Goal: Task Accomplishment & Management: Manage account settings

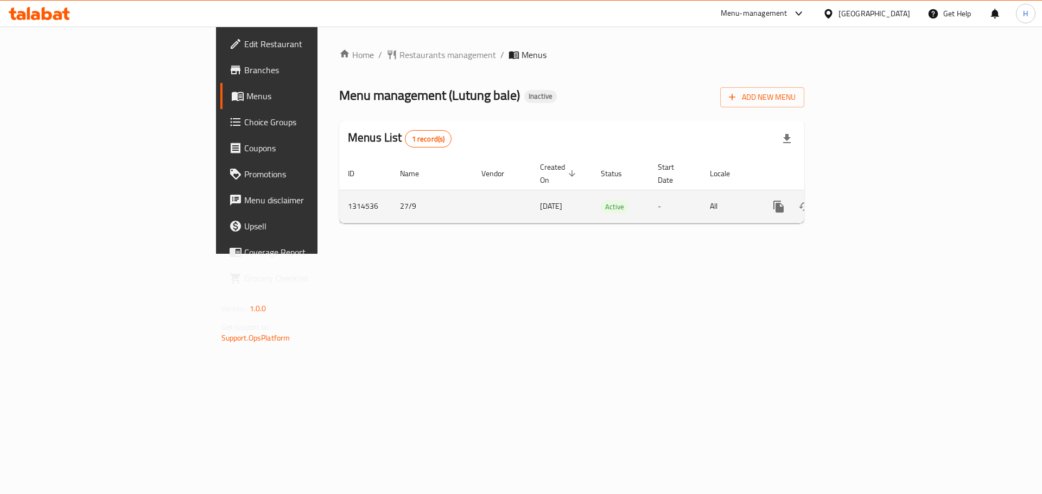
click at [863, 200] on icon "enhanced table" at bounding box center [856, 206] width 13 height 13
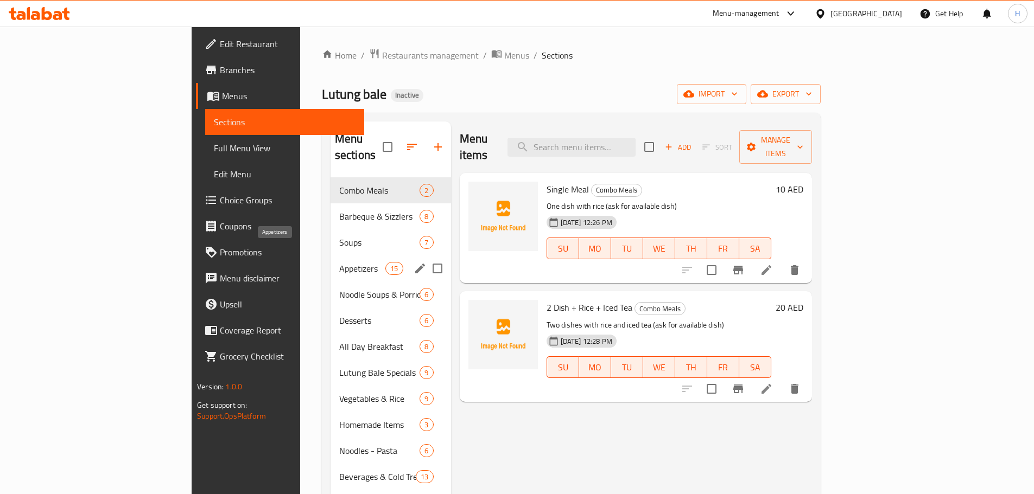
click at [339, 262] on span "Appetizers" at bounding box center [362, 268] width 46 height 13
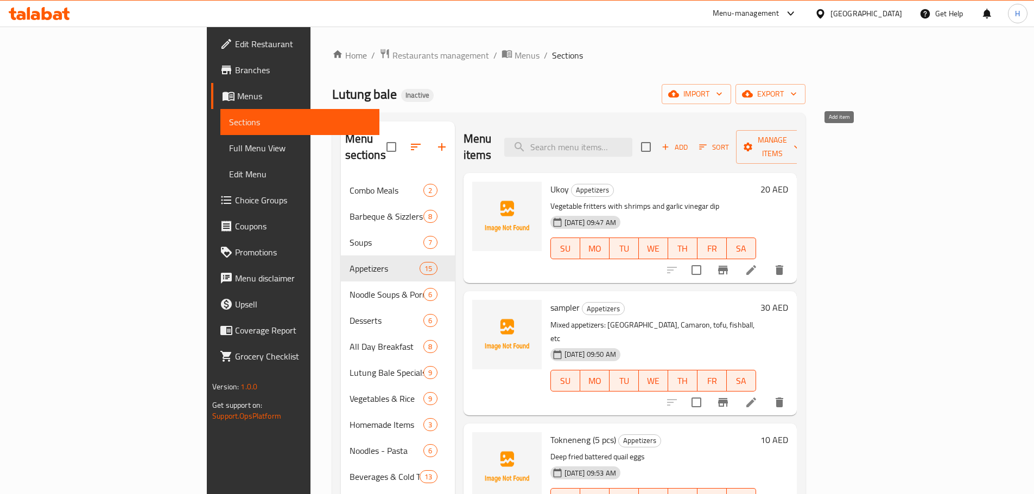
click at [689, 141] on span "Add" at bounding box center [674, 147] width 29 height 12
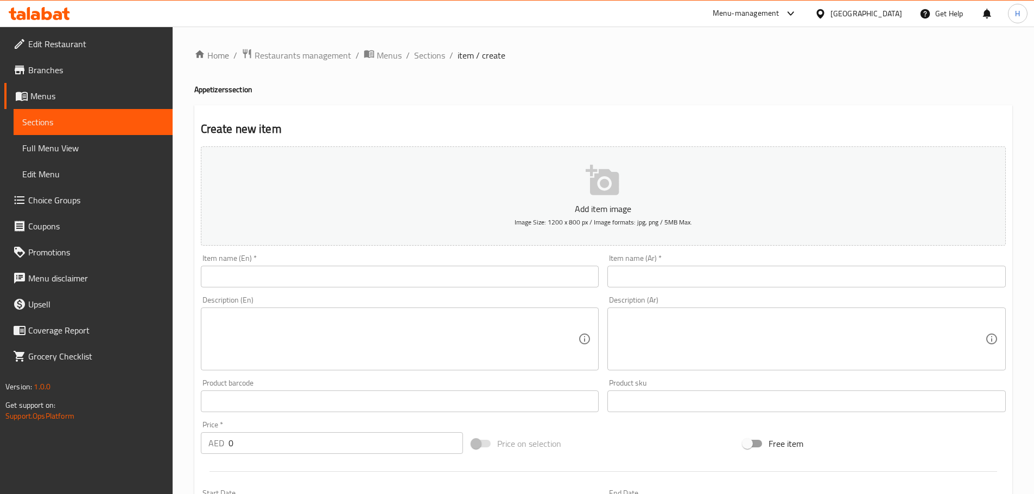
click at [159, 129] on link "Sections" at bounding box center [93, 122] width 159 height 26
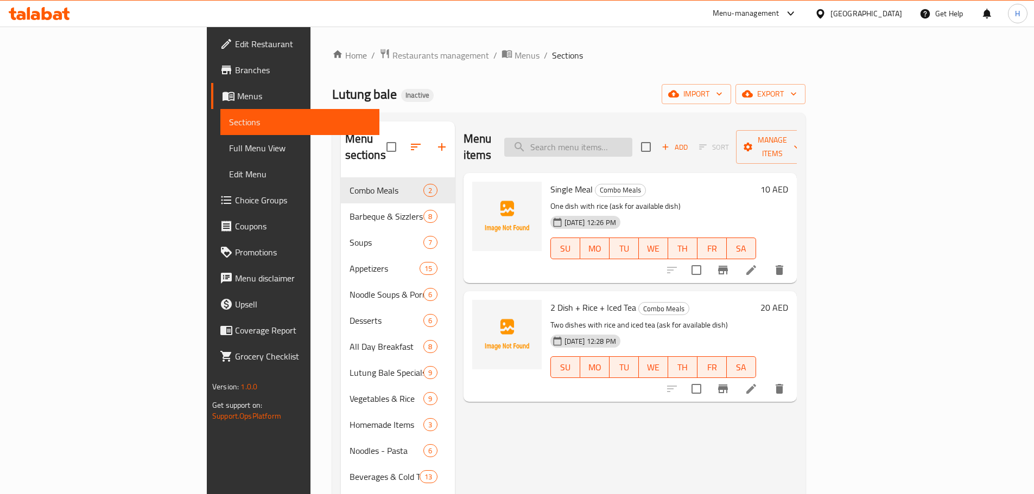
click at [632, 144] on input "search" at bounding box center [568, 147] width 128 height 19
paste input "Fried Prawns"
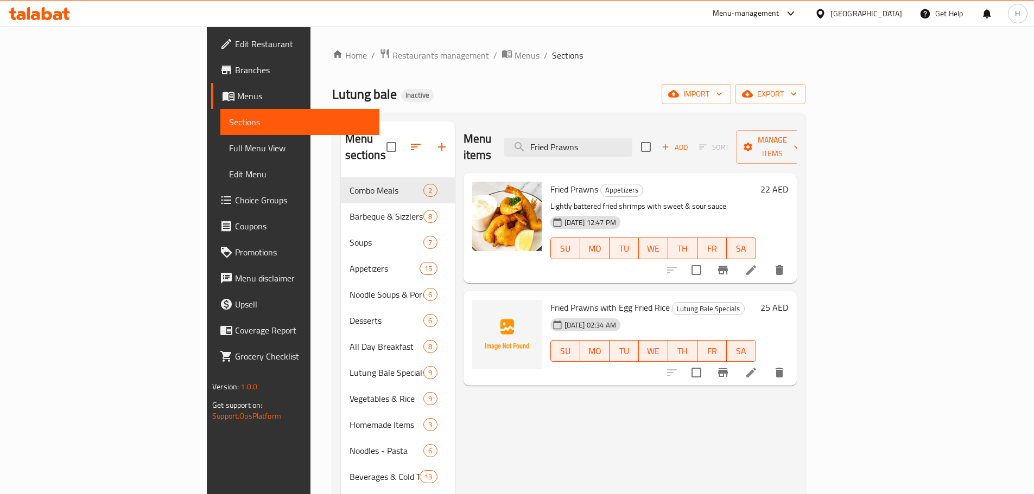
type input "Fried Prawns"
click at [229, 148] on span "Full Menu View" at bounding box center [300, 148] width 142 height 13
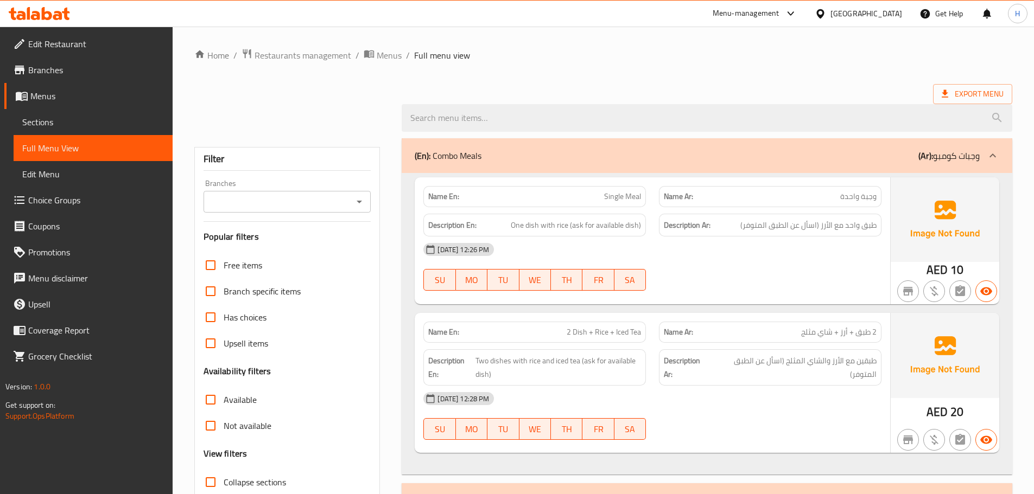
click at [1001, 94] on span "Export Menu" at bounding box center [973, 94] width 62 height 14
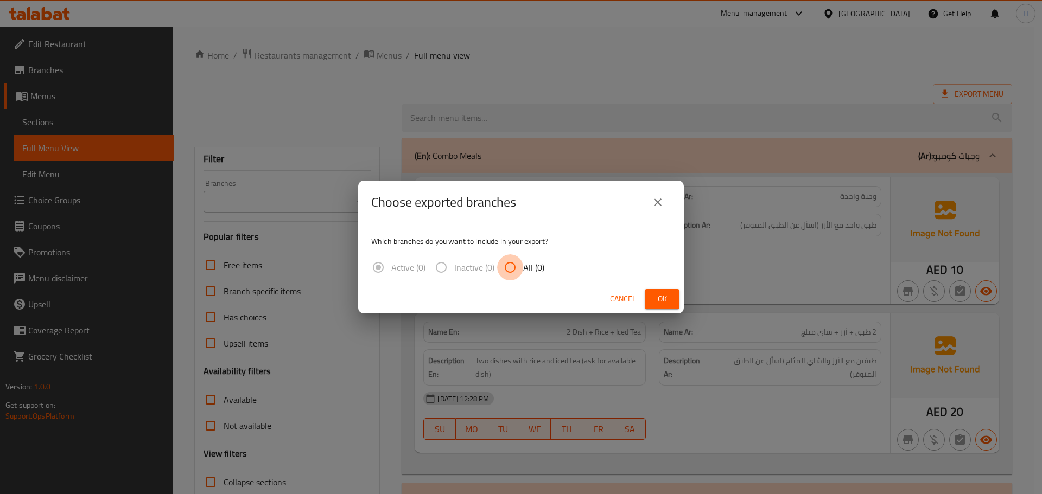
click at [515, 273] on input "All (0)" at bounding box center [510, 268] width 26 height 26
radio input "true"
click at [673, 302] on button "Ok" at bounding box center [662, 299] width 35 height 20
click at [666, 301] on span "Ok" at bounding box center [661, 300] width 17 height 14
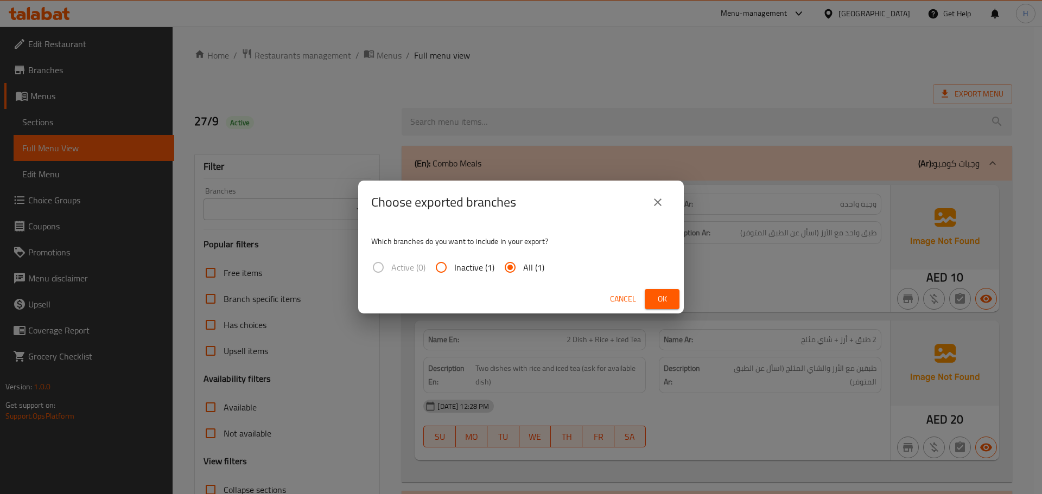
click at [665, 303] on span "Ok" at bounding box center [661, 300] width 17 height 14
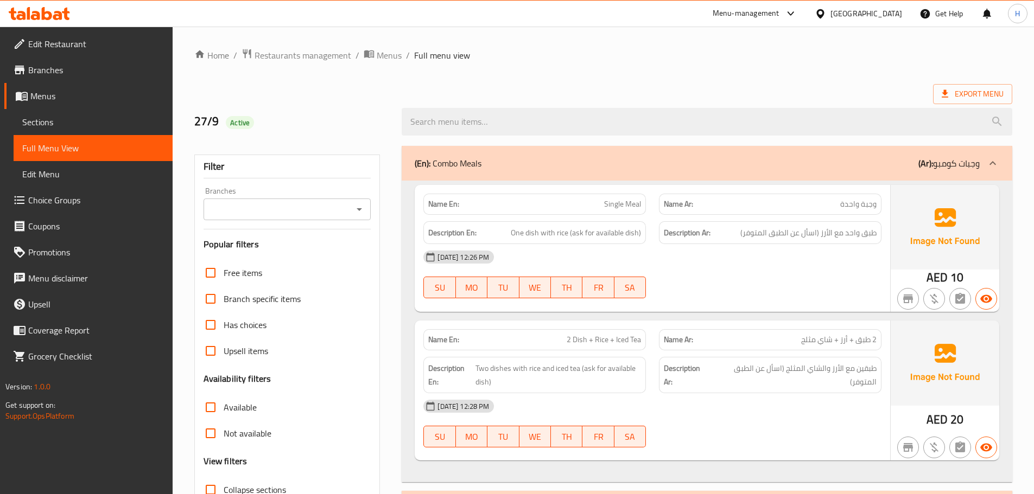
click at [682, 334] on strong "Name Ar:" at bounding box center [678, 339] width 29 height 11
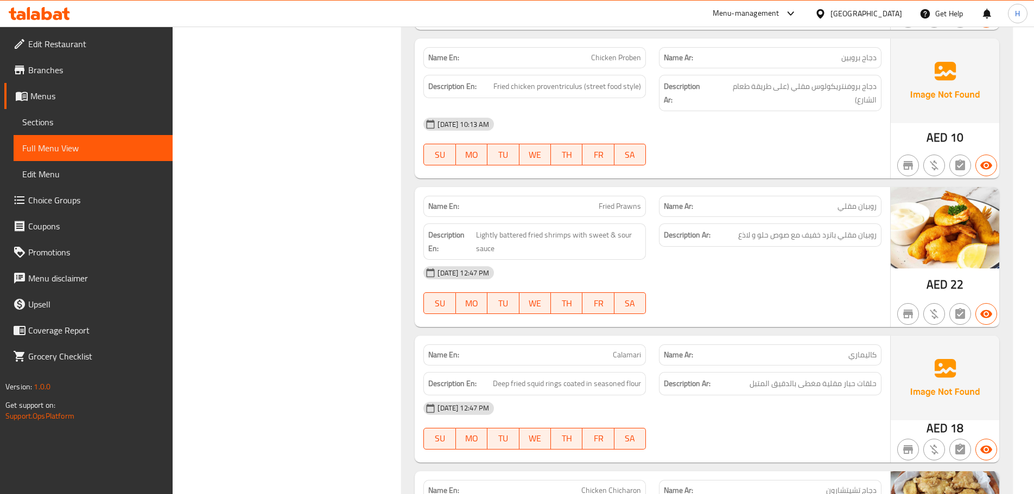
scroll to position [3700, 0]
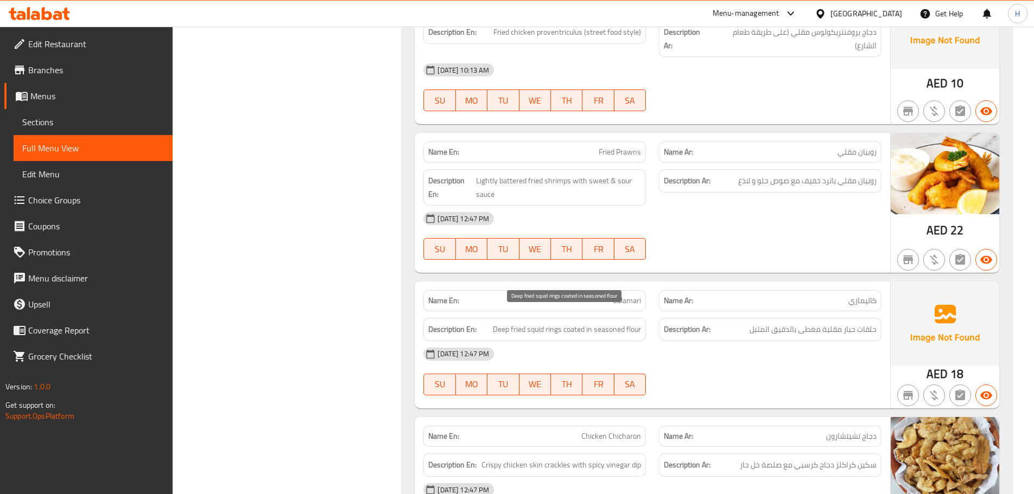
click at [534, 323] on span "Deep fried squid rings coated in seasoned flour" at bounding box center [567, 330] width 148 height 14
copy span "squid"
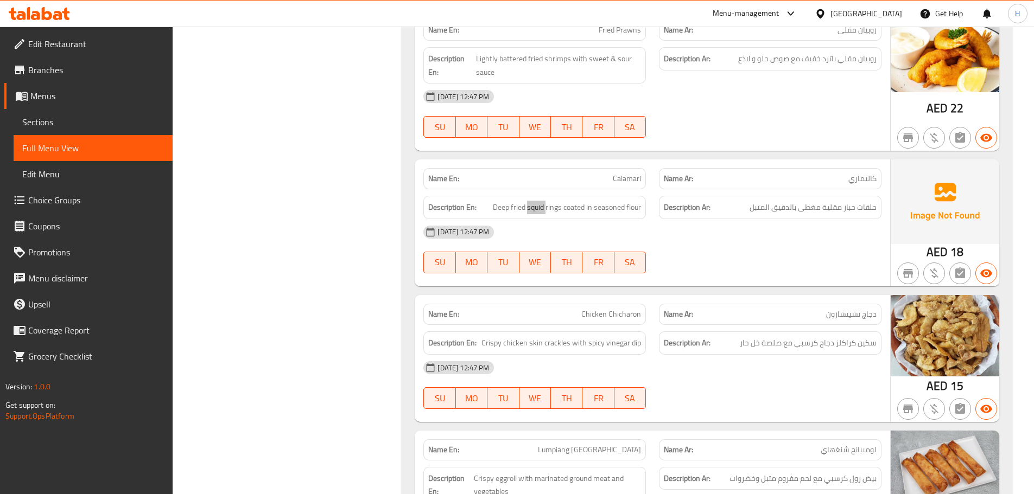
scroll to position [3863, 0]
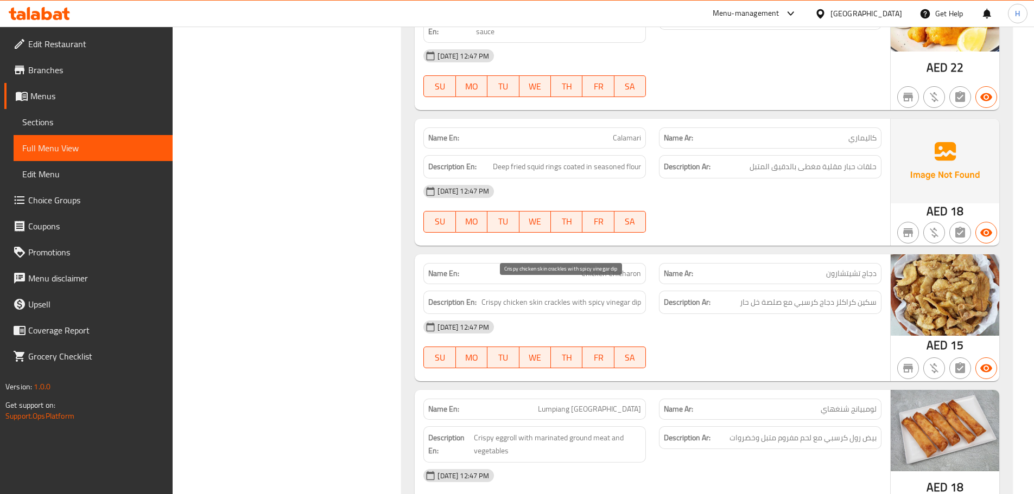
click at [554, 296] on span "Crispy chicken skin crackles with spicy vinegar dip" at bounding box center [561, 303] width 160 height 14
copy span "crackles"
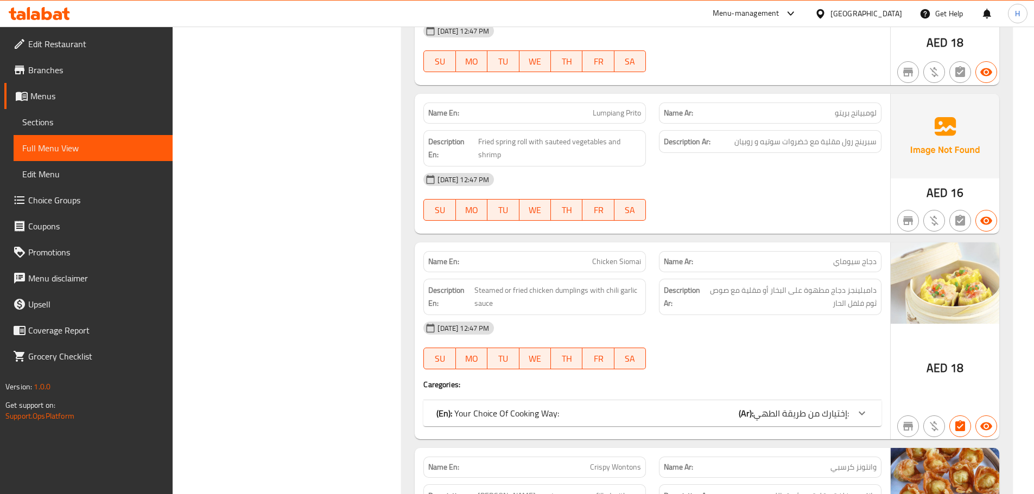
scroll to position [4352, 0]
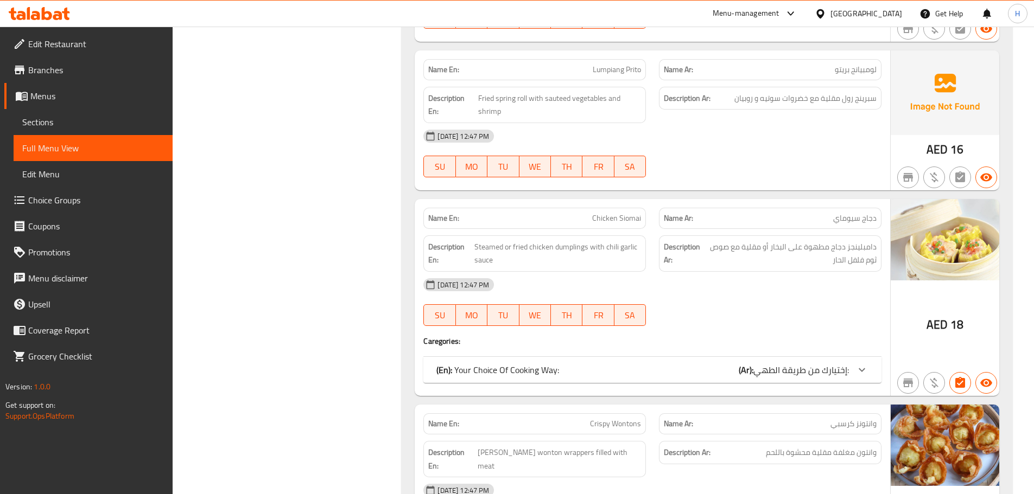
click at [758, 362] on span "إختيارك من طريقة الطهي:" at bounding box center [801, 370] width 96 height 16
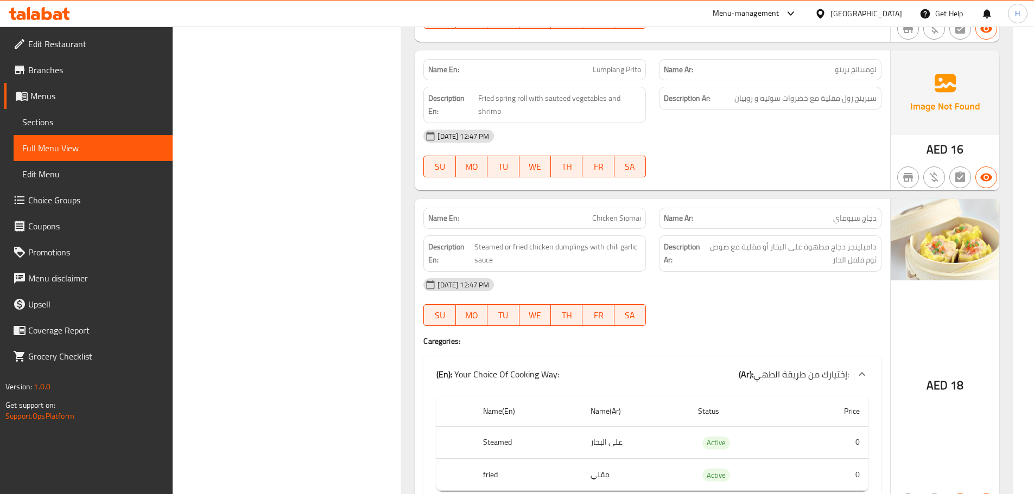
click at [672, 240] on strong "Description Ar:" at bounding box center [683, 253] width 38 height 27
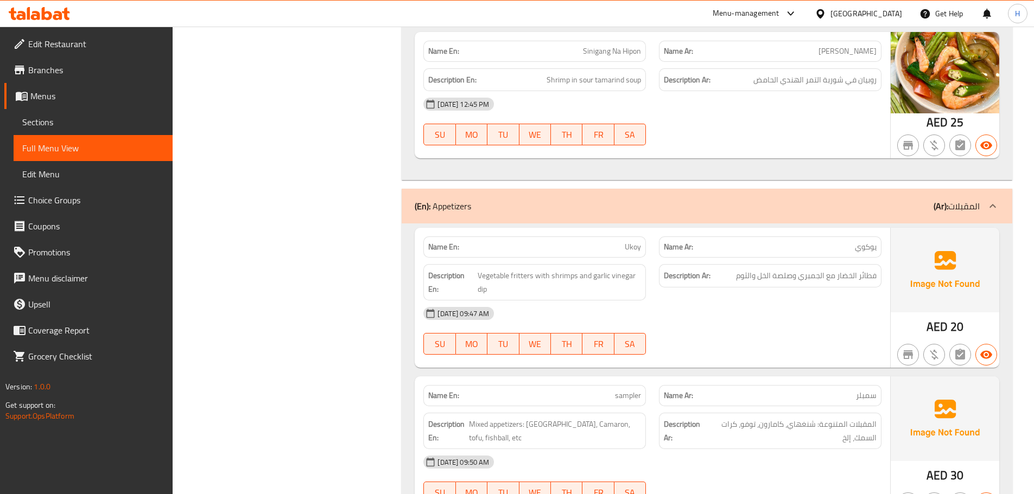
click at [639, 246] on span "Ukoy" at bounding box center [633, 247] width 16 height 11
copy span "Ukoy"
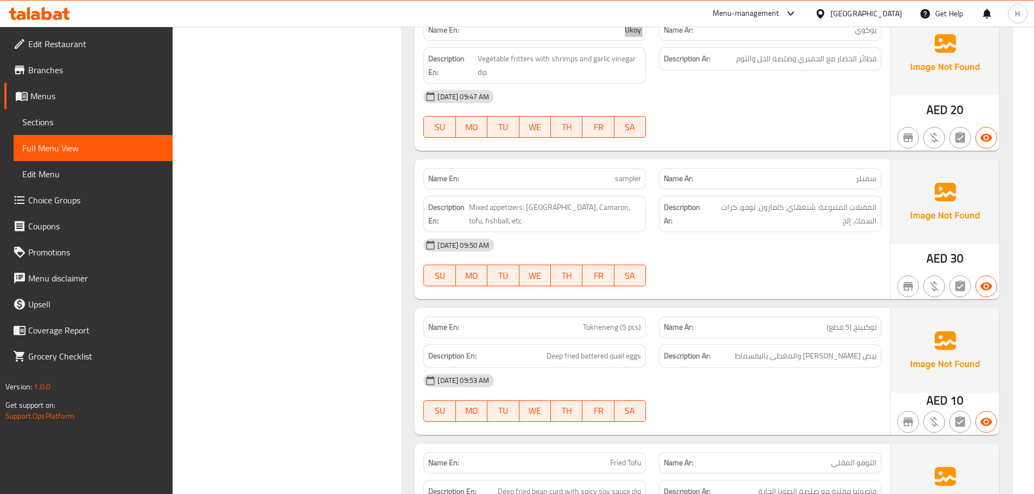
scroll to position [2849, 0]
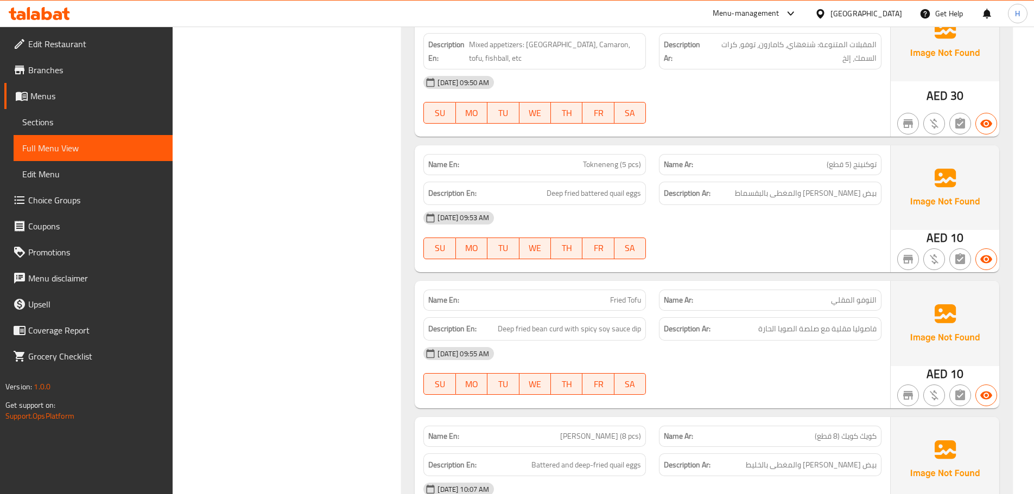
click at [619, 306] on span "Fried Tofu" at bounding box center [625, 300] width 31 height 11
copy span "Fried Tofu"
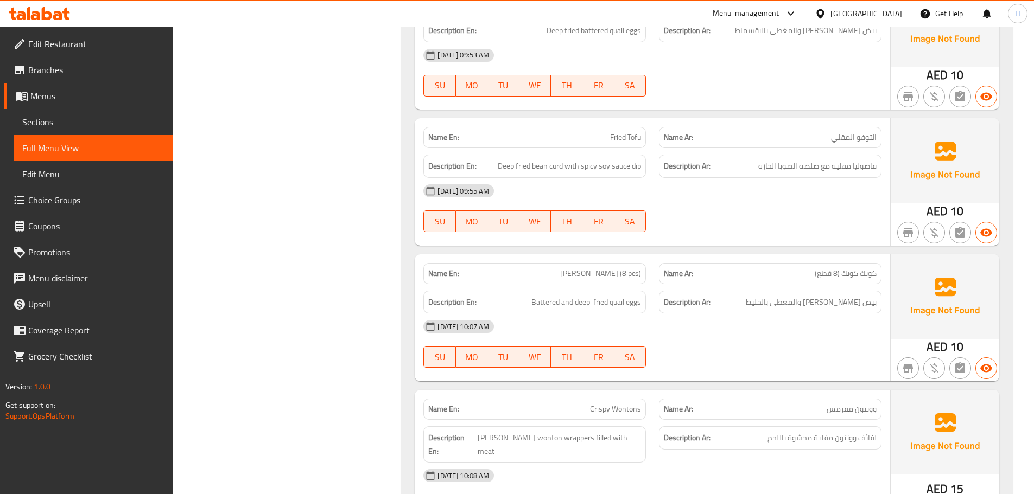
click at [692, 228] on div at bounding box center [770, 232] width 236 height 13
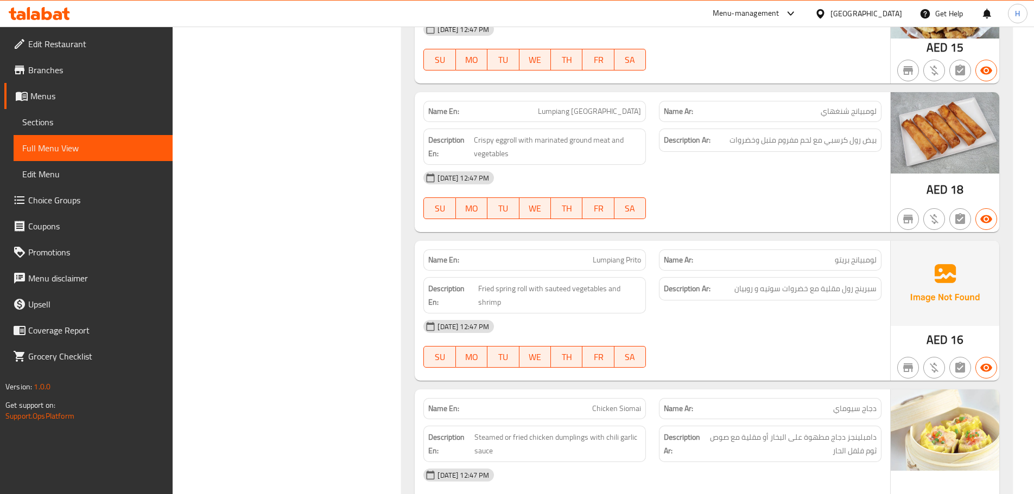
click at [750, 277] on div "Description Ar: سبرينج رول مقلية مع خضروات سوتيه و روبيان" at bounding box center [770, 288] width 223 height 23
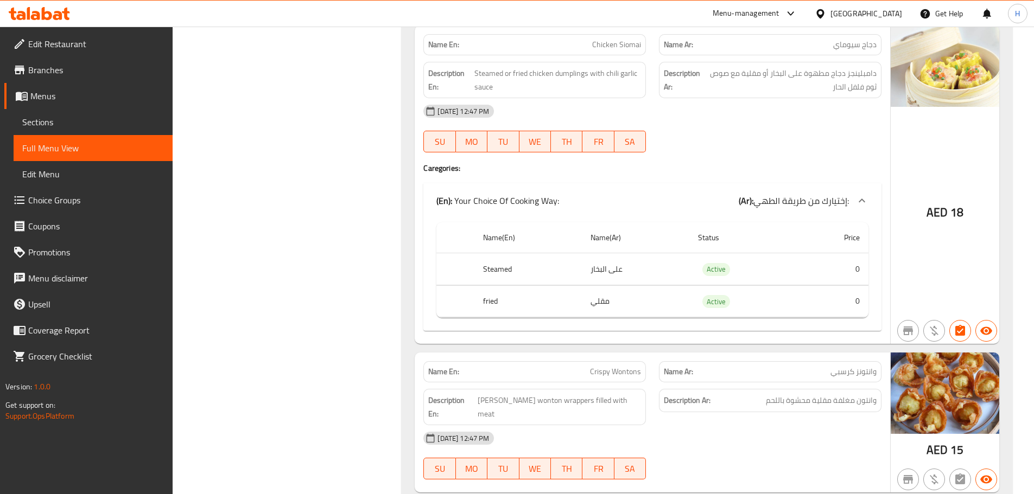
scroll to position [4543, 0]
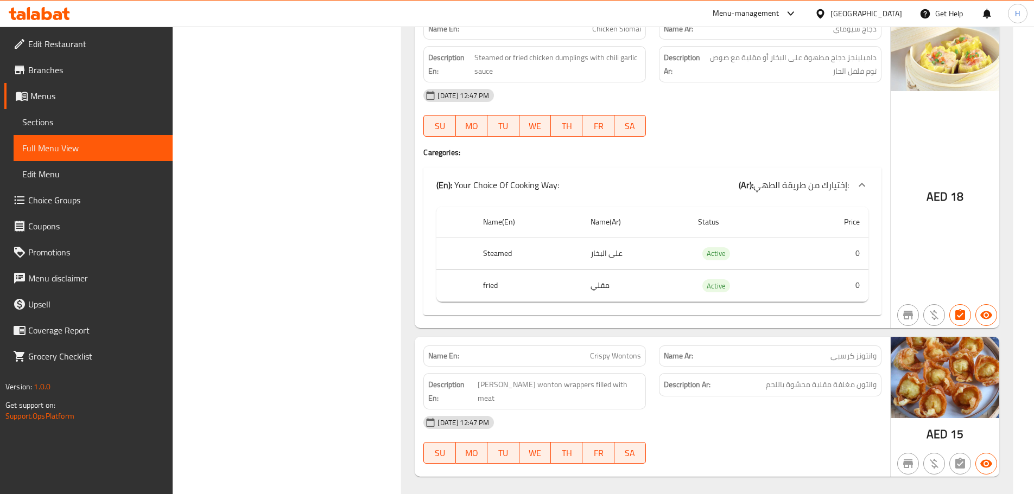
click at [638, 382] on div "Description En: Fried wonton wrappers filled with meat" at bounding box center [534, 391] width 223 height 36
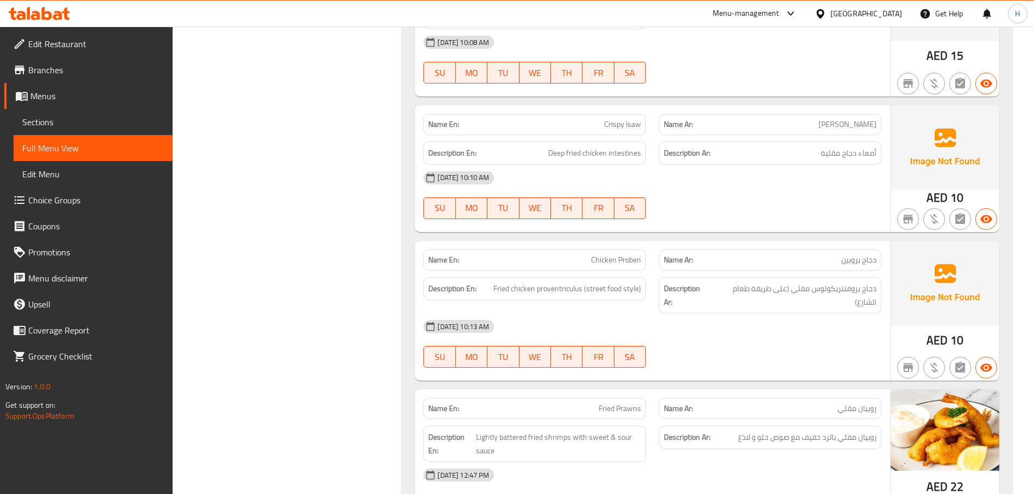
click at [613, 314] on div "29-09-2025 10:13 AM" at bounding box center [652, 327] width 471 height 26
click at [733, 282] on span "دجاج بروفنتريكولوس مقلي (على طريقة طعام الشارع)" at bounding box center [794, 295] width 164 height 27
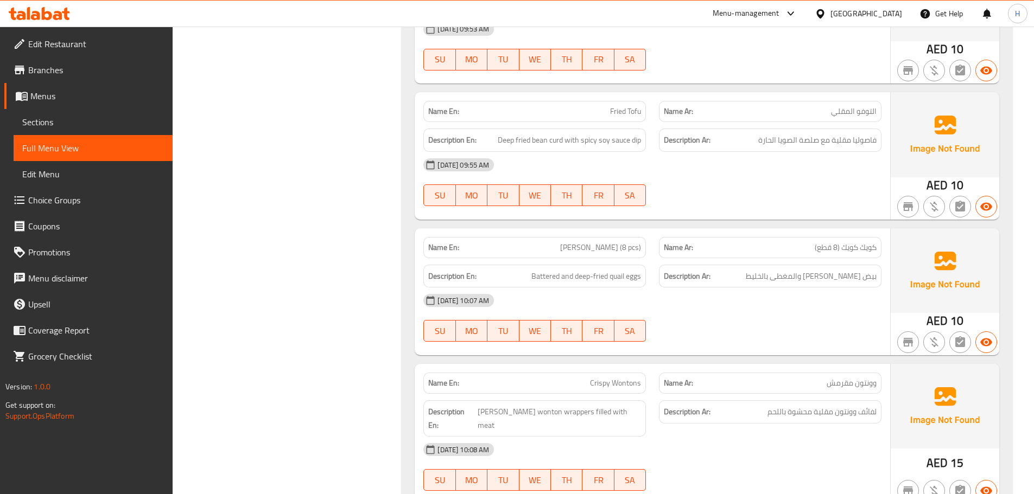
click at [577, 276] on span "Battered and deep-fried quail eggs" at bounding box center [586, 277] width 110 height 14
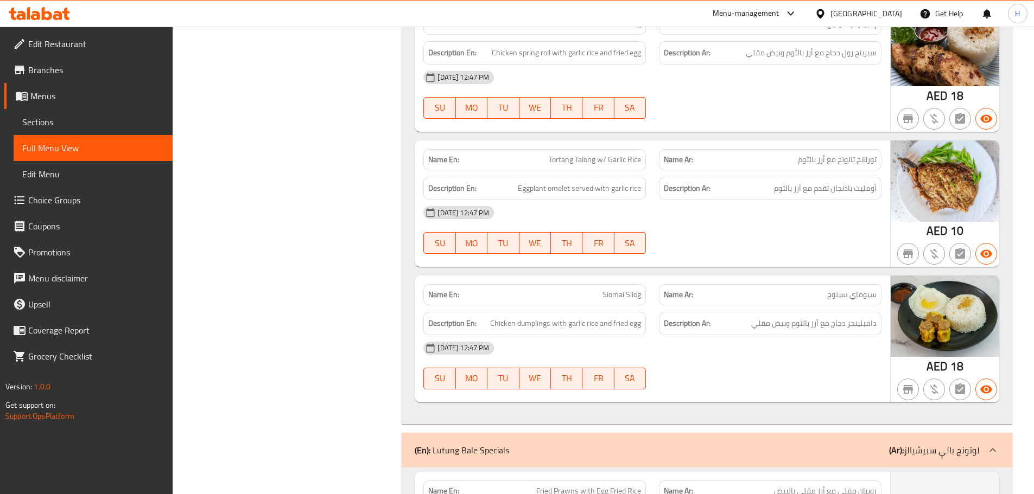
scroll to position [7639, 0]
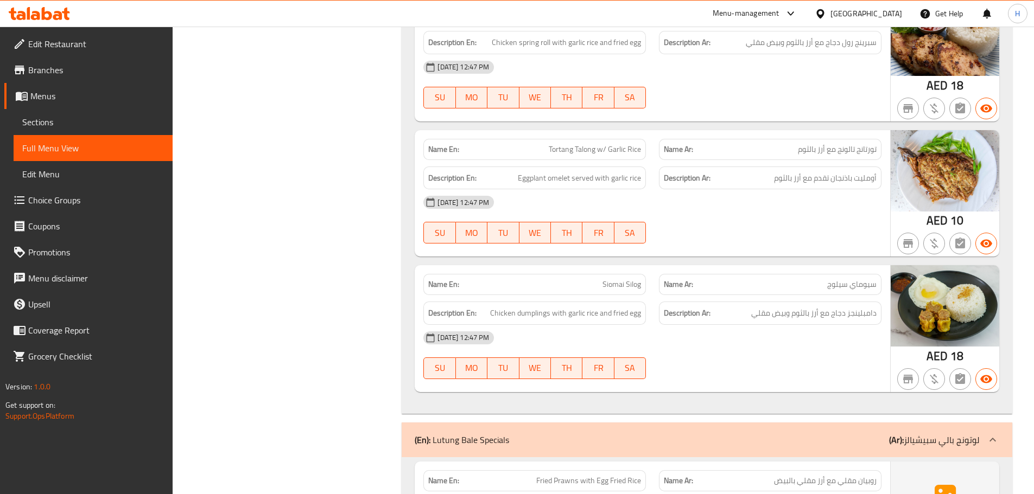
click at [700, 268] on div "Name Ar: سيوماي سيلوج" at bounding box center [770, 285] width 236 height 34
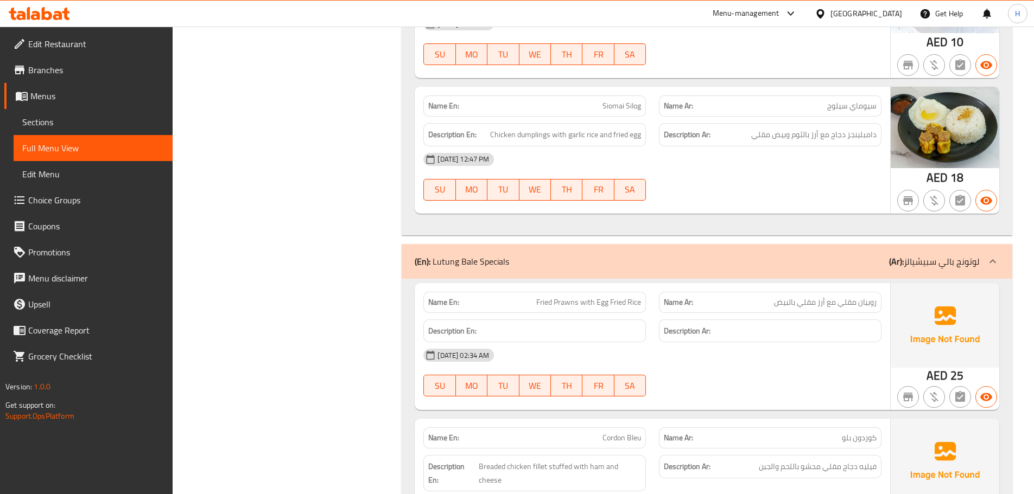
scroll to position [7965, 0]
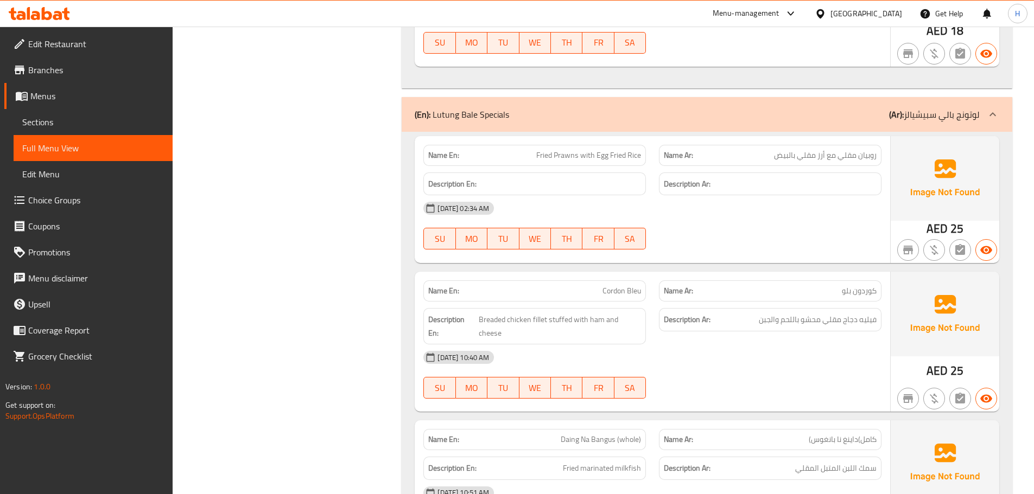
click at [740, 281] on div "Name Ar: كوردون بلو" at bounding box center [770, 291] width 223 height 21
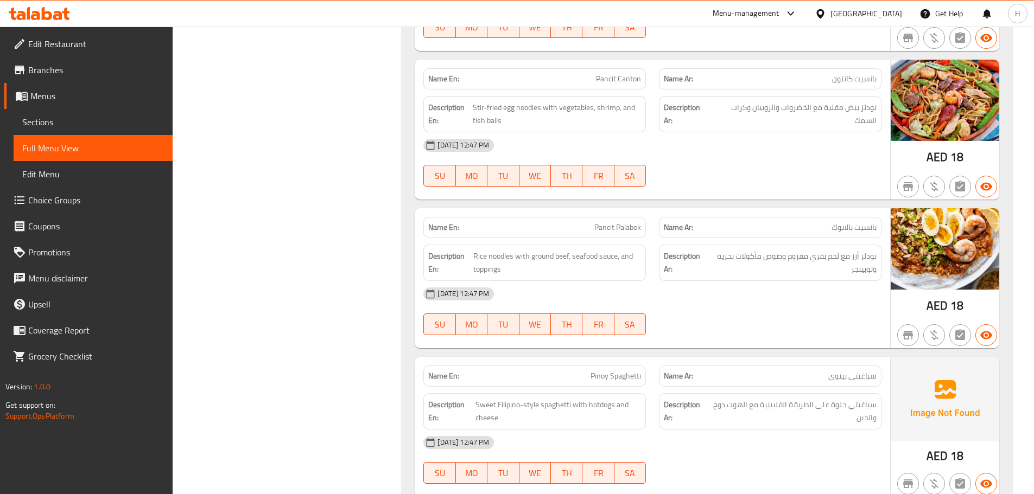
scroll to position [11475, 0]
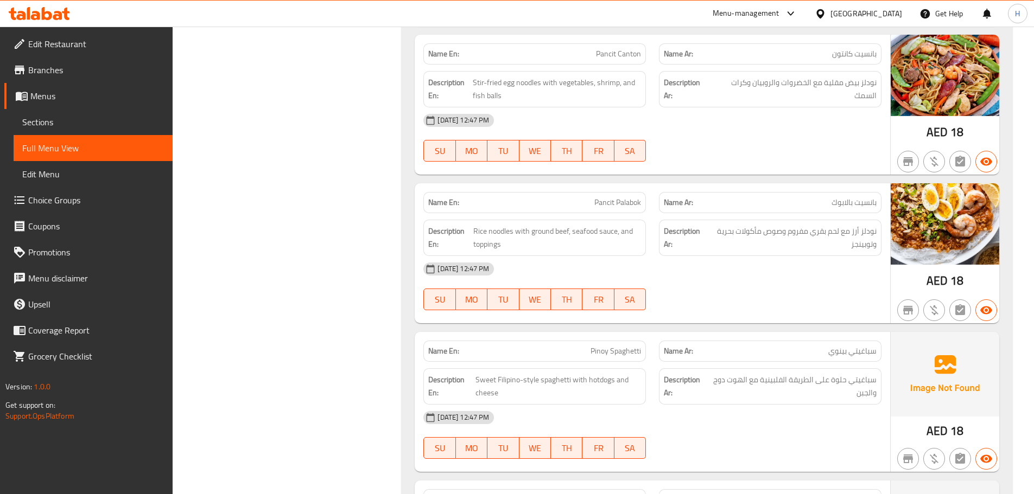
click at [710, 332] on div "Name En: Pinoy Spaghetti Name Ar: سباغيتي بينوي Description En: Sweet Filipino-…" at bounding box center [652, 402] width 475 height 140
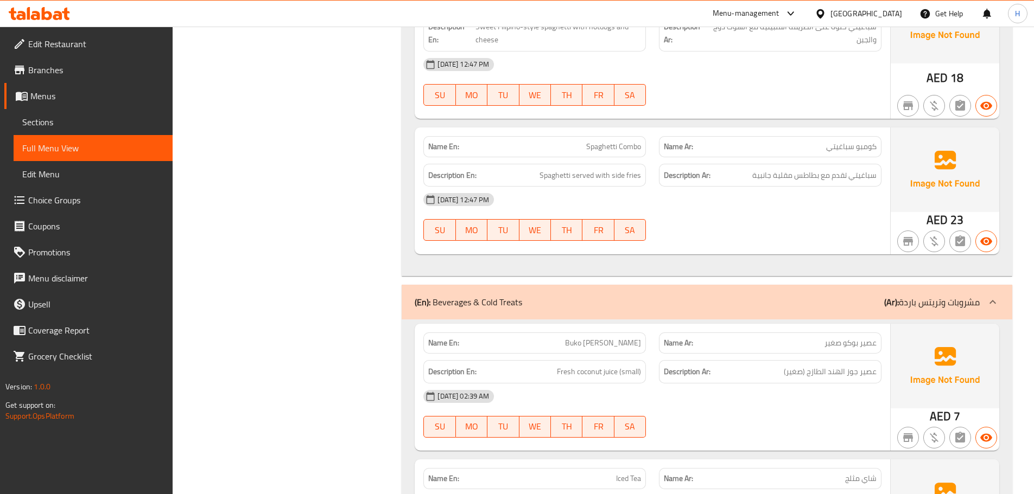
scroll to position [11855, 0]
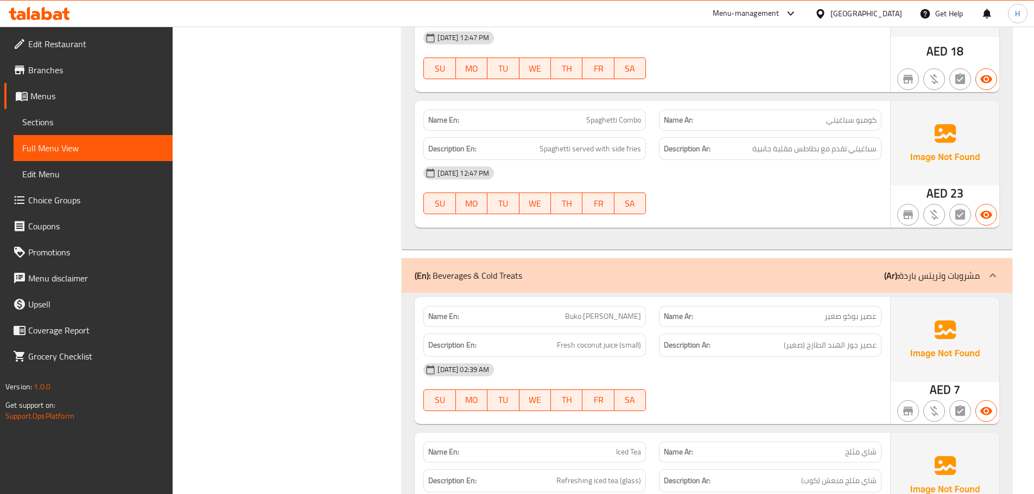
click at [578, 327] on div "Description En: Fresh coconut juice (small)" at bounding box center [535, 345] width 236 height 36
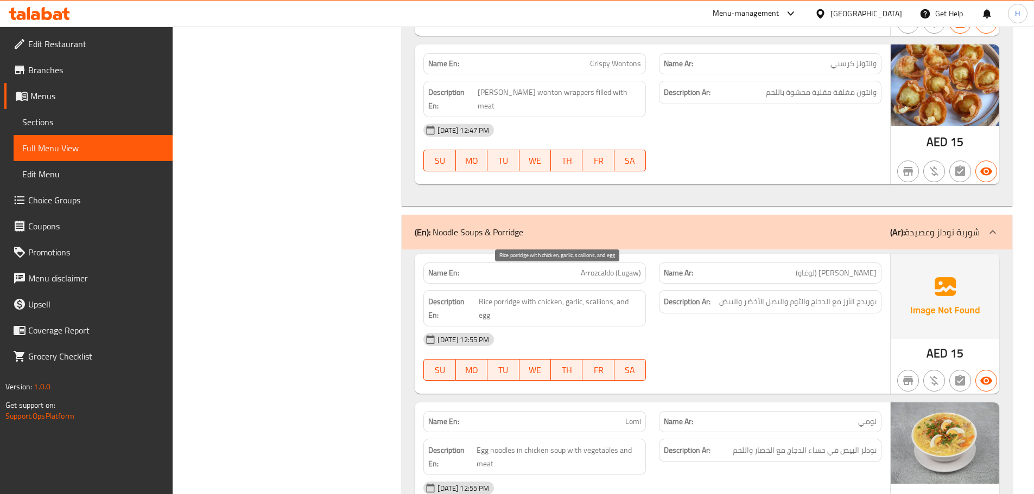
click at [507, 295] on span "Rice porridge with chicken, garlic, scallions, and egg" at bounding box center [560, 308] width 162 height 27
copy span "porridge"
click at [599, 268] on span "Arrozcaldo (Lugaw)" at bounding box center [611, 273] width 60 height 11
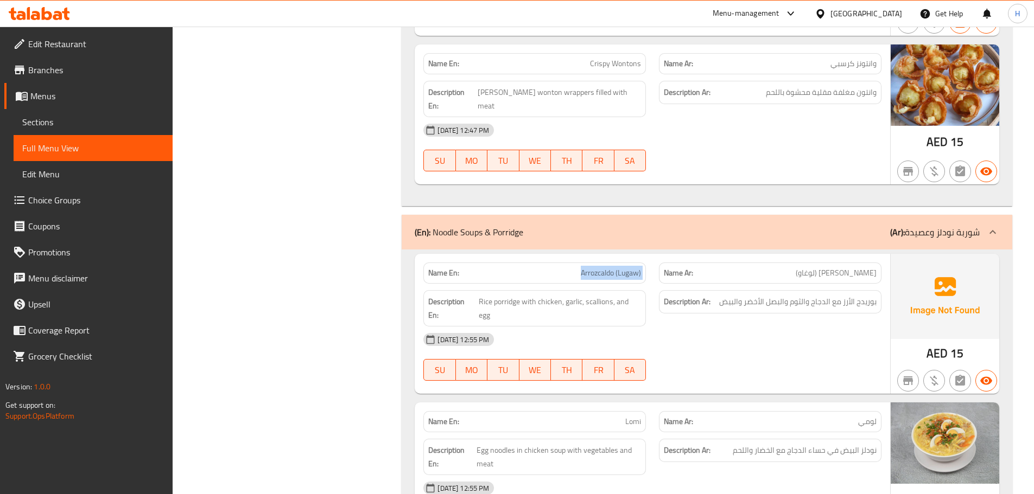
click at [599, 268] on span "Arrozcaldo (Lugaw)" at bounding box center [611, 273] width 60 height 11
copy span "Arrozcaldo (Lugaw)"
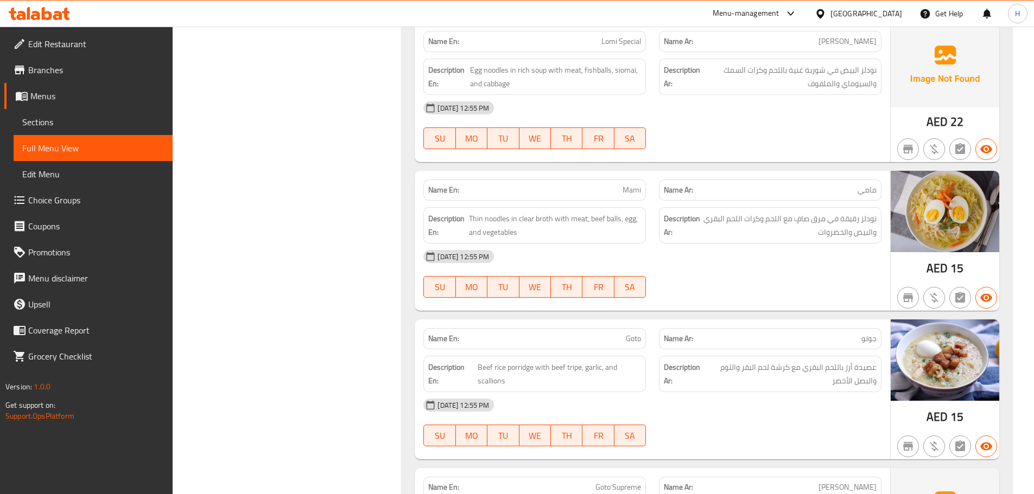
scroll to position [5432, 0]
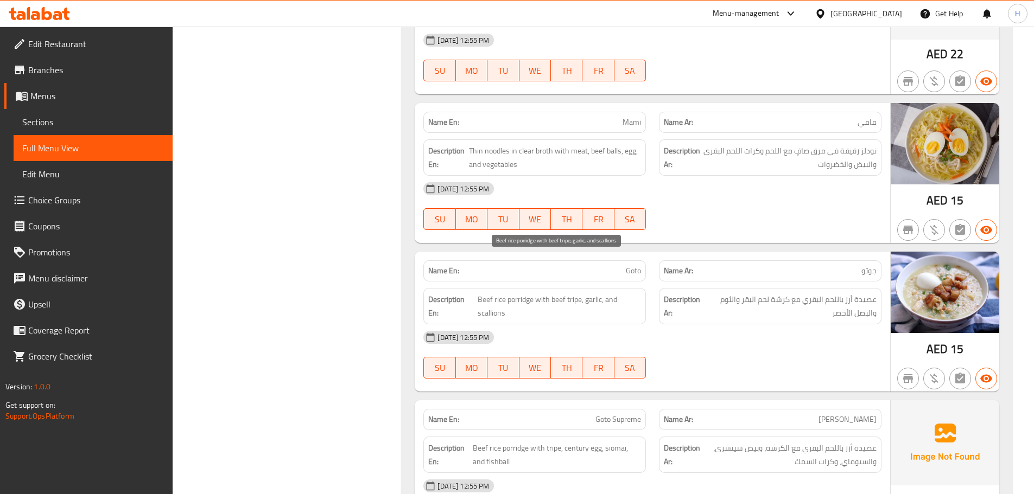
click at [574, 293] on span "Beef rice porridge with beef tripe, garlic, and scallions" at bounding box center [560, 306] width 164 height 27
copy span "tripe"
click at [618, 265] on p "Name En: Goto" at bounding box center [534, 270] width 213 height 11
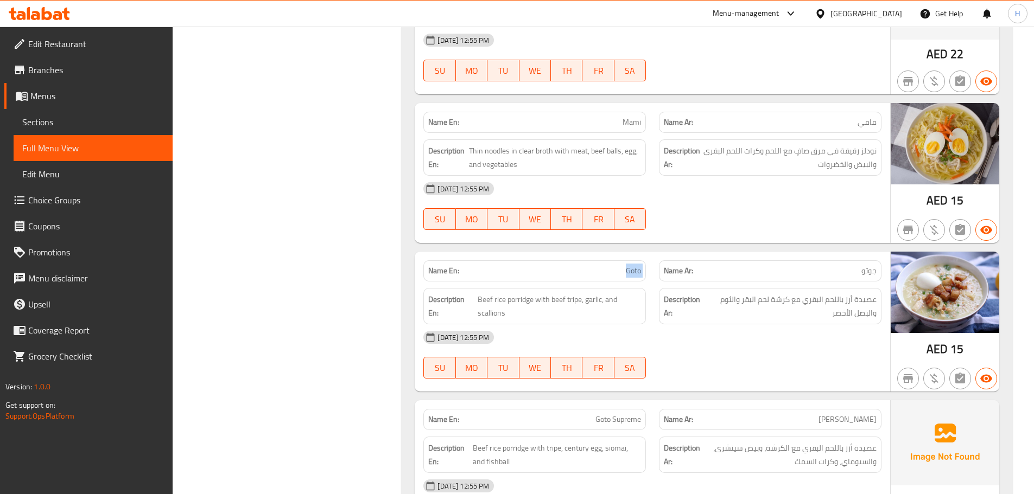
click at [618, 265] on p "Name En: Goto" at bounding box center [534, 270] width 213 height 11
copy span "Goto"
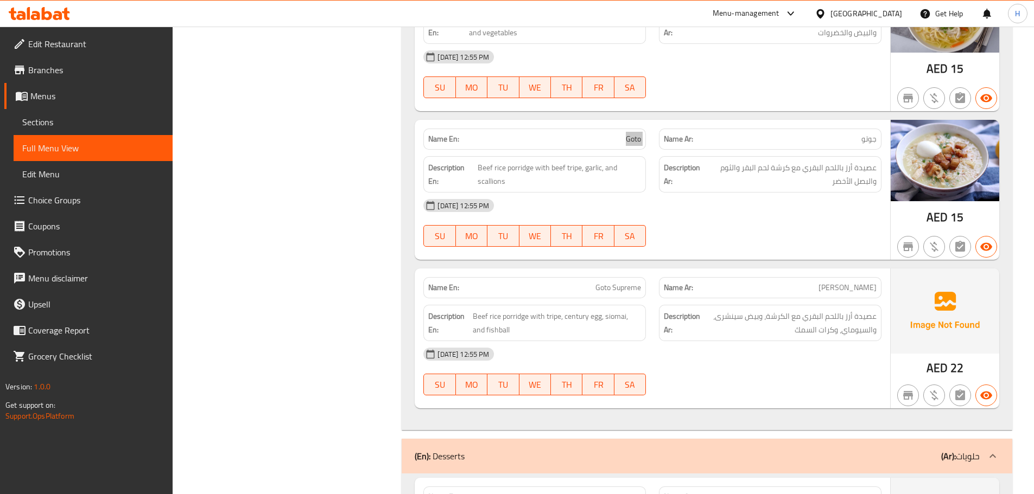
scroll to position [5812, 0]
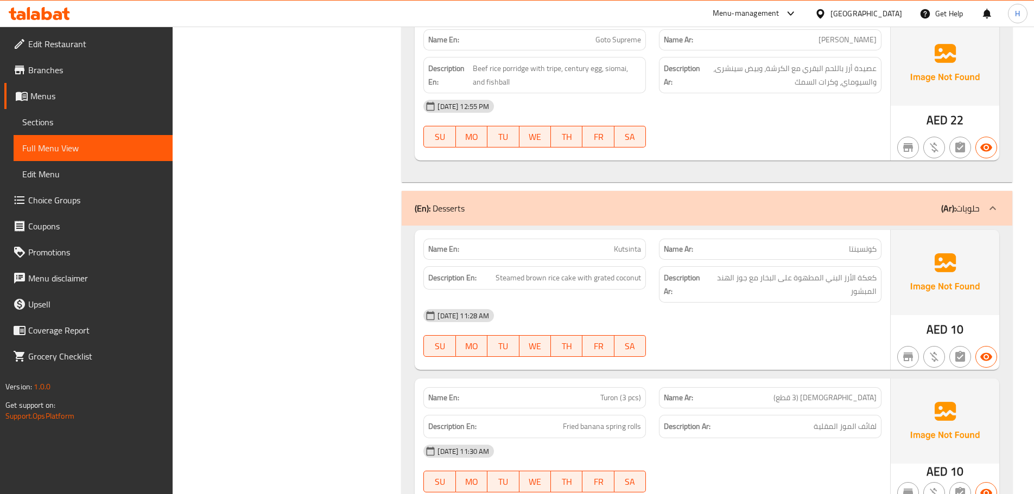
click at [489, 271] on h6 "Description En: Steamed brown rice cake with grated coconut" at bounding box center [534, 278] width 213 height 14
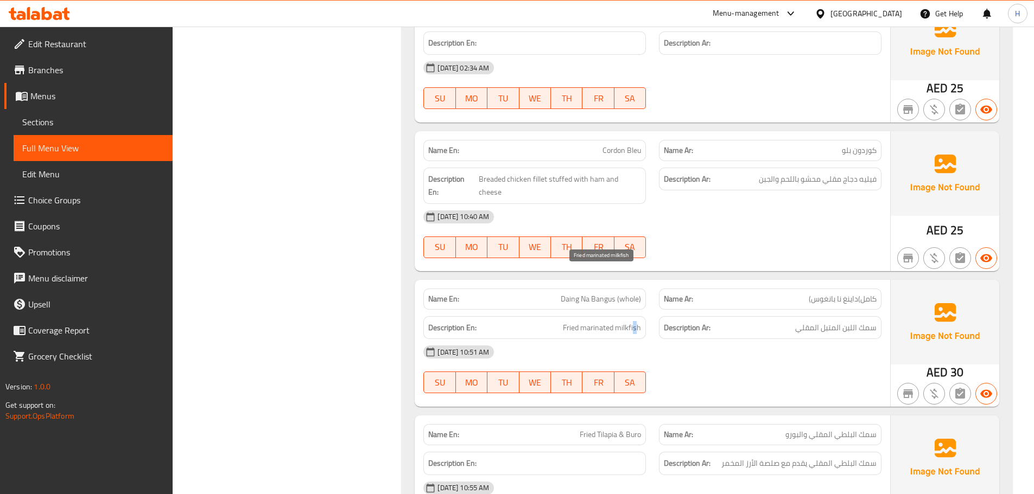
click at [635, 321] on span "Fried marinated milkfish" at bounding box center [602, 328] width 78 height 14
click at [630, 321] on span "Fried marinated milkfish" at bounding box center [602, 328] width 78 height 14
drag, startPoint x: 616, startPoint y: 277, endPoint x: 656, endPoint y: 277, distance: 40.2
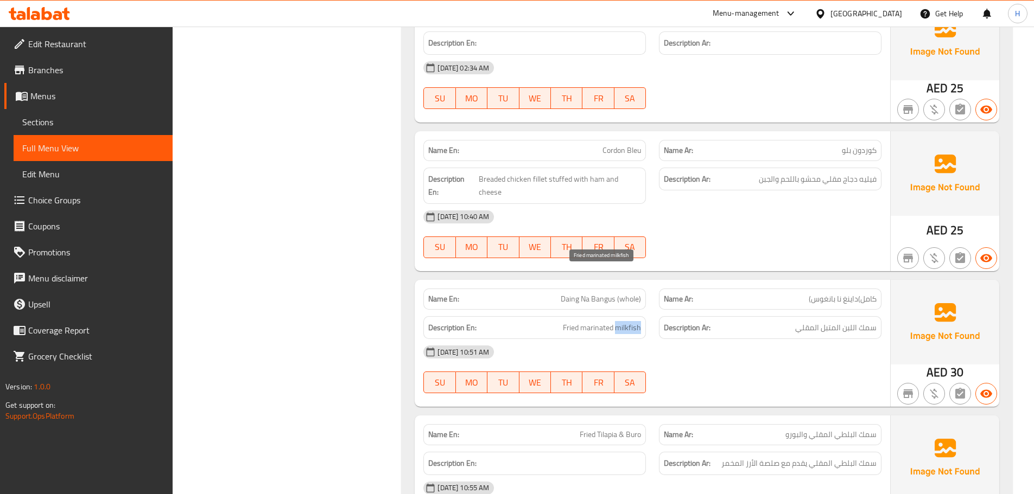
click at [656, 310] on div "Description En: Fried marinated milkfish Description Ar: سمك اللبن المتبل المقلي" at bounding box center [652, 328] width 471 height 36
copy span "milkfish"
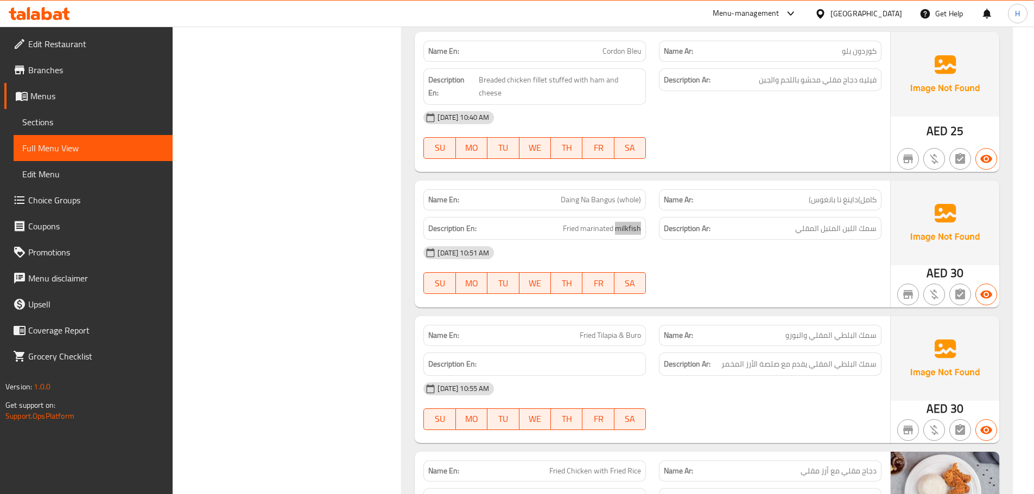
scroll to position [8215, 0]
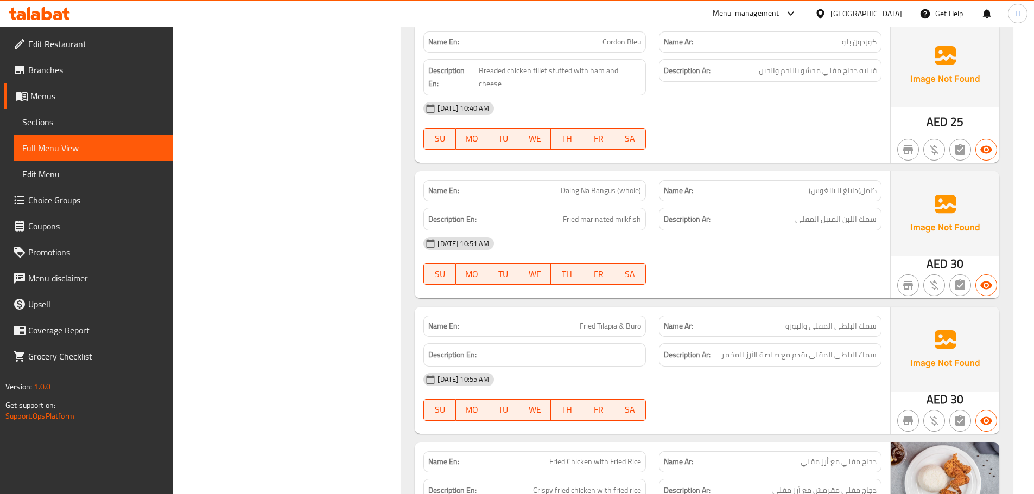
click at [597, 321] on span "Fried Tilapia & Buro" at bounding box center [610, 326] width 61 height 11
copy span "Fried Tilapia & Buro"
click at [671, 231] on div "29-09-2025 10:51 AM SU MO TU WE TH FR SA" at bounding box center [652, 261] width 471 height 61
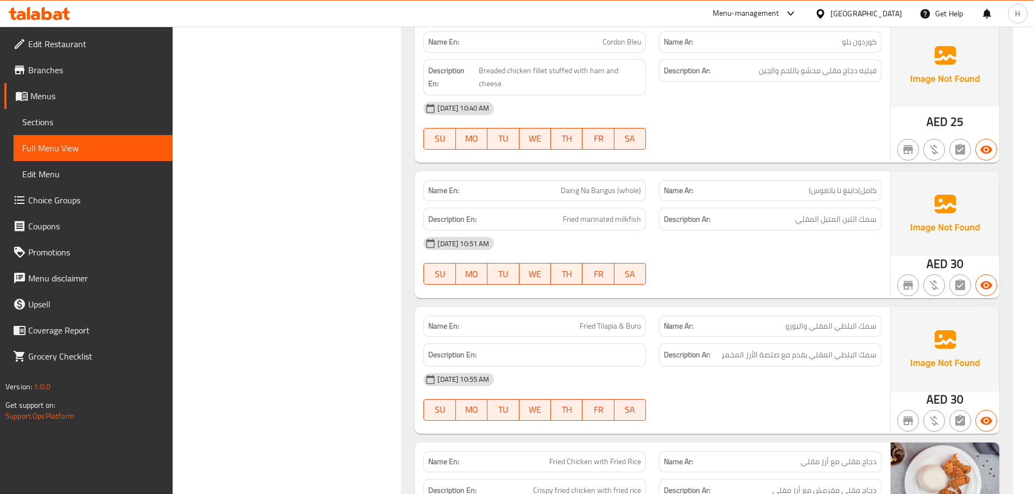
click at [813, 185] on span "كامل)داينغ نا بانغوس)" at bounding box center [843, 190] width 68 height 11
drag, startPoint x: 797, startPoint y: 140, endPoint x: 857, endPoint y: 146, distance: 60.0
click at [857, 180] on div "Name Ar: كامل)داينغ نا بانغوس)" at bounding box center [770, 190] width 223 height 21
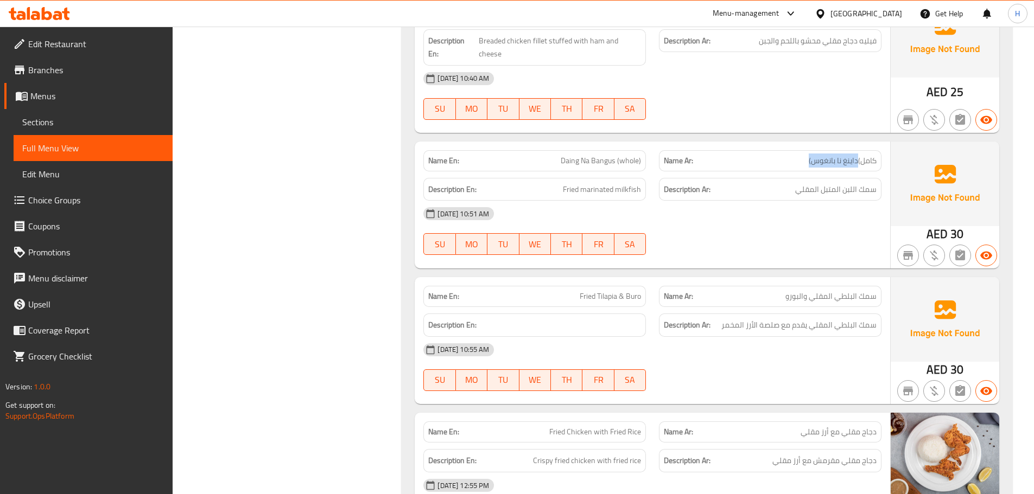
scroll to position [8269, 0]
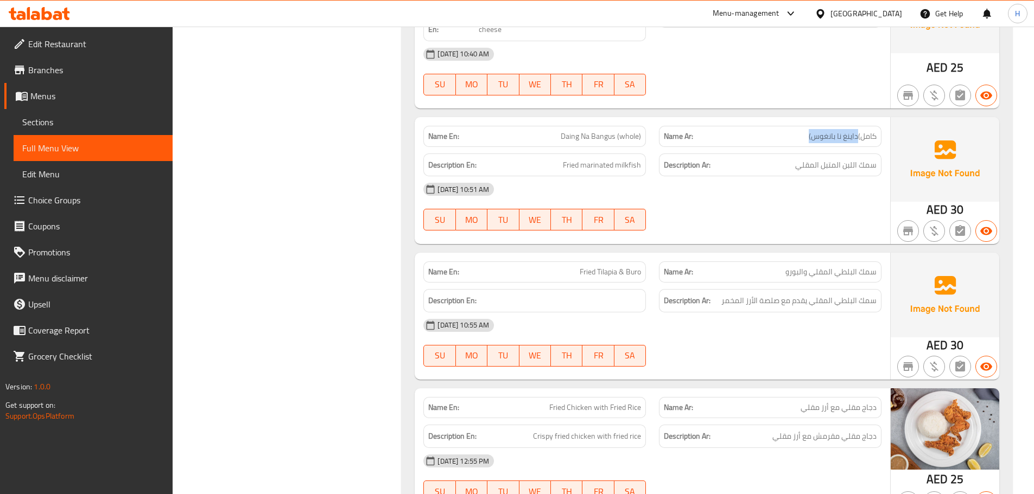
click at [468, 195] on div "Name En: Fried Prawns with Egg Fried Rice Name Ar: روبيان مقلي مع أرز مقلي بالب…" at bounding box center [707, 460] width 611 height 1264
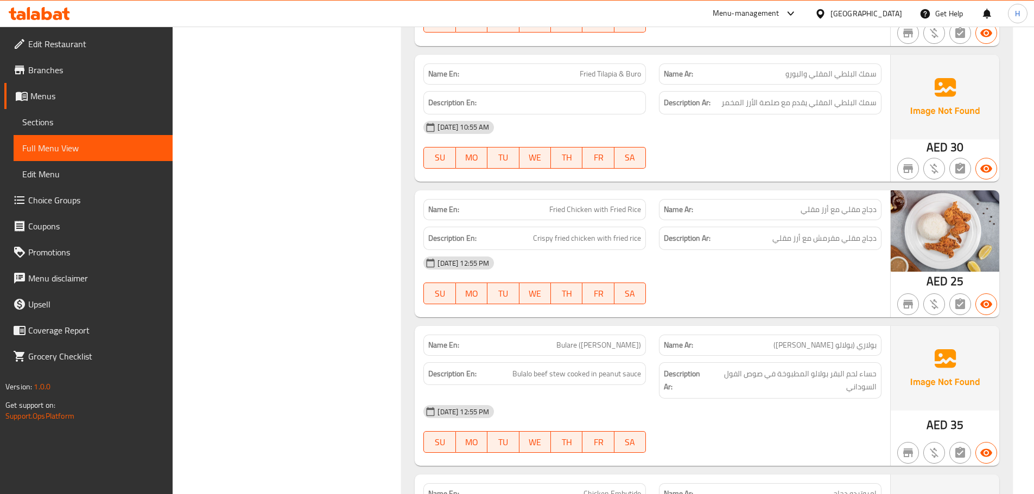
scroll to position [8486, 0]
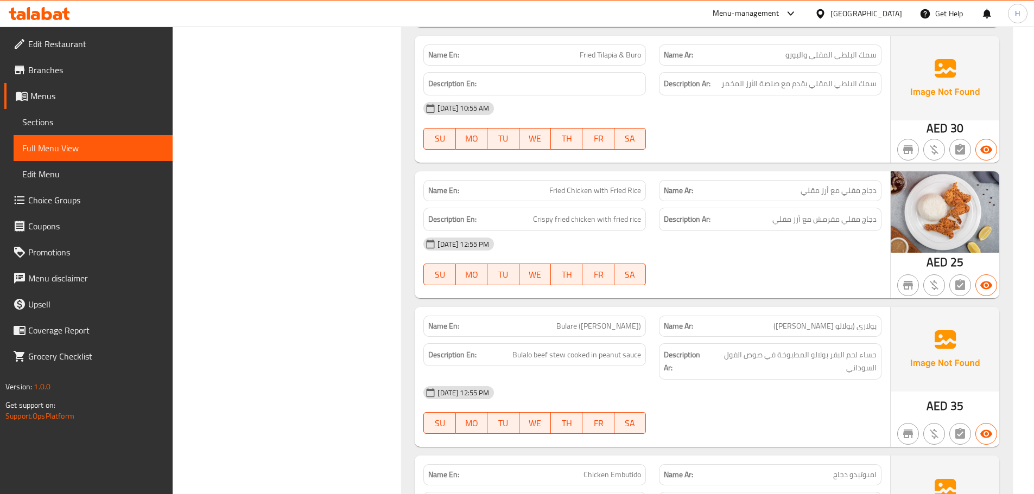
click at [689, 321] on strong "Name Ar:" at bounding box center [678, 326] width 29 height 11
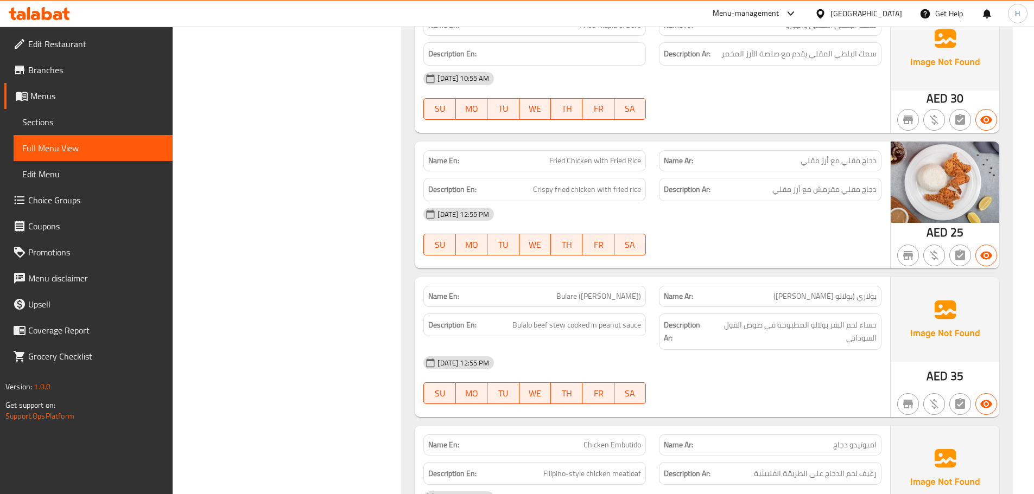
scroll to position [8540, 0]
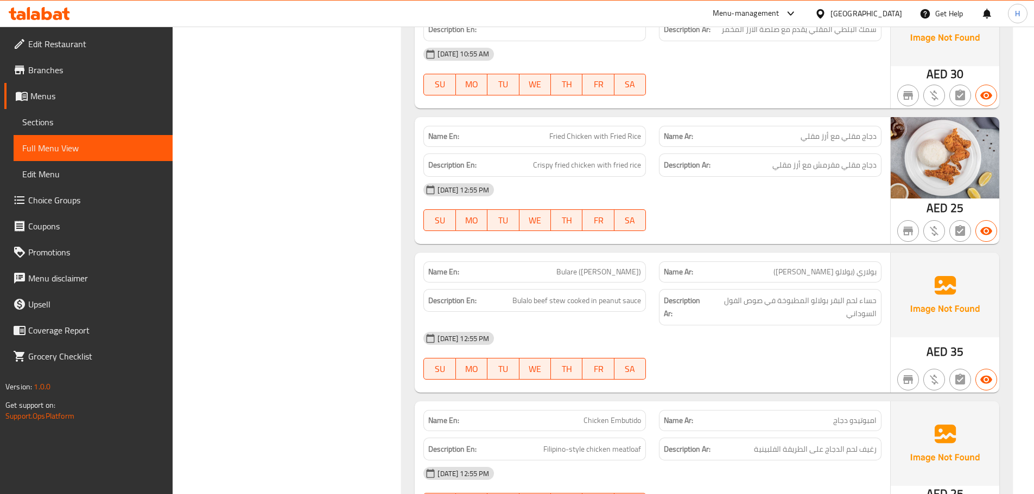
click at [598, 266] on span "Bulare (Bulalo Kare Kare)" at bounding box center [598, 271] width 85 height 11
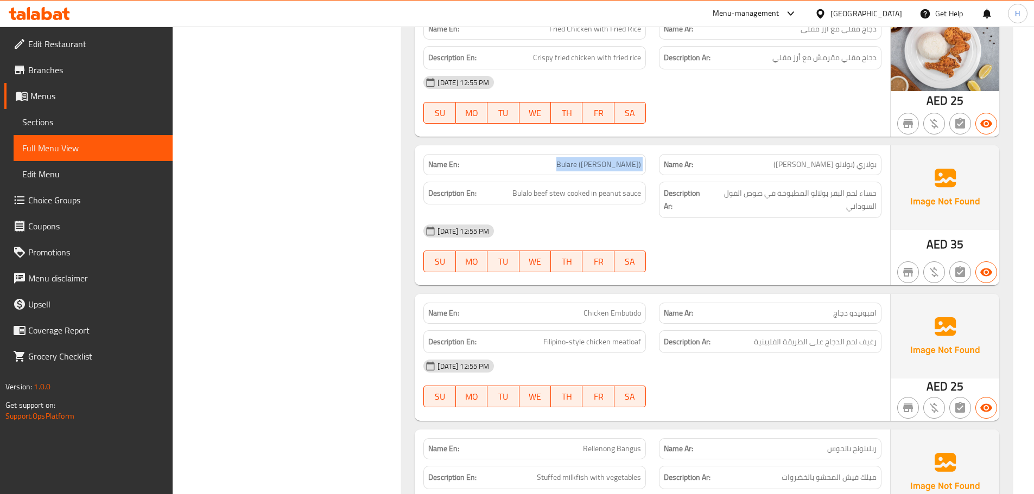
scroll to position [8649, 0]
click at [718, 217] on div "27-09-2025 12:55 PM SU MO TU WE TH FR SA" at bounding box center [652, 247] width 471 height 61
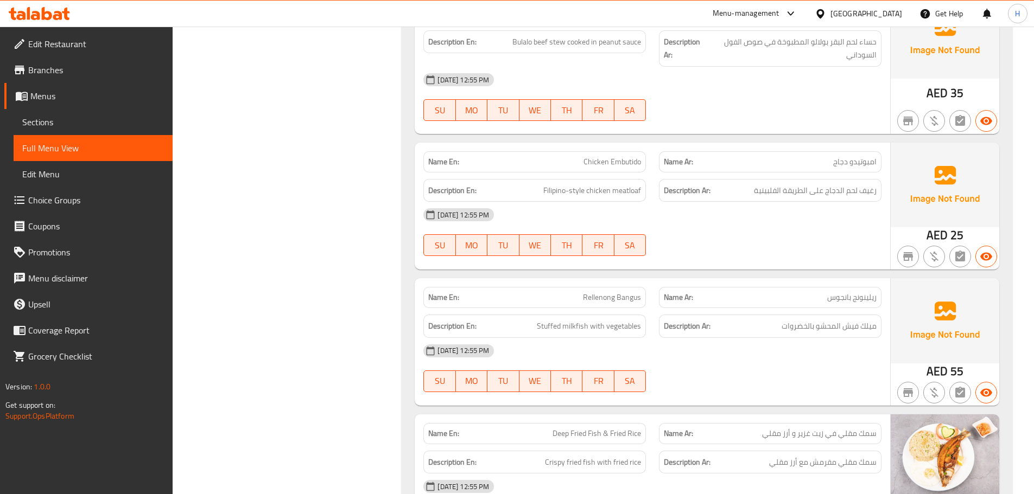
scroll to position [8866, 0]
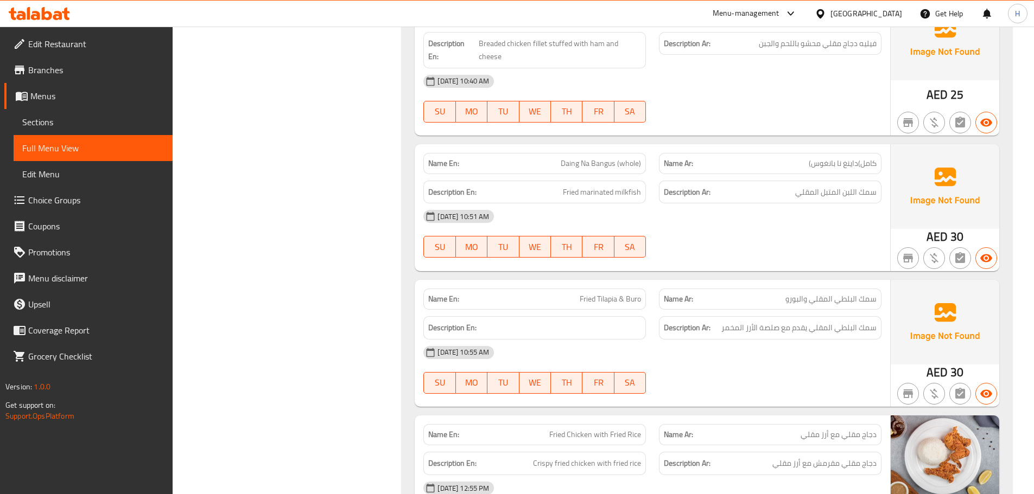
click at [698, 340] on div "29-09-2025 10:55 AM" at bounding box center [652, 353] width 471 height 26
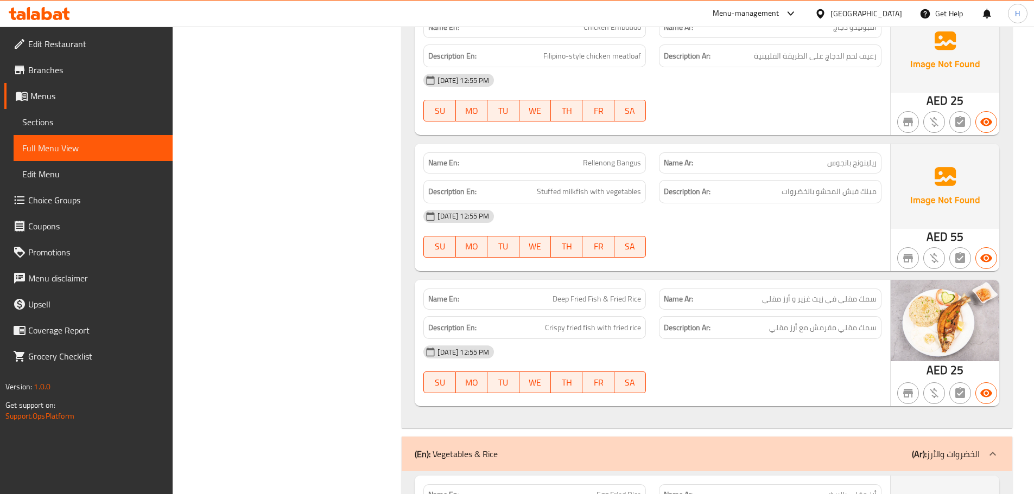
click at [687, 204] on div "27-09-2025 12:55 PM SU MO TU WE TH FR SA" at bounding box center [652, 234] width 471 height 61
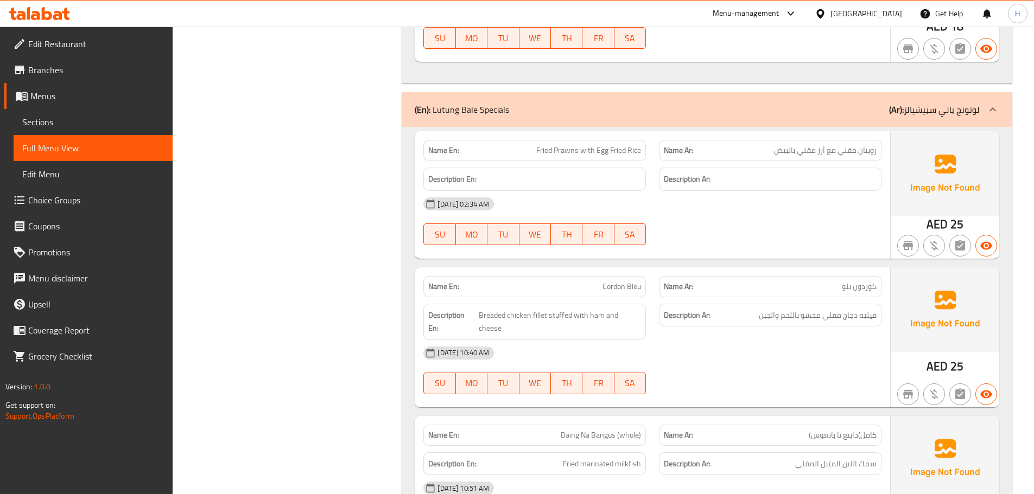
click at [590, 276] on div "Name En: Cordon Bleu" at bounding box center [534, 286] width 223 height 21
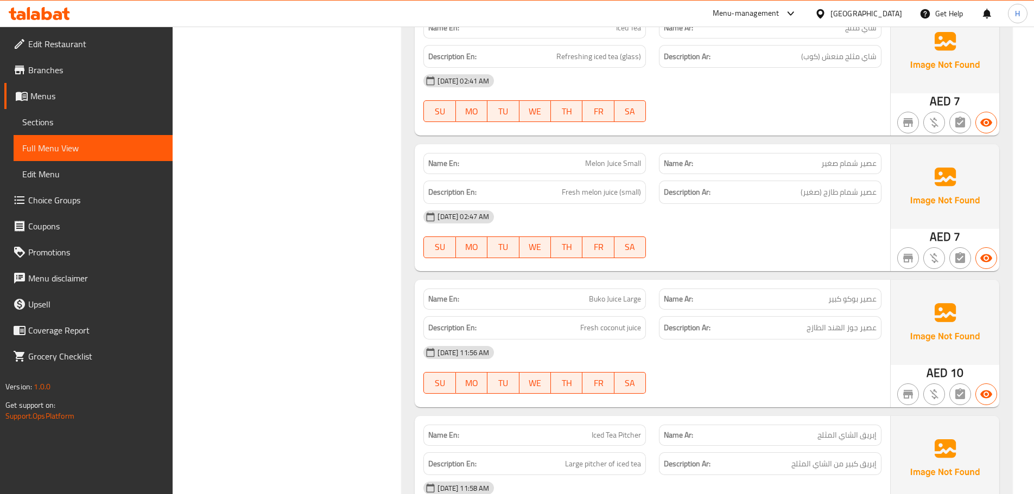
click at [747, 204] on div "28-09-2025 02:47 AM" at bounding box center [652, 217] width 471 height 26
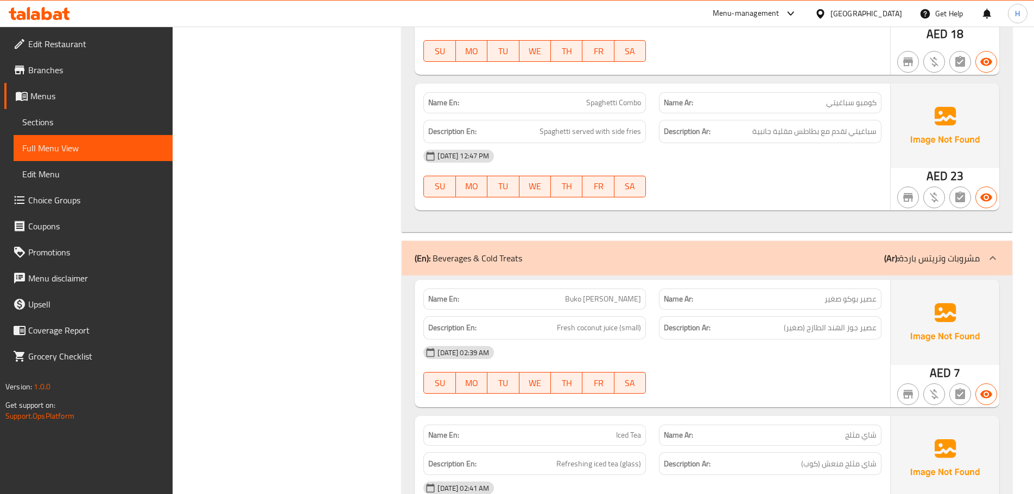
click at [658, 340] on div "28-09-2025 02:39 AM" at bounding box center [652, 353] width 471 height 26
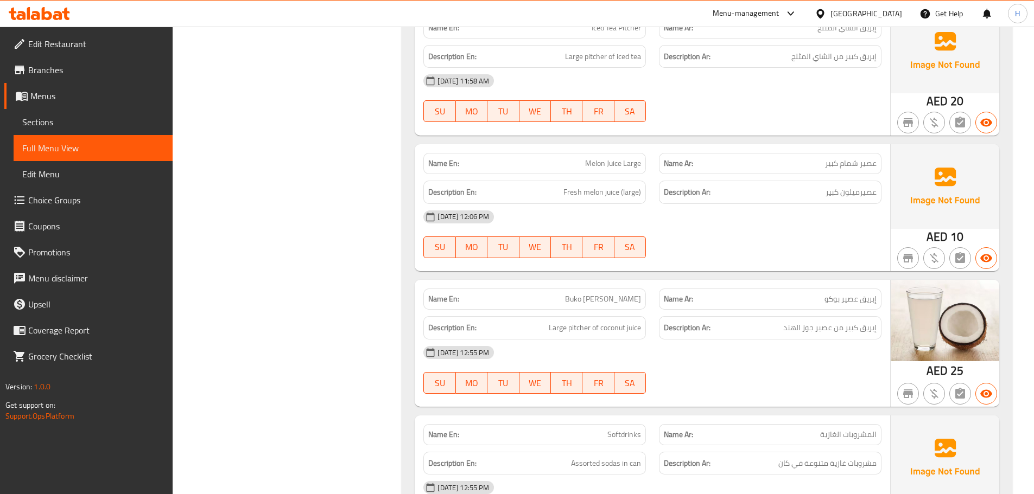
click at [631, 294] on span "Buko Juice Pitcher" at bounding box center [603, 299] width 76 height 11
click at [616, 294] on span "Buko Juice Pitcher" at bounding box center [603, 299] width 76 height 11
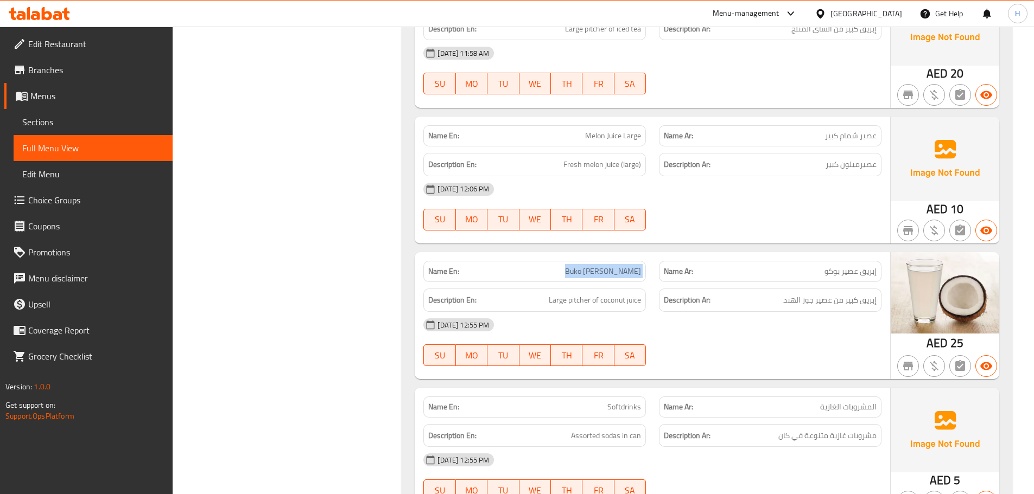
scroll to position [12744, 0]
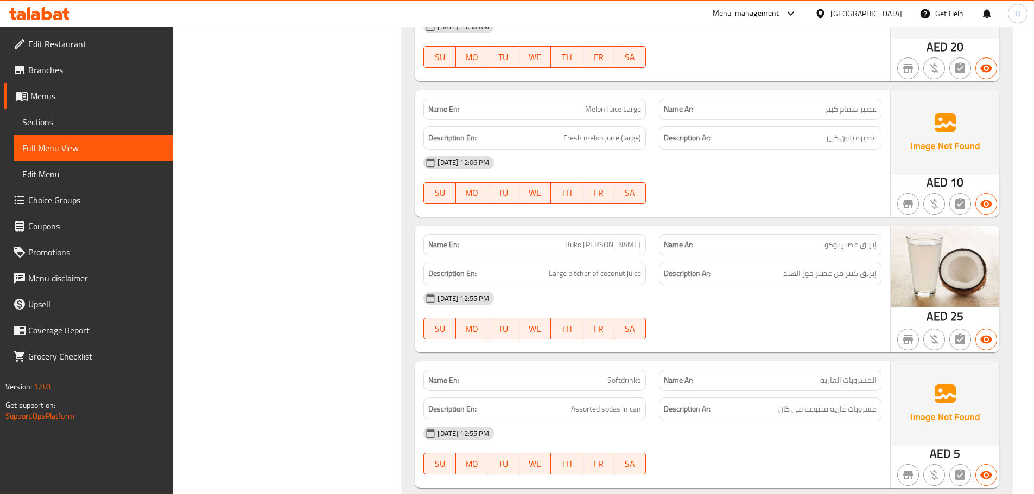
click at [516, 312] on div "SU MO TU WE TH FR SA" at bounding box center [535, 329] width 236 height 35
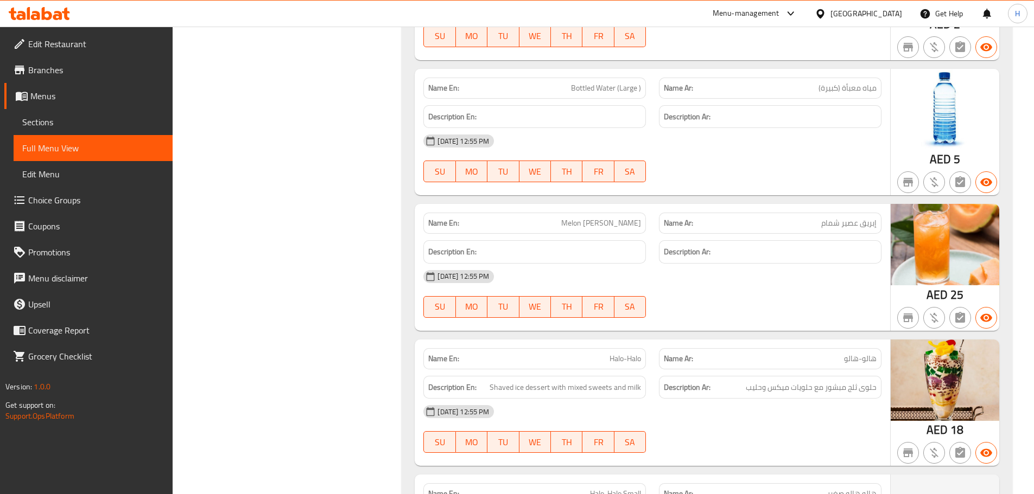
scroll to position [13407, 0]
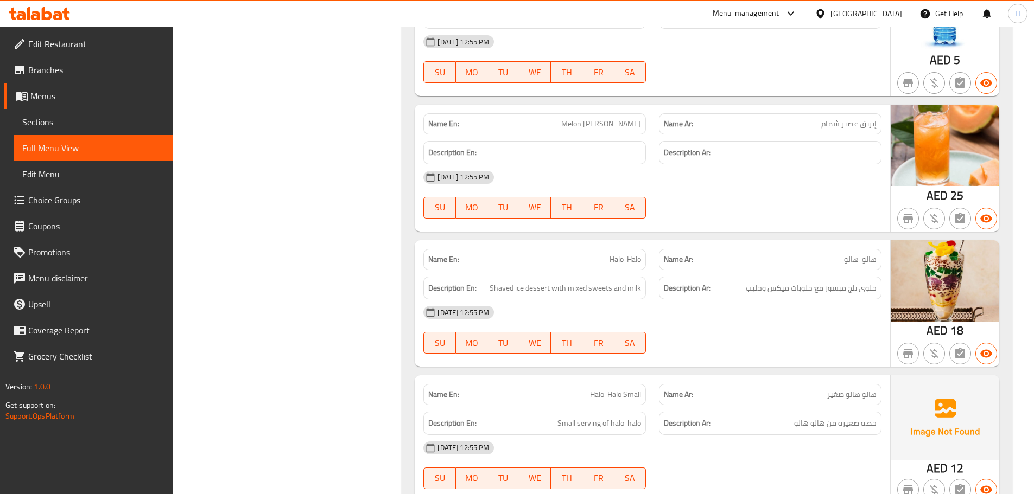
click at [827, 164] on div "27-09-2025 12:55 PM SU MO TU WE TH FR SA" at bounding box center [652, 194] width 471 height 61
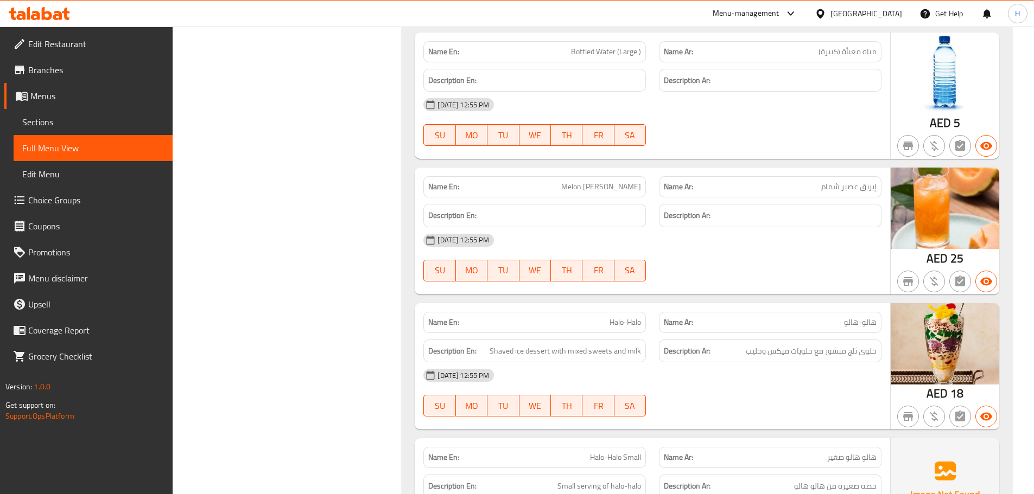
scroll to position [13244, 0]
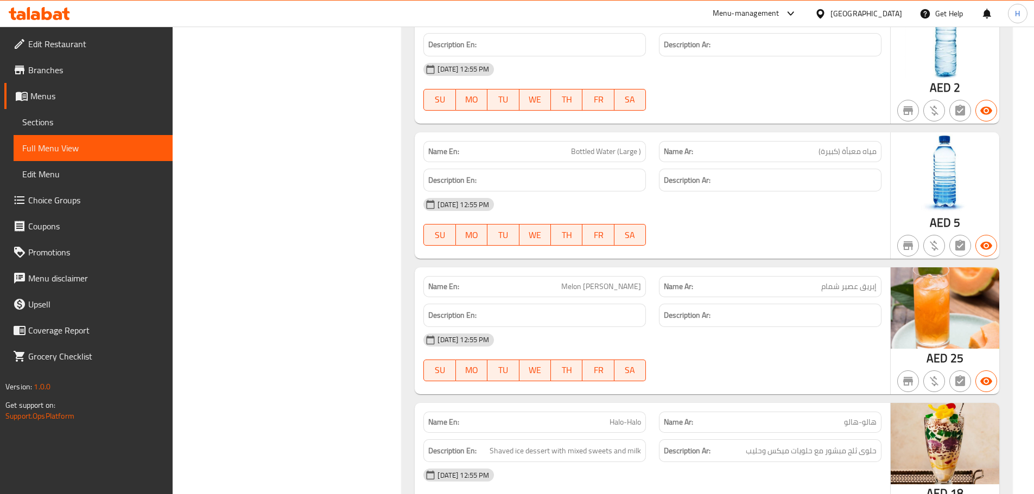
click at [617, 309] on h6 "Description En:" at bounding box center [534, 316] width 213 height 14
click at [552, 304] on div "Description En:" at bounding box center [534, 315] width 223 height 23
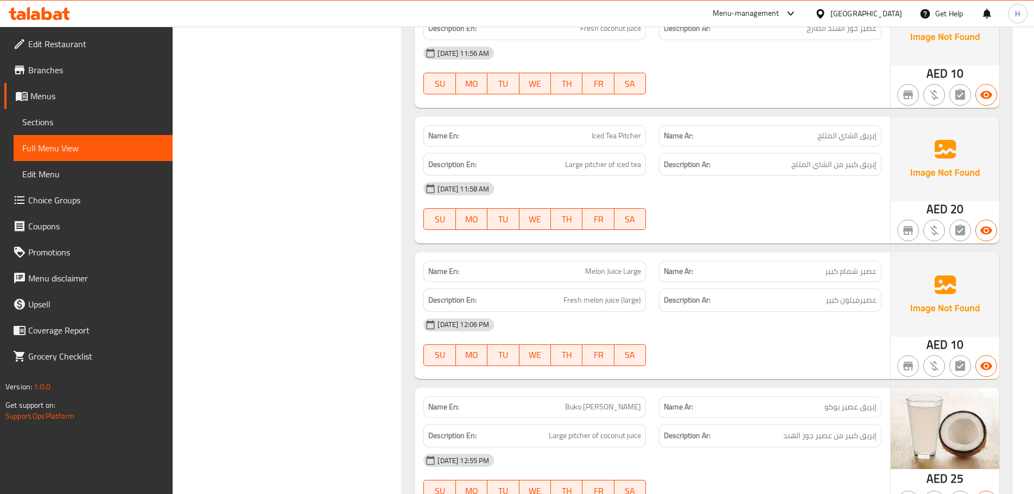
scroll to position [12608, 0]
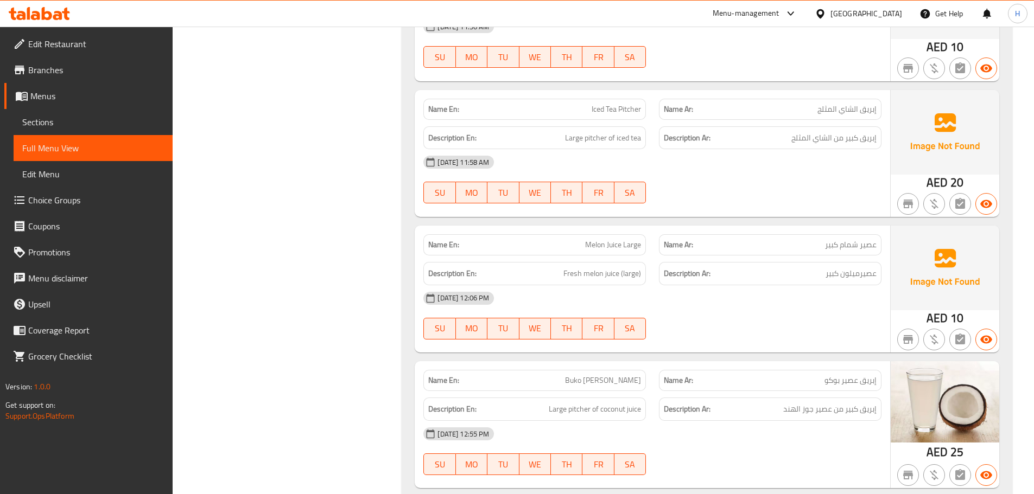
click at [611, 239] on span "Melon Juice Large" at bounding box center [613, 244] width 56 height 11
click at [744, 285] on div "29-09-2025 12:06 PM" at bounding box center [652, 298] width 471 height 26
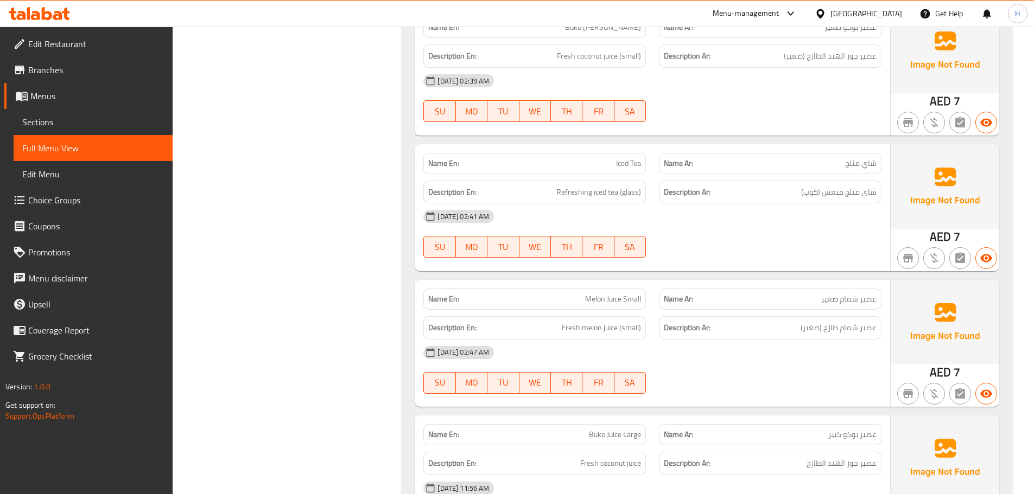
click at [742, 289] on div "Name Ar: عصير شمام صغير" at bounding box center [770, 299] width 223 height 21
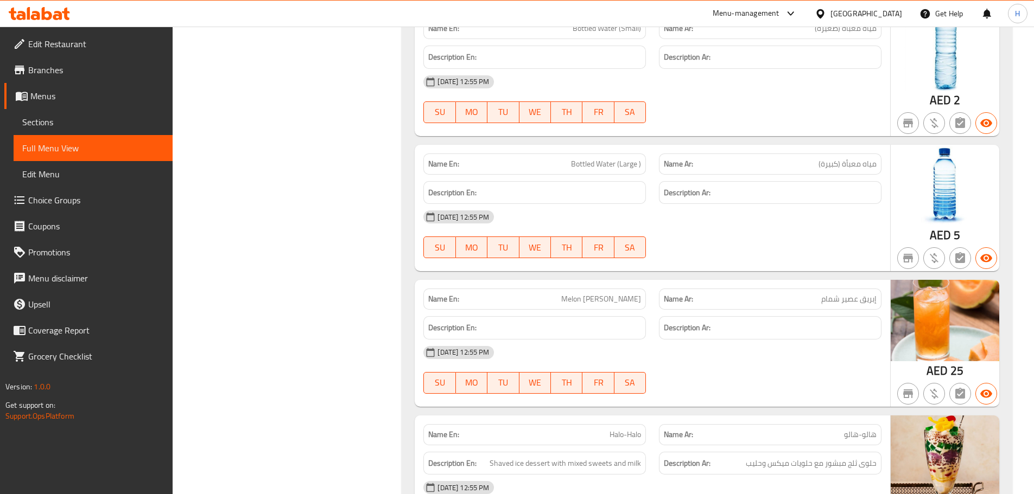
click at [666, 289] on div "Name Ar: إبريق عصير شمام" at bounding box center [770, 299] width 223 height 21
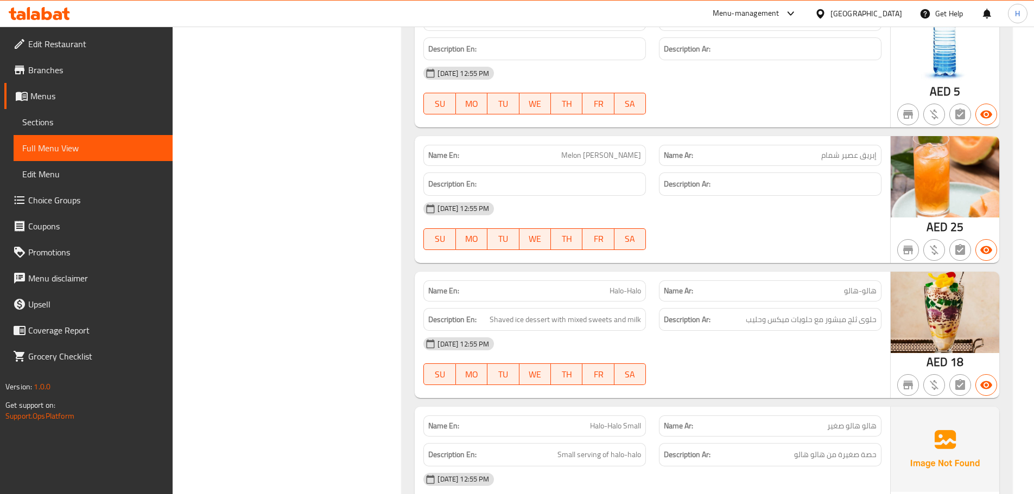
scroll to position [13395, 0]
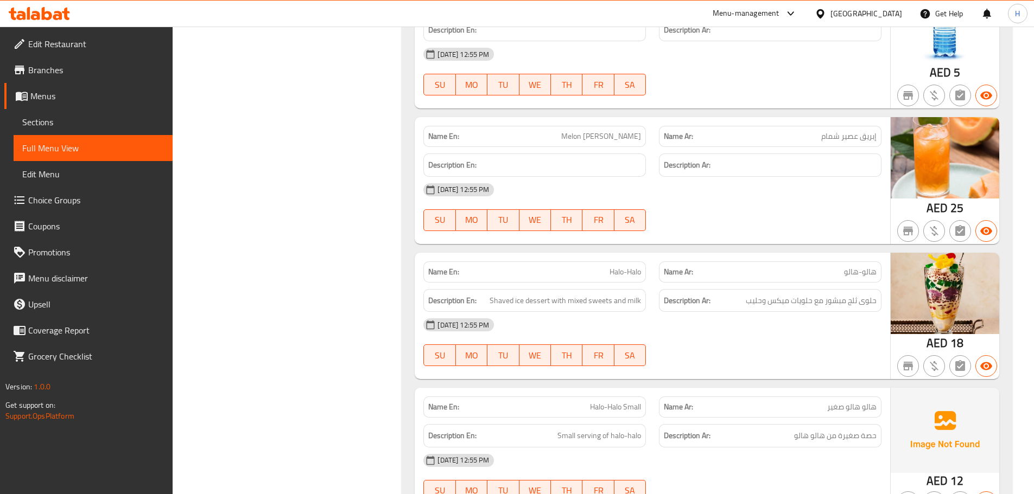
click at [614, 266] on span "Halo-Halo" at bounding box center [624, 271] width 31 height 11
click at [606, 388] on div "Name En: Halo-Halo Small Name Ar: هالو هالو صغير Description En: Small serving …" at bounding box center [652, 451] width 475 height 127
click at [629, 418] on div "Description En: Small serving of halo-halo" at bounding box center [535, 436] width 236 height 36
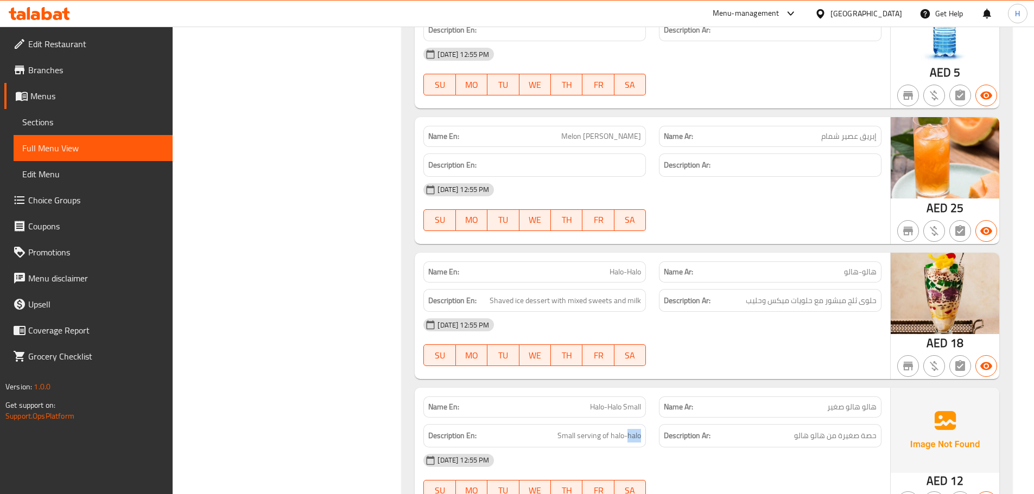
click at [629, 418] on div "Description En: Small serving of halo-halo" at bounding box center [535, 436] width 236 height 36
click at [628, 402] on span "Halo-Halo Small" at bounding box center [615, 407] width 51 height 11
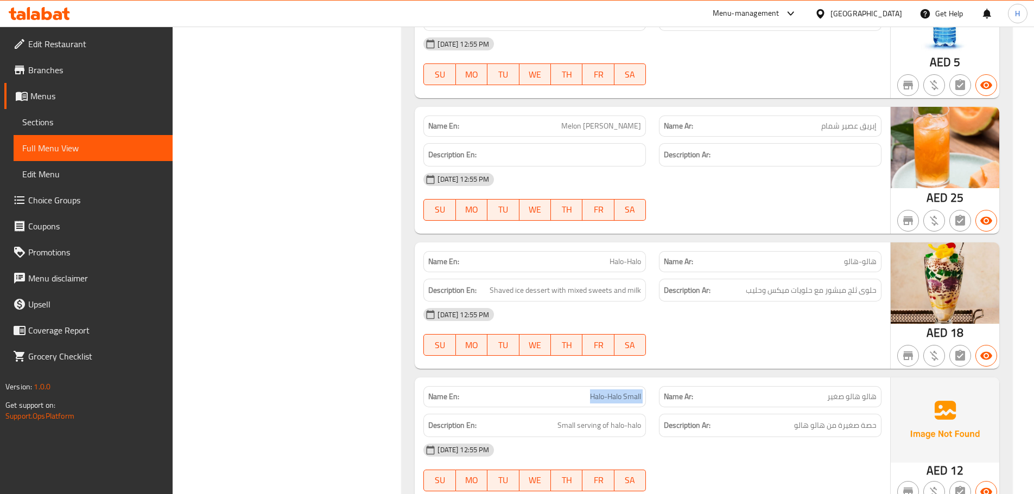
scroll to position [13407, 0]
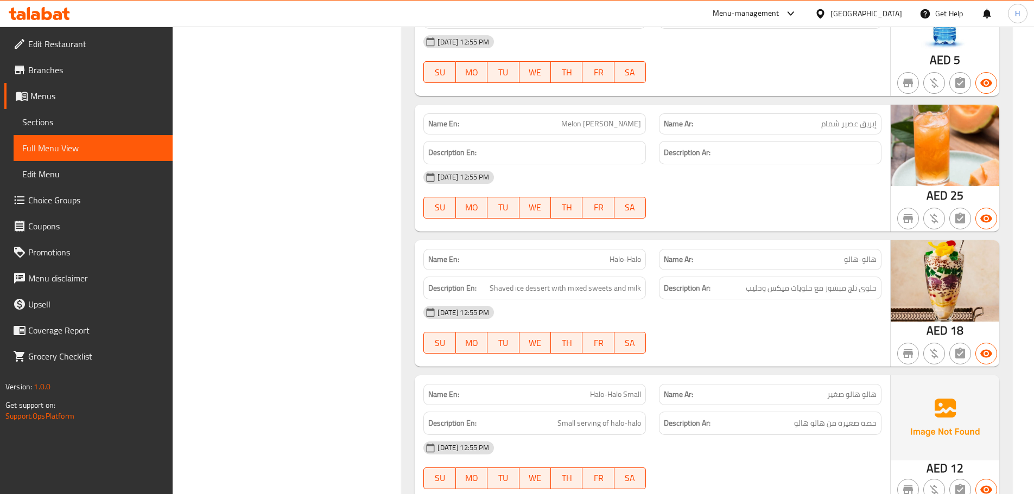
click at [529, 164] on div "27-09-2025 12:55 PM" at bounding box center [652, 177] width 471 height 26
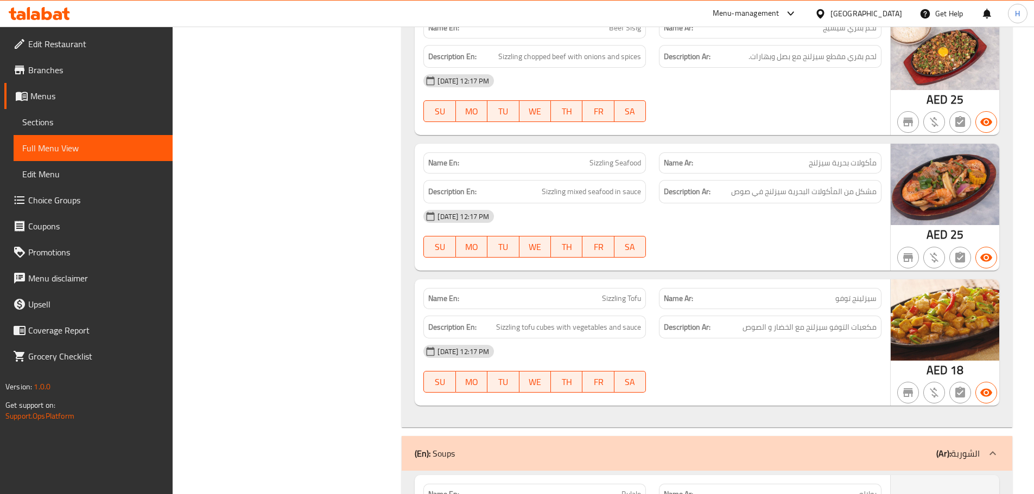
scroll to position [1225, 0]
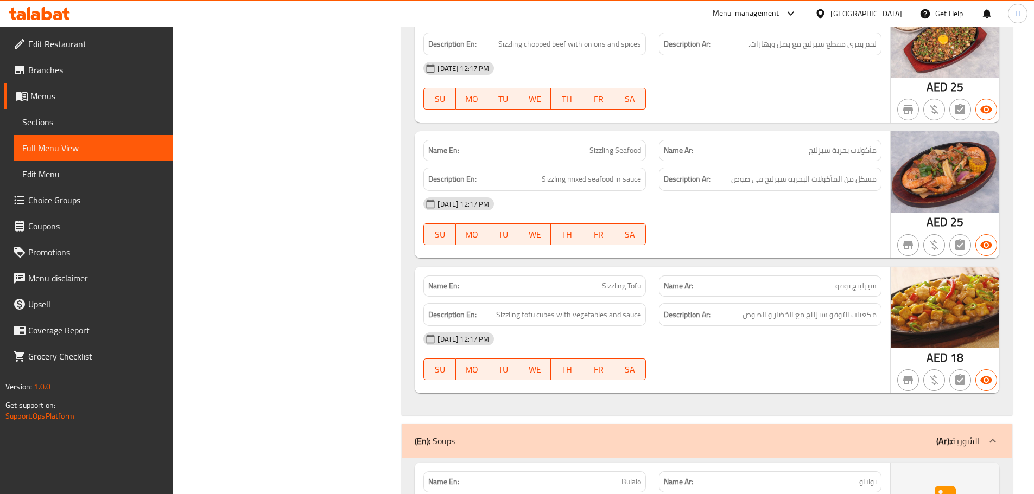
type button "5"
click at [582, 233] on button "FR" at bounding box center [597, 235] width 31 height 22
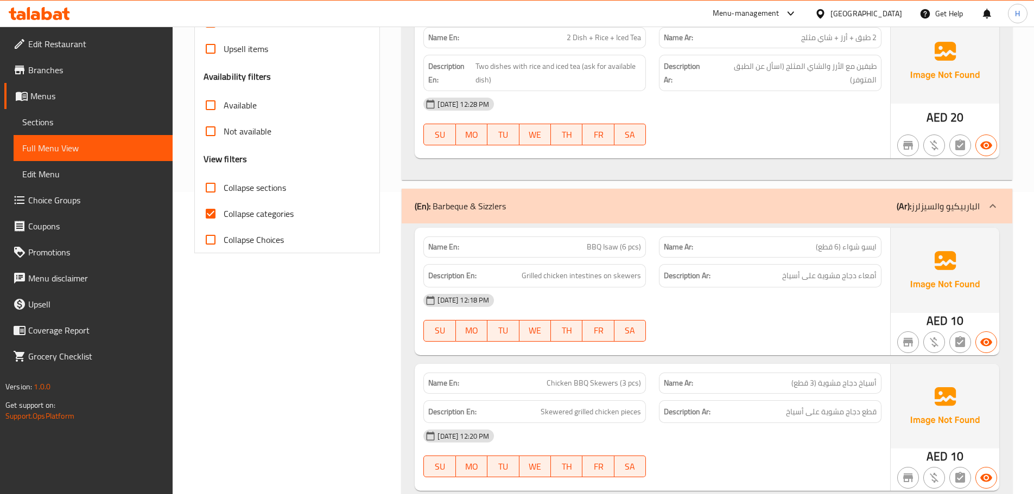
click at [602, 259] on div "Description En: Grilled chicken intestines on skewers" at bounding box center [535, 276] width 236 height 36
click at [602, 252] on span "BBQ Isaw (6 pcs)" at bounding box center [614, 247] width 54 height 11
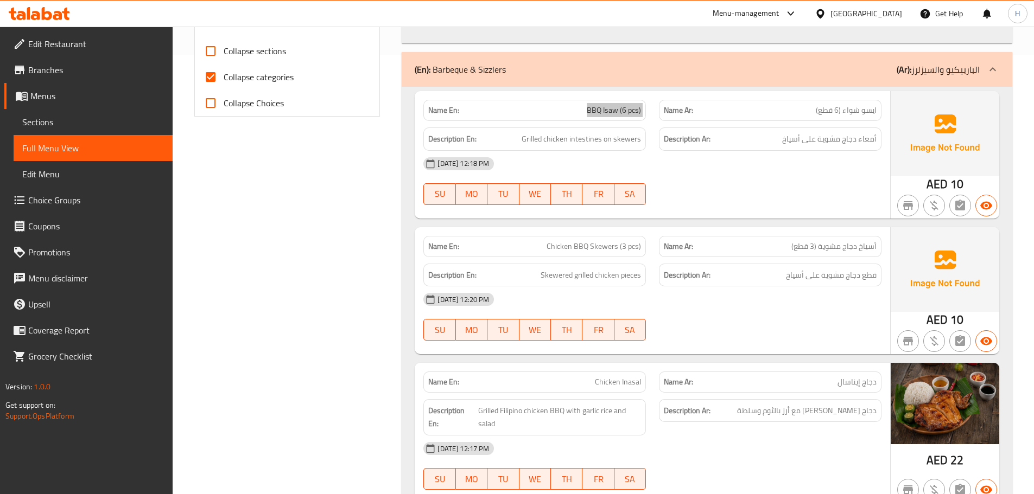
scroll to position [574, 0]
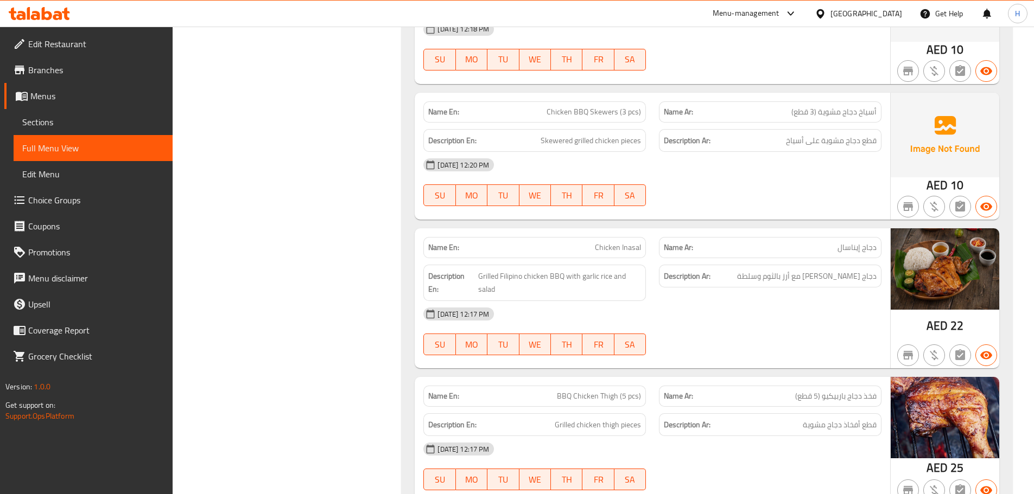
click at [538, 250] on p "Name En: Chicken Inasal" at bounding box center [534, 247] width 213 height 11
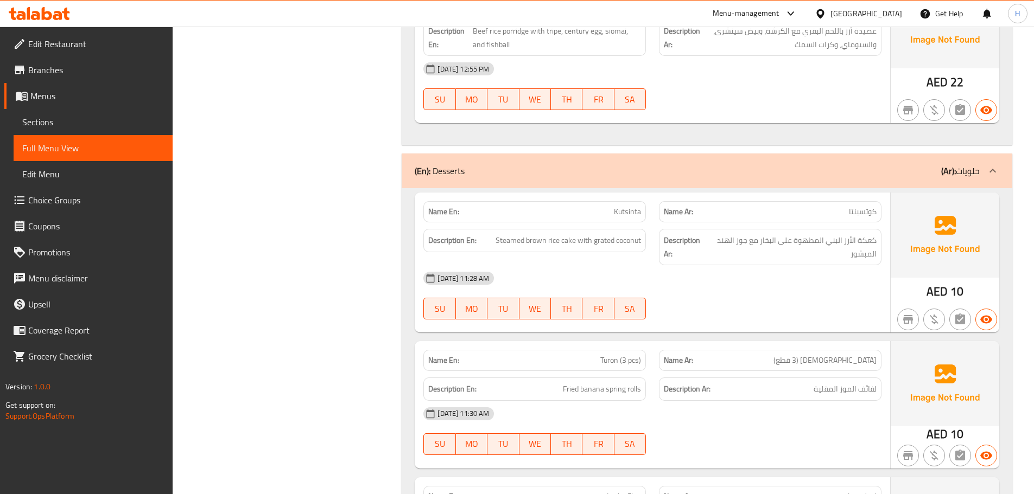
scroll to position [5885, 0]
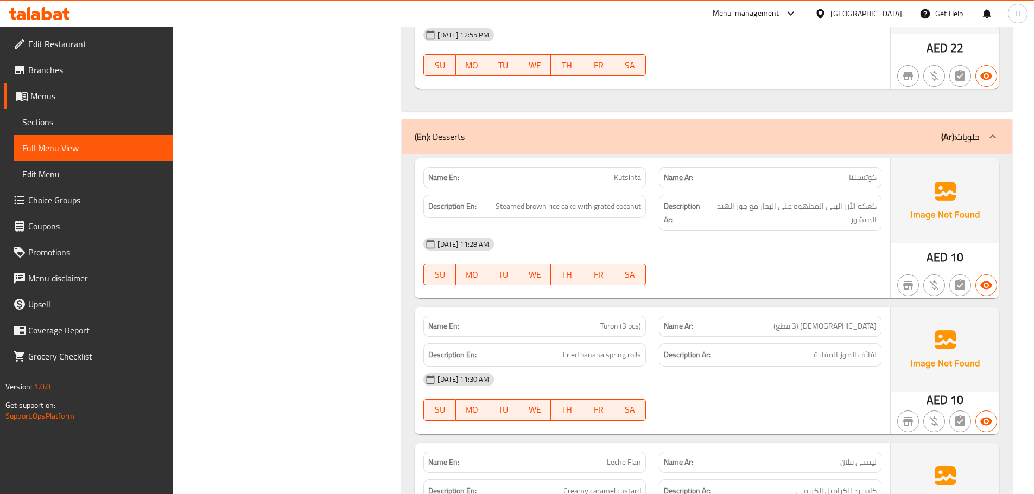
click at [624, 321] on span "Turon (3 pcs)" at bounding box center [620, 326] width 41 height 11
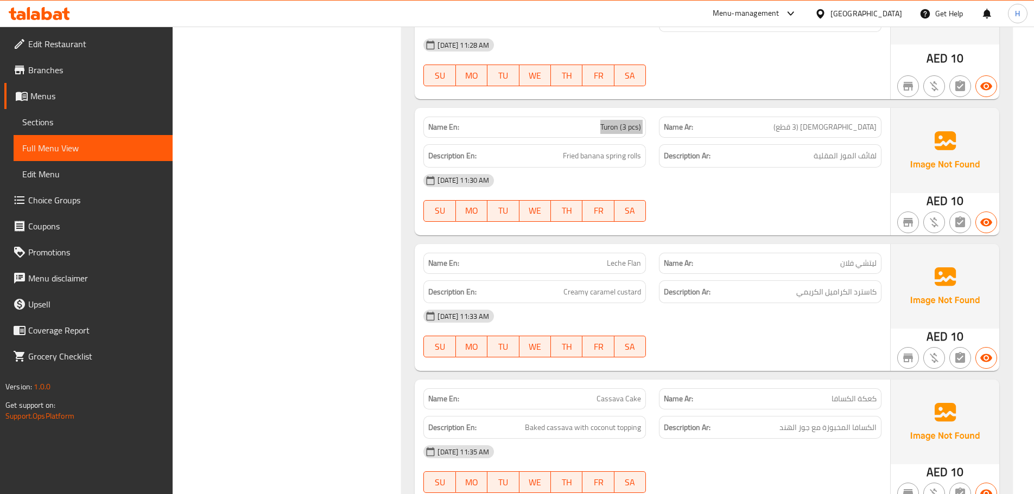
scroll to position [6102, 0]
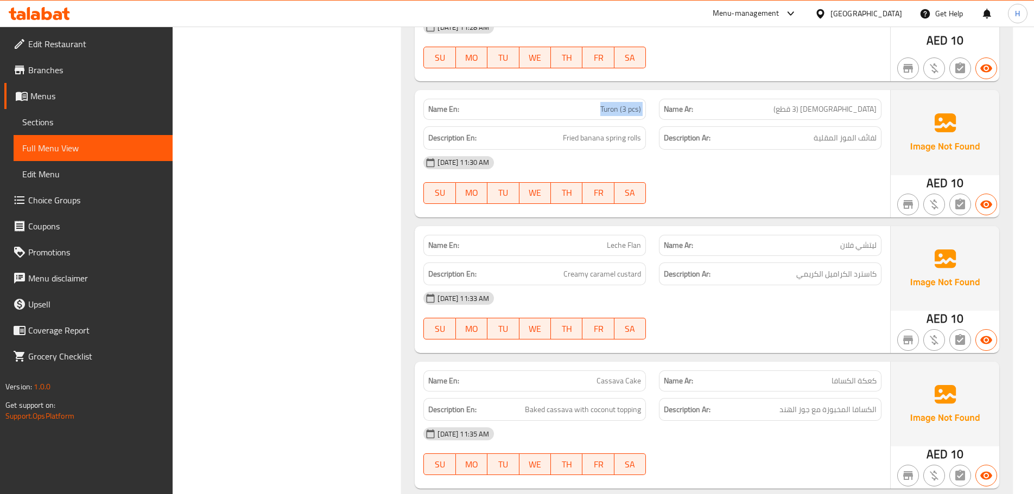
type button "5"
click at [594, 185] on span "FR" at bounding box center [598, 193] width 23 height 16
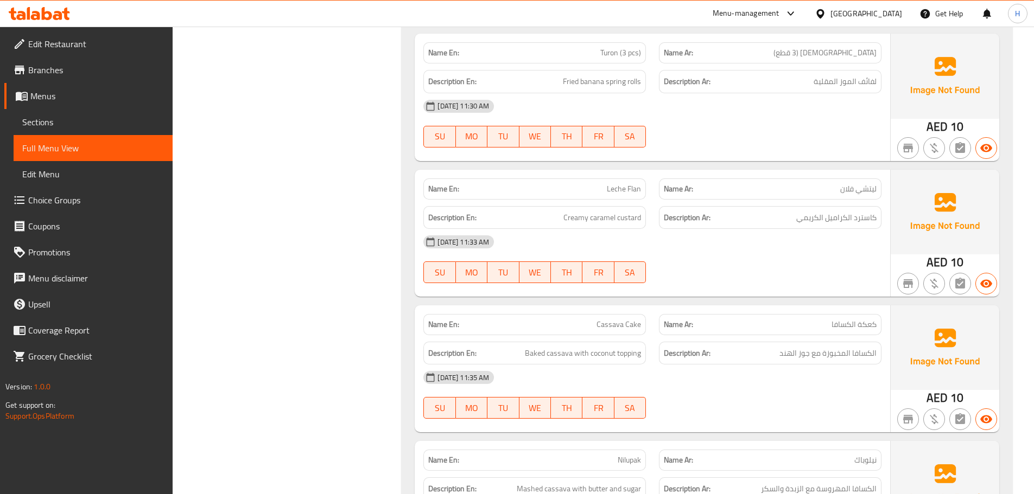
scroll to position [6210, 0]
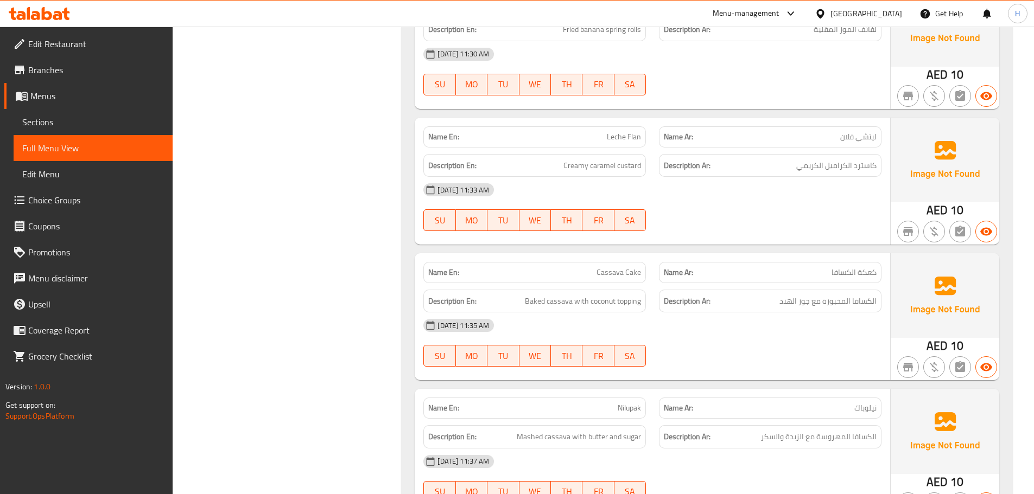
click at [675, 267] on strong "Name Ar:" at bounding box center [678, 272] width 29 height 11
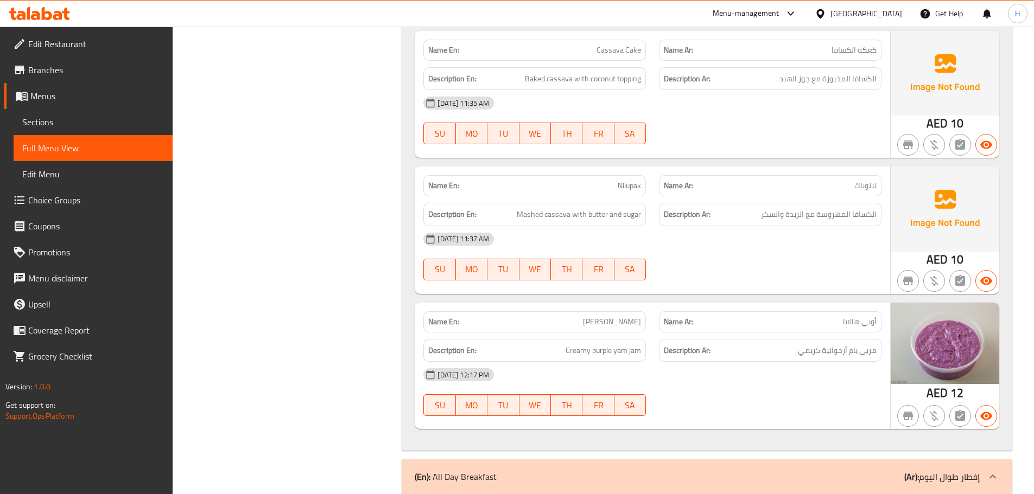
scroll to position [6536, 0]
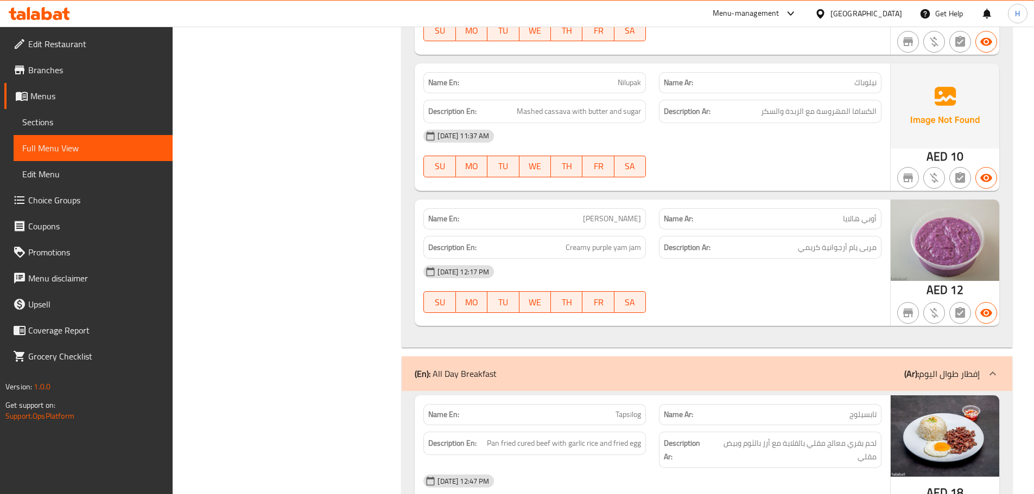
click at [637, 230] on div "Description En: Creamy purple yam jam" at bounding box center [535, 248] width 236 height 36
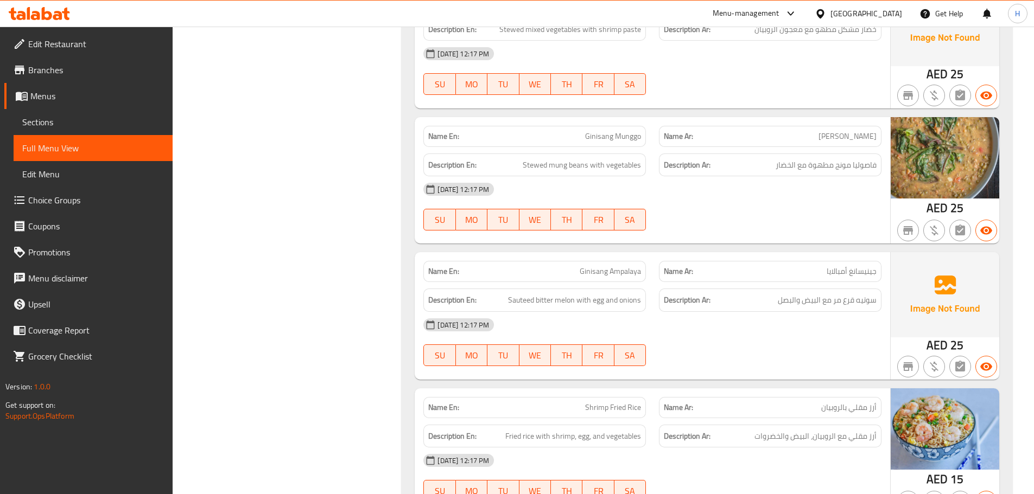
scroll to position [9892, 0]
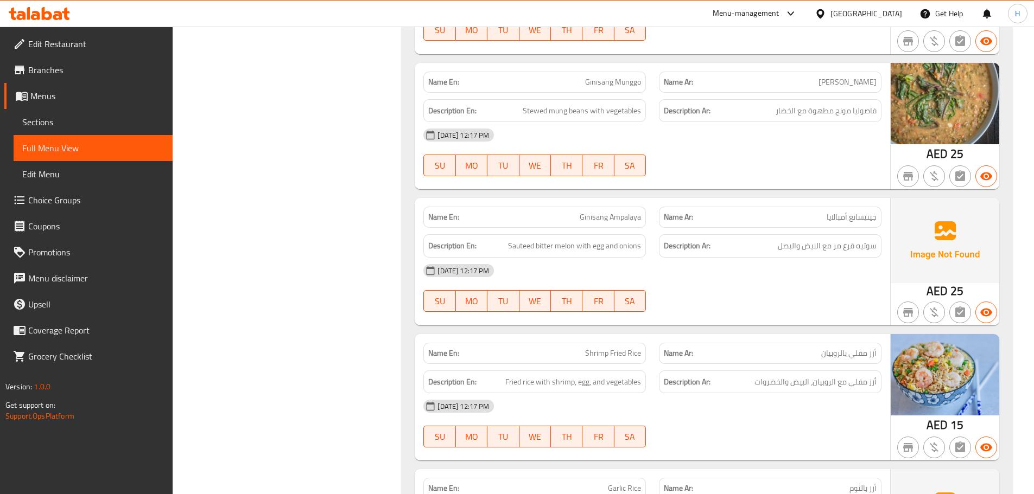
click at [562, 207] on div "Name En: Ginisang Ampalaya" at bounding box center [534, 217] width 223 height 21
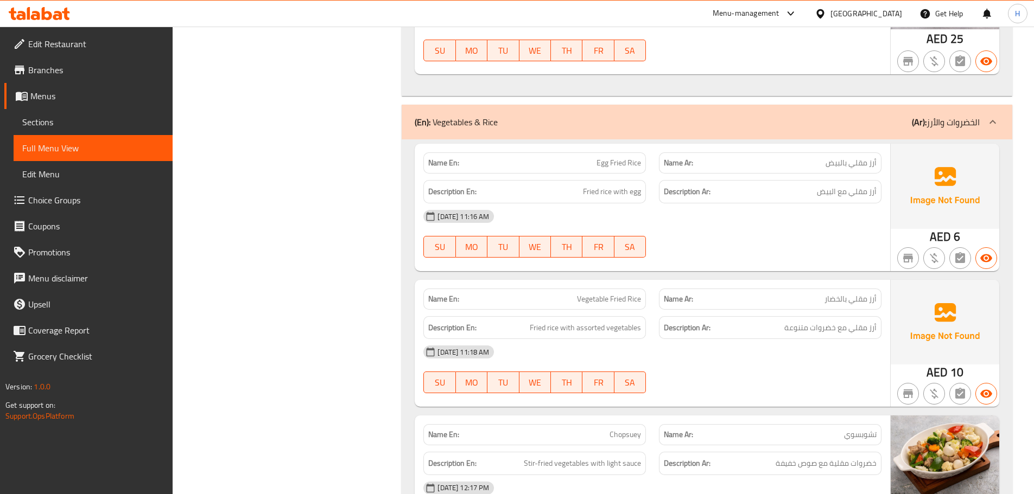
click at [617, 157] on span "Egg Fried Rice" at bounding box center [618, 162] width 45 height 11
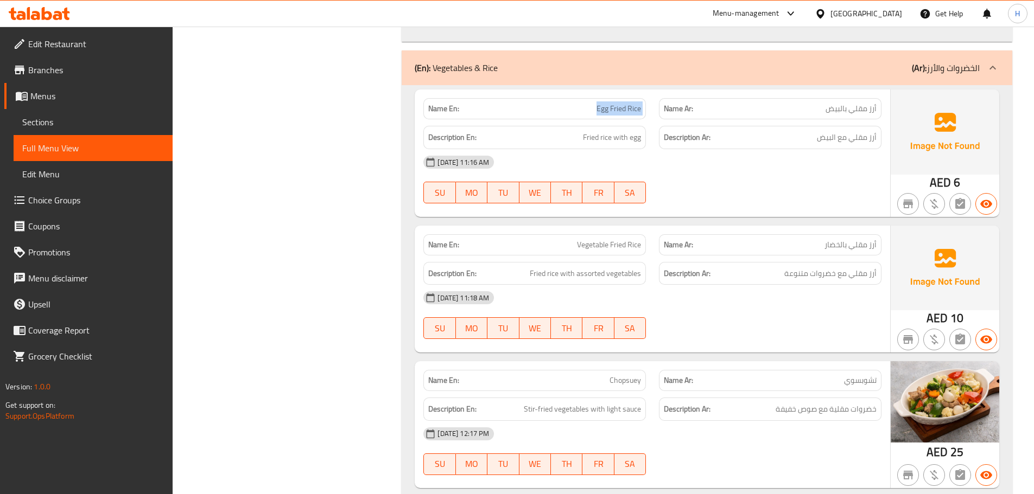
click at [647, 228] on div "Name En: Vegetable Fried Rice" at bounding box center [535, 245] width 236 height 34
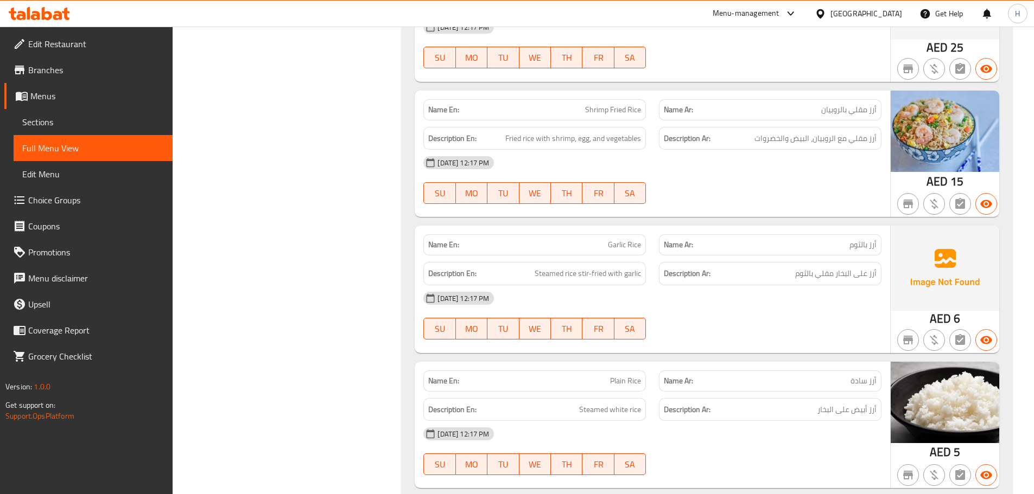
scroll to position [10244, 0]
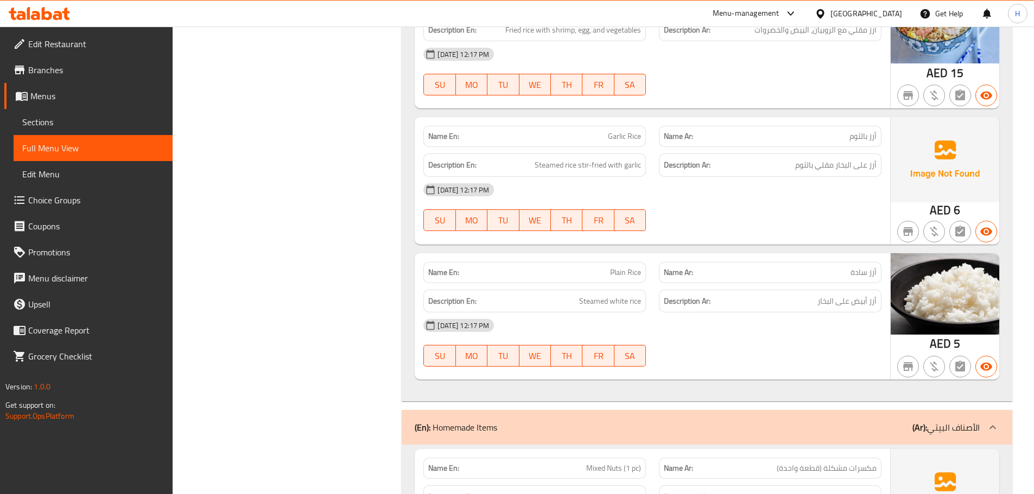
click at [709, 360] on div at bounding box center [770, 366] width 236 height 13
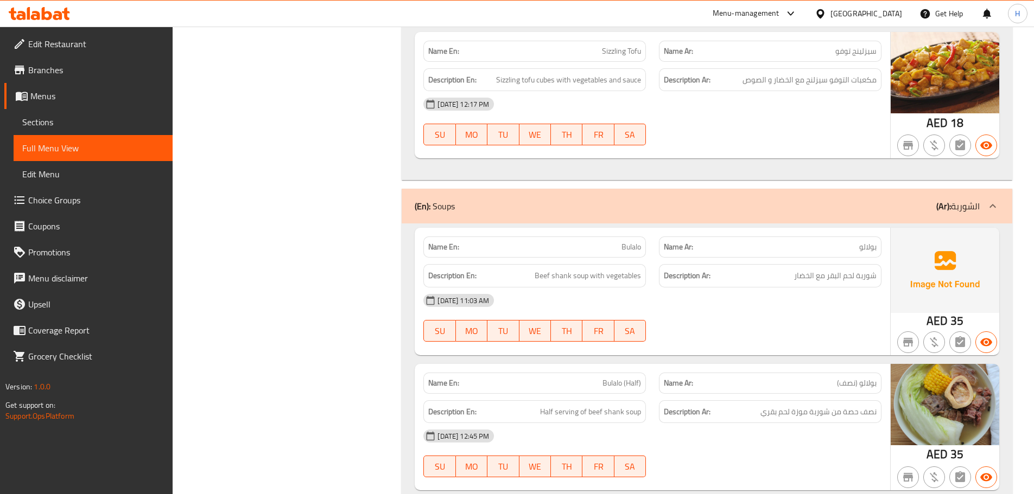
click at [628, 243] on span "Bulalo" at bounding box center [631, 247] width 20 height 11
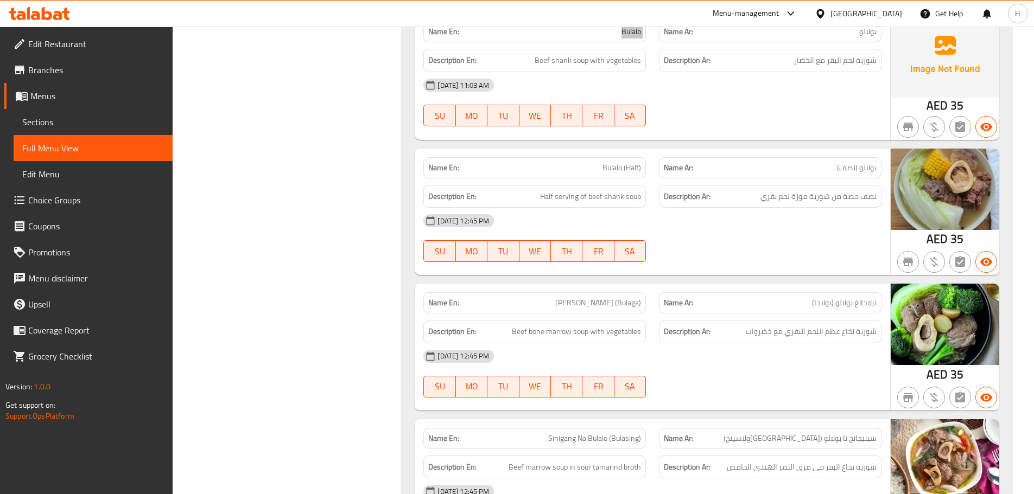
scroll to position [1678, 0]
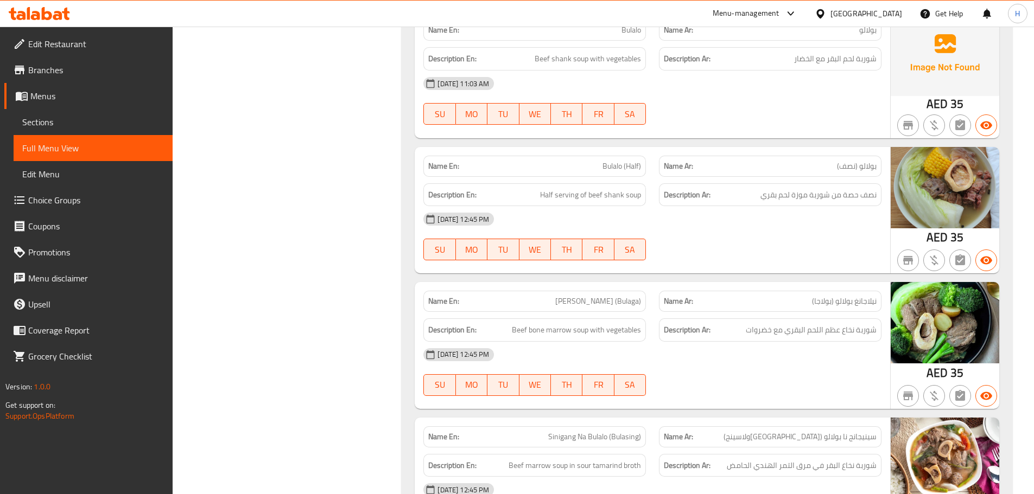
click at [631, 169] on span "Bulalo (Half)" at bounding box center [621, 166] width 39 height 11
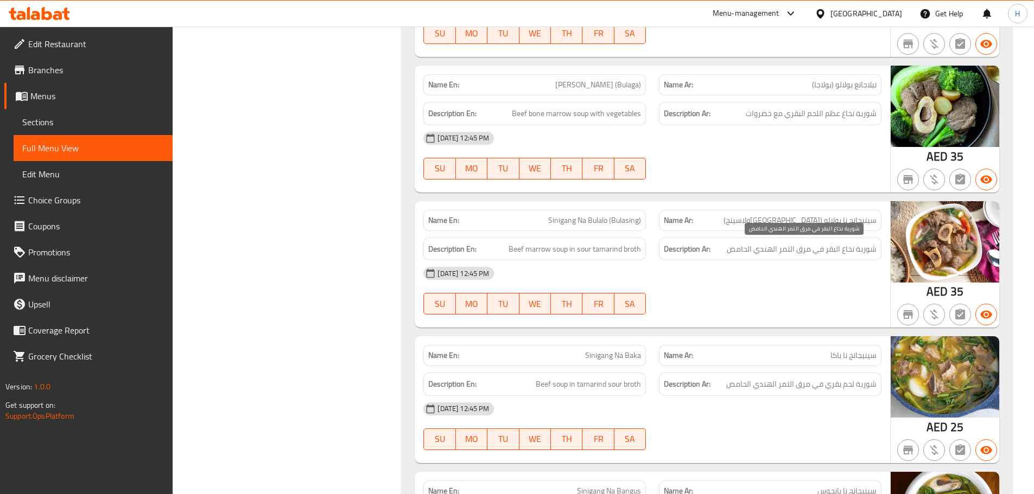
scroll to position [1895, 0]
click at [600, 223] on span "Sinigang Na Bulalo (Bulasing)" at bounding box center [594, 219] width 93 height 11
drag, startPoint x: 785, startPoint y: 116, endPoint x: 824, endPoint y: 121, distance: 39.4
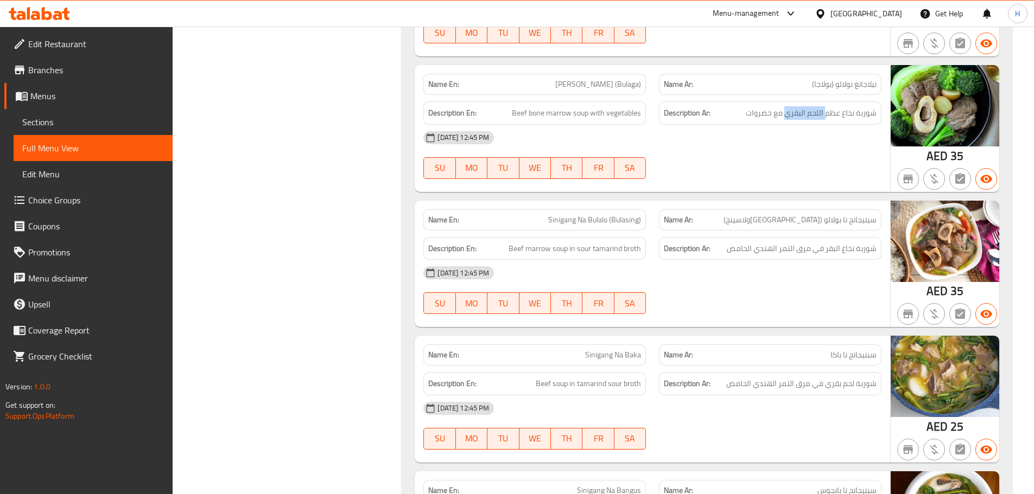
click at [824, 121] on div "Description Ar: شوربة نخاع عظم اللحم البقري مع خضروات" at bounding box center [770, 112] width 223 height 23
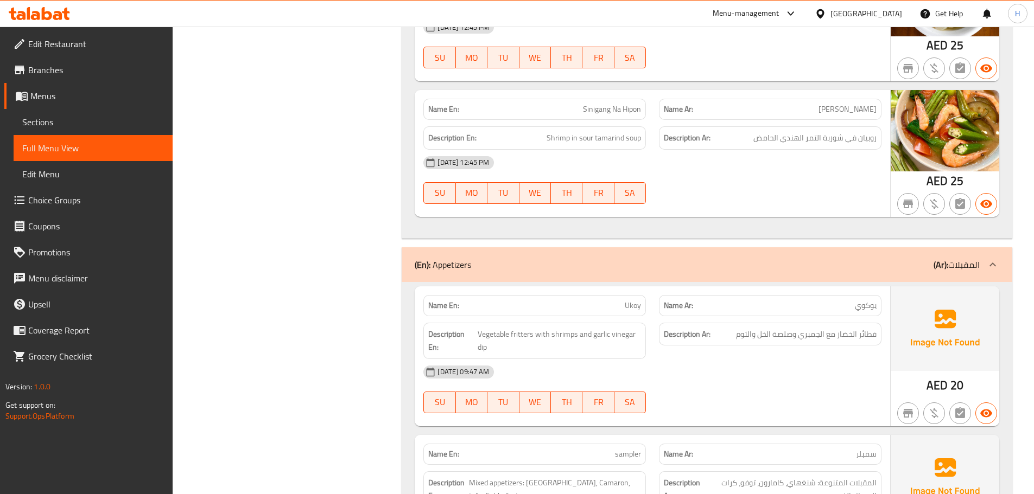
scroll to position [2437, 0]
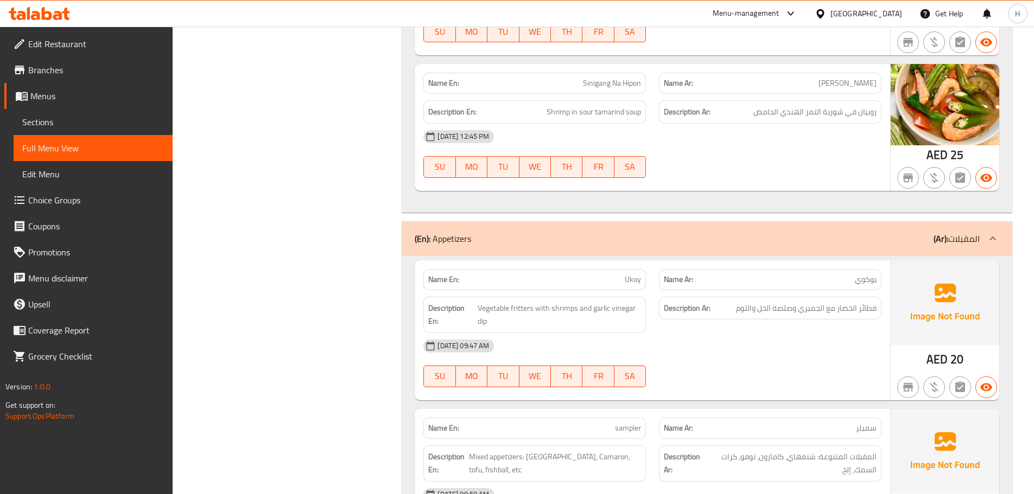
click at [722, 319] on div "Description Ar: فطائر الخضار مع الجمبري وصلصة الخل والثوم" at bounding box center [770, 308] width 223 height 23
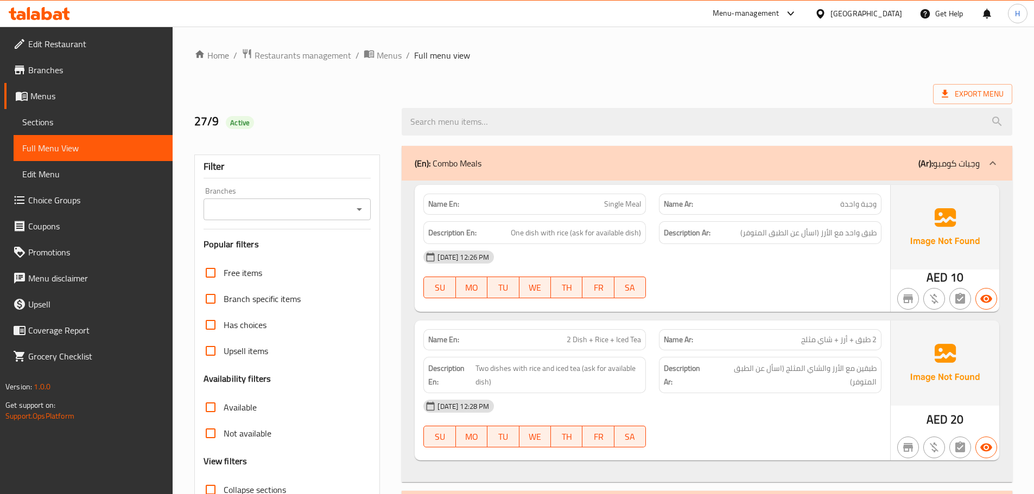
click at [596, 206] on p "Name En: Single Meal" at bounding box center [534, 204] width 213 height 11
click at [600, 350] on div "Name En: 2 Dish + Rice + Iced Tea" at bounding box center [534, 339] width 223 height 21
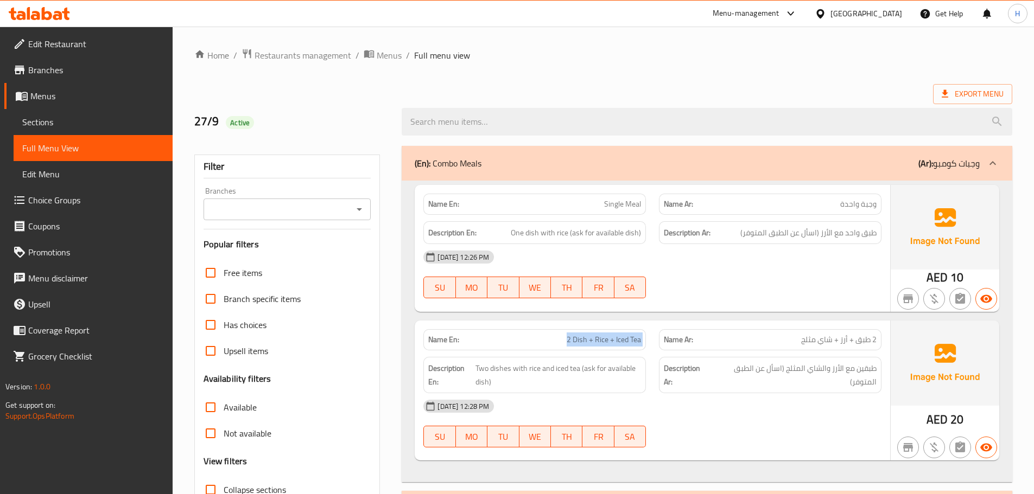
click at [600, 350] on div "Name En: 2 Dish + Rice + Iced Tea" at bounding box center [534, 339] width 223 height 21
click at [683, 313] on div "Name En: Single Meal Name Ar: وجبة واحدة Description En: One dish with rice (as…" at bounding box center [707, 332] width 611 height 302
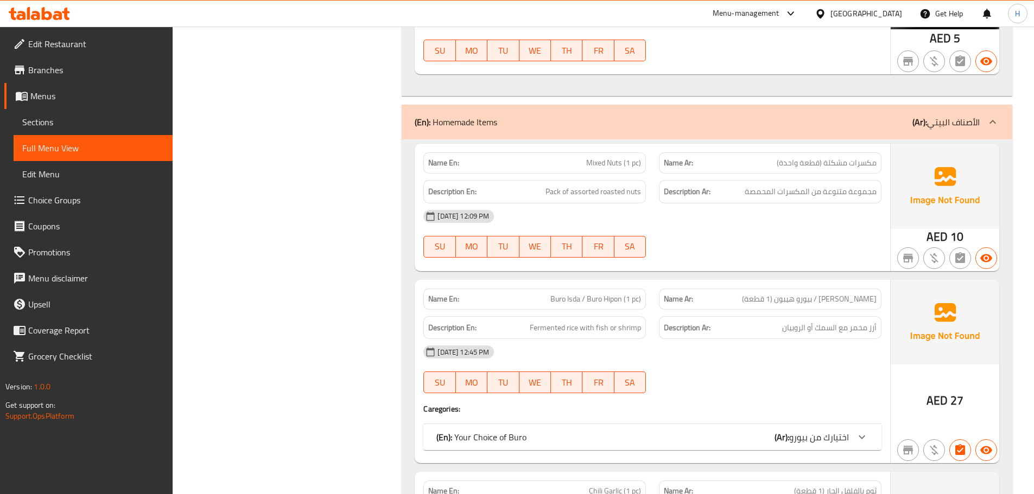
scroll to position [10604, 0]
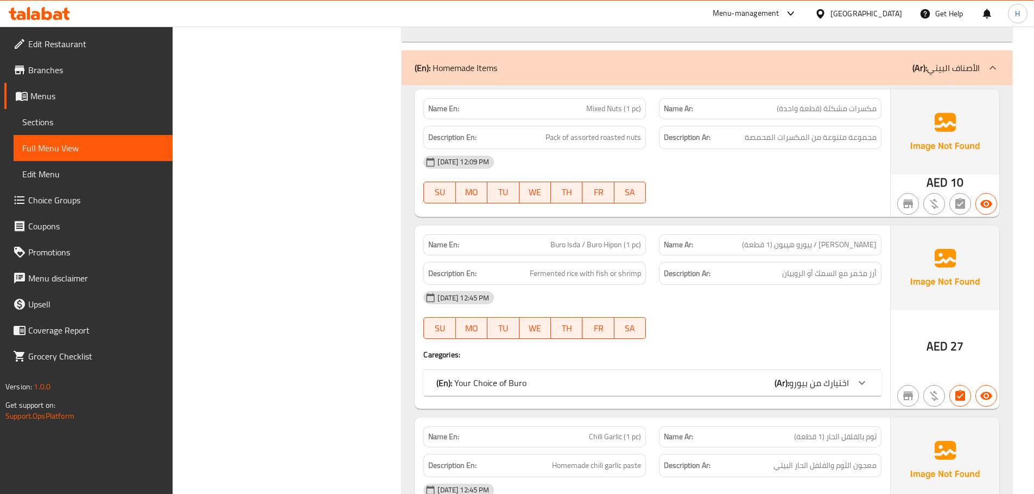
click at [704, 377] on div "(En): Your Choice of Buro (Ar): اختيارك من بيورو" at bounding box center [642, 383] width 412 height 13
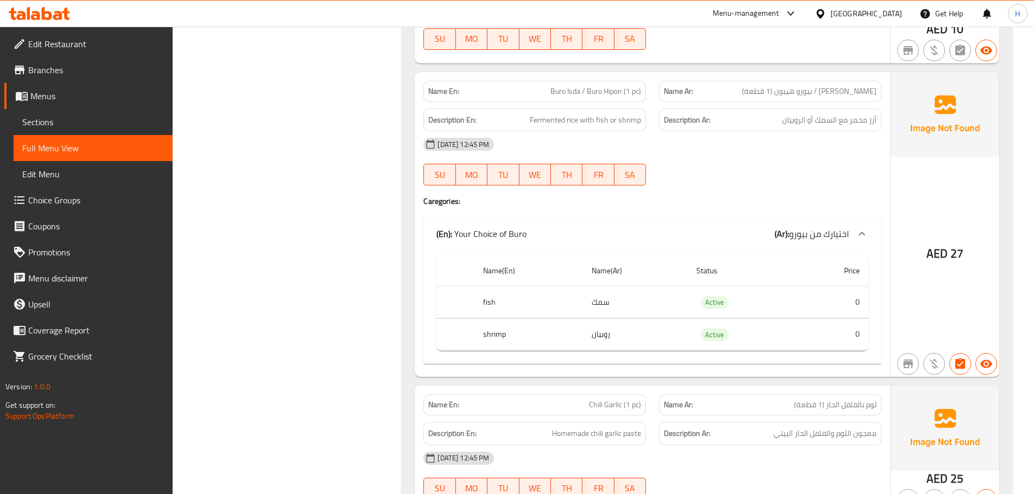
scroll to position [10767, 0]
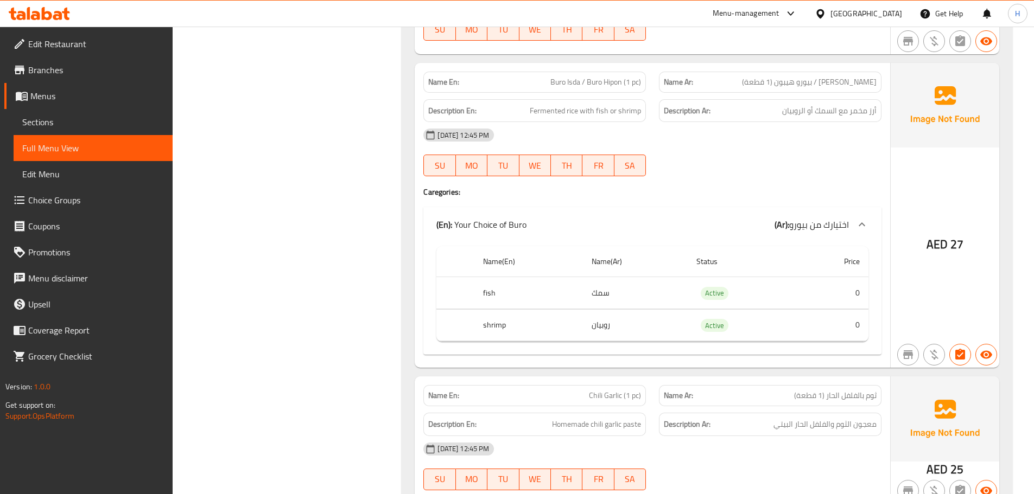
click at [704, 390] on p "Name Ar: ثوم بالفلفل الحار (1 قطعة)" at bounding box center [770, 395] width 213 height 11
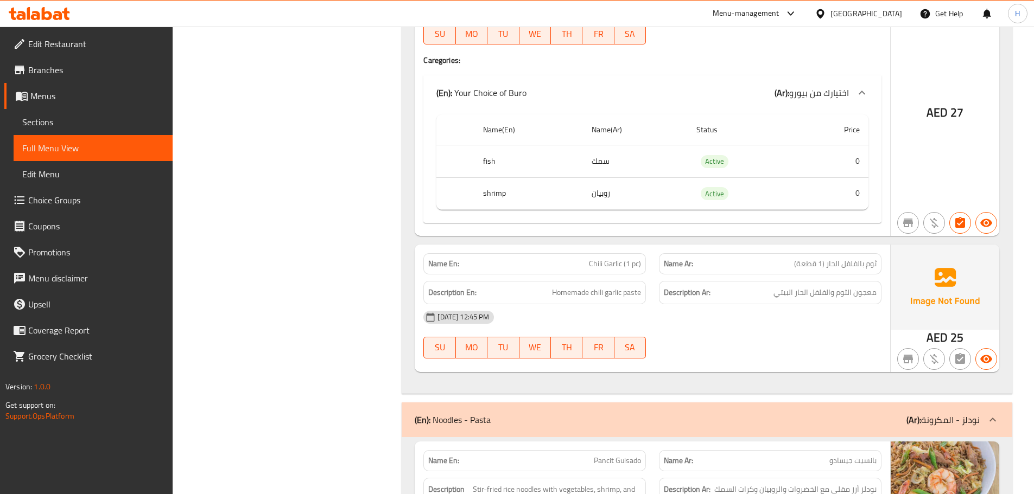
scroll to position [10930, 0]
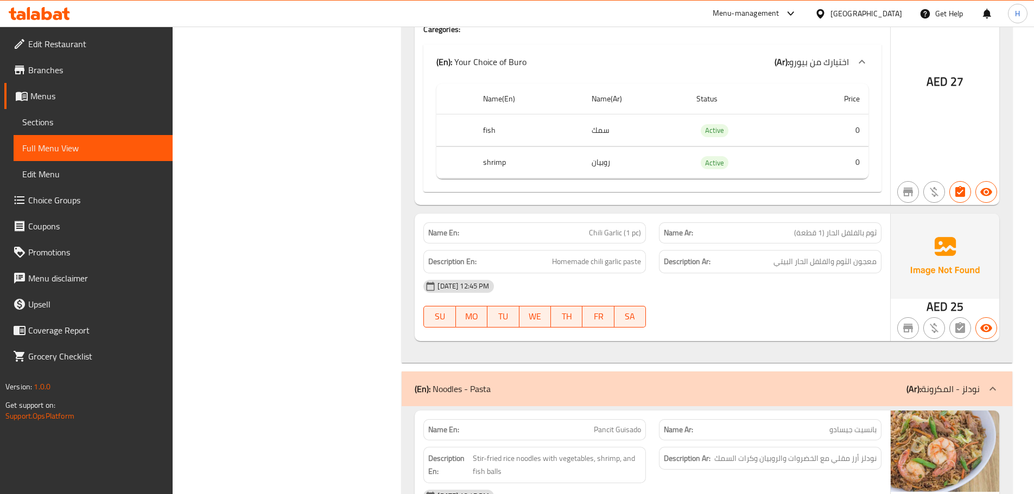
click at [758, 441] on div "Description Ar: نودلز أرز مقلي مع الخضروات والروبيان وكرات السمك" at bounding box center [770, 465] width 236 height 49
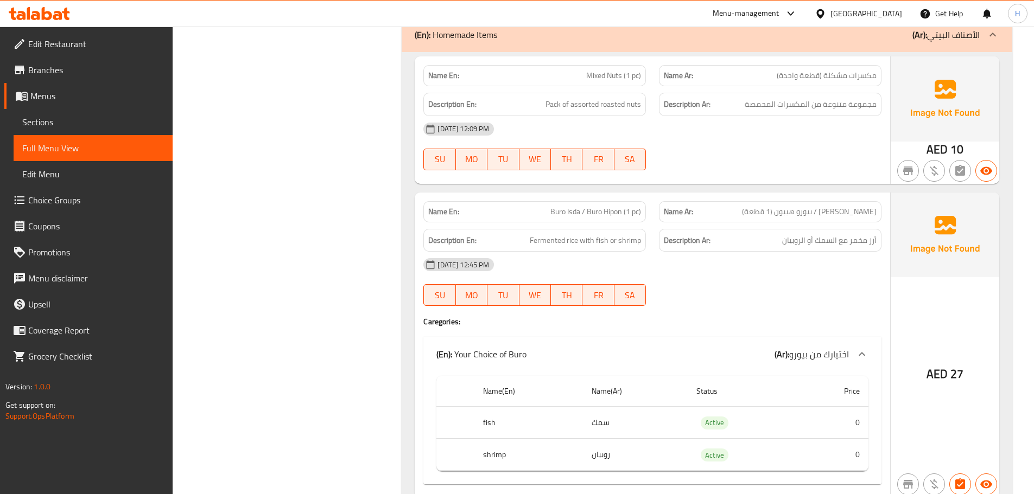
scroll to position [10576, 0]
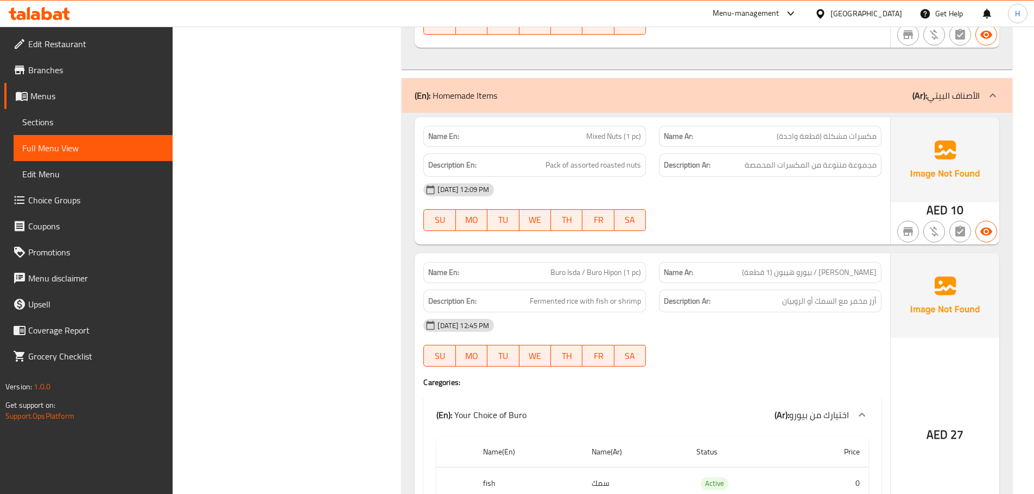
drag, startPoint x: 771, startPoint y: 131, endPoint x: 686, endPoint y: 96, distance: 92.0
click at [767, 177] on div "29-09-2025 12:09 PM" at bounding box center [652, 190] width 471 height 26
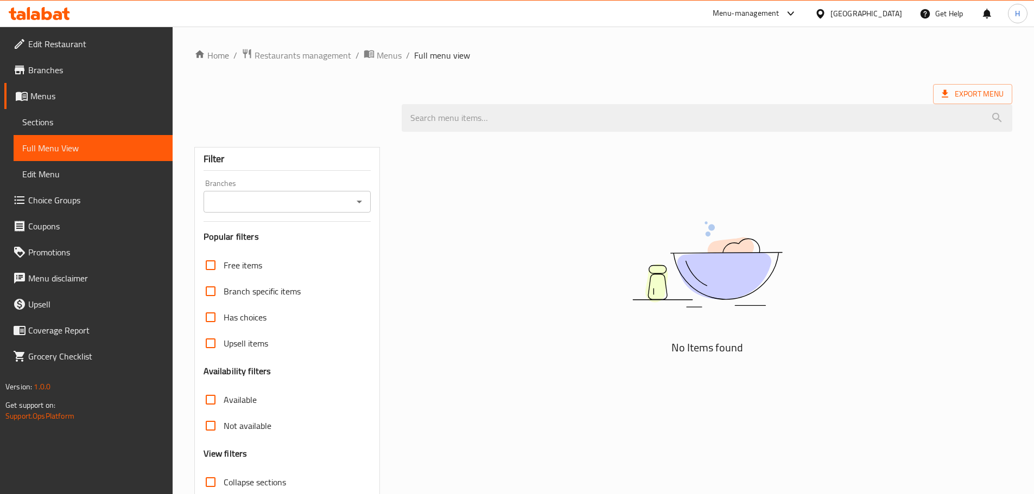
click at [33, 123] on span "Sections" at bounding box center [93, 122] width 142 height 13
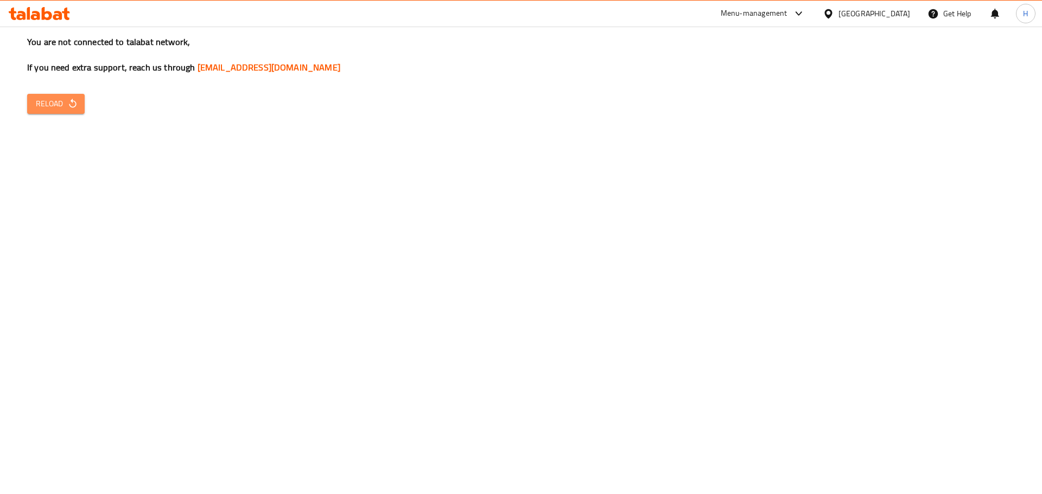
click at [61, 103] on span "Reload" at bounding box center [56, 104] width 40 height 14
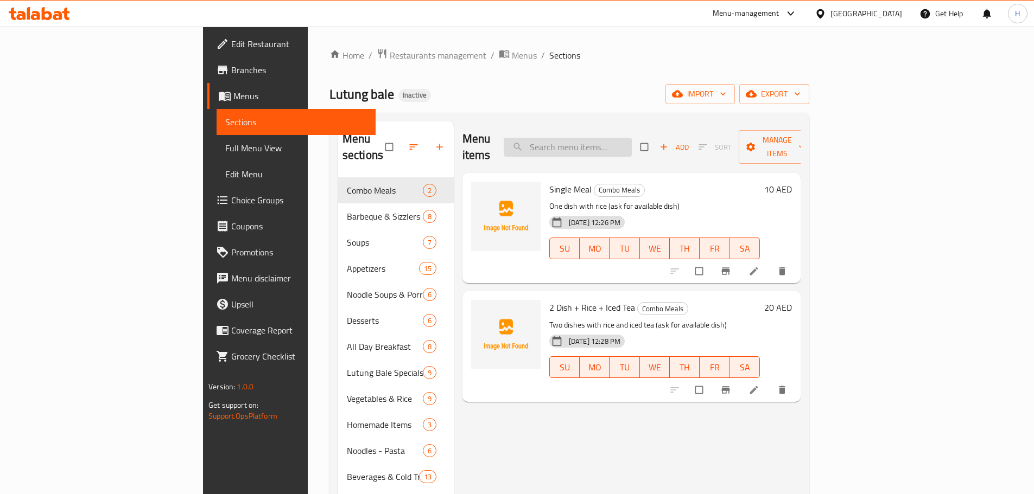
click at [632, 144] on input "search" at bounding box center [568, 147] width 128 height 19
paste input "Ukoy"
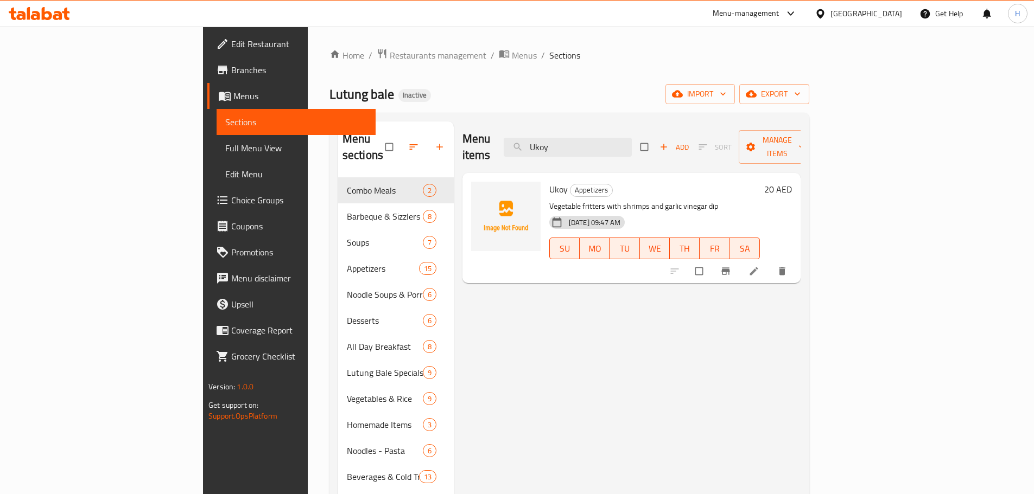
type input "Ukoy"
click at [761, 266] on link at bounding box center [754, 271] width 13 height 11
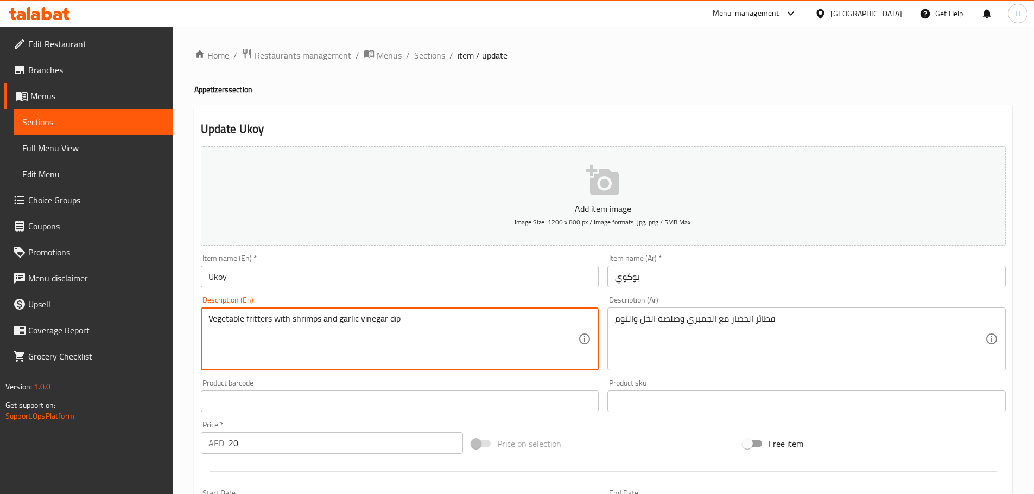
click at [268, 320] on textarea "Vegetable fritters with shrimps and garlic vinegar dip" at bounding box center [393, 340] width 370 height 52
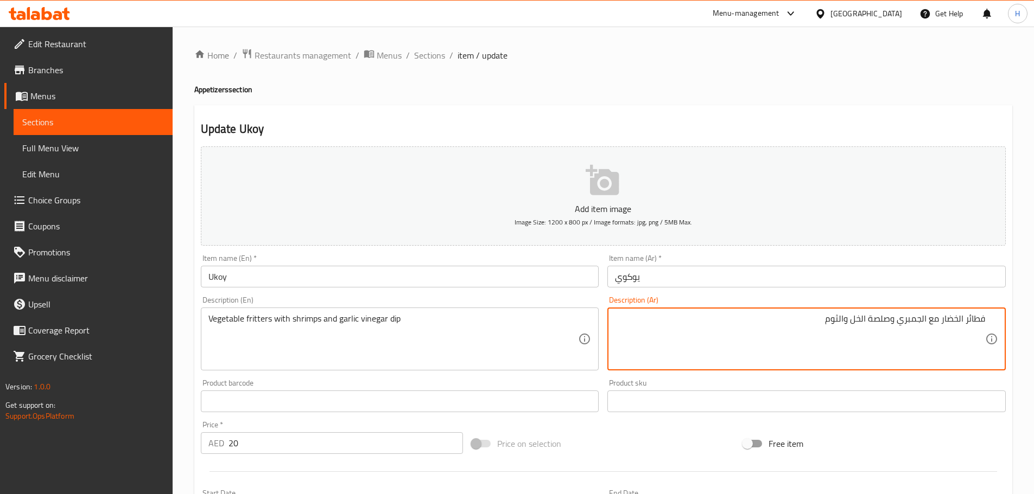
click at [960, 314] on textarea "فطائر الخضار مع الجمبري وصلصة الخل والثوم" at bounding box center [800, 340] width 370 height 52
click at [964, 316] on textarea "فطائر الخضار مع الجمبري وصلصة الخل والثوم" at bounding box center [800, 340] width 370 height 52
paste textarea "مقلي"
click at [937, 322] on textarea "فطائر مقلية الخضار مع الجمبري وصلصة الخل والثوم" at bounding box center [800, 340] width 370 height 52
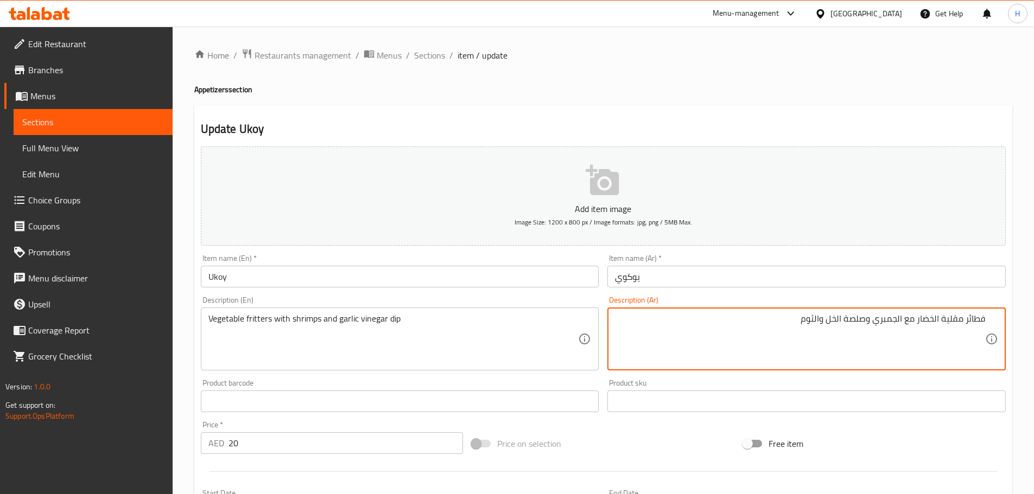
click at [938, 317] on textarea "فطائر مقلية الخضار مع الجمبري وصلصة الخل والثوم" at bounding box center [800, 340] width 370 height 52
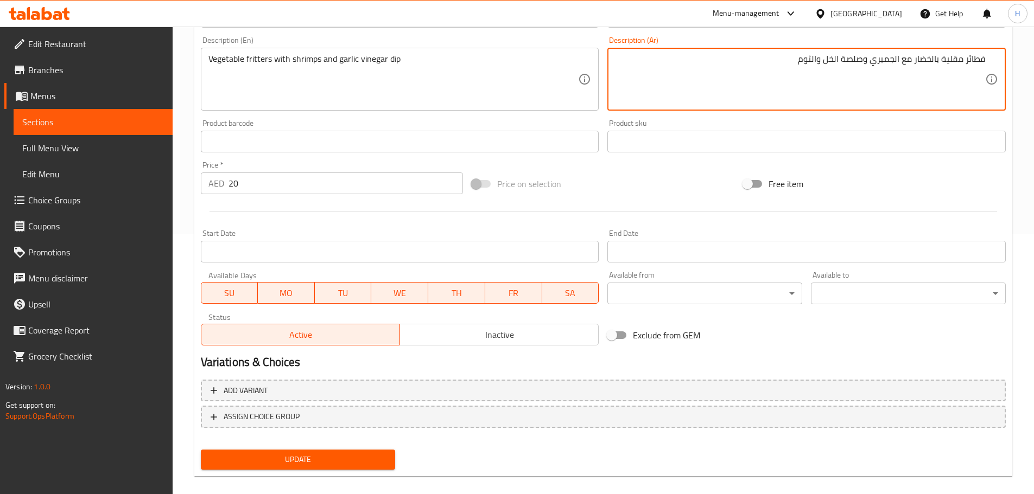
scroll to position [272, 0]
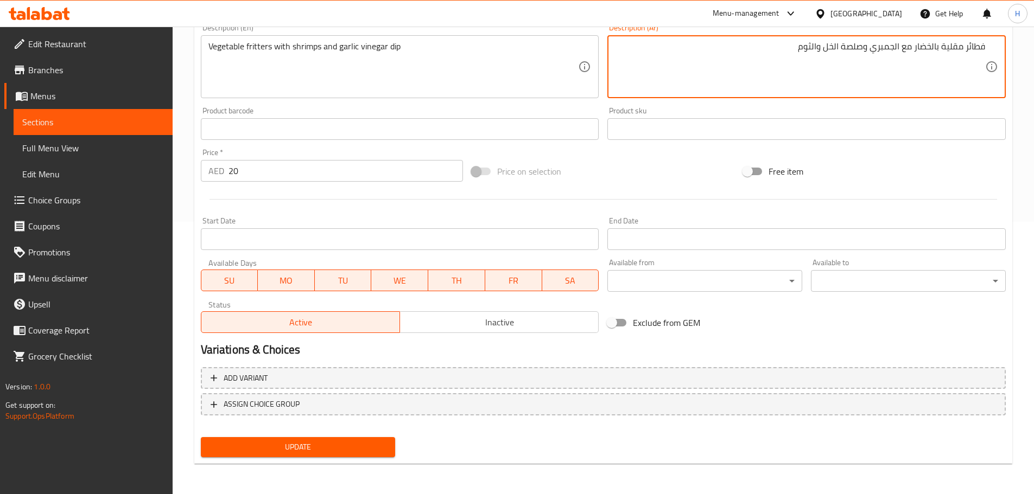
type textarea "فطائر مقلية بالخضار مع الجمبري وصلصة الخل والثوم"
click at [380, 446] on span "Update" at bounding box center [297, 448] width 177 height 14
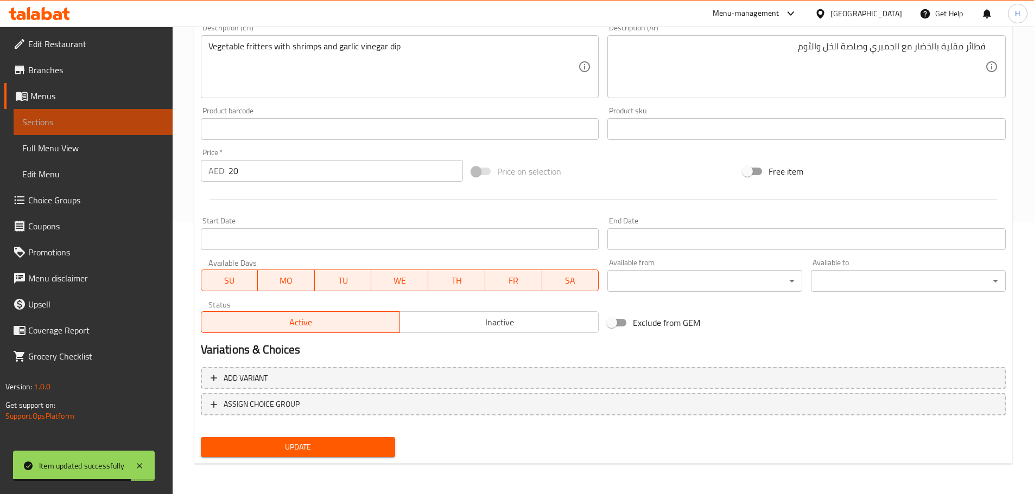
click at [140, 118] on span "Sections" at bounding box center [93, 122] width 142 height 13
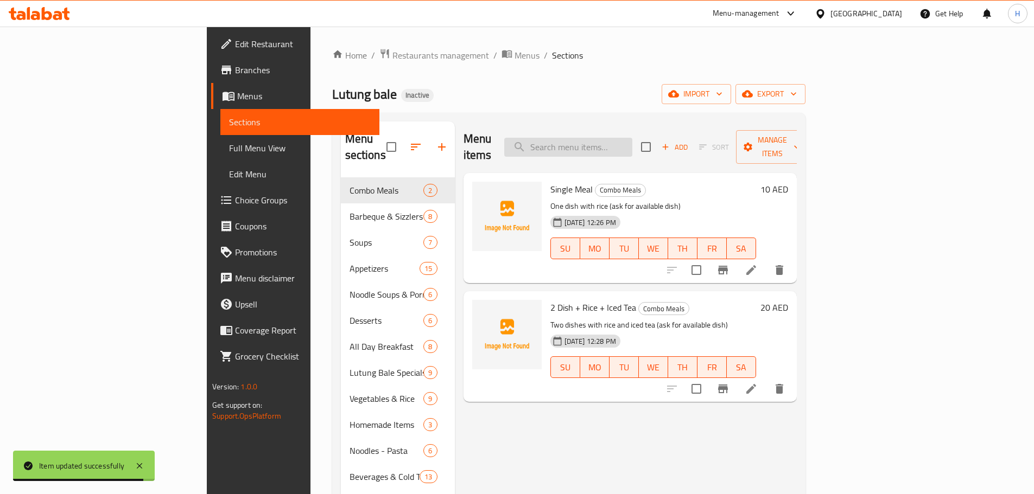
click at [623, 138] on input "search" at bounding box center [568, 147] width 128 height 19
click at [626, 138] on input "search" at bounding box center [568, 147] width 128 height 19
paste input "Sampler"
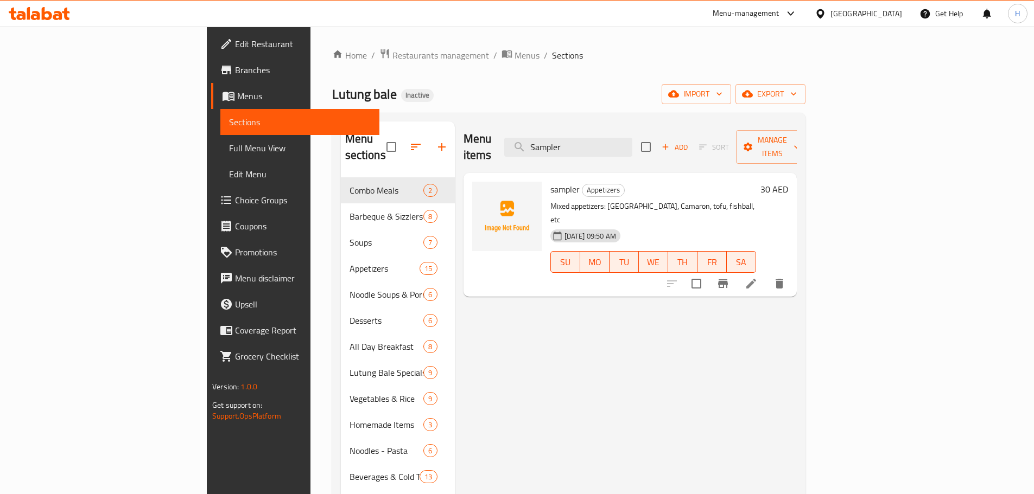
type input "Sampler"
click at [758, 277] on icon at bounding box center [751, 283] width 13 height 13
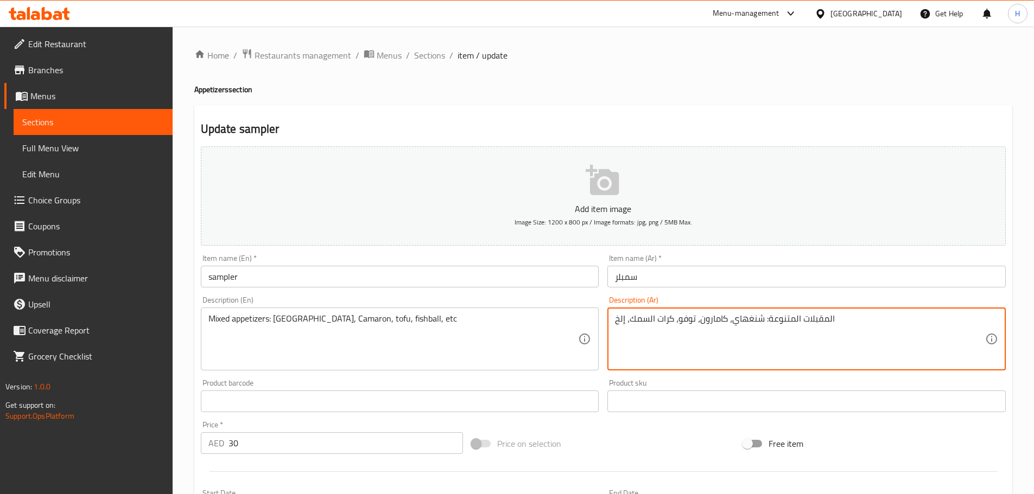
drag, startPoint x: 626, startPoint y: 320, endPoint x: 554, endPoint y: 349, distance: 77.9
type textarea "المقبلات المتنوعة: شنغهاي، كامارون، توفو، كرات السمك،"
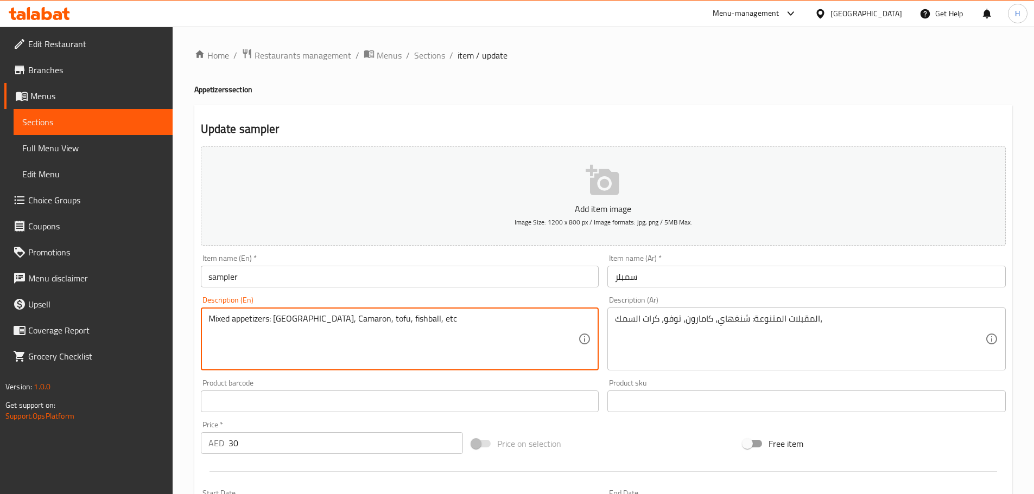
drag, startPoint x: 395, startPoint y: 319, endPoint x: 458, endPoint y: 320, distance: 63.0
type textarea "Mixed appetizers: Shanghai, Camaron, tofu, fishball"
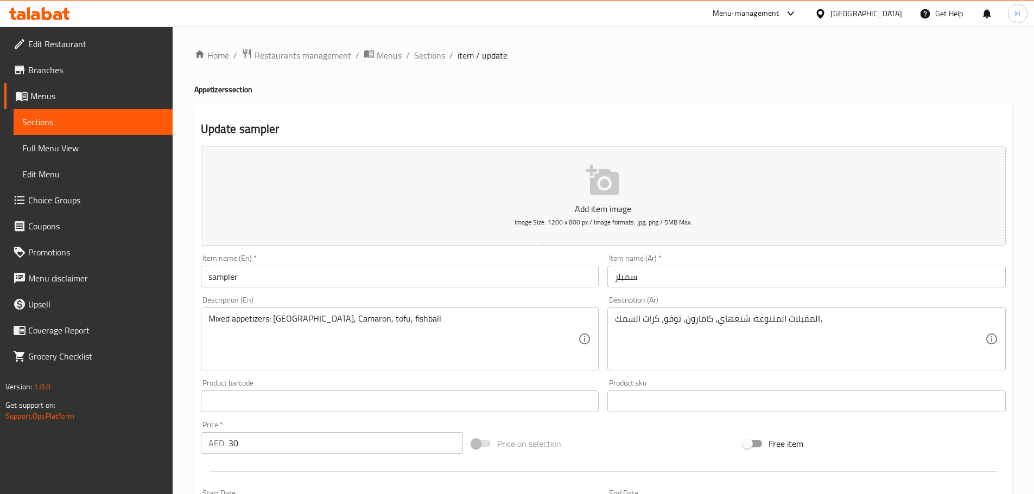
click at [458, 294] on div "Description (En) Mixed appetizers: Shanghai, Camaron, tofu, fishball Descriptio…" at bounding box center [399, 333] width 407 height 83
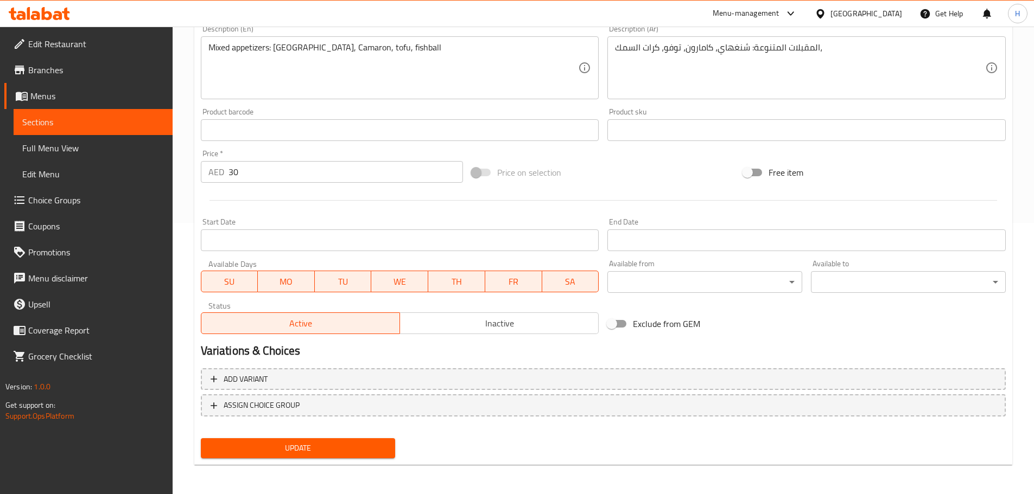
scroll to position [272, 0]
click at [377, 445] on span "Update" at bounding box center [297, 448] width 177 height 14
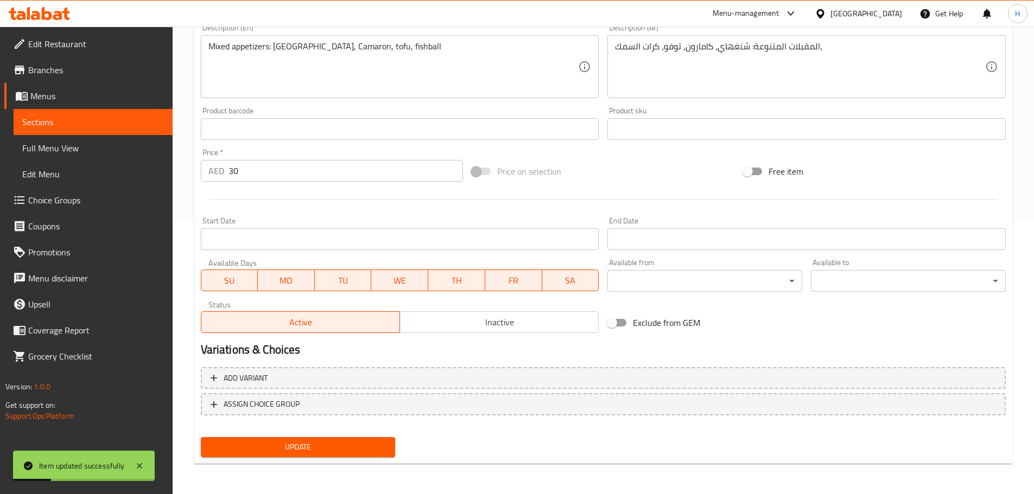
click at [139, 122] on span "Sections" at bounding box center [93, 122] width 142 height 13
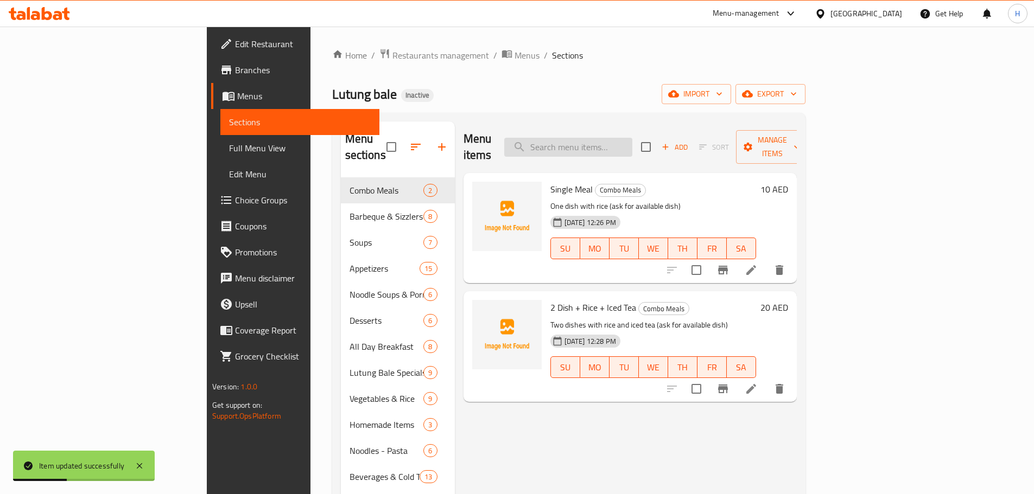
click at [632, 138] on input "search" at bounding box center [568, 147] width 128 height 19
paste input "Fried Tofu"
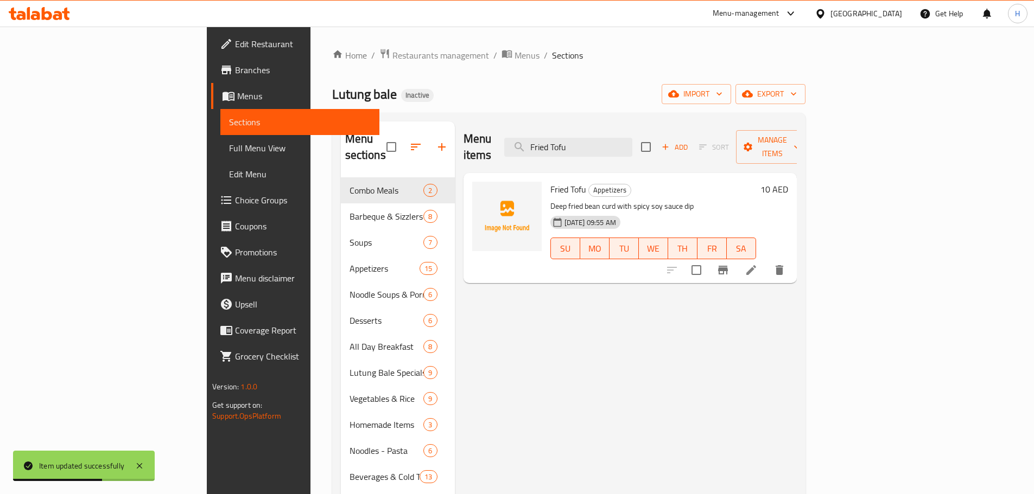
type input "Fried Tofu"
click at [758, 264] on icon at bounding box center [751, 270] width 13 height 13
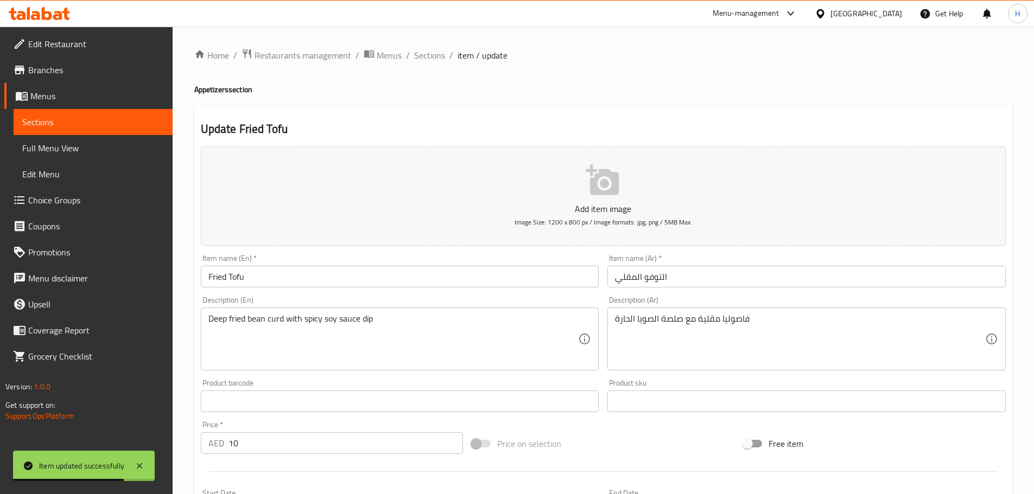
click at [450, 309] on div "Deep fried bean curd with spicy soy sauce dip Description (En)" at bounding box center [400, 339] width 398 height 63
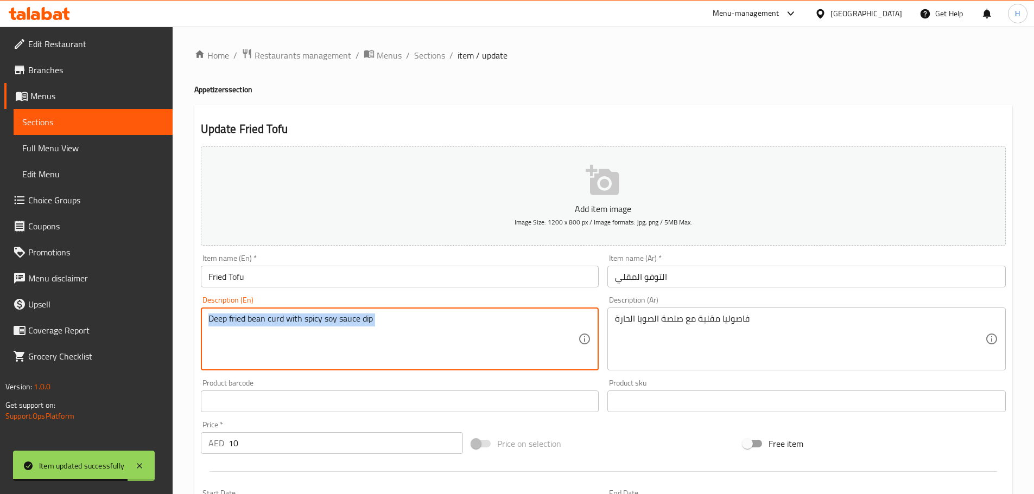
click at [450, 309] on div "Deep fried bean curd with spicy soy sauce dip Description (En)" at bounding box center [400, 339] width 398 height 63
click at [395, 303] on div "Description (En) Deep fried bean curd with spicy soy sauce dip Description (En)" at bounding box center [400, 333] width 398 height 74
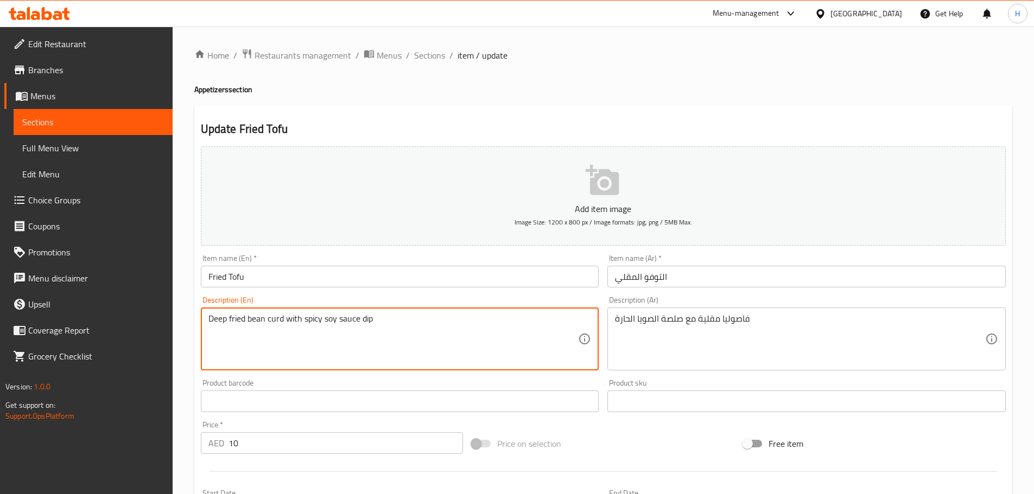
click at [396, 315] on textarea "Deep fried bean curd with spicy soy sauce dip" at bounding box center [393, 340] width 370 height 52
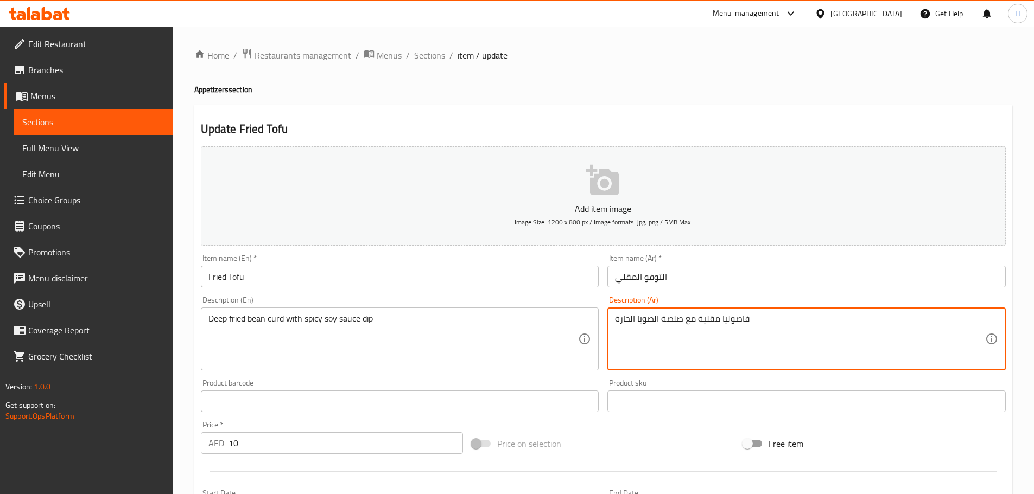
click at [708, 328] on textarea "فاصوليا مقلية مع صلصة الصويا الحارة" at bounding box center [800, 340] width 370 height 52
paste textarea "خثارة‎ فاصوليا مقلية مع صلصة الصويا الحارة"
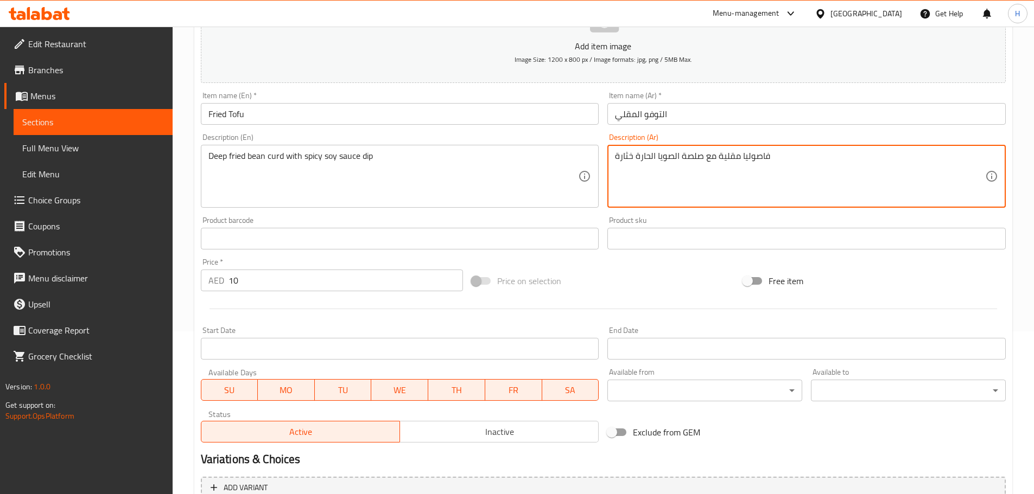
scroll to position [271, 0]
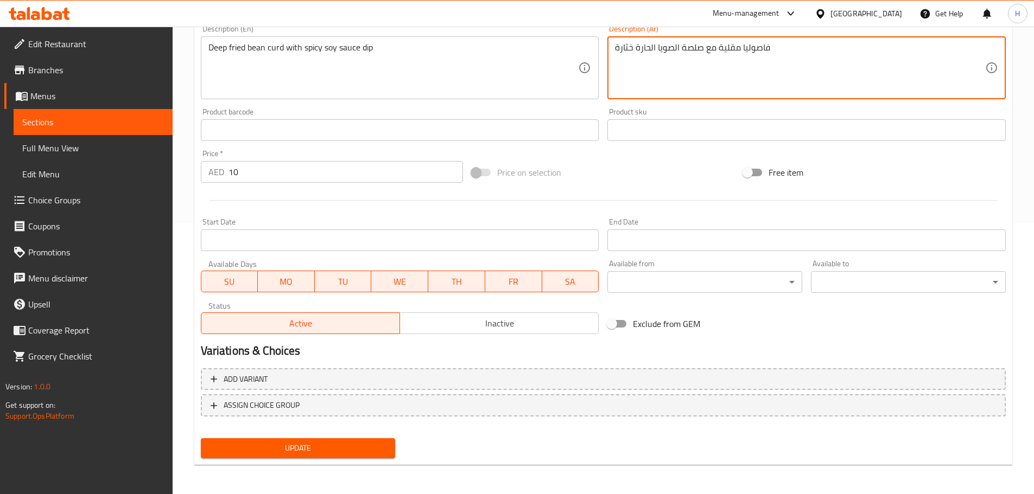
click at [383, 441] on div "Add item image Image Size: 1200 x 800 px / Image formats: jpg, png / 5MB Max. I…" at bounding box center [603, 167] width 814 height 592
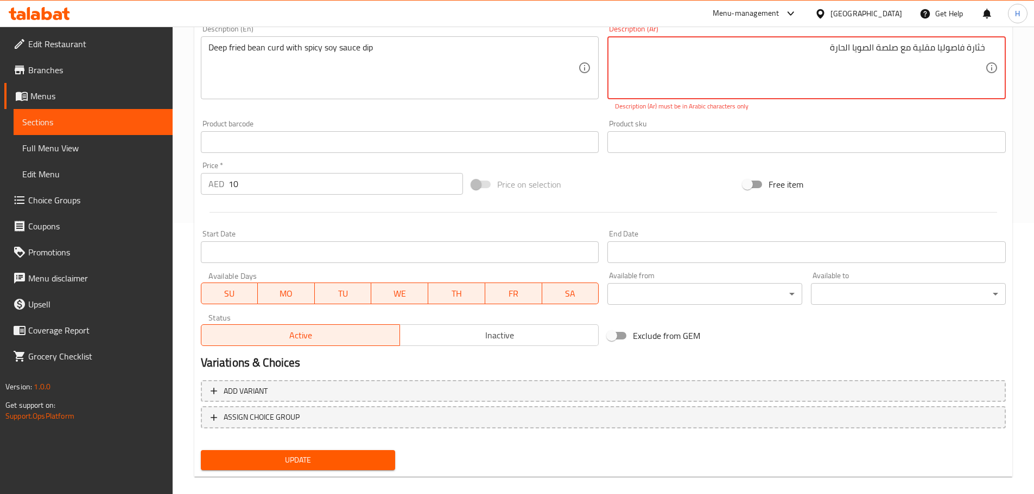
click at [839, 121] on div "Product sku Product sku" at bounding box center [806, 136] width 398 height 33
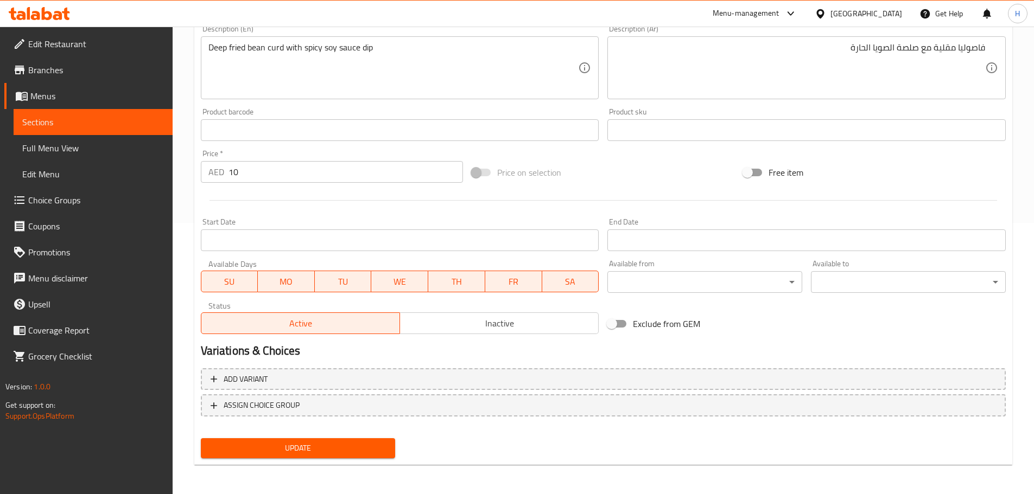
click at [989, 46] on div "فاصوليا مقلية مع صلصة الصويا الحارة Description (Ar)" at bounding box center [806, 67] width 398 height 63
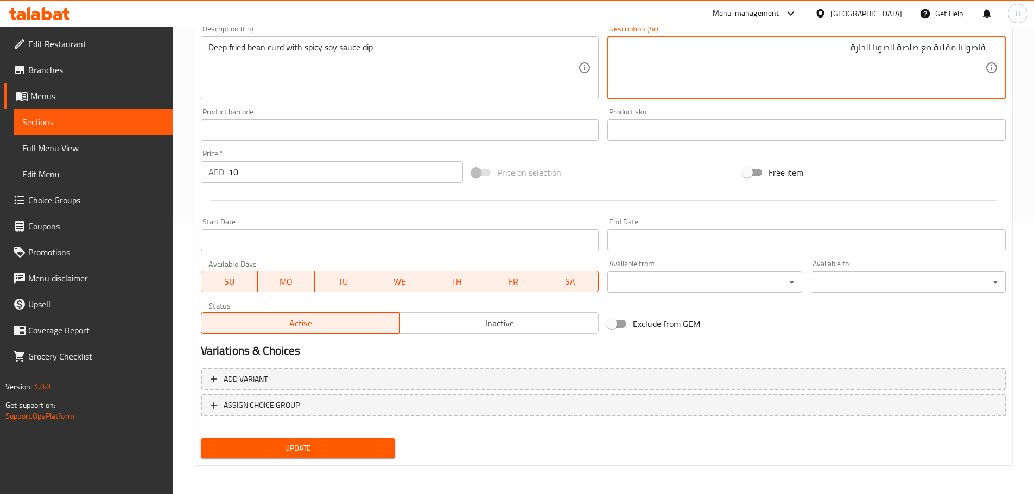
click at [979, 48] on textarea "فاصوليا مقلية مع صلصة الصويا الحارة" at bounding box center [800, 68] width 370 height 52
click at [959, 47] on textarea "فاصوليا مقلية مع صلصة الصويا الحارة" at bounding box center [800, 68] width 370 height 52
click at [957, 48] on textarea "فاصوليا مقلية مع صلصة الصويا الحارة" at bounding box center [800, 68] width 370 height 52
click at [893, 100] on div "Description (Ar) فاصوليا مقلية مع صلصة الصويا الحارة Description (Ar)" at bounding box center [806, 62] width 407 height 83
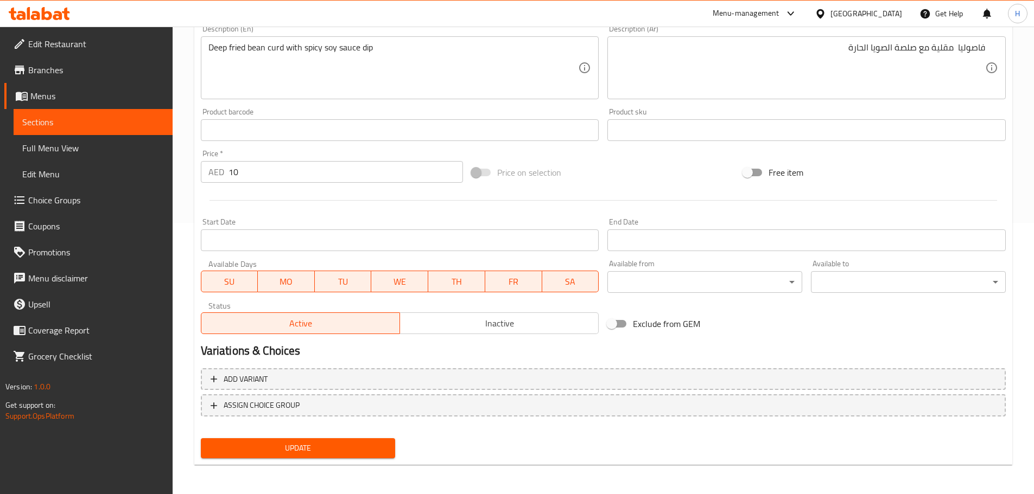
click at [894, 107] on div "Product sku Product sku" at bounding box center [806, 125] width 407 height 42
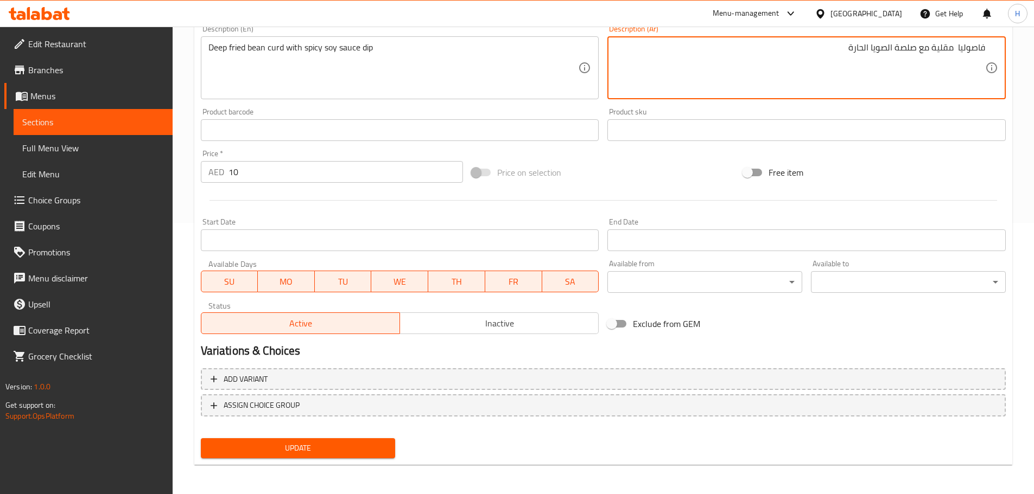
paste textarea "خثارة‎"
click at [917, 115] on div "Add item image Image Size: 1200 x 800 px / Image formats: jpg, png / 5MB Max. I…" at bounding box center [603, 105] width 814 height 468
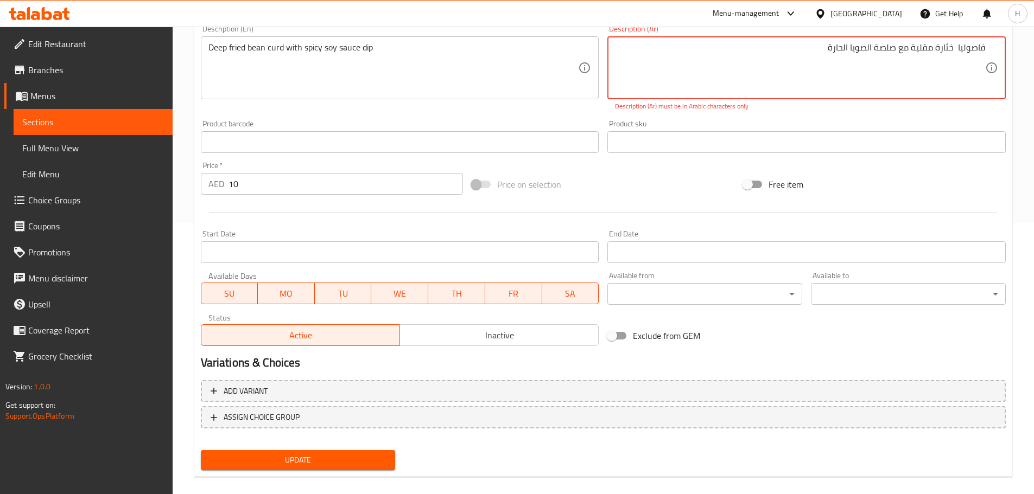
click at [952, 47] on textarea "فاصوليا خثارة‎ مقلية مع صلصة الصويا الحارة" at bounding box center [800, 68] width 370 height 52
click at [922, 110] on p "Description (Ar) must be in Arabic characters only" at bounding box center [806, 106] width 383 height 10
click at [899, 111] on p "Description (Ar) must be in Arabic characters only" at bounding box center [806, 106] width 383 height 10
type textarea "فاصوليا خثارة مقلية مع صلصة الصويا الحارة"
click at [933, 117] on div "Product sku Product sku" at bounding box center [806, 137] width 407 height 42
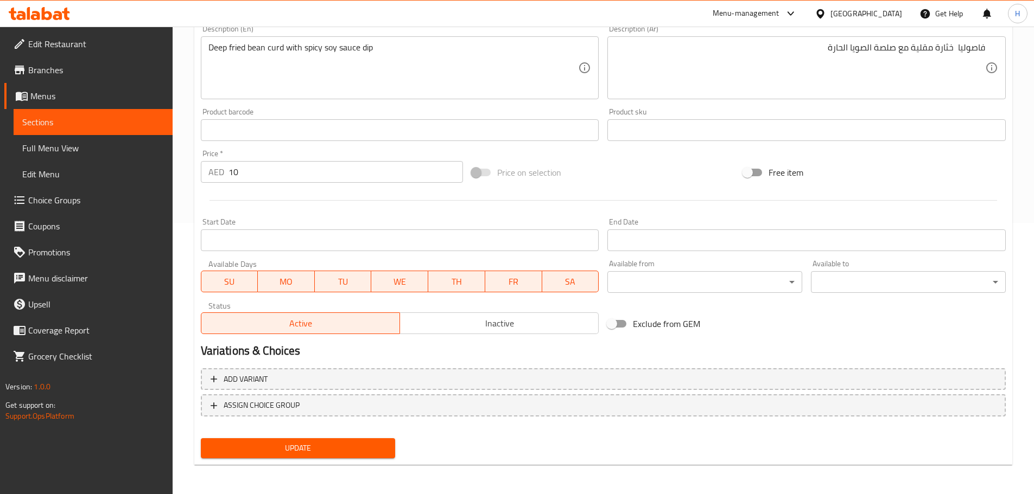
scroll to position [272, 0]
drag, startPoint x: 361, startPoint y: 453, endPoint x: 415, endPoint y: 257, distance: 202.6
click at [361, 452] on span "Update" at bounding box center [297, 448] width 177 height 14
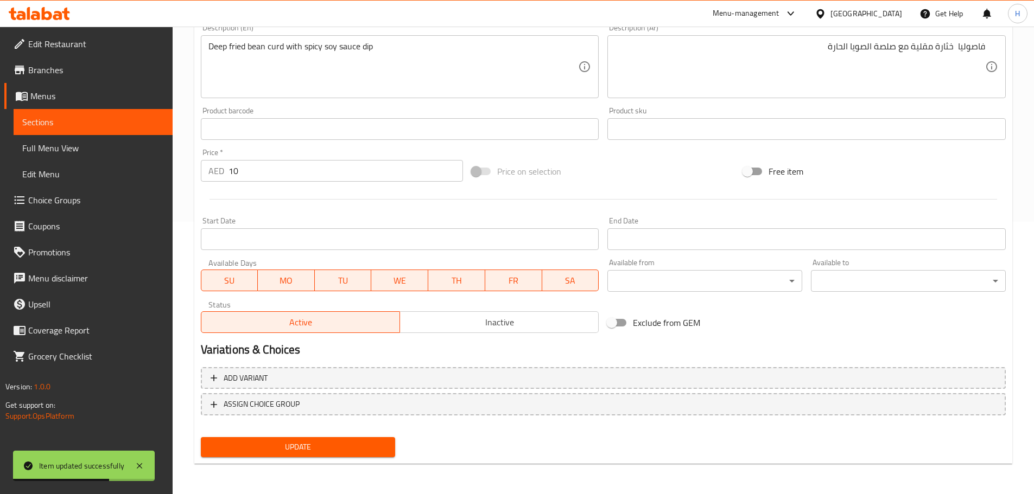
click at [97, 130] on link "Sections" at bounding box center [93, 122] width 159 height 26
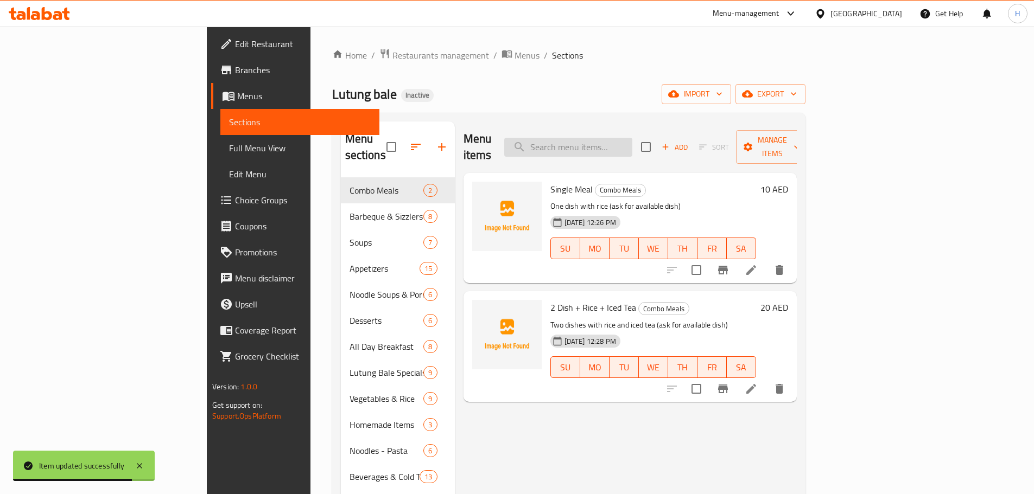
click at [632, 138] on input "search" at bounding box center [568, 147] width 128 height 19
paste input "Tortang Talong"
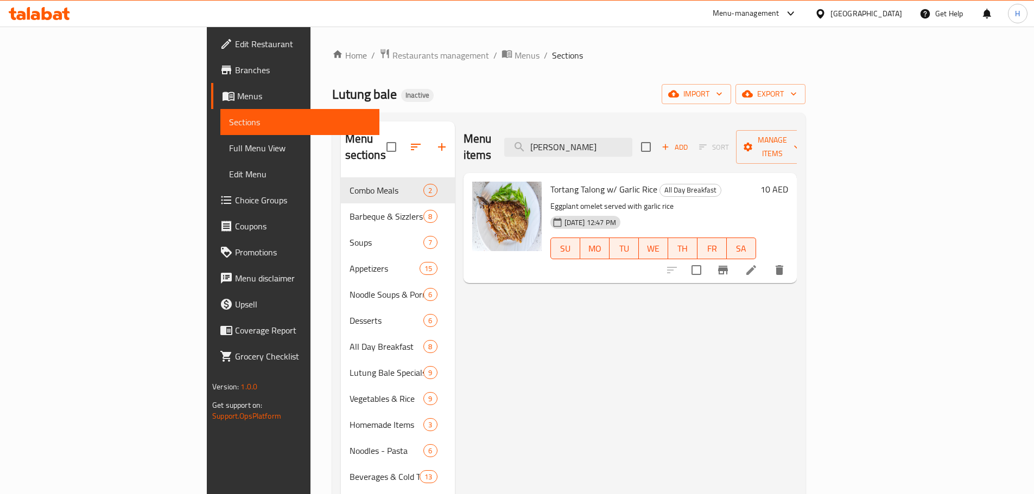
type input "Tortang Talong"
click at [570, 319] on div "Menu items Tortang Talong Add Sort Manage items Tortang Talong w/ Garlic Rice A…" at bounding box center [626, 369] width 342 height 494
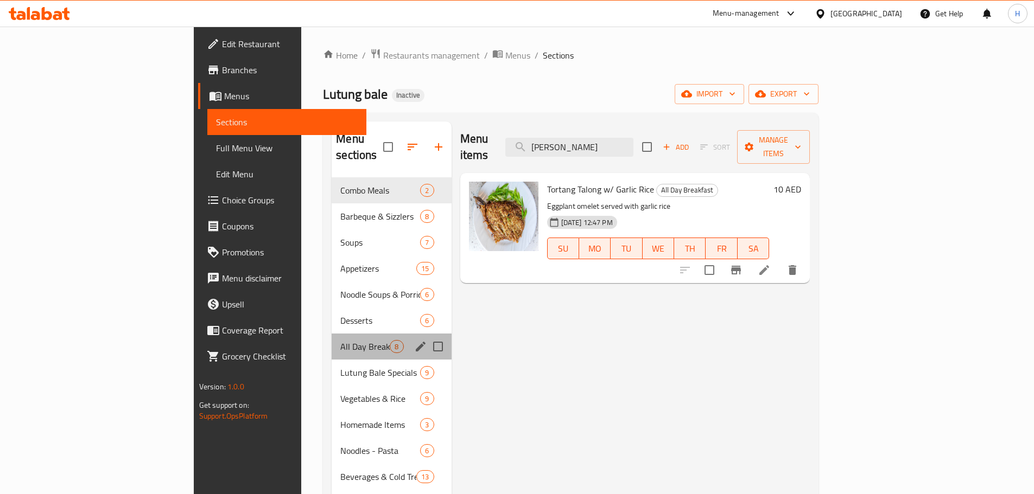
click at [332, 334] on div "All Day Breakfast 8" at bounding box center [391, 347] width 119 height 26
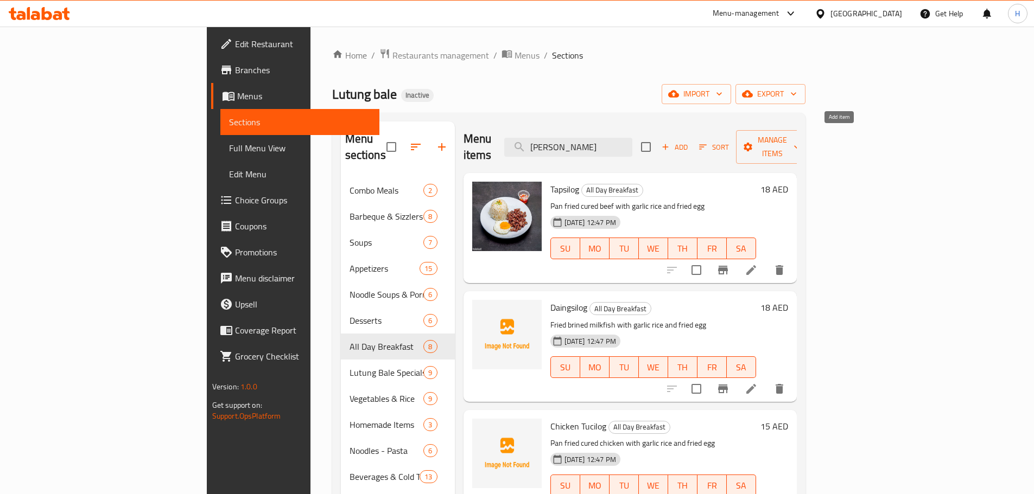
click at [689, 141] on span "Add" at bounding box center [674, 147] width 29 height 12
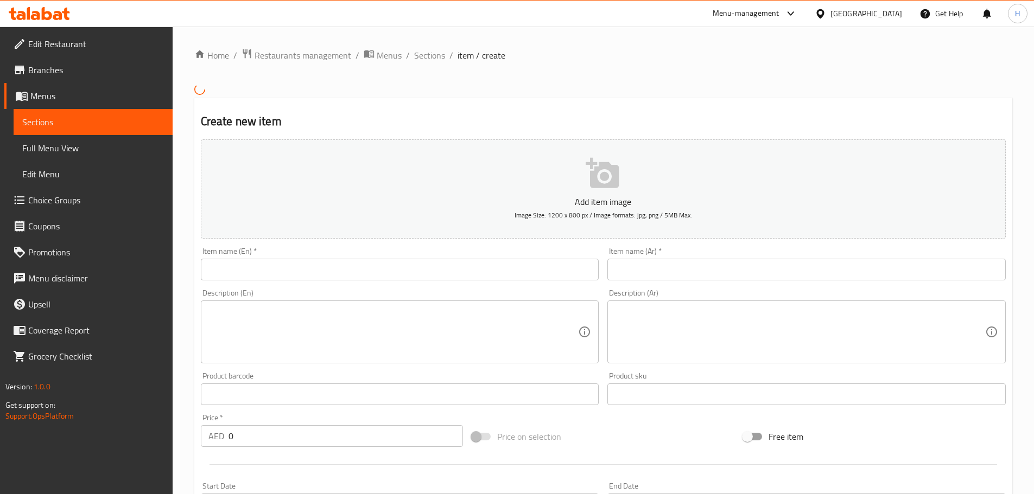
click at [431, 272] on input "text" at bounding box center [400, 270] width 398 height 22
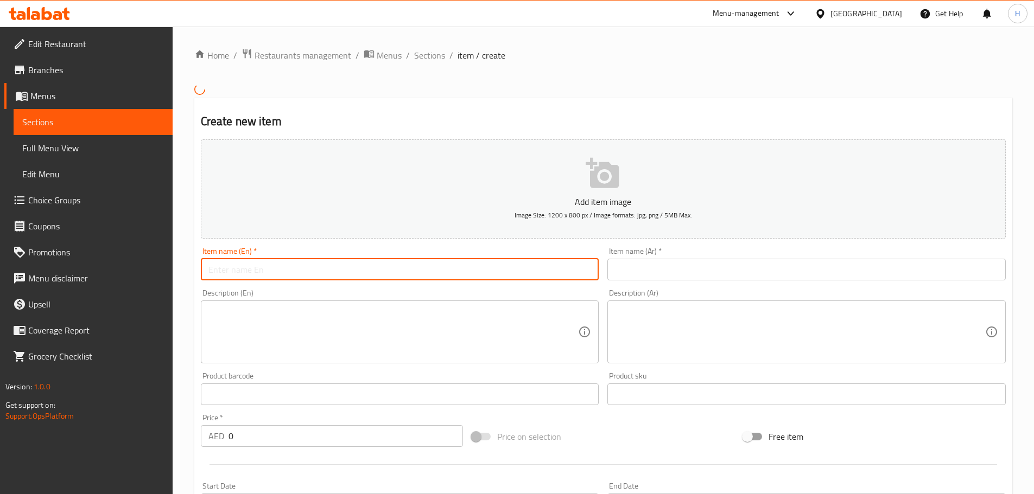
paste input "Tortang Talong"
type input "Tortang Talong"
click at [706, 270] on input "text" at bounding box center [806, 270] width 398 height 22
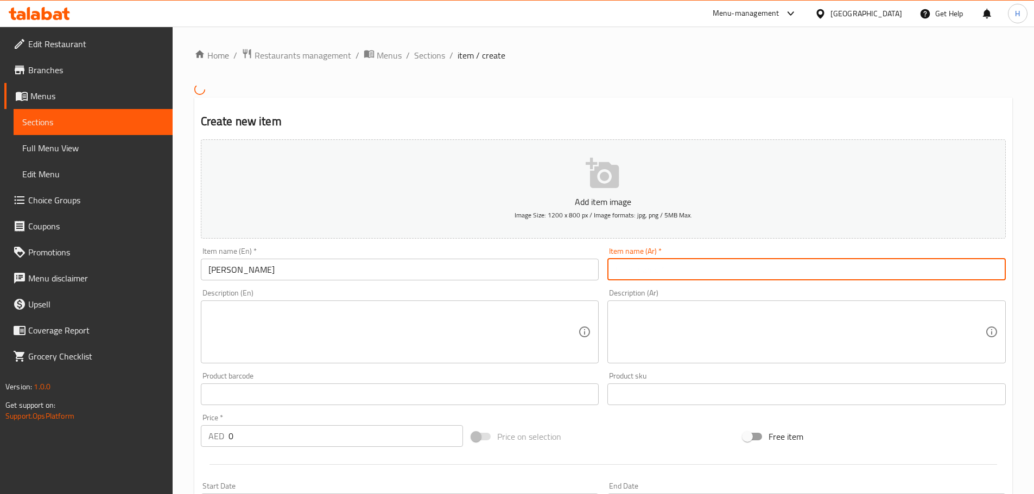
paste input "تورتانغ تالونج"
type input "تورتانغ تالونج"
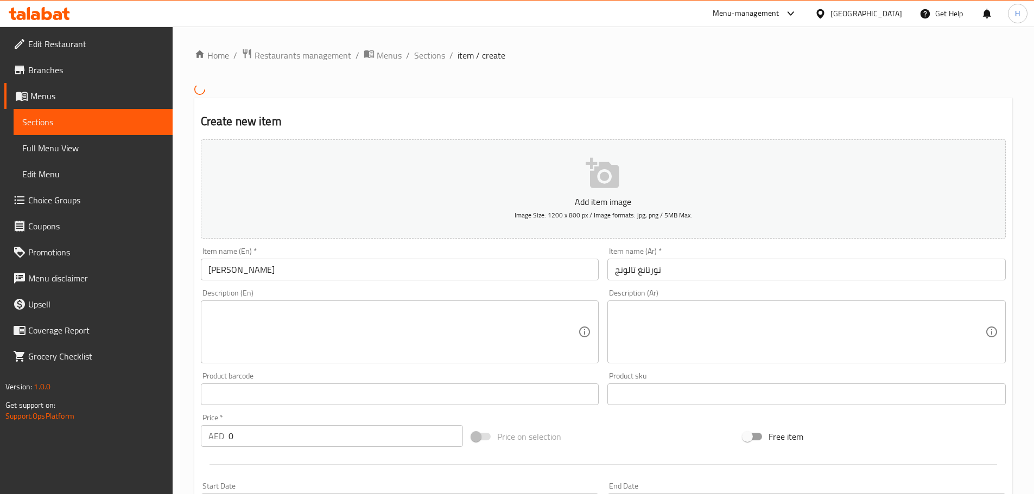
click at [472, 316] on textarea at bounding box center [393, 332] width 370 height 52
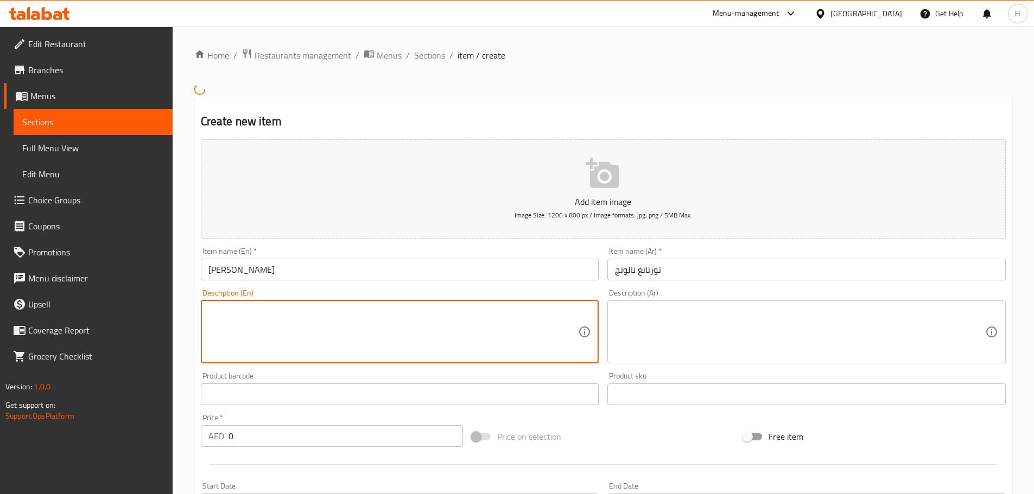
paste textarea "Pan-fried eggplant omelet"
type textarea "Pan-fried eggplant omelet"
drag, startPoint x: 242, startPoint y: 433, endPoint x: 194, endPoint y: 436, distance: 47.3
click at [195, 437] on div "Create new item Add item image Image Size: 1200 x 800 px / Image formats: jpg, …" at bounding box center [603, 414] width 818 height 632
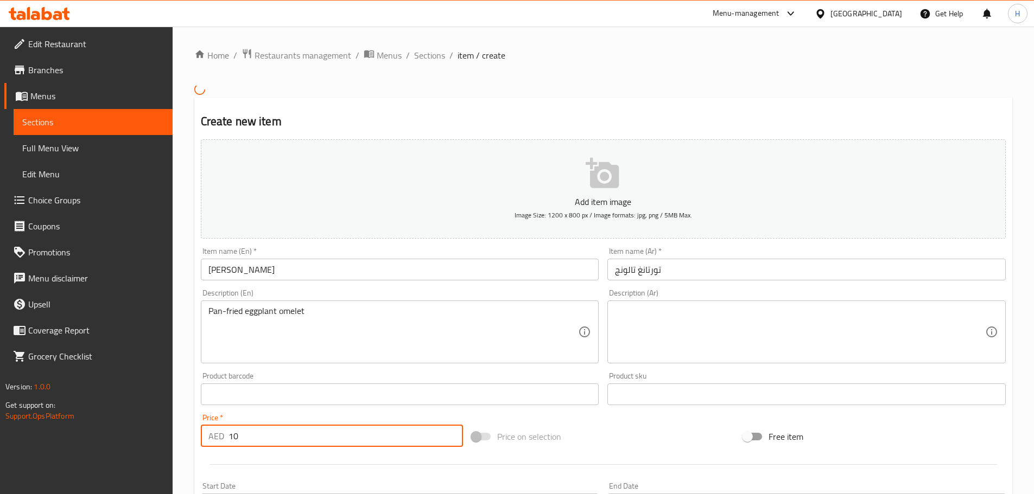
type input "10"
click at [661, 309] on textarea at bounding box center [800, 332] width 370 height 52
paste textarea "عجة الباذنجان المقلية"
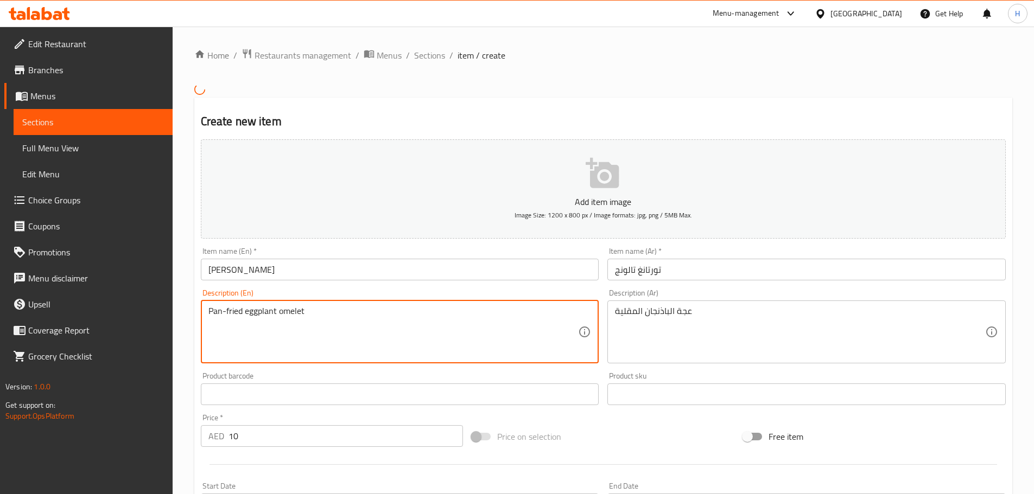
click at [293, 310] on textarea "Pan-fried eggplant omelet" at bounding box center [393, 332] width 370 height 52
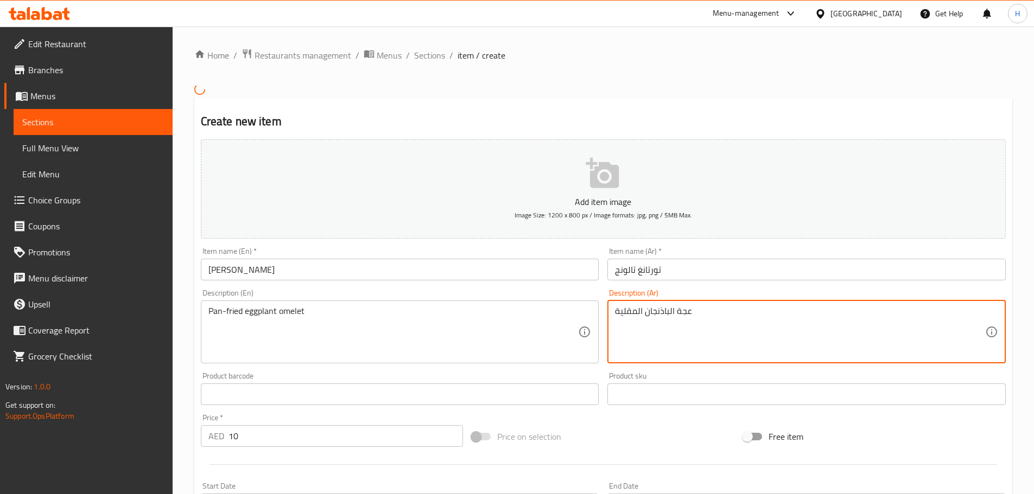
click at [680, 311] on textarea "عجة الباذنجان المقلية" at bounding box center [800, 332] width 370 height 52
paste textarea "ومليت"
type textarea "أومليت الباذنجان المقلية"
click at [704, 370] on div "Product sku Product sku" at bounding box center [806, 389] width 407 height 42
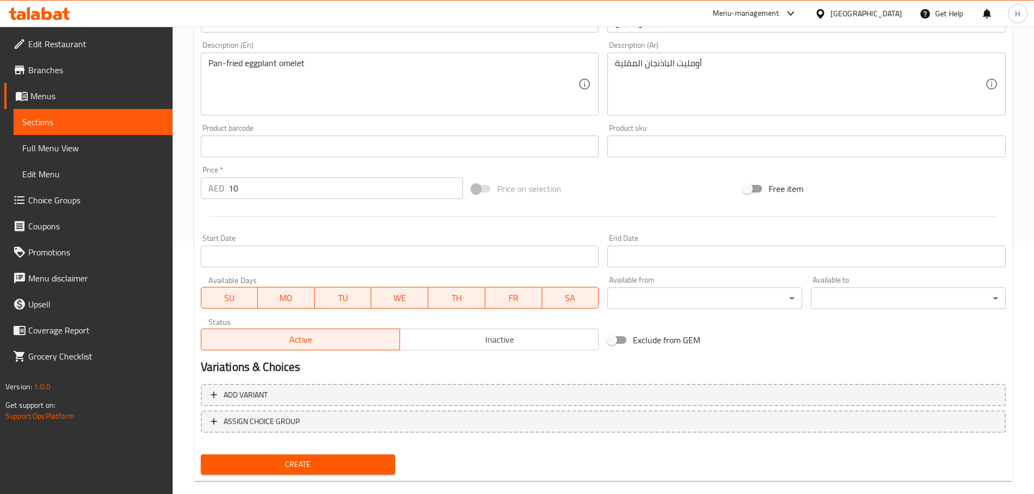
scroll to position [265, 0]
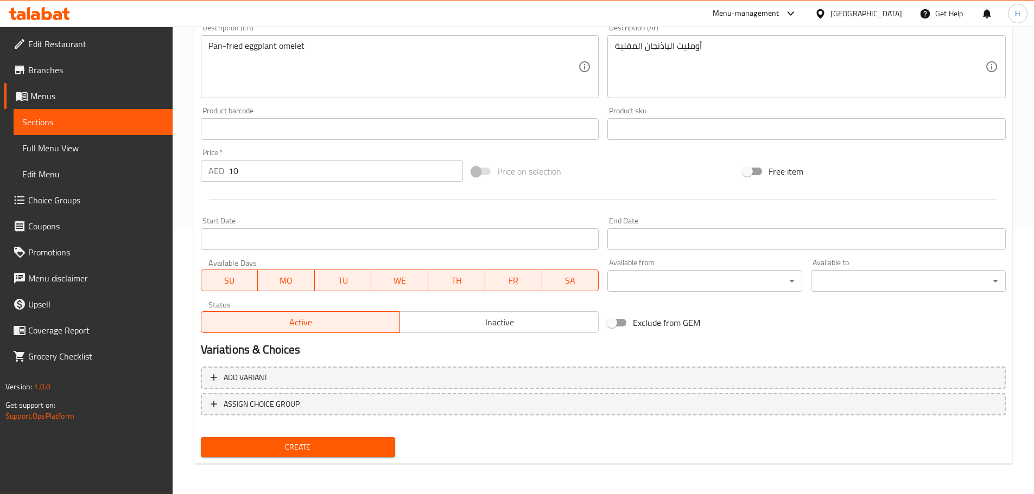
click at [342, 442] on span "Create" at bounding box center [297, 448] width 177 height 14
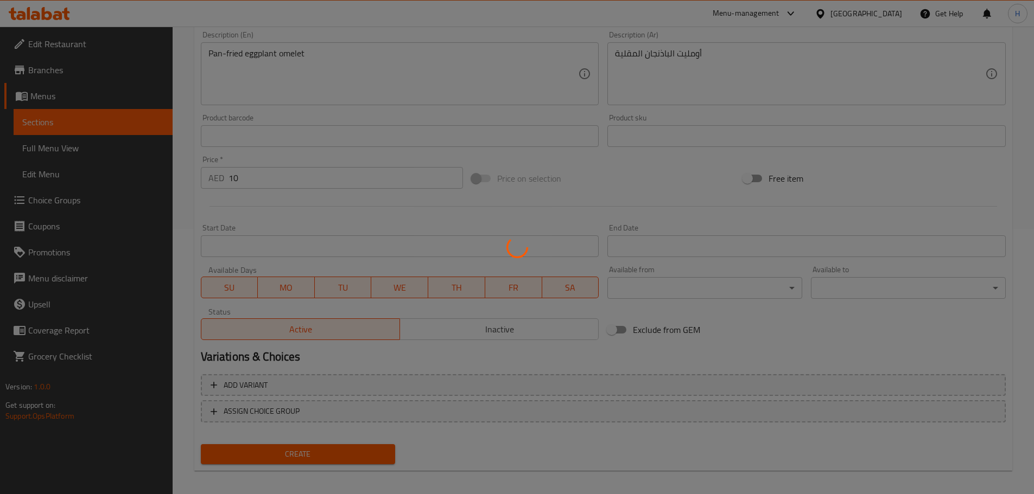
type input "0"
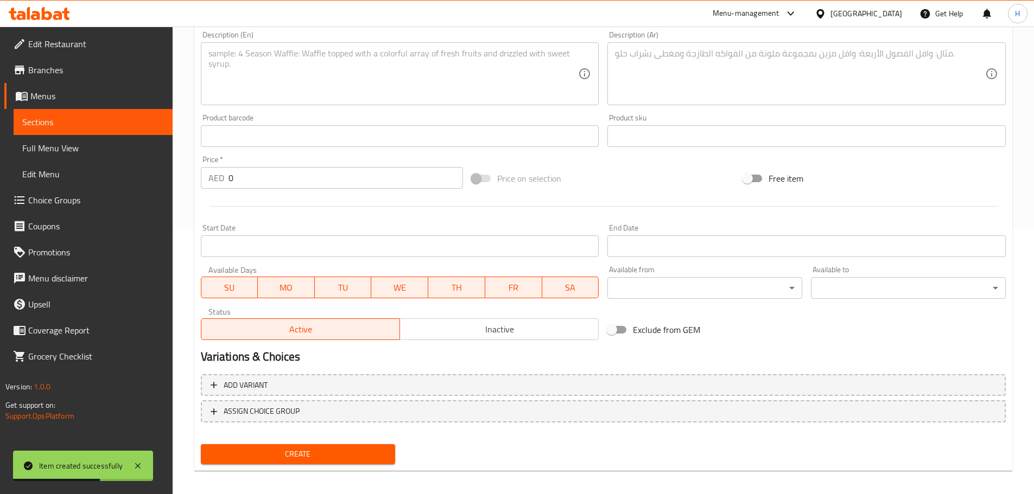
click at [118, 116] on span "Sections" at bounding box center [93, 122] width 142 height 13
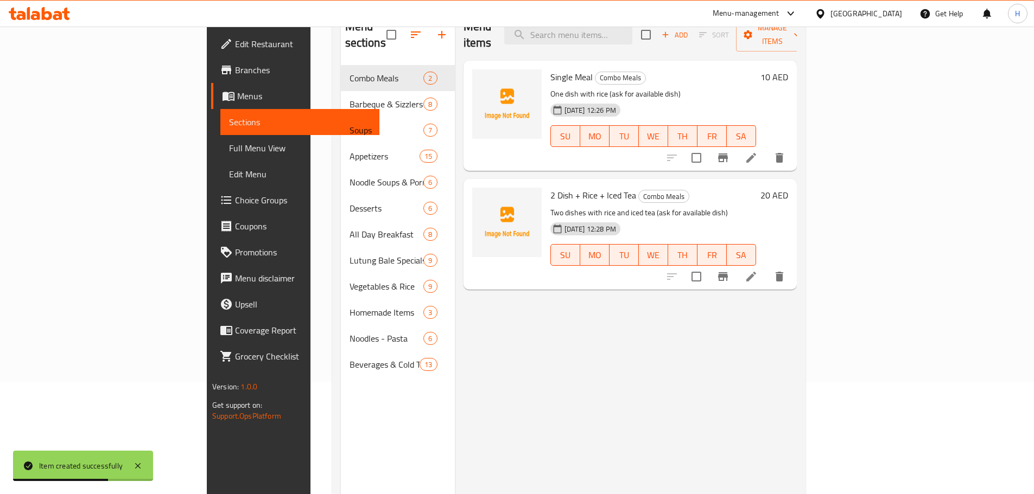
scroll to position [43, 0]
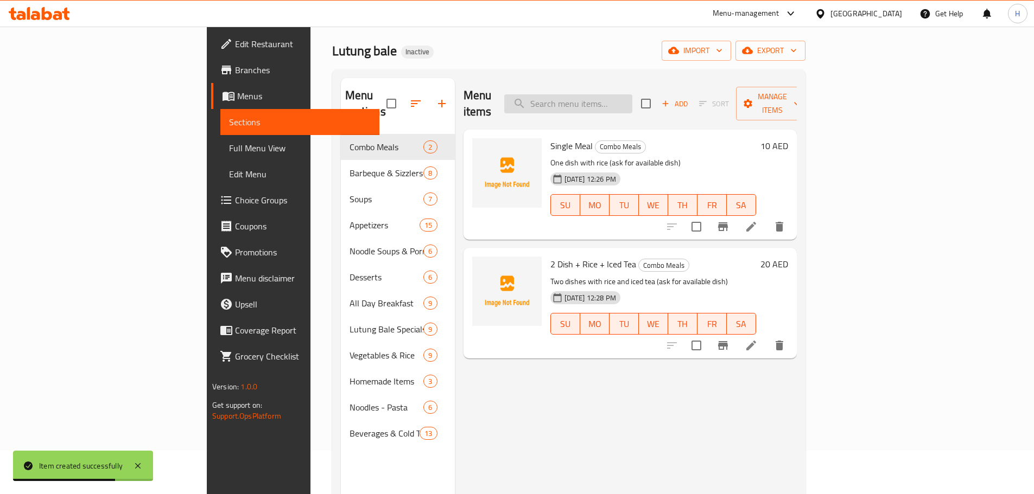
click at [612, 97] on input "search" at bounding box center [568, 103] width 128 height 19
paste input "Arrozcaldo (Lugaw)"
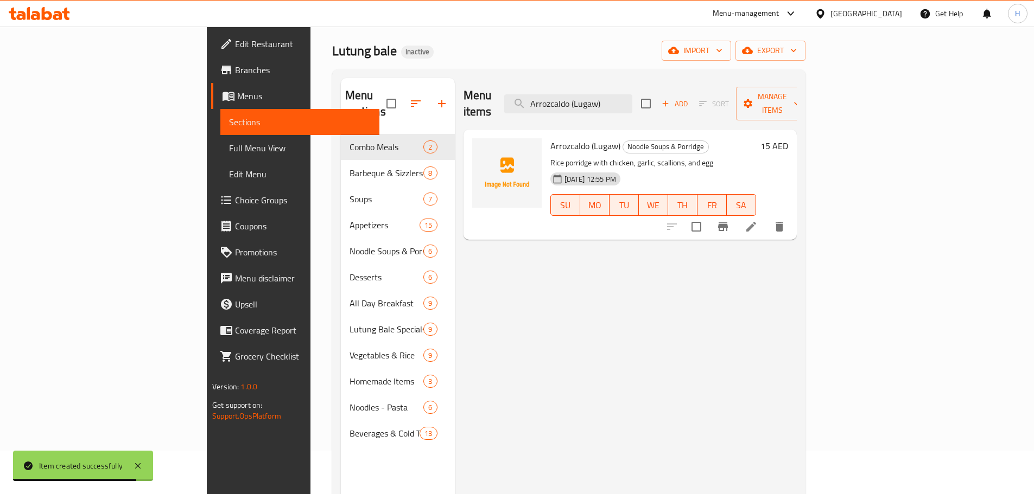
type input "Arrozcaldo (Lugaw)"
click at [758, 220] on icon at bounding box center [751, 226] width 13 height 13
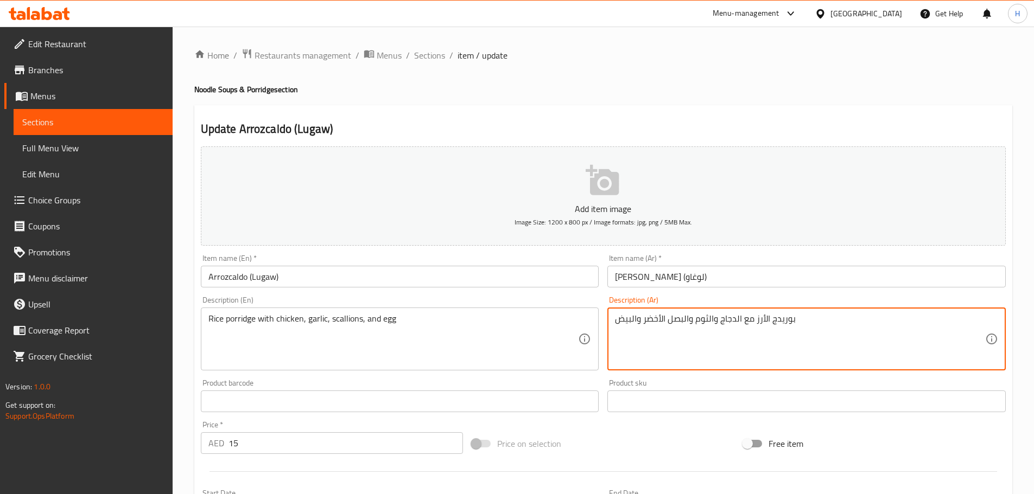
click at [786, 320] on textarea "بوريدج الأرز مع الدجاج والثوم والبصل الأخضر والبيض" at bounding box center [800, 340] width 370 height 52
paste textarea "صيدة"
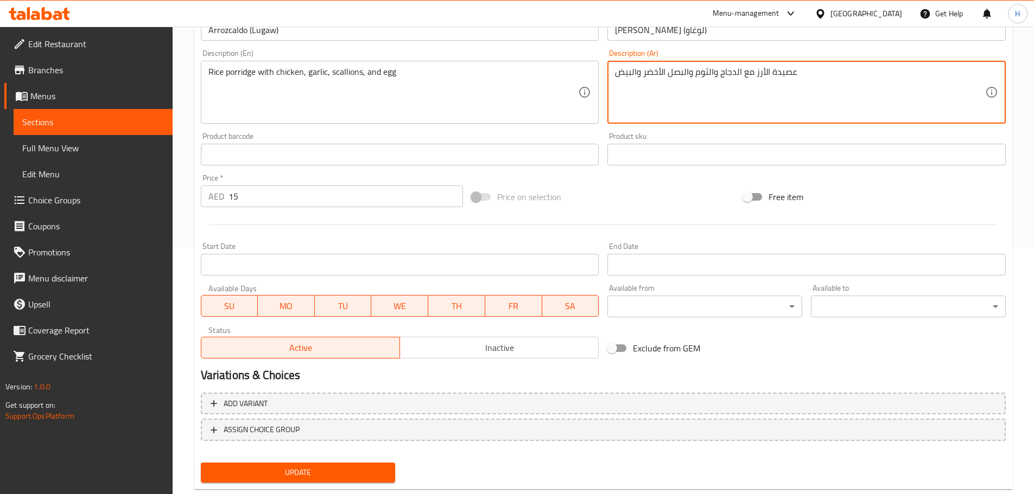
scroll to position [272, 0]
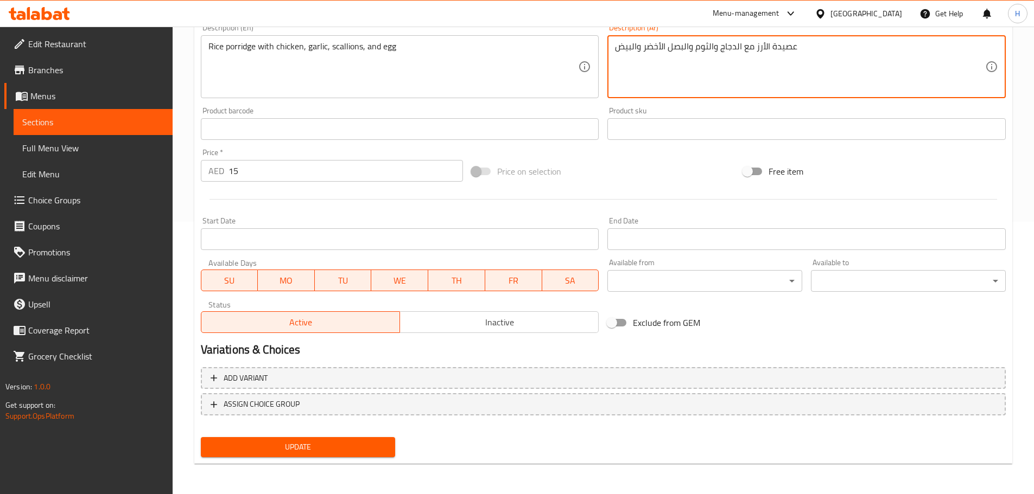
type textarea "عصيدة الأرز مع الدجاج والثوم والبصل الأخضر والبيض"
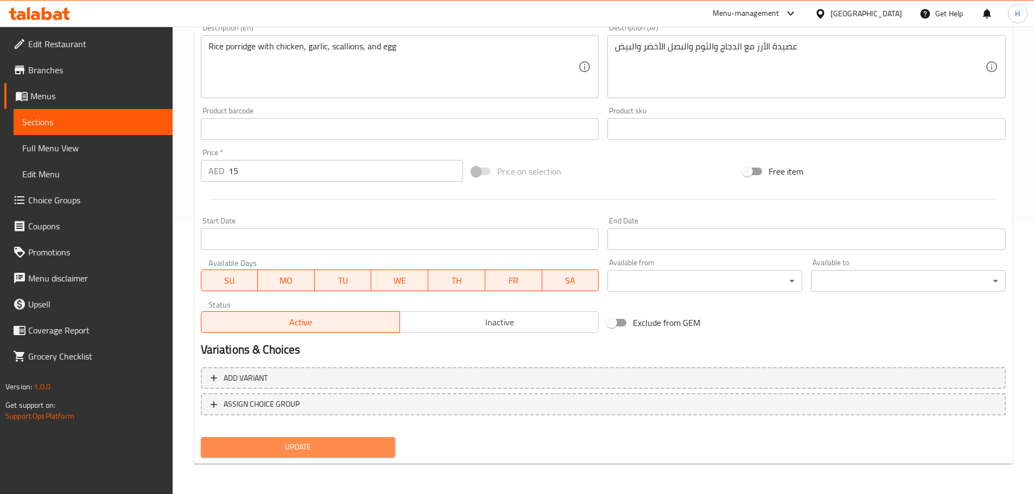
click at [350, 457] on button "Update" at bounding box center [298, 447] width 195 height 20
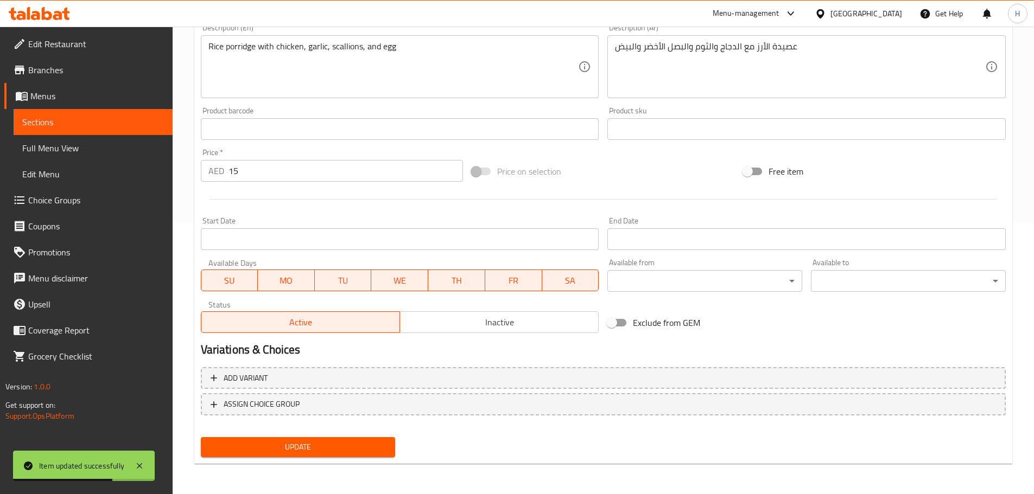
click at [155, 120] on span "Sections" at bounding box center [93, 122] width 142 height 13
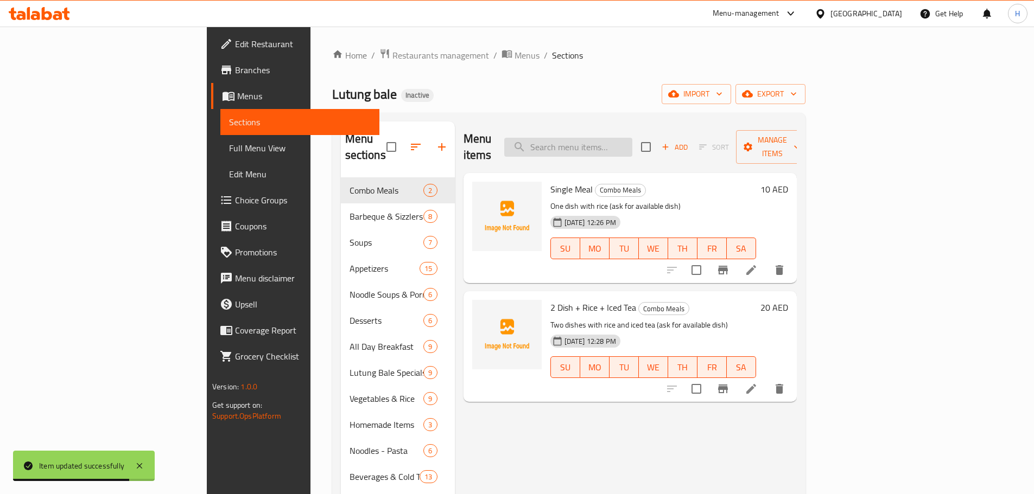
click at [632, 147] on input "search" at bounding box center [568, 147] width 128 height 19
paste input "Goto"
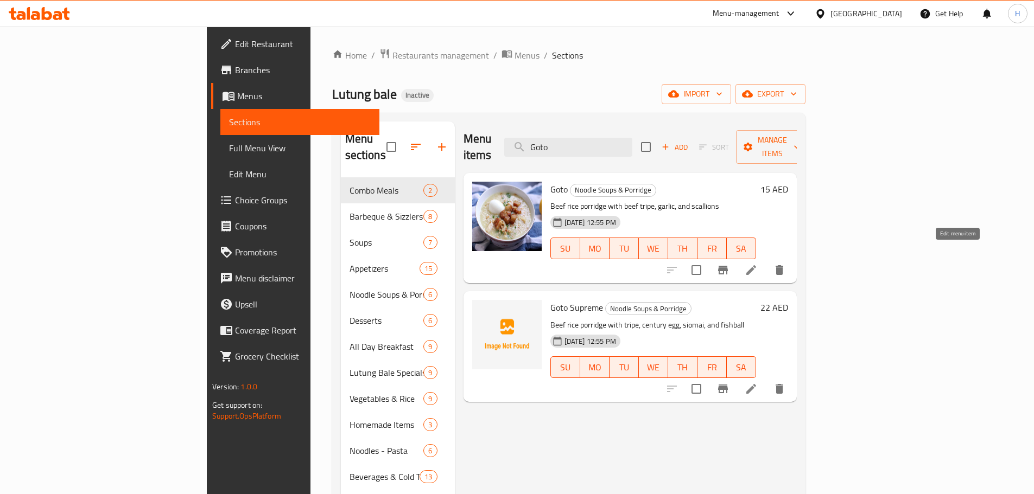
type input "Goto"
click at [756, 265] on icon at bounding box center [751, 270] width 10 height 10
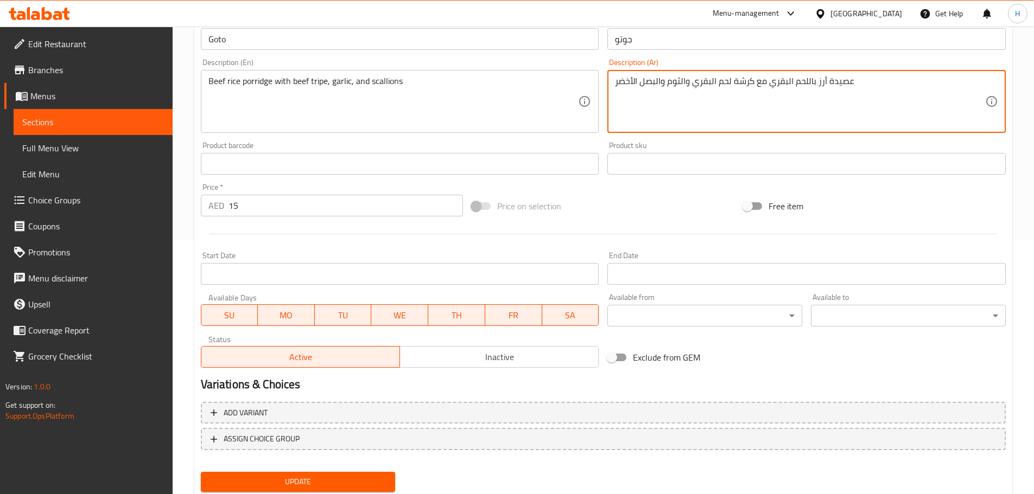
scroll to position [288, 0]
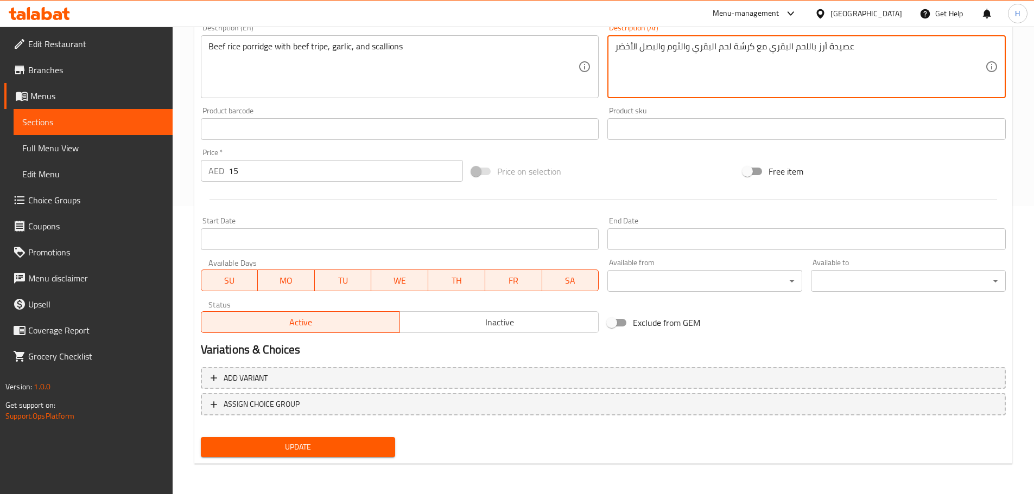
type textarea "عصيدة أرز باللحم البقري مع كرشة لحم البقري والثوم والبصل الأخضر"
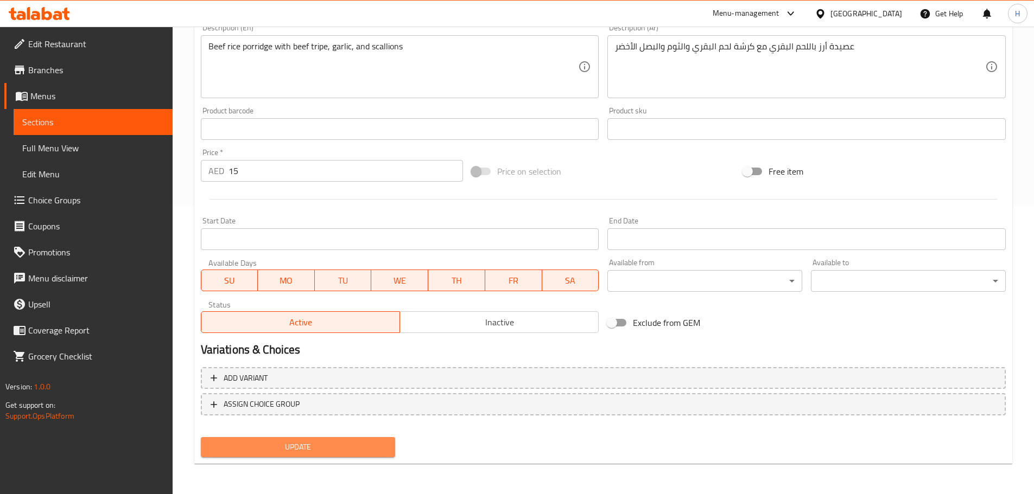
click at [379, 452] on span "Update" at bounding box center [297, 448] width 177 height 14
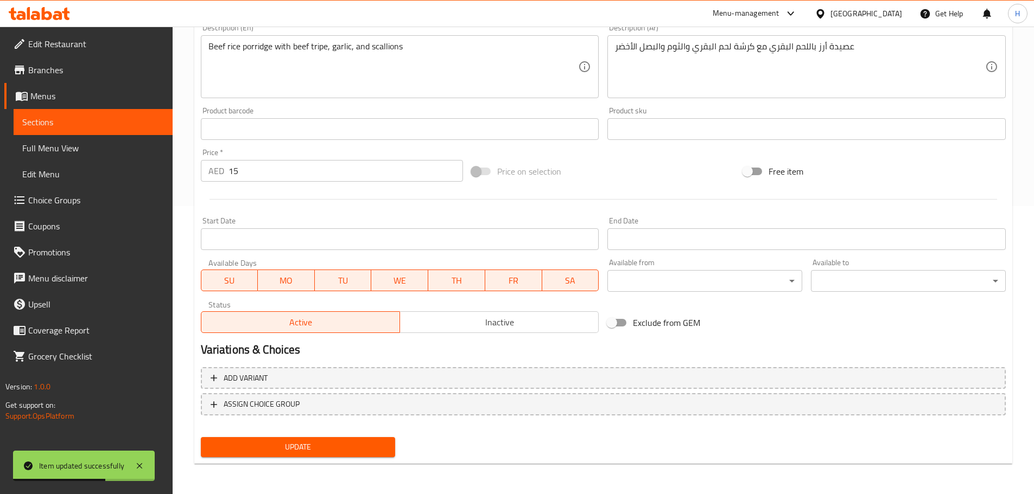
click at [170, 131] on link "Sections" at bounding box center [93, 122] width 159 height 26
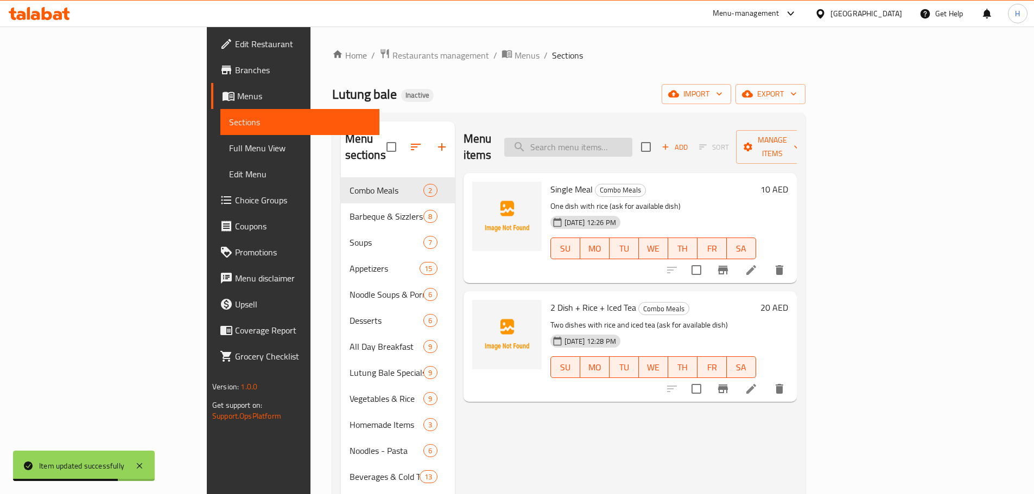
click at [632, 138] on input "search" at bounding box center [568, 147] width 128 height 19
paste input "Fried Tilapia & Buro"
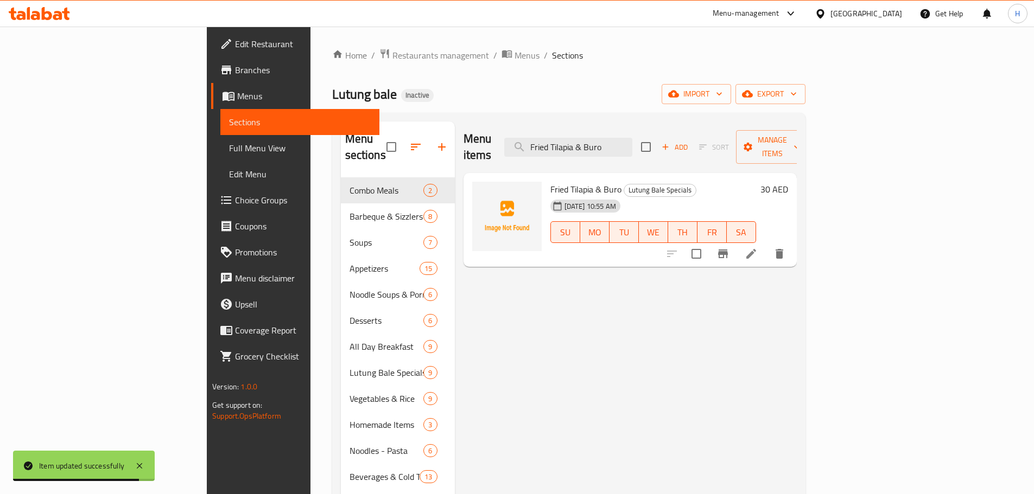
type input "Fried Tilapia & Buro"
click at [766, 244] on li at bounding box center [751, 254] width 30 height 20
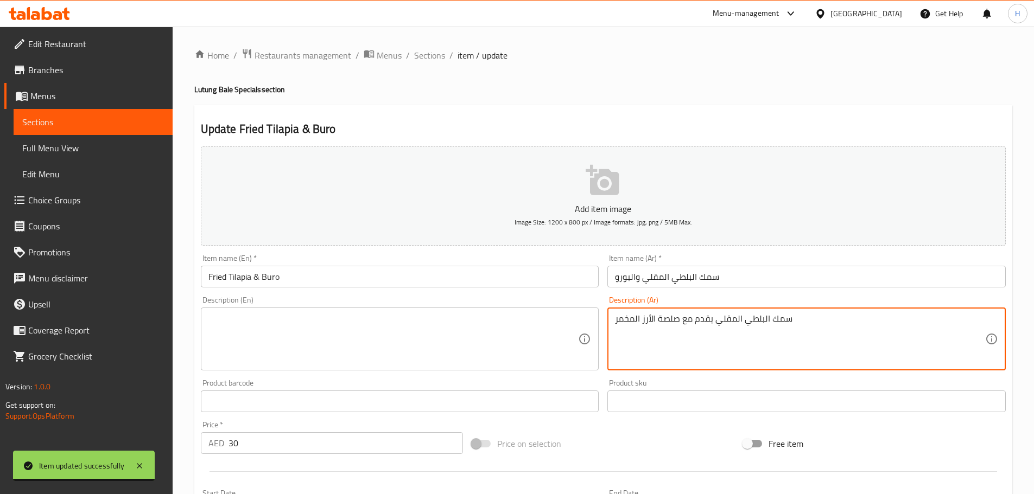
click at [837, 332] on textarea "سمك البلطي المقلي يقدم مع صلصة الأرز المخمر" at bounding box center [800, 340] width 370 height 52
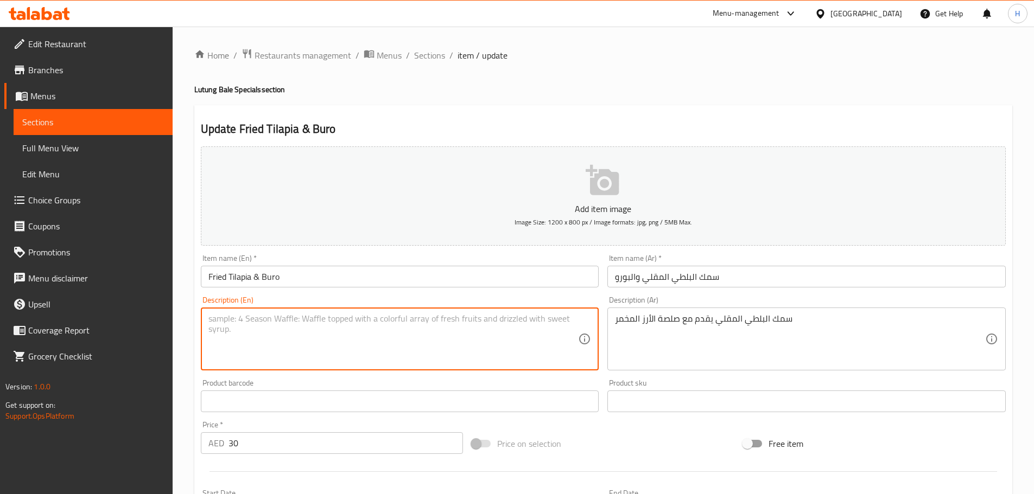
click at [415, 331] on textarea at bounding box center [393, 340] width 370 height 52
paste textarea "Fried tilapia served with fermented rice sauce"
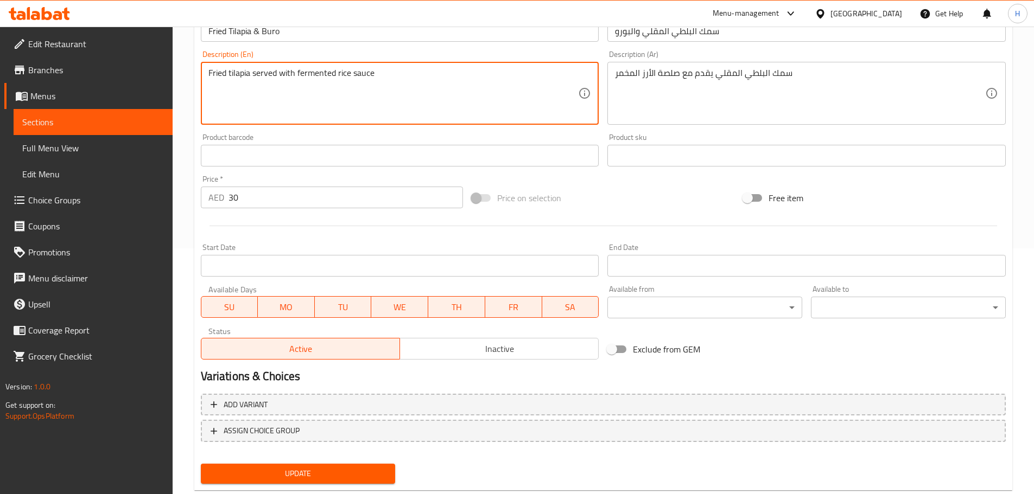
scroll to position [272, 0]
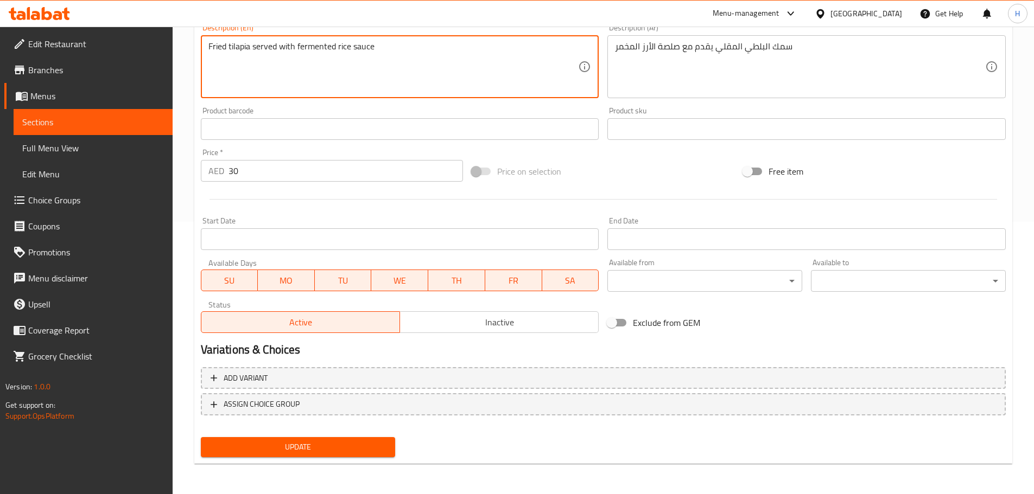
type textarea "Fried tilapia served with fermented rice sauce"
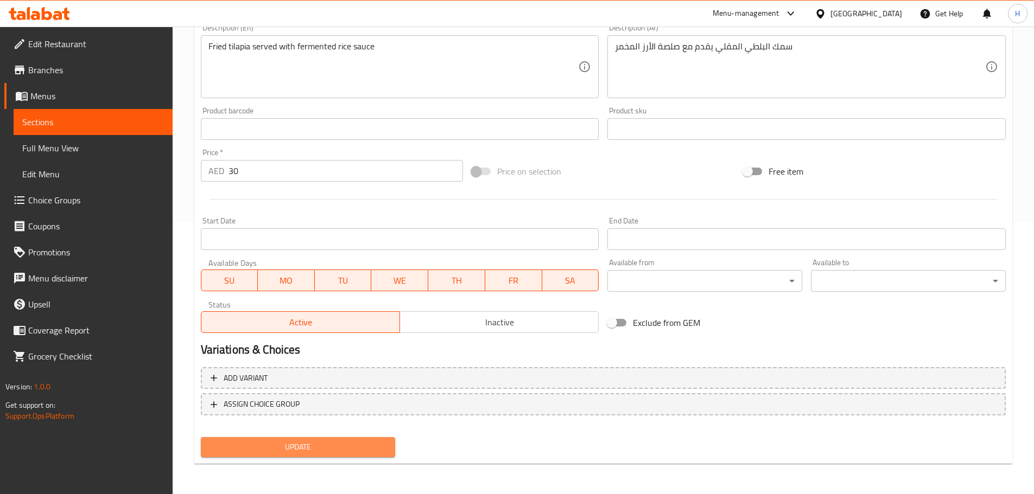
click at [369, 446] on span "Update" at bounding box center [297, 448] width 177 height 14
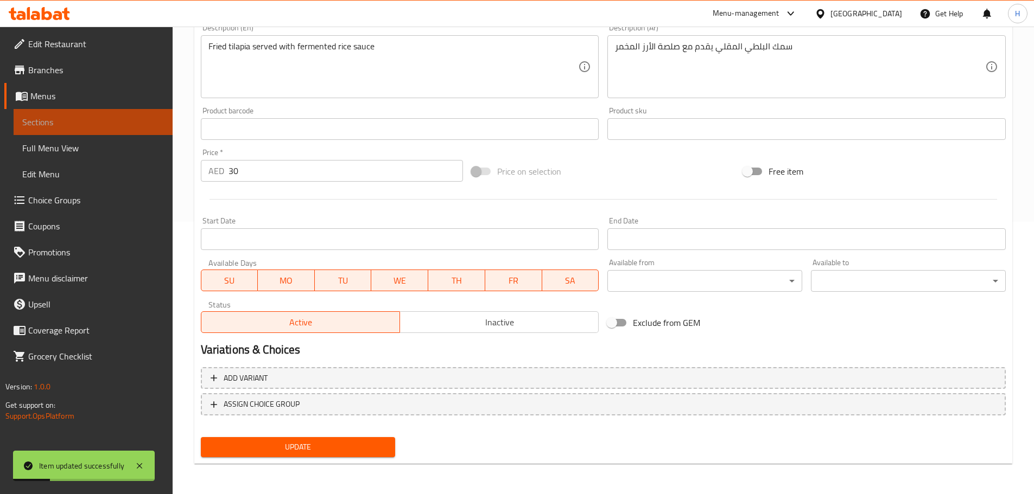
drag, startPoint x: 166, startPoint y: 117, endPoint x: 180, endPoint y: 116, distance: 13.6
click at [166, 117] on link "Sections" at bounding box center [93, 122] width 159 height 26
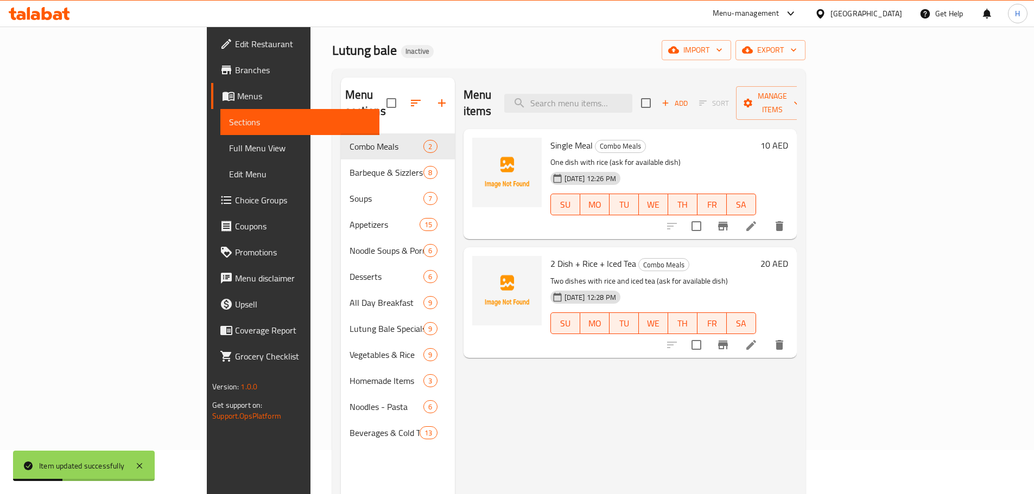
scroll to position [43, 0]
click at [662, 418] on div "Menu items Add Sort Manage items Single Meal Combo Meals One dish with rice (as…" at bounding box center [626, 325] width 342 height 494
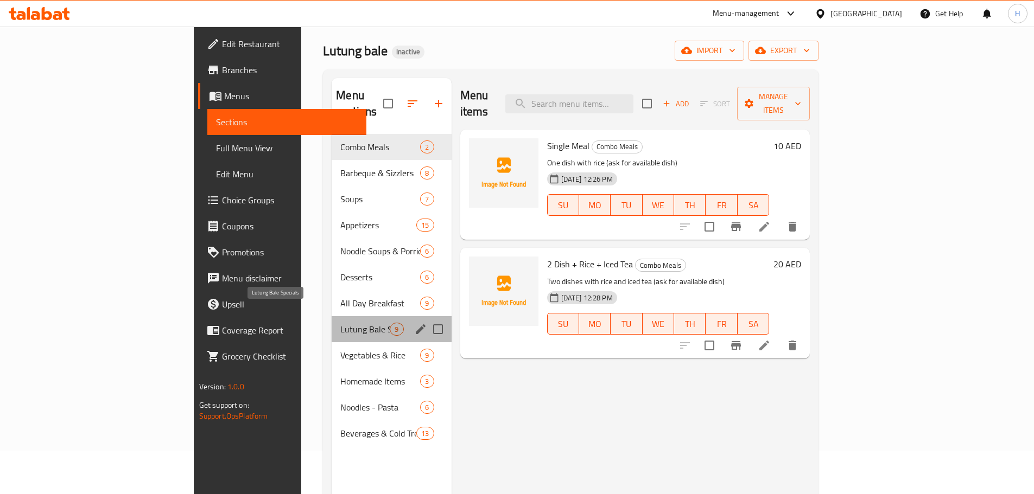
click at [340, 323] on span "Lutung Bale Specials" at bounding box center [364, 329] width 49 height 13
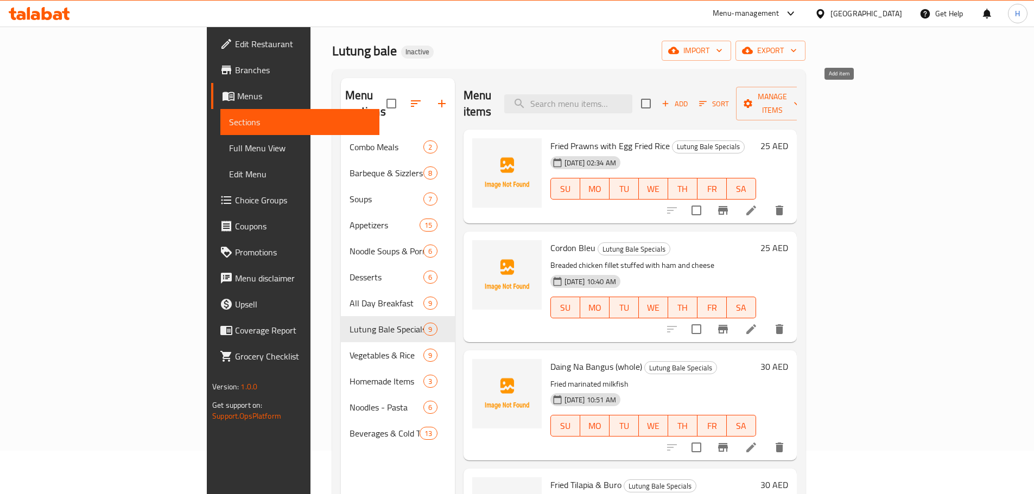
click at [689, 99] on span "Add" at bounding box center [674, 104] width 29 height 12
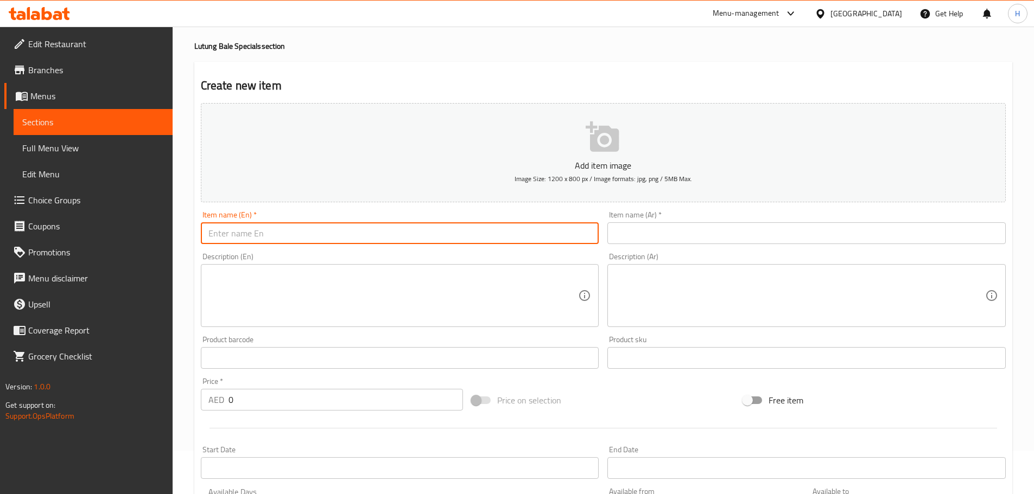
click at [485, 226] on input "text" at bounding box center [400, 234] width 398 height 22
paste input "Daing Na Bangus (half)"
type input "Daing Na Bangus (half)"
click at [689, 226] on input "text" at bounding box center [806, 234] width 398 height 22
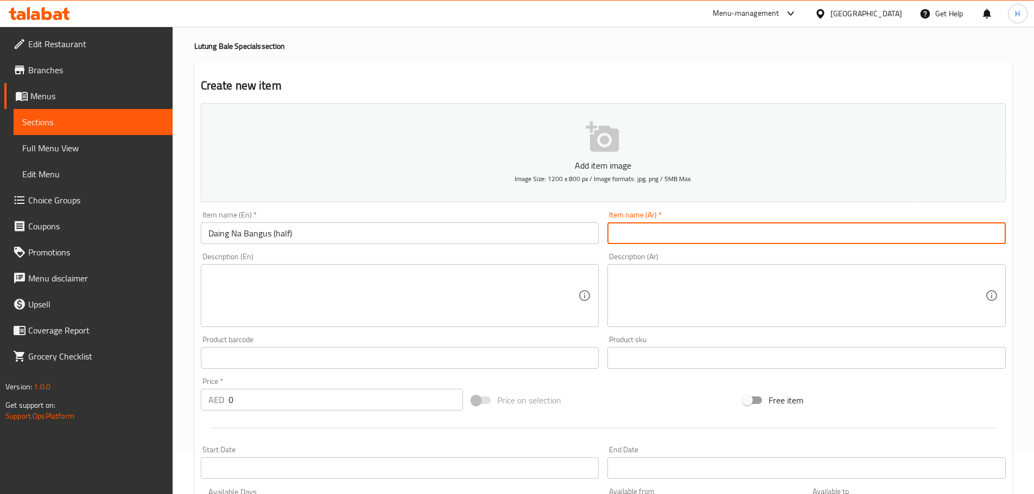
paste input "داينغ نا بانغوس)"
click at [938, 234] on input "داينغ نا بانغوس" at bounding box center [806, 234] width 398 height 22
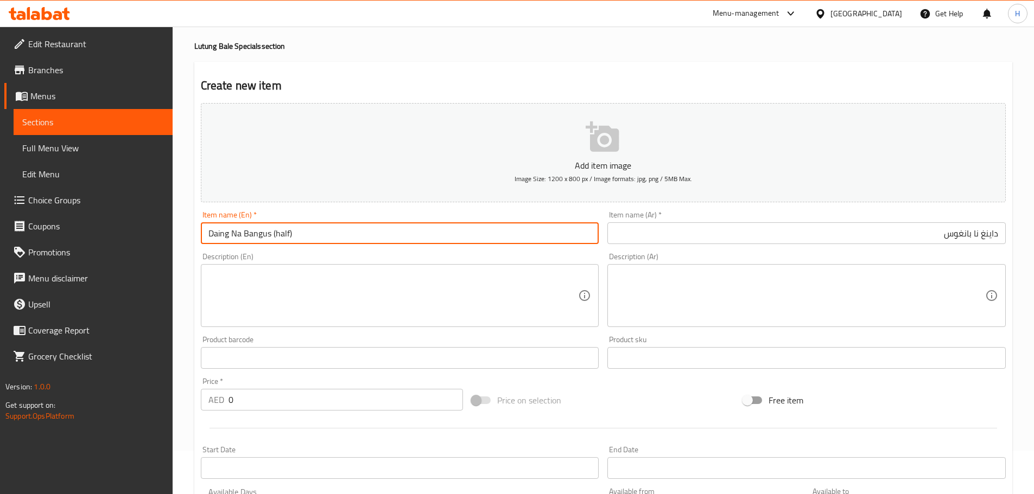
click at [270, 234] on input "Daing Na Bangus (half)" at bounding box center [400, 234] width 398 height 22
click at [916, 239] on input "داينغ نا بانغوس" at bounding box center [806, 234] width 398 height 22
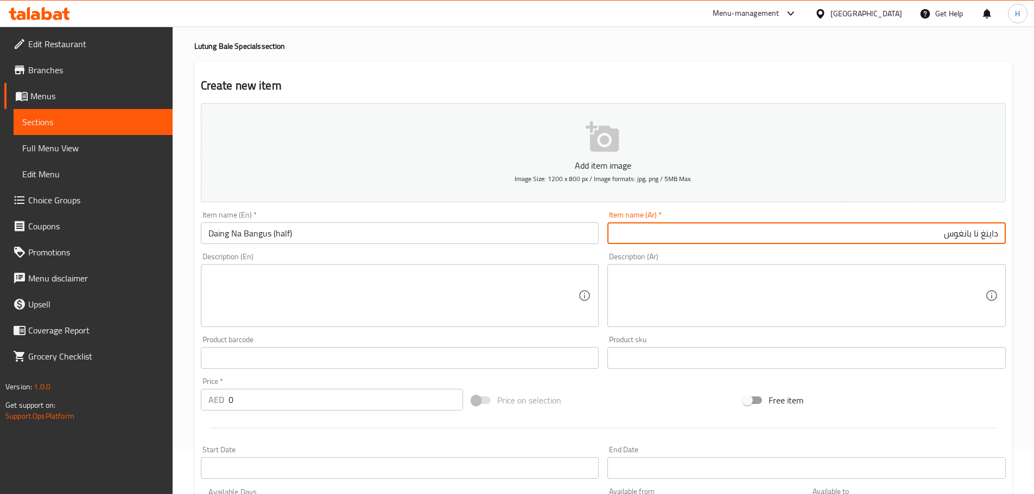
paste input "(نصف)"
type input "داينغ نا بانغوس (نصف)"
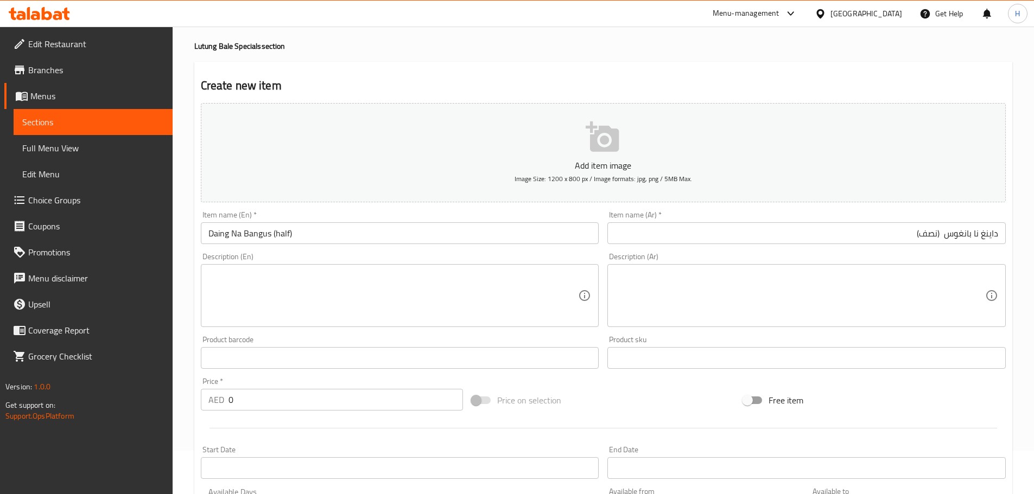
click at [482, 263] on div "Description (En) Description (En)" at bounding box center [400, 290] width 398 height 74
click at [481, 271] on textarea at bounding box center [393, 296] width 370 height 52
paste textarea "Fried marinated milkfish (half portion)"
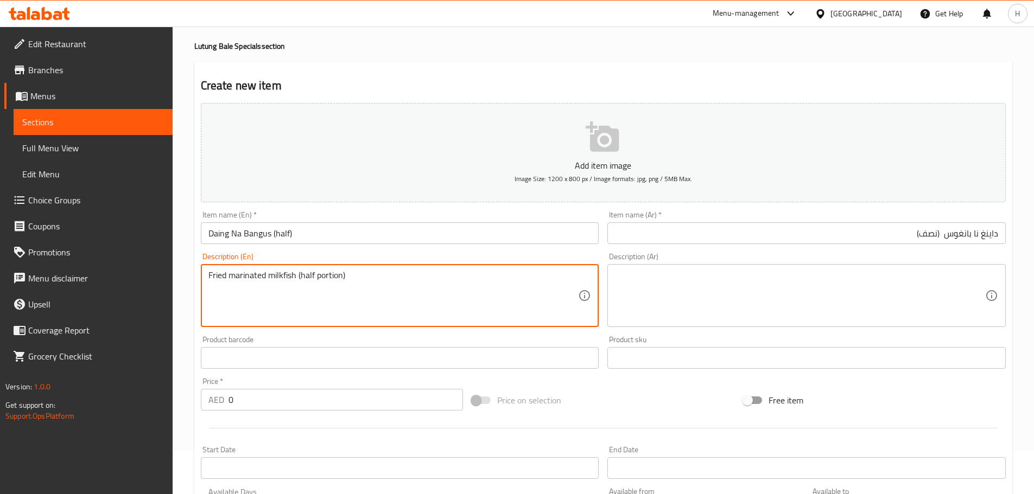
type textarea "Fried marinated milkfish (half portion)"
click at [750, 284] on textarea at bounding box center [800, 296] width 370 height 52
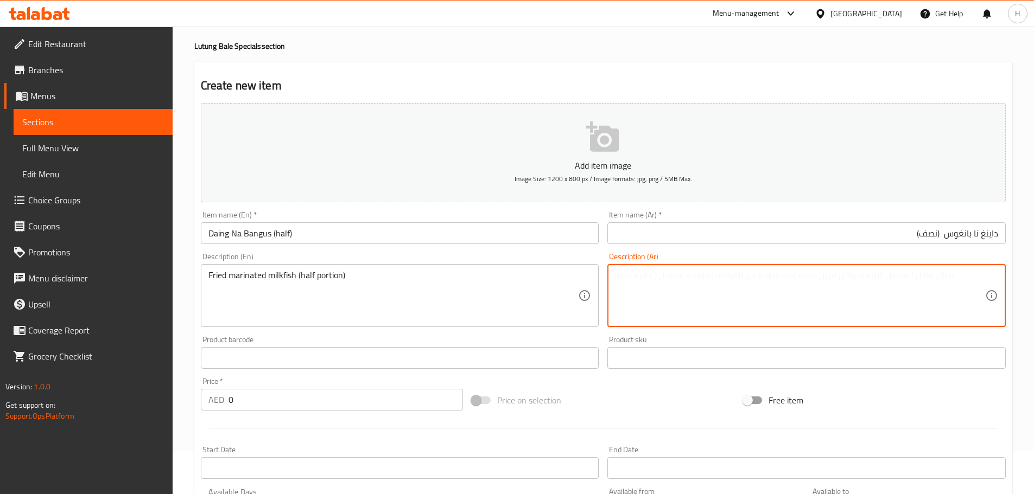
paste textarea "سمك اللبن المتبل المقلي (نصف حصة)"
click at [630, 278] on textarea "سمك اللبن المتبل المقلي (نصف حصة)" at bounding box center [800, 296] width 370 height 52
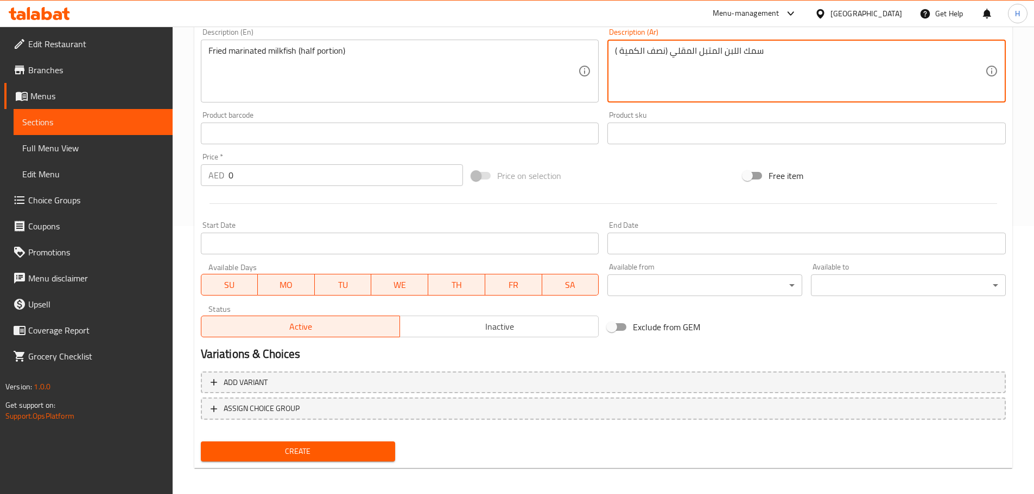
scroll to position [272, 0]
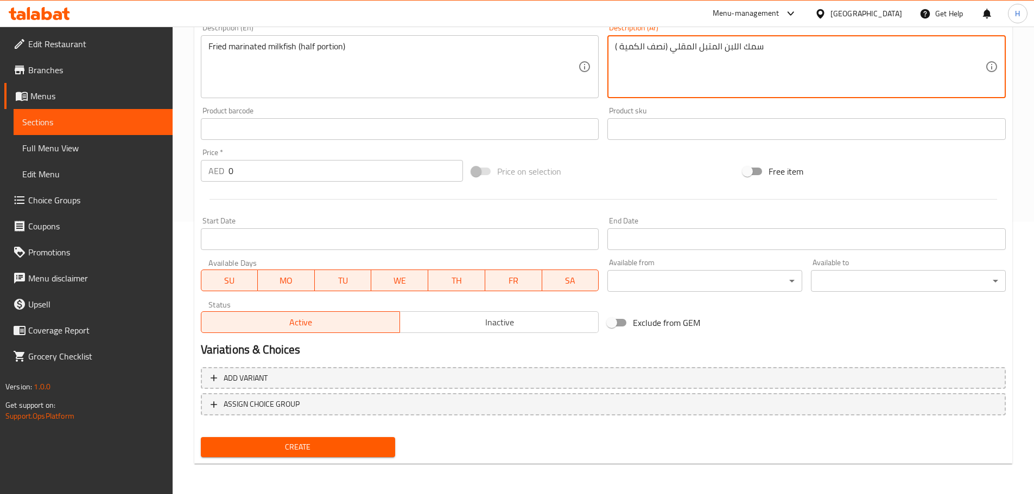
type textarea "سمك اللبن المتبل المقلي (نصف الكمية )"
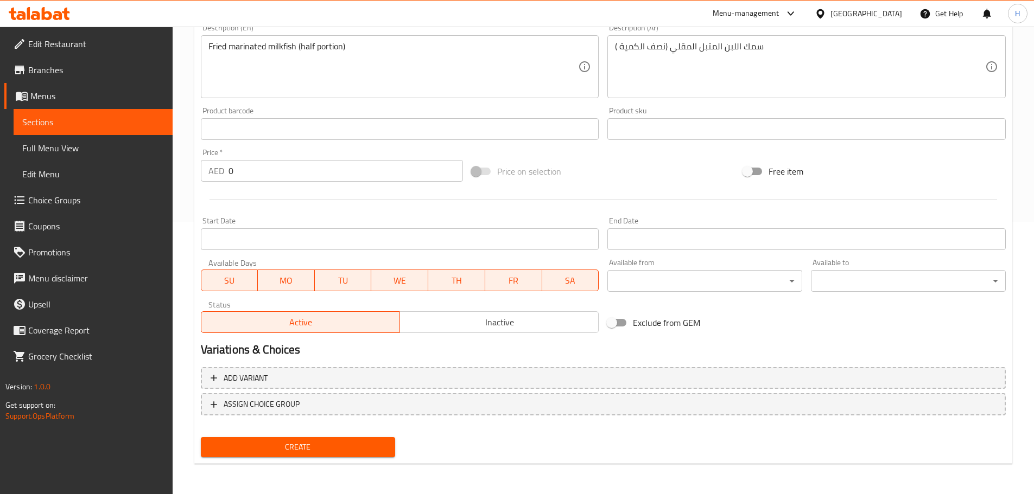
click at [474, 211] on div at bounding box center [603, 199] width 814 height 27
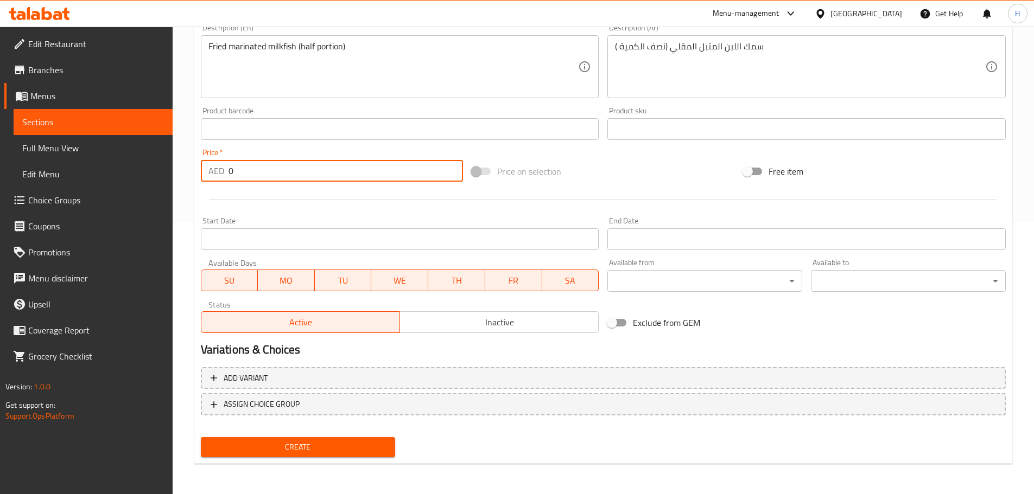
drag, startPoint x: 259, startPoint y: 174, endPoint x: 192, endPoint y: 170, distance: 67.4
click at [192, 170] on div "Home / Restaurants management / Menus / Sections / item / create Lutung Bale Sp…" at bounding box center [603, 124] width 861 height 740
type input "15"
click at [346, 440] on button "Create" at bounding box center [298, 447] width 195 height 20
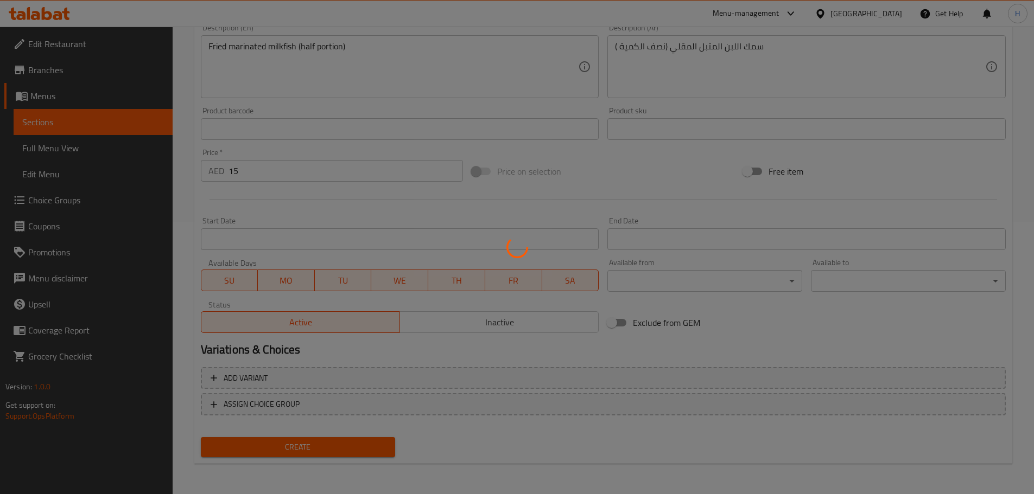
type input "0"
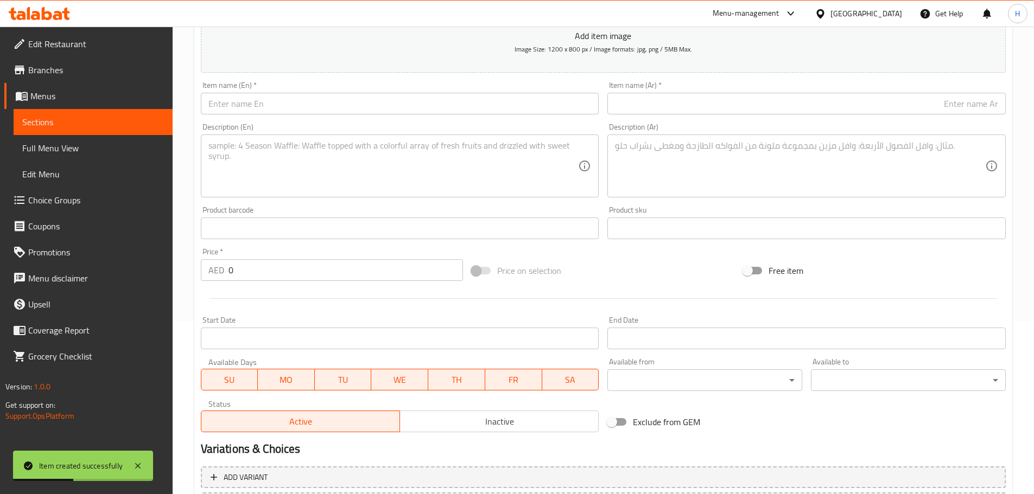
scroll to position [164, 0]
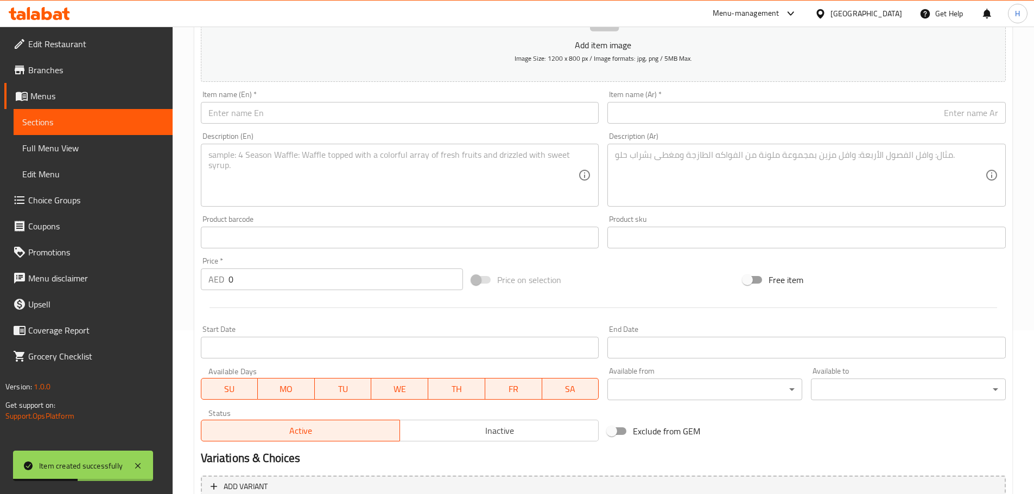
click at [344, 111] on input "text" at bounding box center [400, 113] width 398 height 22
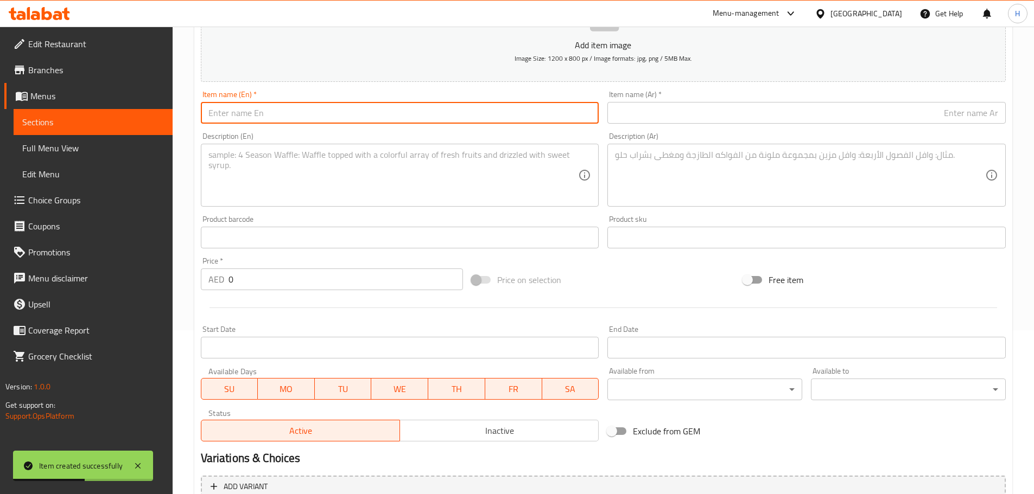
paste input "Kare Kare"
type input "Kare Kare"
click at [701, 123] on input "text" at bounding box center [806, 113] width 398 height 22
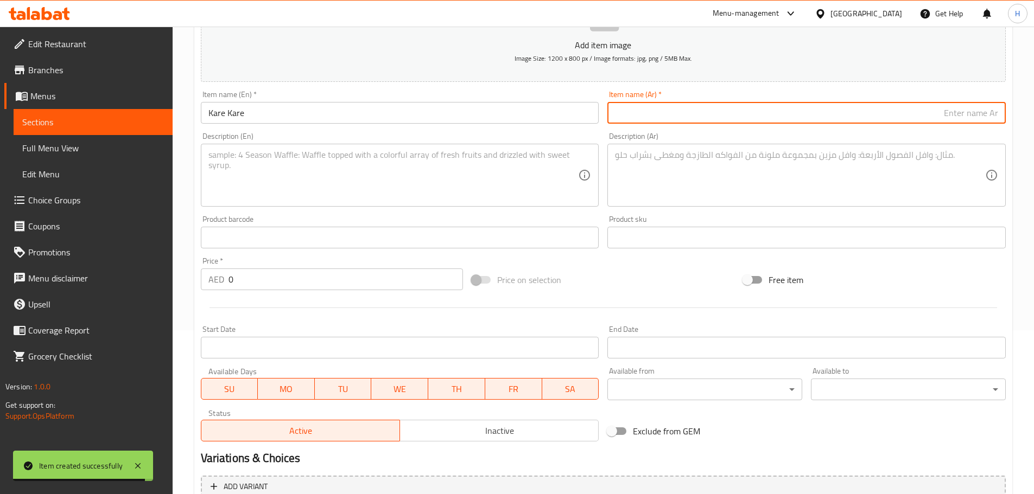
click at [701, 118] on input "text" at bounding box center [806, 113] width 398 height 22
paste input "كاري كاري"
type input "كاري كاري"
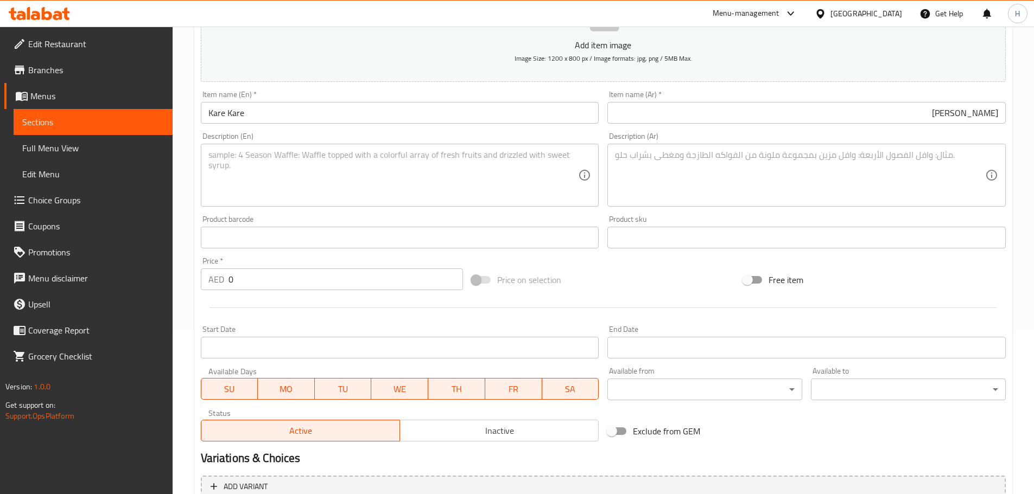
click at [513, 182] on textarea at bounding box center [393, 176] width 370 height 52
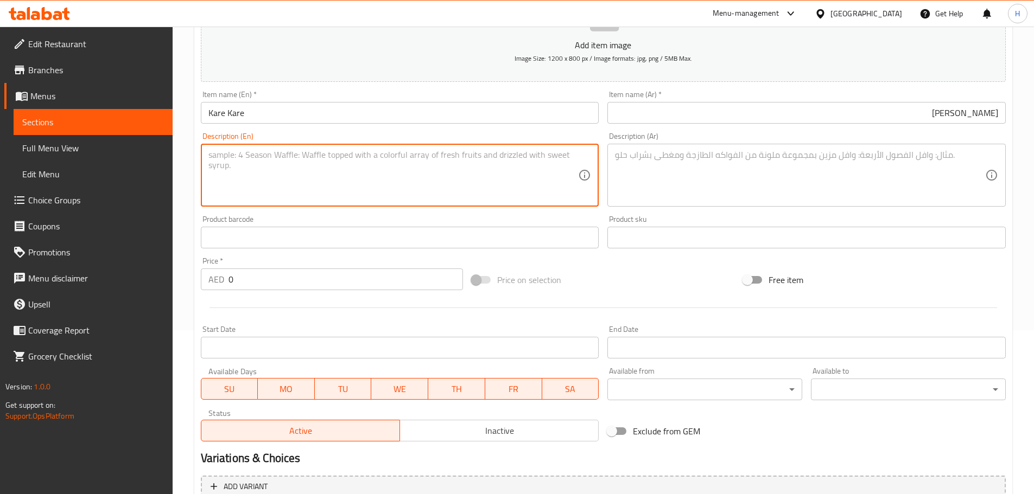
paste textarea "Peanut-based oxtail stew with vegetables"
type textarea "Peanut-based oxtail stew with vegetables"
click at [697, 194] on textarea at bounding box center [800, 176] width 370 height 52
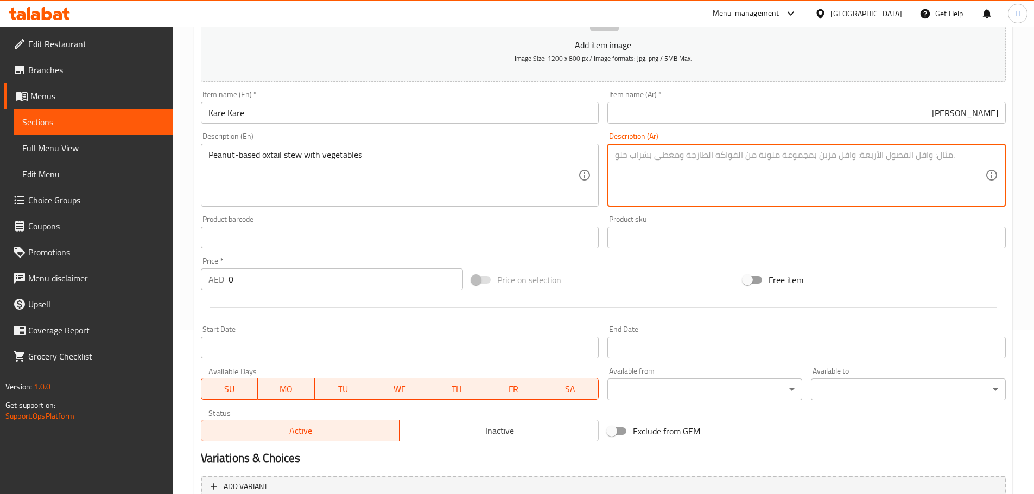
paste textarea "حساء ذيل الثور مع الخضار اساسه الفول السوداني"
type textarea "حساء ذيل الثور مع الخضار اساسه الفول السوداني"
click at [759, 156] on textarea "حساء ذيل الثور مع الخضار اساسه الفول السوداني" at bounding box center [800, 176] width 370 height 52
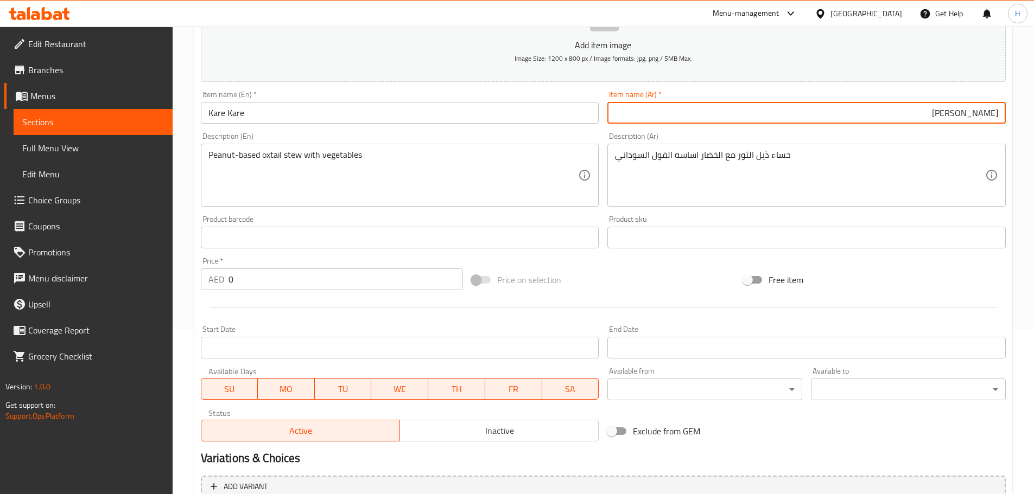
click at [917, 119] on input "كاري كاري" at bounding box center [806, 113] width 398 height 22
drag, startPoint x: 917, startPoint y: 119, endPoint x: 1014, endPoint y: 118, distance: 97.2
click at [1014, 118] on div "Home / Restaurants management / Menus / Sections / item / create Lutung Bale Sp…" at bounding box center [603, 233] width 861 height 740
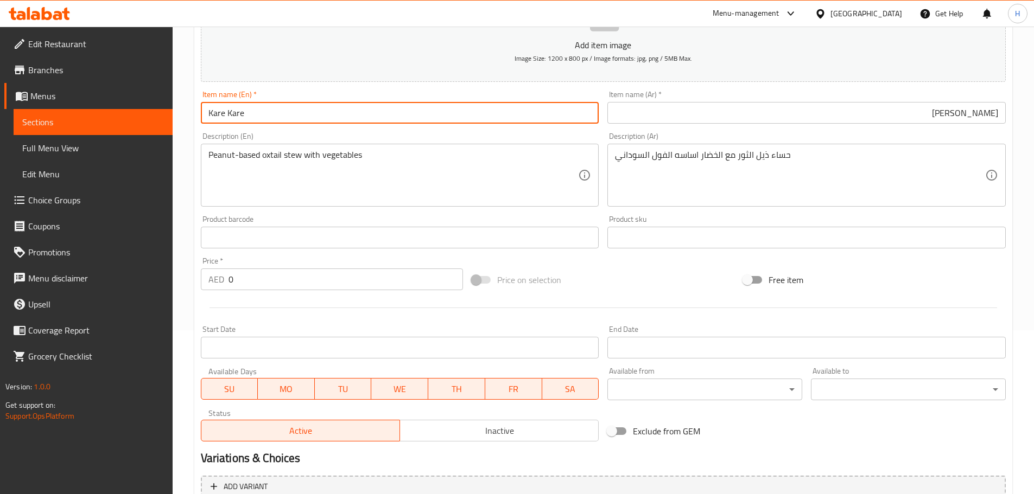
click at [212, 110] on input "Kare Kare" at bounding box center [400, 113] width 398 height 22
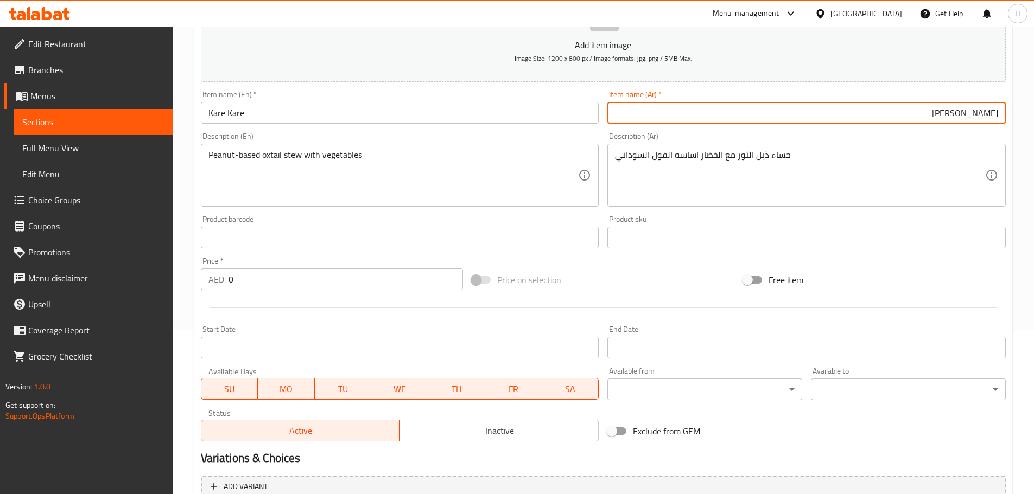
click at [989, 115] on input "كير كير" at bounding box center [806, 113] width 398 height 22
drag, startPoint x: 966, startPoint y: 114, endPoint x: 977, endPoint y: 113, distance: 10.9
click at [977, 113] on input "كيا كير" at bounding box center [806, 113] width 398 height 22
click at [976, 135] on div "Description (Ar) حساء ذيل الثور مع الخضار اساسه الفول السوداني Description (Ar)" at bounding box center [806, 169] width 398 height 74
click at [991, 113] on input "كيا كيا" at bounding box center [806, 113] width 398 height 22
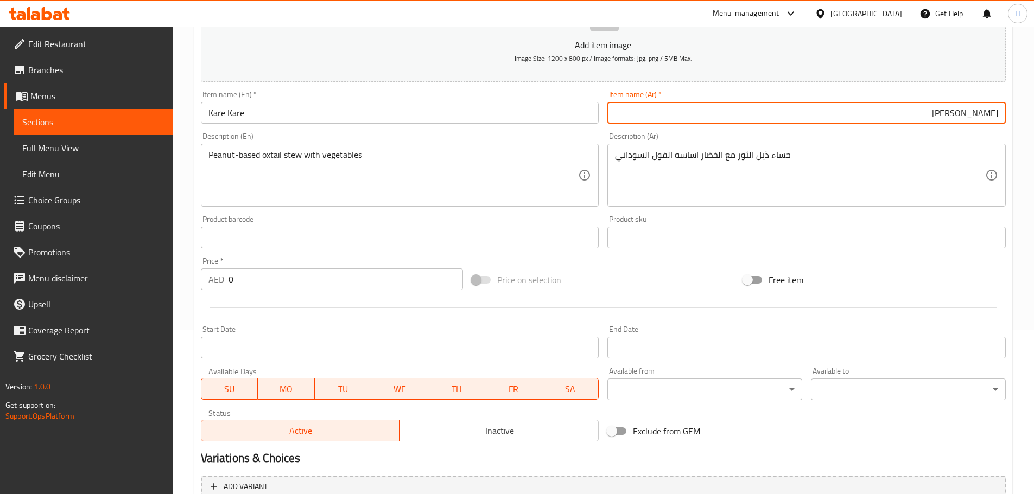
click at [996, 113] on input "كيا كيا" at bounding box center [806, 113] width 398 height 22
paste input "اري كاري"
click at [901, 119] on input "كاري كاريكيا" at bounding box center [806, 113] width 398 height 22
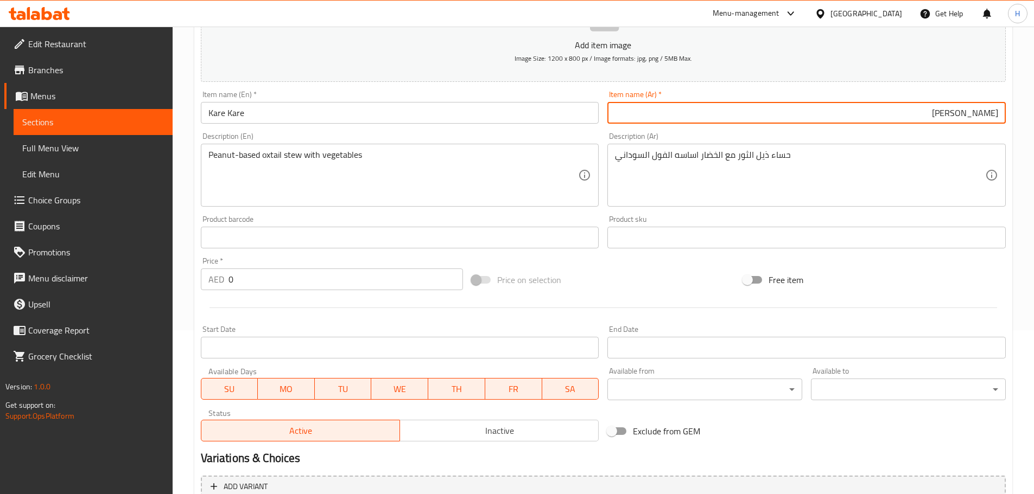
click at [901, 119] on input "كاري كاريكيا" at bounding box center [806, 113] width 398 height 22
paste input "text"
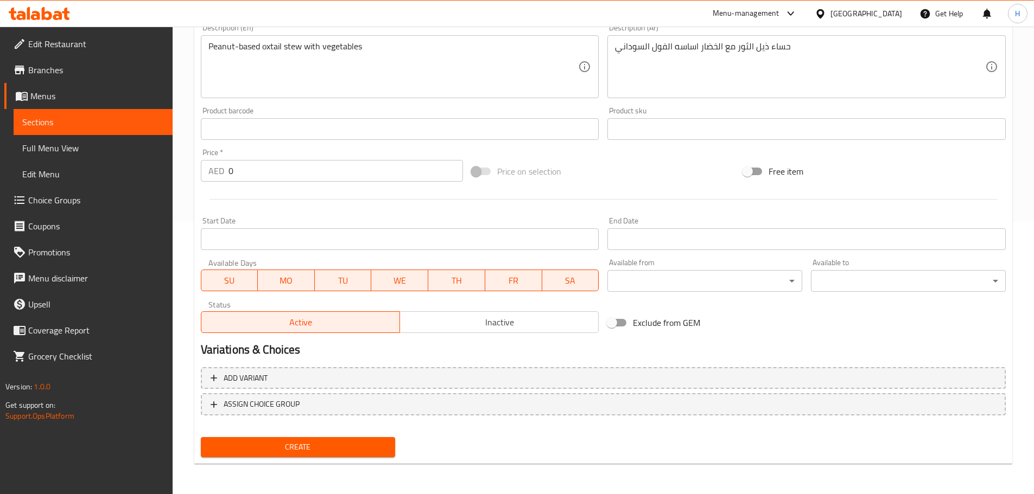
type input "كاري كاري"
click at [387, 449] on button "Create" at bounding box center [298, 447] width 195 height 20
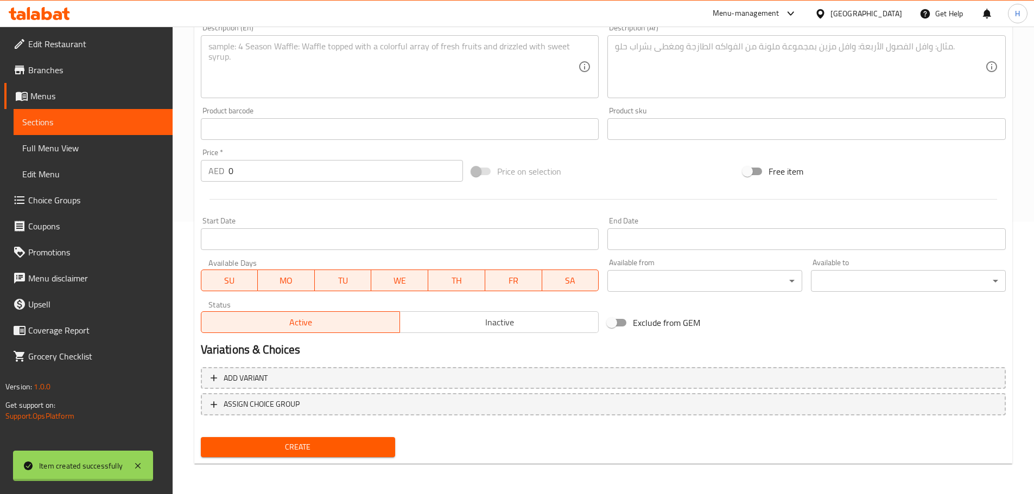
scroll to position [164, 0]
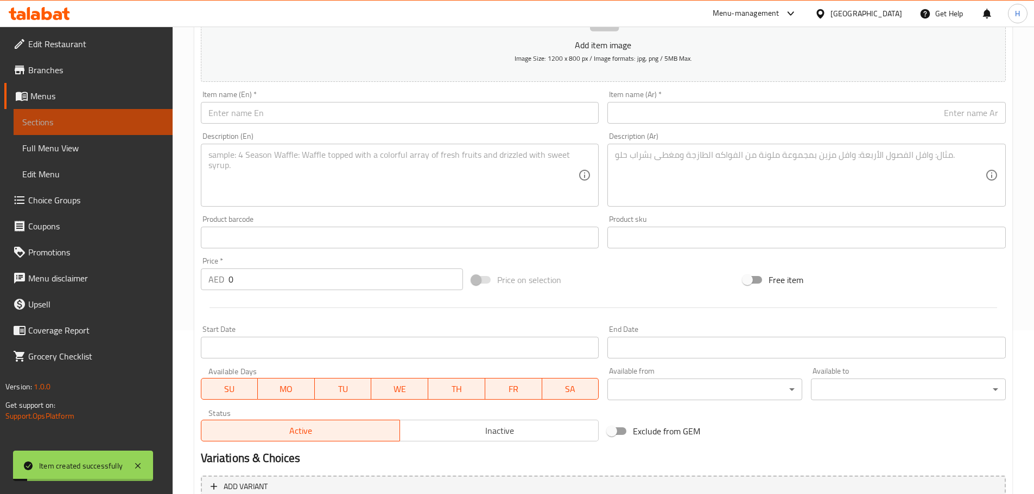
click at [158, 119] on span "Sections" at bounding box center [93, 122] width 142 height 13
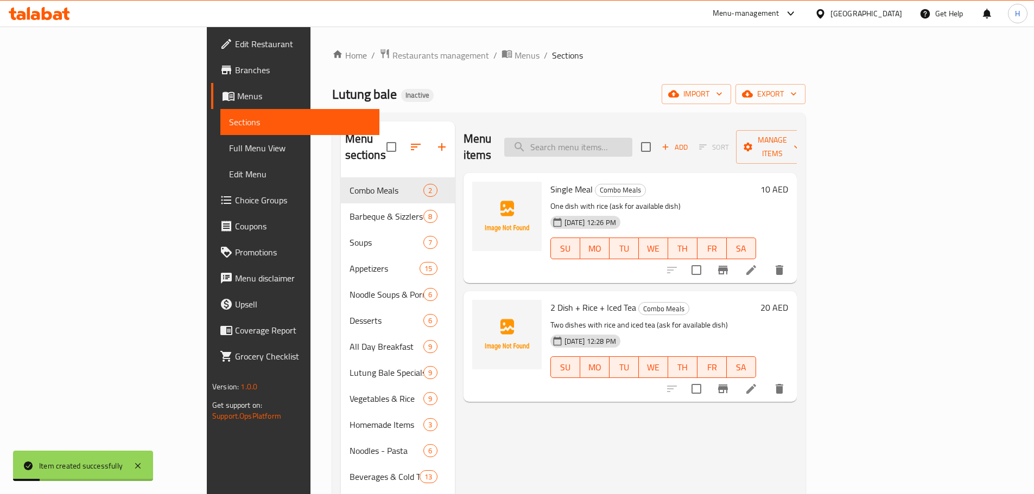
click at [632, 139] on input "search" at bounding box center [568, 147] width 128 height 19
paste input "كاري كاري"
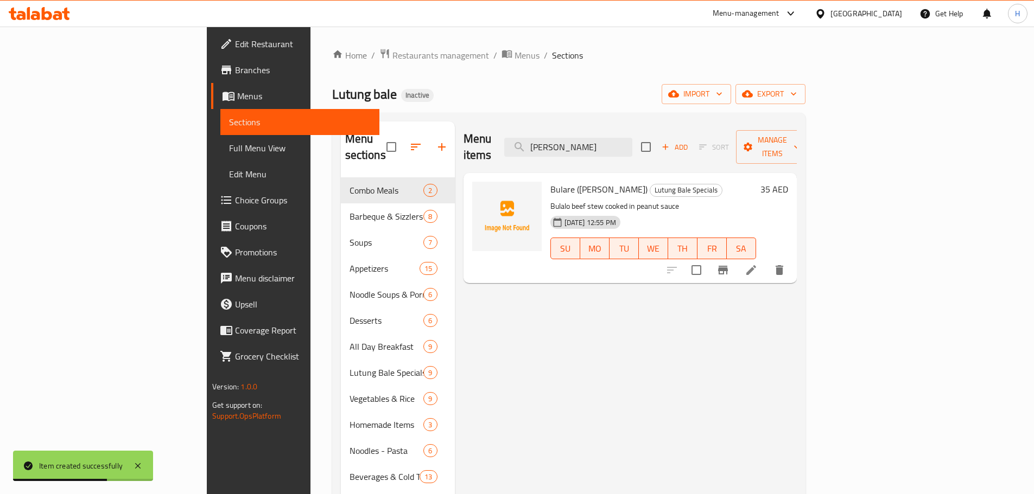
type input "كاري كاري"
click at [633, 156] on div "Menu items كاري كاري Add Sort Manage items" at bounding box center [629, 148] width 333 height 52
click at [632, 142] on input "كاري كاري" at bounding box center [568, 147] width 128 height 19
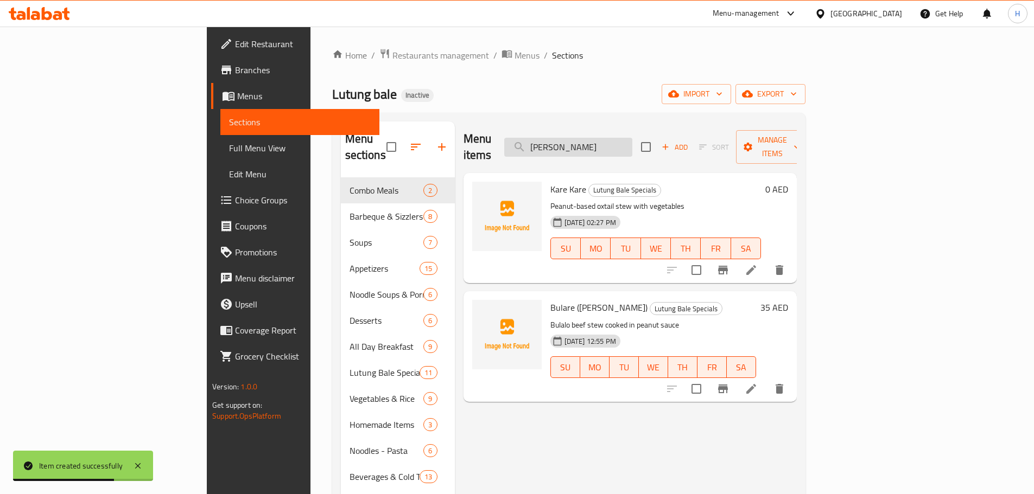
click at [632, 142] on input "كاري كاري" at bounding box center [568, 147] width 128 height 19
click at [758, 264] on icon at bounding box center [751, 270] width 13 height 13
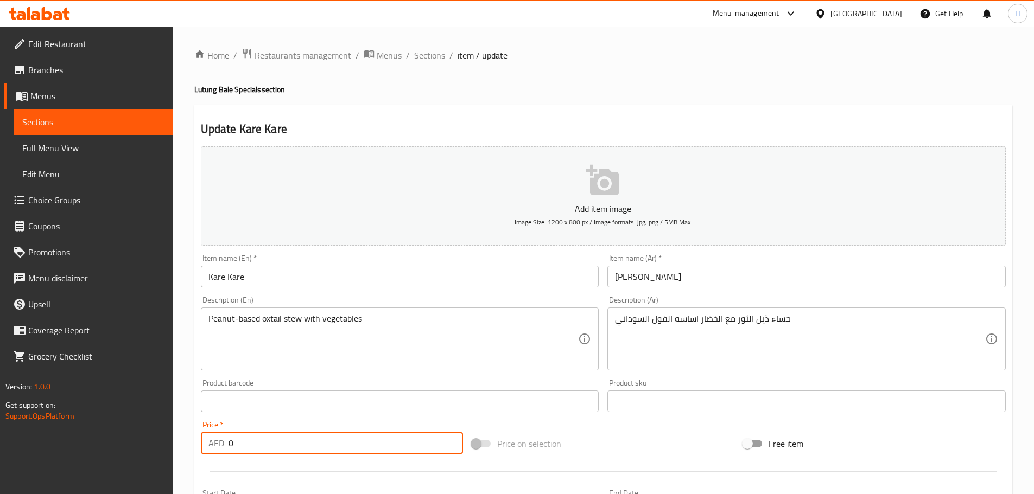
drag, startPoint x: 245, startPoint y: 442, endPoint x: 220, endPoint y: 435, distance: 26.6
click at [208, 442] on div "AED 0 Price *" at bounding box center [332, 444] width 263 height 22
paste input "3"
type input "30"
click at [282, 416] on div "Product barcode Product barcode" at bounding box center [399, 396] width 407 height 42
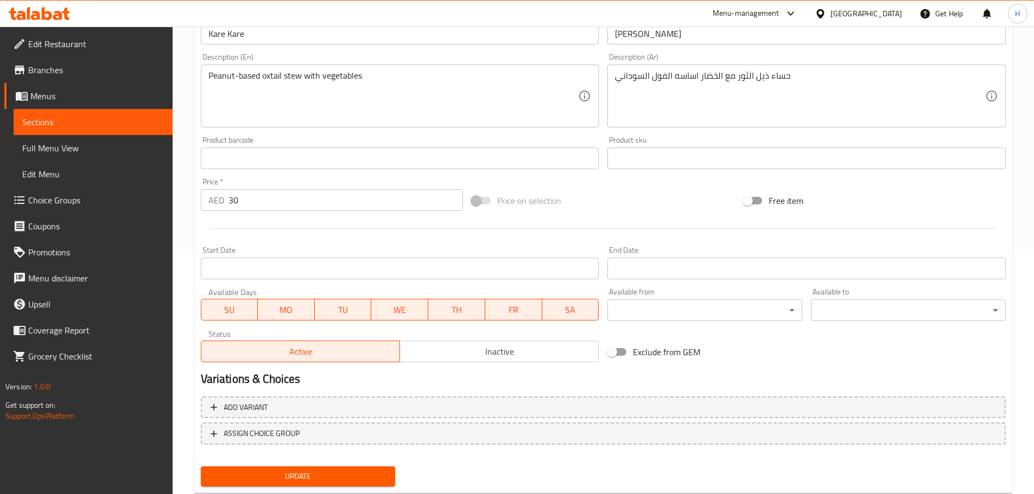
scroll to position [272, 0]
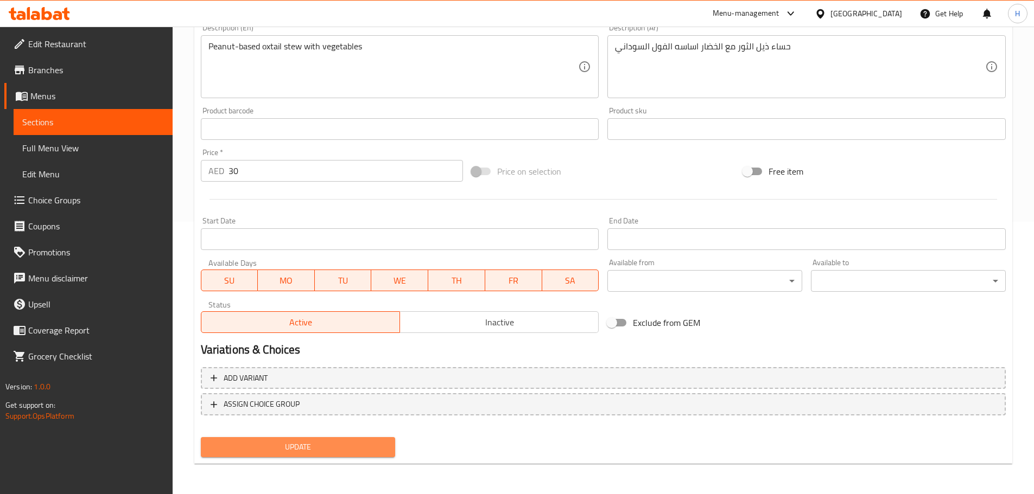
click at [321, 451] on span "Update" at bounding box center [297, 448] width 177 height 14
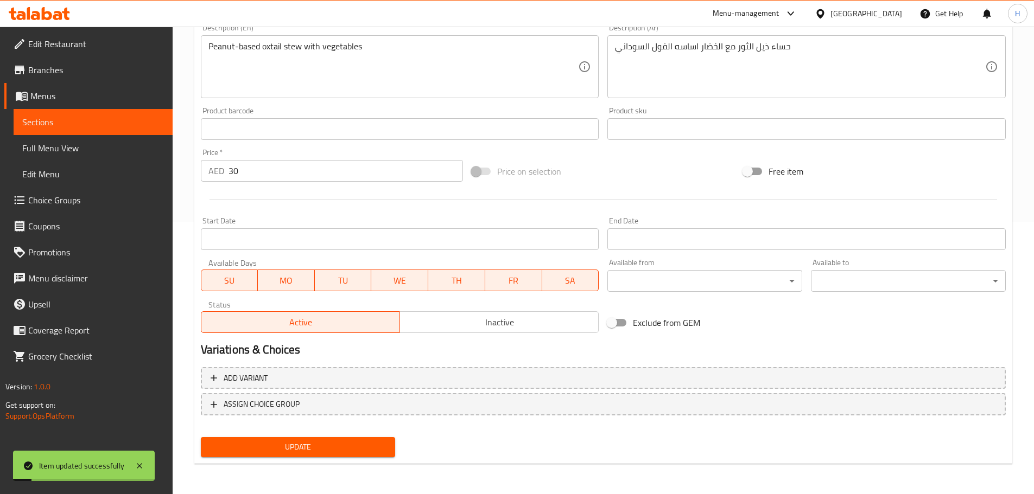
click at [161, 126] on span "Sections" at bounding box center [93, 122] width 142 height 13
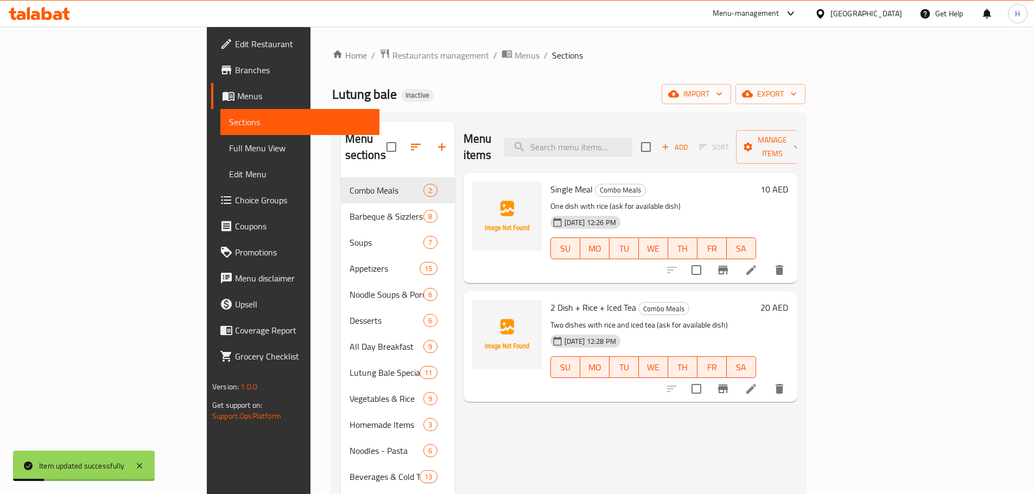
click at [651, 107] on div "Home / Restaurants management / Menus / Sections Lutung bale Inactive import ex…" at bounding box center [568, 336] width 473 height 576
click at [632, 138] on input "search" at bounding box center [568, 147] width 128 height 19
paste input "Bulare (Bulalo Kare Kare)"
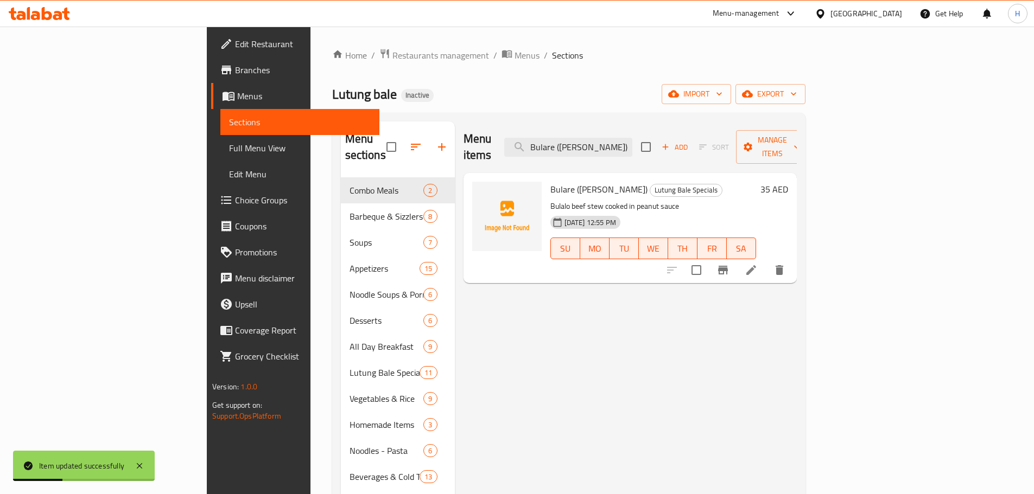
type input "Bulare (Bulalo Kare Kare)"
click at [758, 264] on icon at bounding box center [751, 270] width 13 height 13
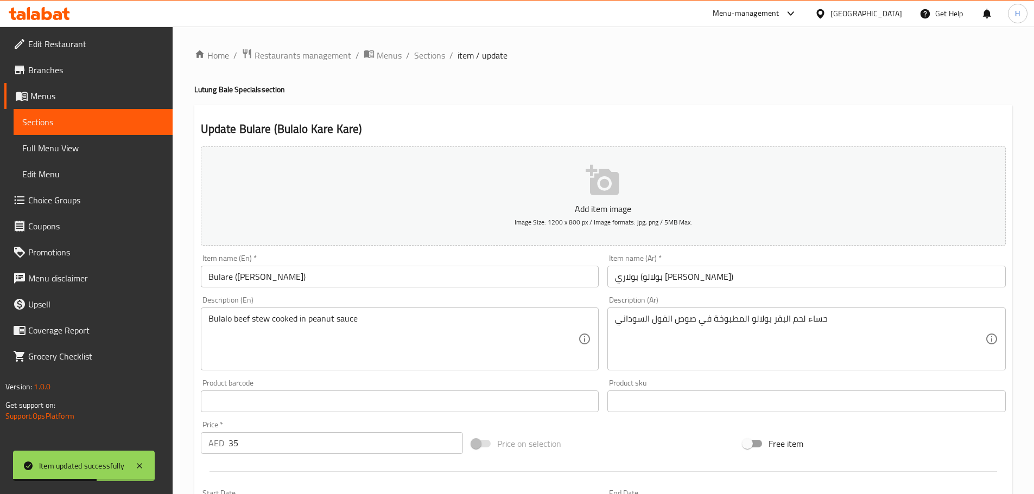
drag, startPoint x: 772, startPoint y: 320, endPoint x: 793, endPoint y: 334, distance: 25.4
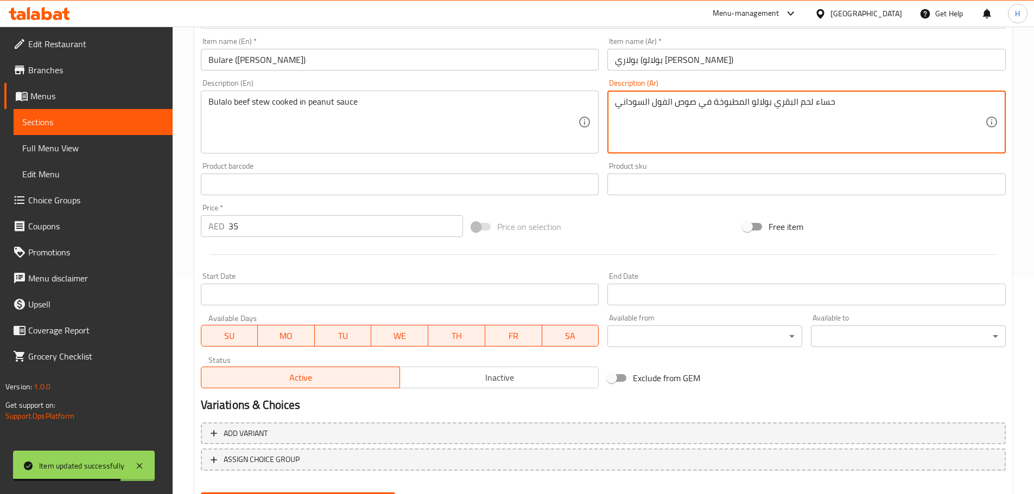
scroll to position [272, 0]
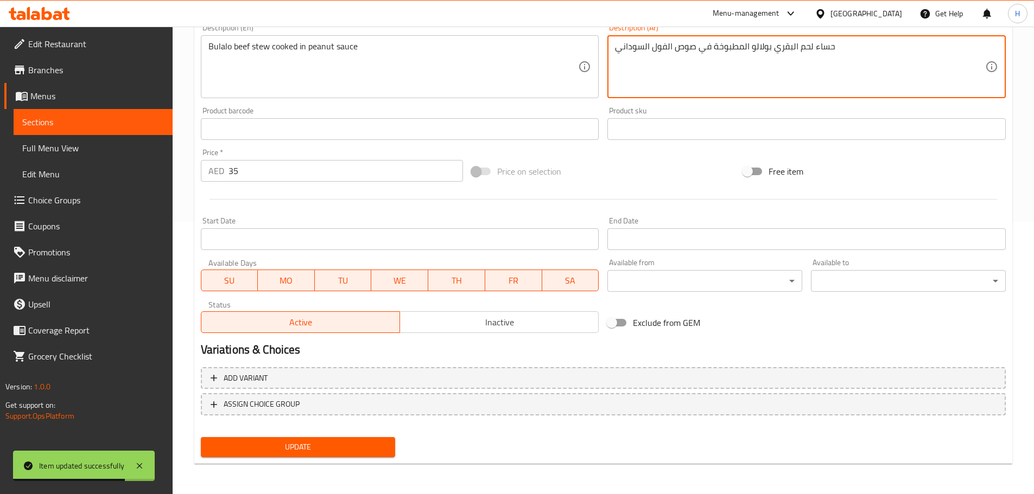
type textarea "حساء لحم البقري بولالو المطبوخة في صوص الفول السوداني"
click at [361, 458] on div "Update" at bounding box center [298, 447] width 204 height 29
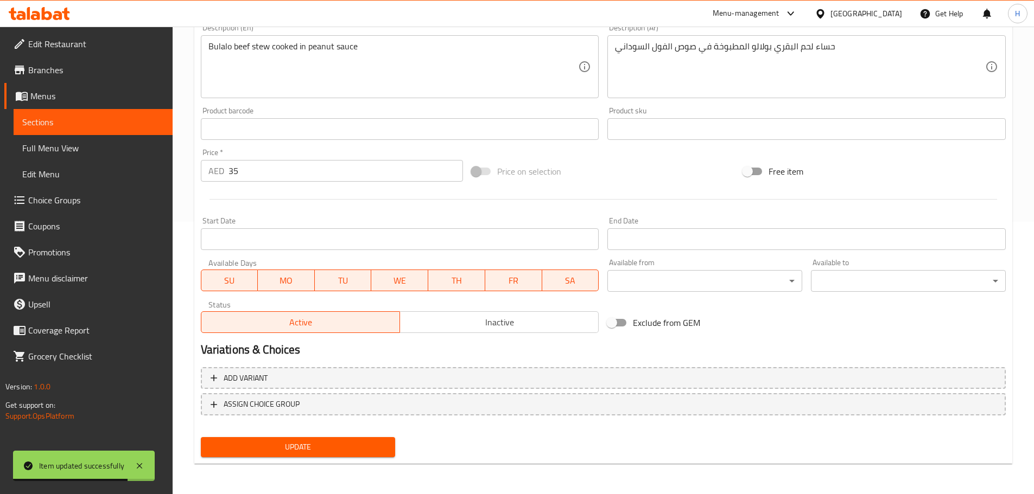
click at [363, 448] on span "Update" at bounding box center [297, 448] width 177 height 14
click at [168, 117] on link "Sections" at bounding box center [93, 122] width 159 height 26
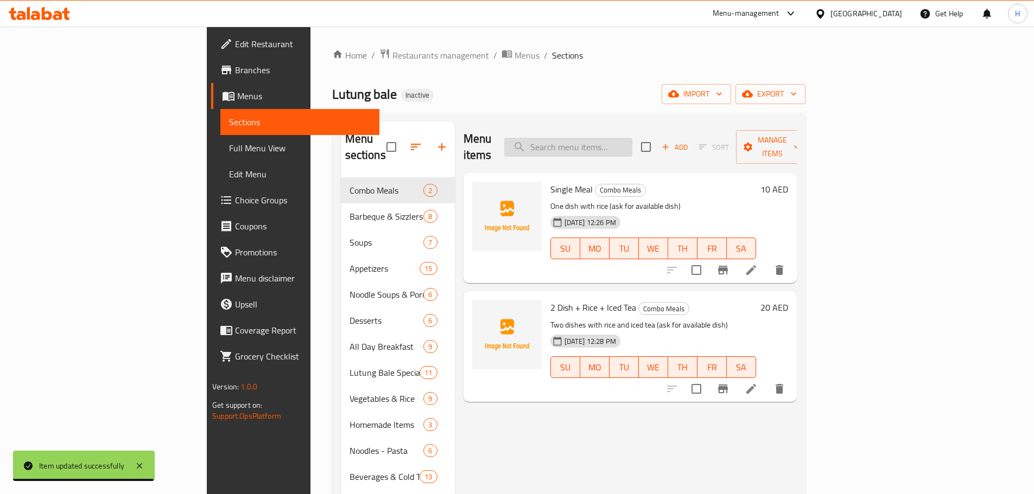
click at [632, 144] on input "search" at bounding box center [568, 147] width 128 height 19
paste input "Fried Tilapia & Buro"
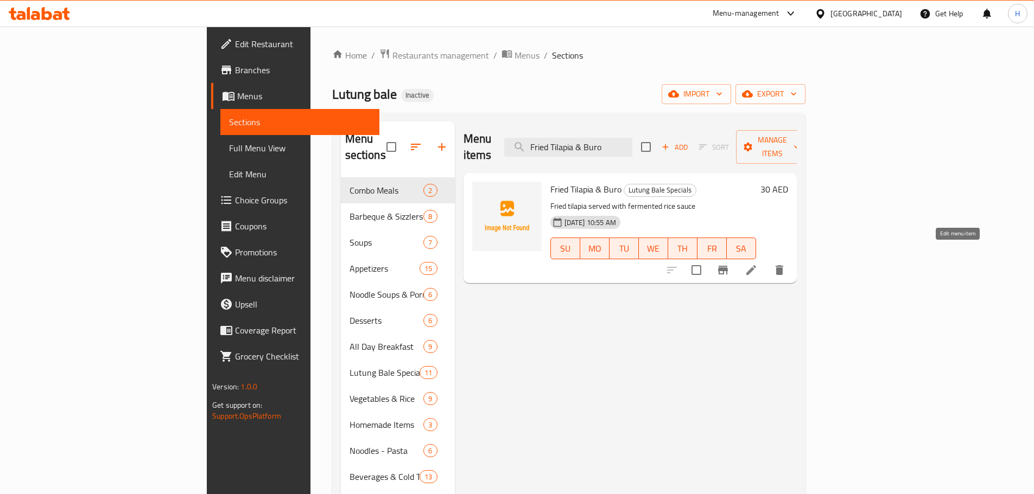
type input "Fried Tilapia & Buro"
click at [758, 264] on icon at bounding box center [751, 270] width 13 height 13
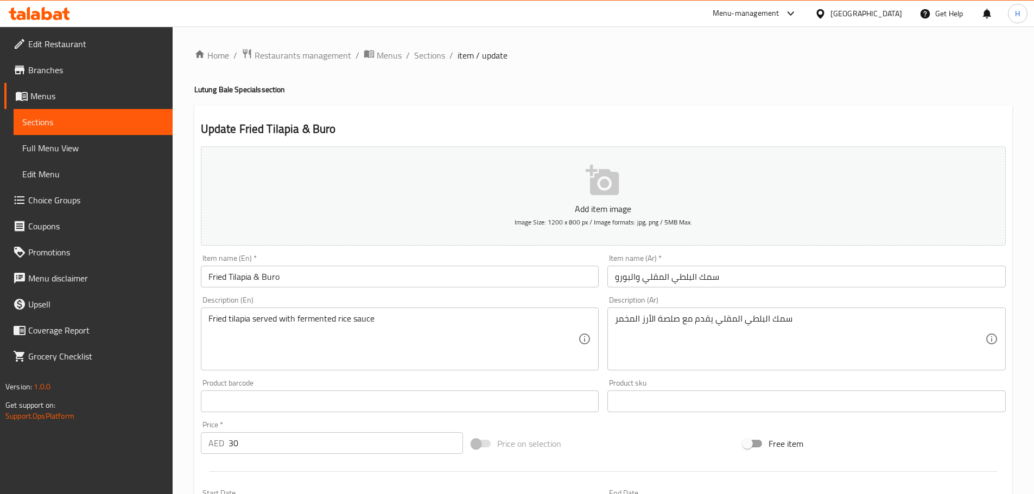
click at [453, 305] on div "Description (En) Fried tilapia served with fermented rice sauce Description (En)" at bounding box center [400, 333] width 398 height 74
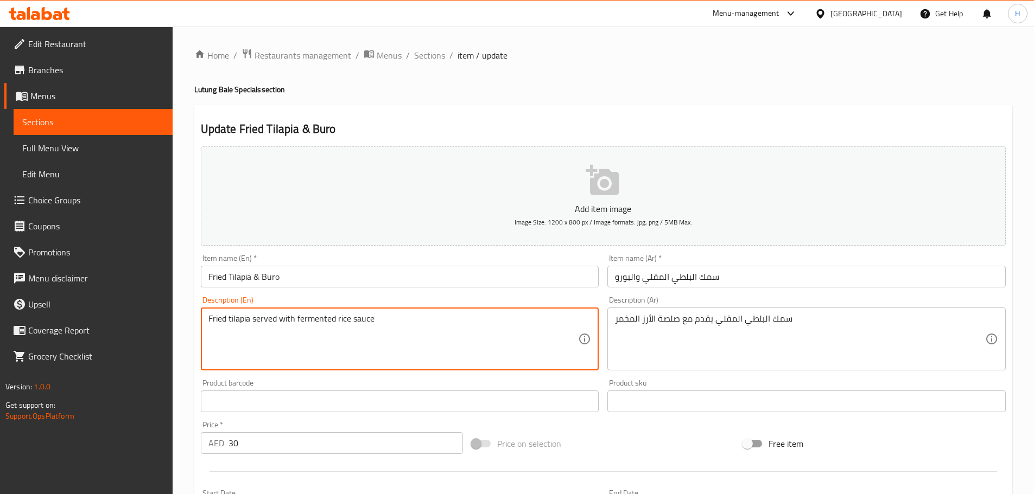
click at [337, 324] on textarea "Fried tilapia served with fermented rice sauce" at bounding box center [393, 340] width 370 height 52
paste textarea "dip"
type textarea "Fried tilapia served with fermented rice dip"
click at [326, 382] on div "Product barcode Product barcode" at bounding box center [400, 395] width 398 height 33
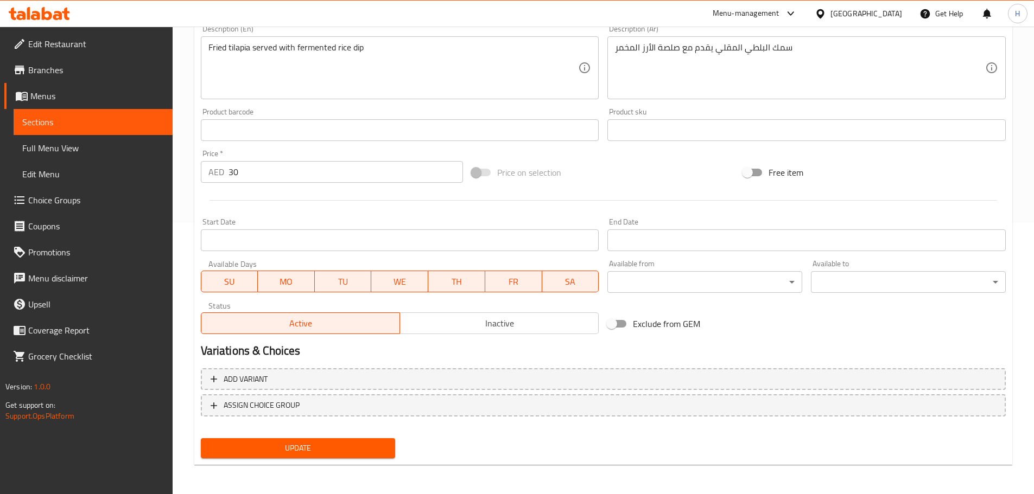
scroll to position [272, 0]
click at [350, 448] on span "Update" at bounding box center [297, 448] width 177 height 14
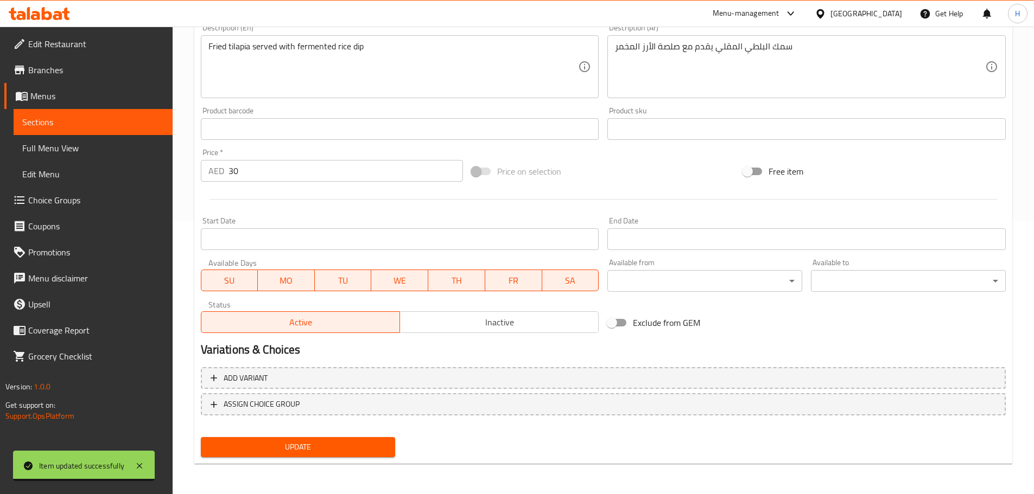
click at [144, 121] on span "Sections" at bounding box center [93, 122] width 142 height 13
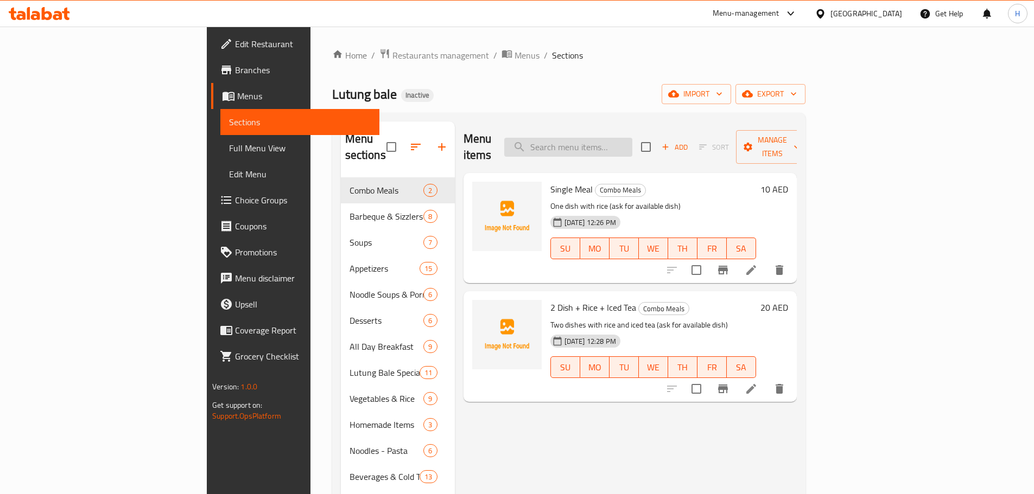
click at [632, 147] on input "search" at bounding box center [568, 147] width 128 height 19
paste input "Fried Prawns or with Egg Fried Rice"
type input "Fried Prawns or with Egg Fried Rice"
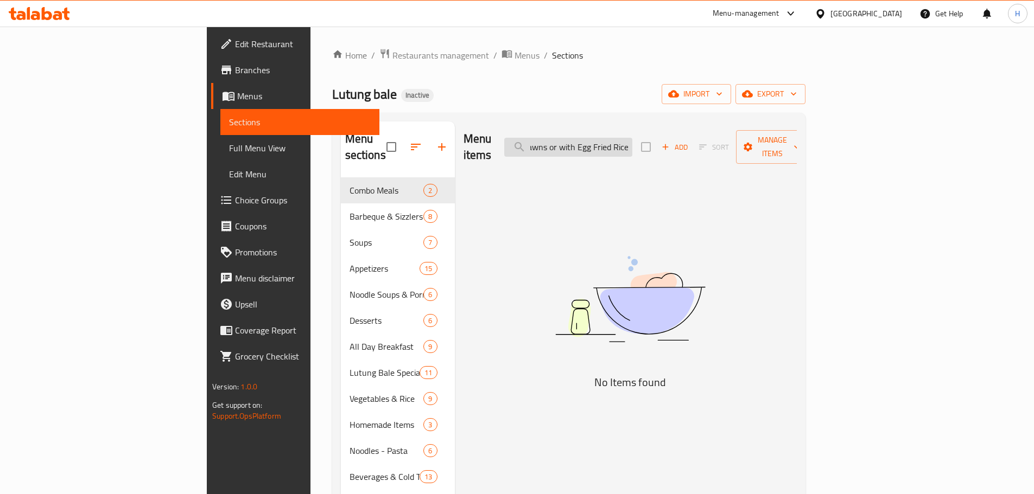
click at [632, 140] on input "Fried Prawns or with Egg Fried Rice" at bounding box center [568, 147] width 128 height 19
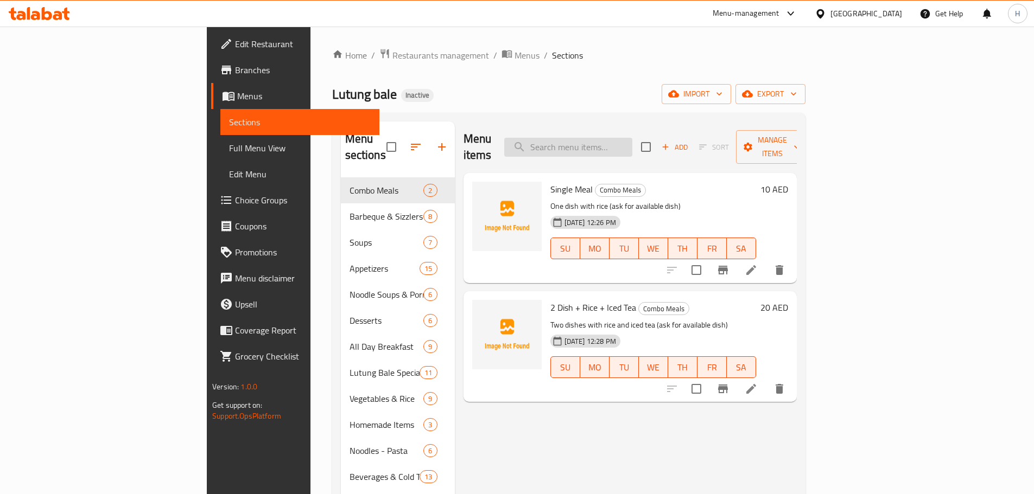
click at [625, 143] on input "search" at bounding box center [568, 147] width 128 height 19
paste input "Cordon Bleu"
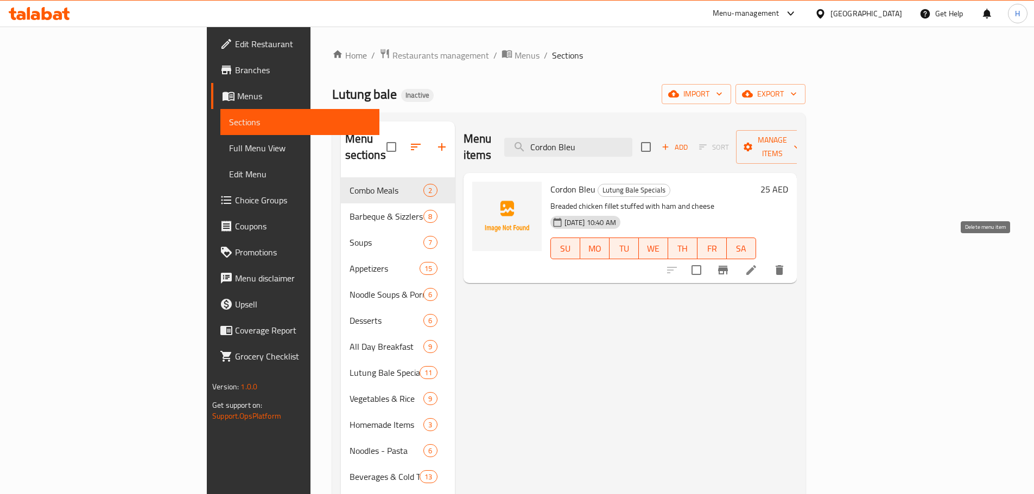
click at [786, 264] on icon "delete" at bounding box center [779, 270] width 13 height 13
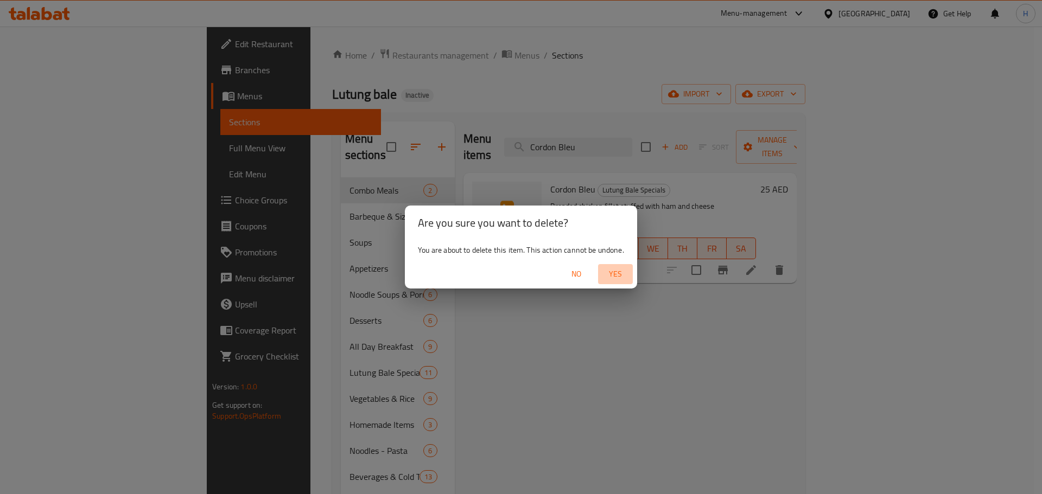
click at [609, 269] on span "Yes" at bounding box center [615, 275] width 26 height 14
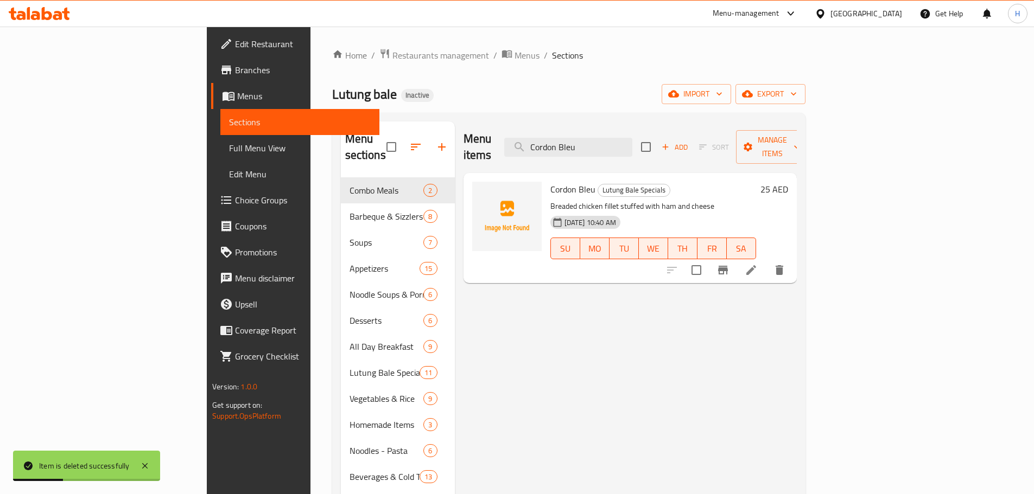
click at [792, 263] on div at bounding box center [726, 270] width 134 height 26
click at [792, 259] on button "delete" at bounding box center [779, 270] width 26 height 26
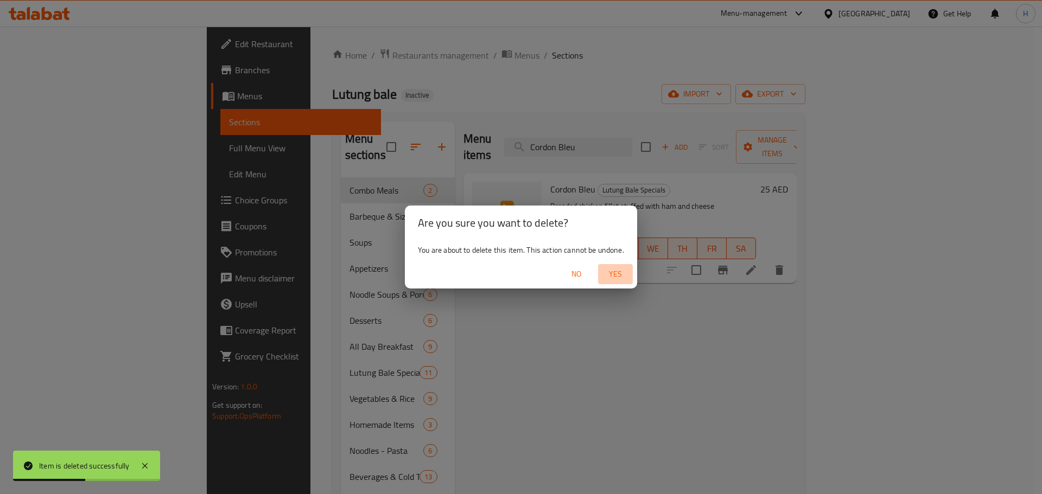
click at [623, 275] on span "Yes" at bounding box center [615, 275] width 26 height 14
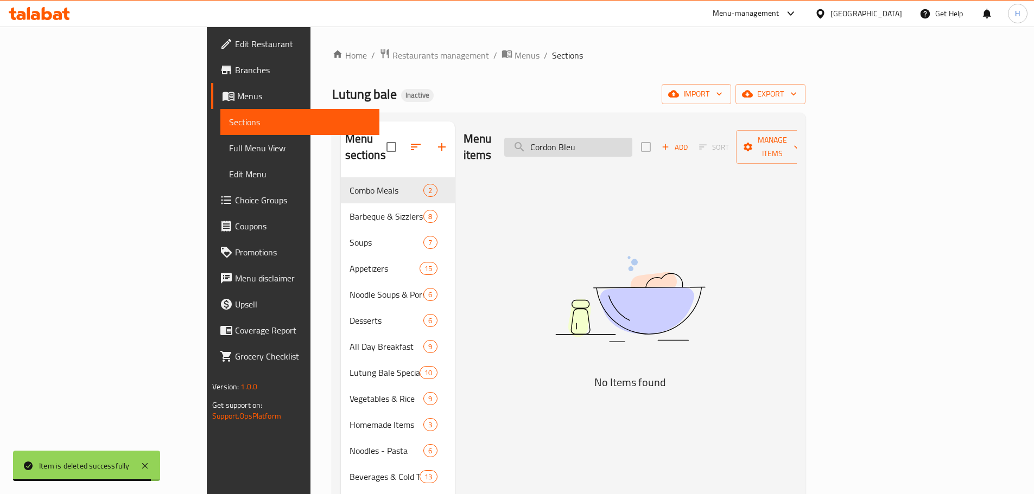
click at [632, 140] on input "Cordon Bleu" at bounding box center [568, 147] width 128 height 19
paste input "Buko Juice Pitcher"
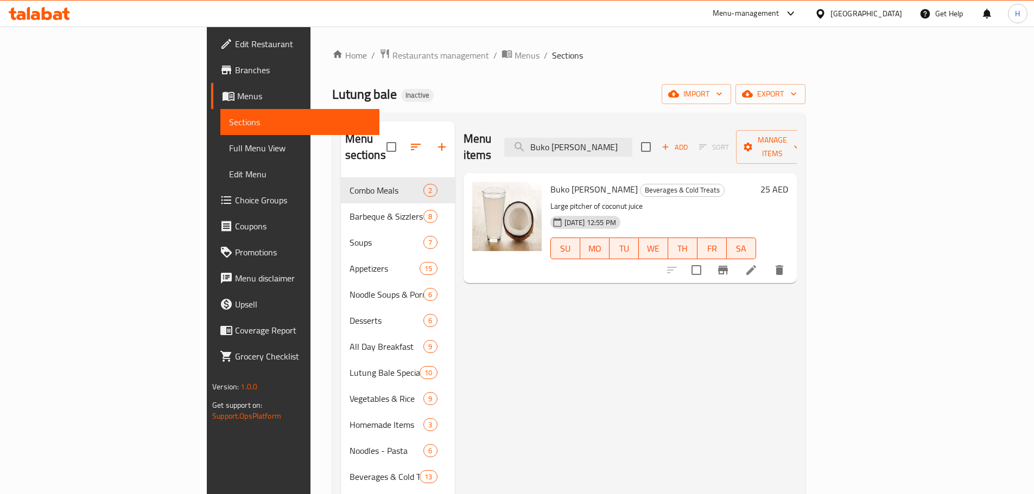
type input "Buko Juice Pitcher"
click at [758, 264] on icon at bounding box center [751, 270] width 13 height 13
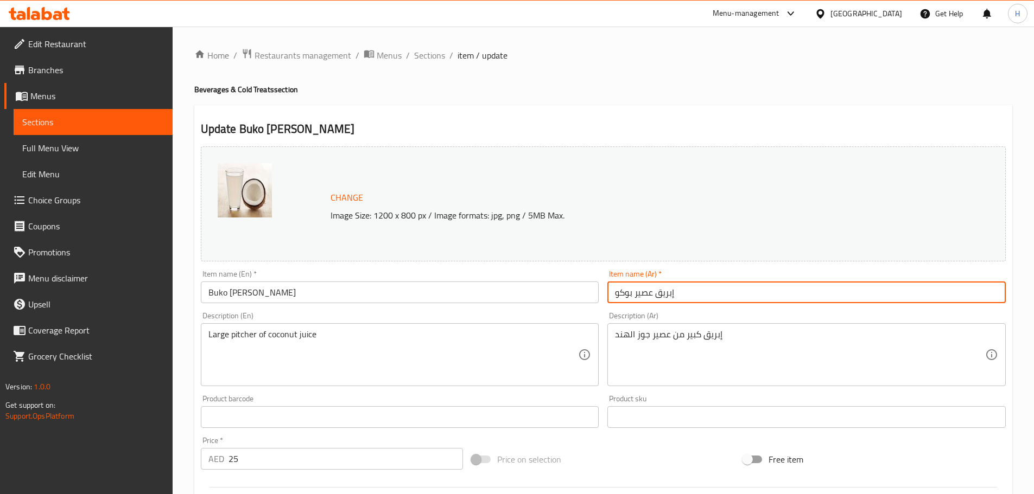
drag, startPoint x: 704, startPoint y: 296, endPoint x: 884, endPoint y: 296, distance: 179.1
click at [884, 296] on input "إبريق عصير بوكو" at bounding box center [806, 293] width 398 height 22
click at [995, 296] on input "إبريق عصير بوكو" at bounding box center [806, 293] width 398 height 22
click at [276, 295] on input "Buko Juice Pitcher" at bounding box center [400, 293] width 398 height 22
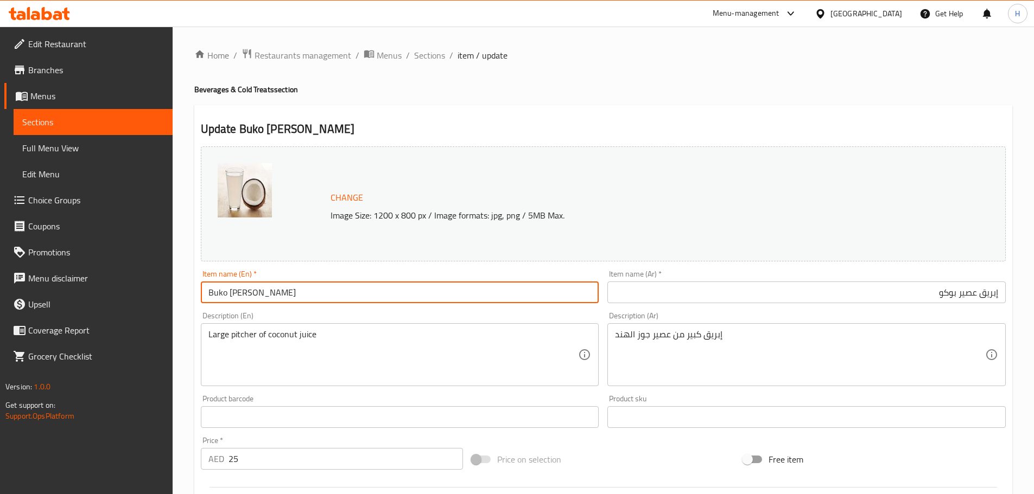
click at [265, 291] on input "Buko Juice Pitcher" at bounding box center [400, 293] width 398 height 22
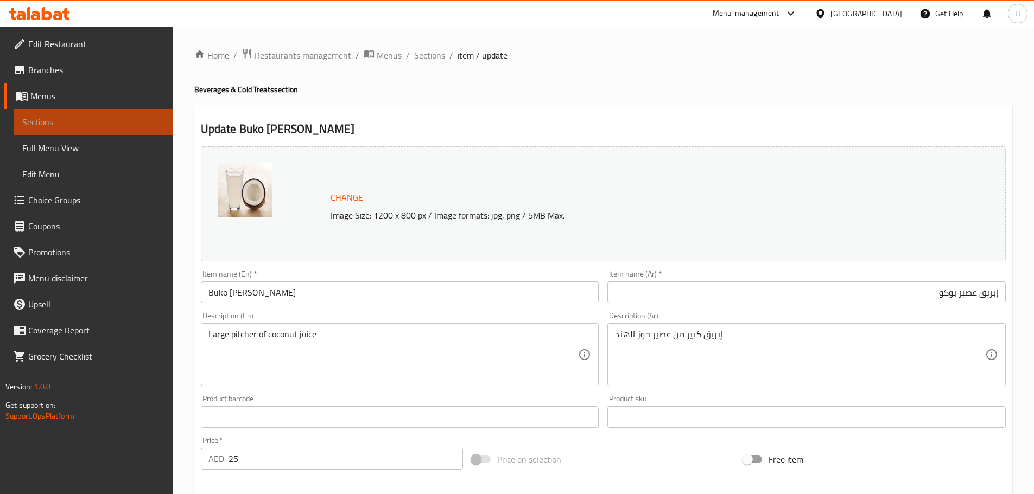
click at [125, 120] on span "Sections" at bounding box center [93, 122] width 142 height 13
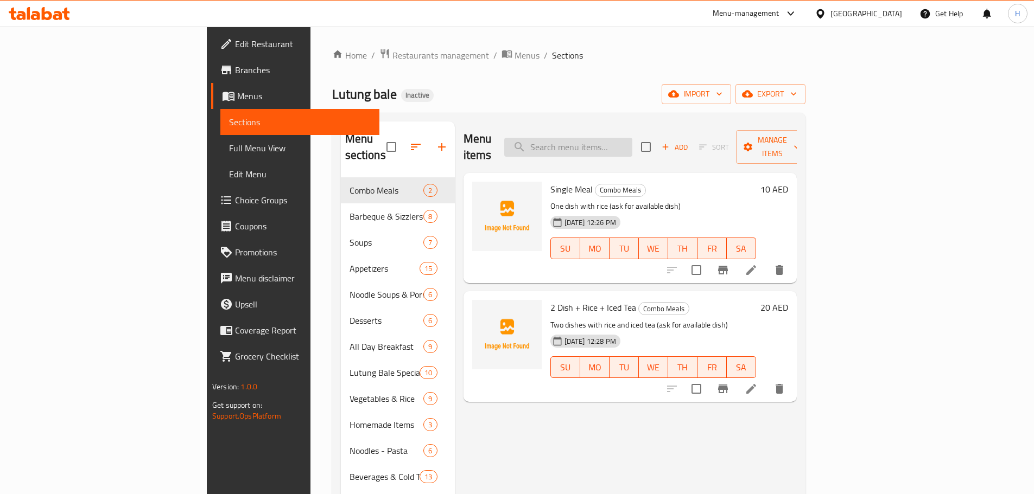
click at [621, 138] on input "search" at bounding box center [568, 147] width 128 height 19
paste input "Saging Con Yelo"
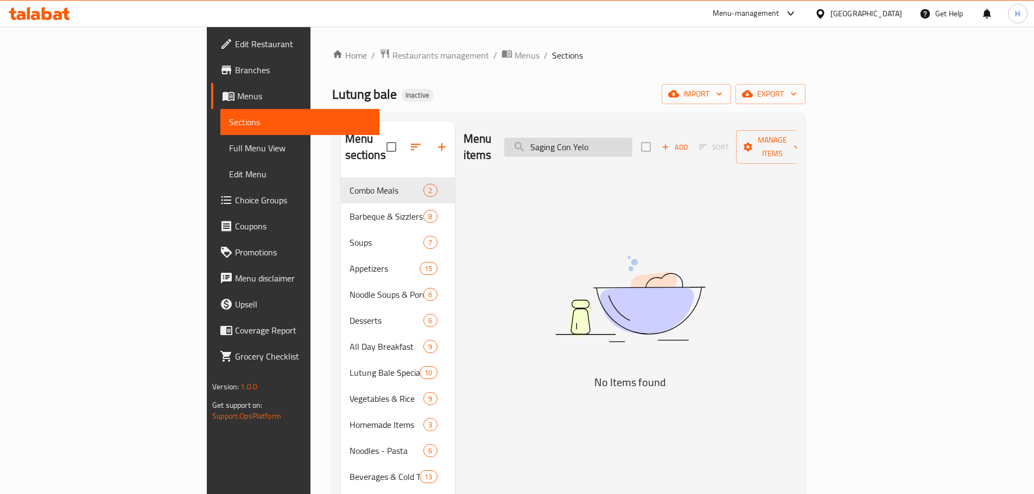
click at [601, 140] on input "Saging Con Yelo" at bounding box center [568, 147] width 128 height 19
click at [632, 140] on input "Saging Con Yelo" at bounding box center [568, 147] width 128 height 19
click at [632, 138] on input "Saging Con" at bounding box center [568, 147] width 128 height 19
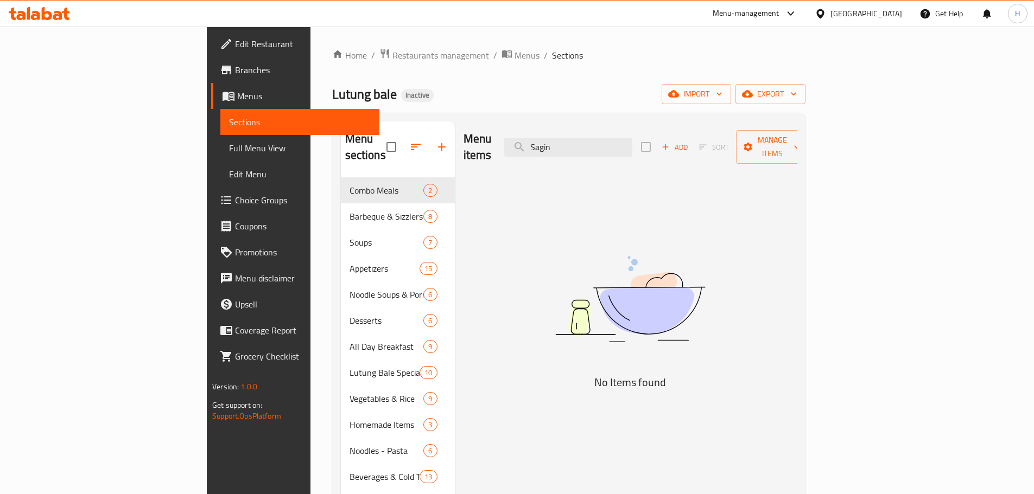
type input "Sagin"
click at [568, 267] on div "Menu items Sagin Add Sort Manage items No Items found" at bounding box center [626, 369] width 342 height 494
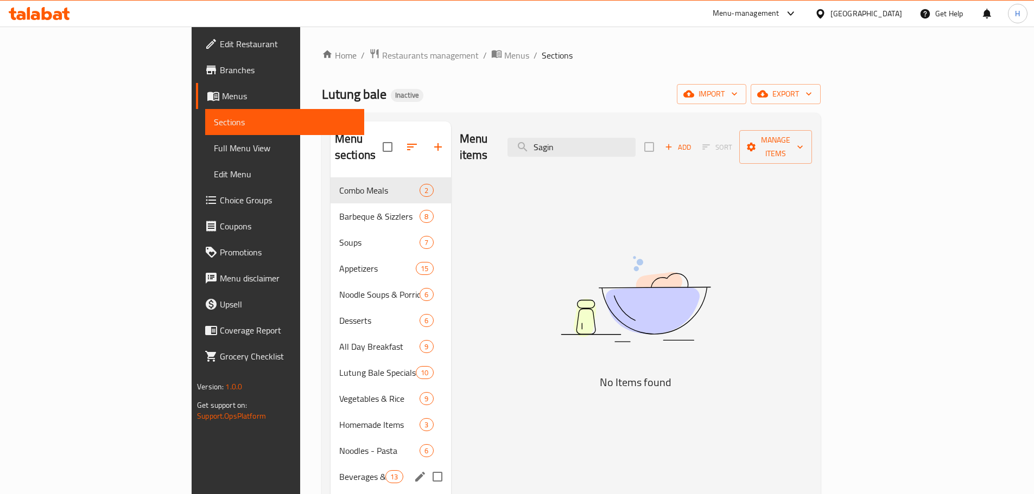
drag, startPoint x: 283, startPoint y: 450, endPoint x: 307, endPoint y: 441, distance: 26.1
click at [331, 464] on div "Beverages & Cold Treats 13" at bounding box center [391, 477] width 120 height 26
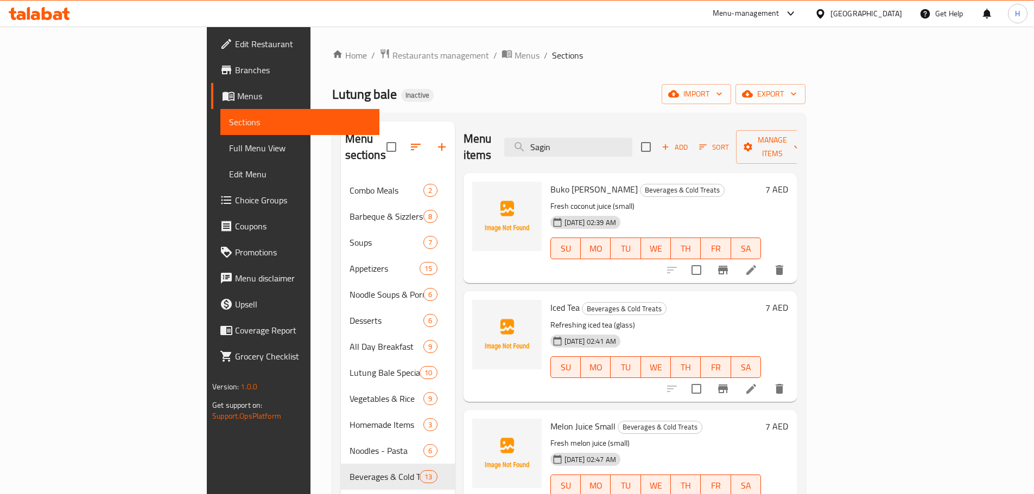
click at [689, 141] on span "Add" at bounding box center [674, 147] width 29 height 12
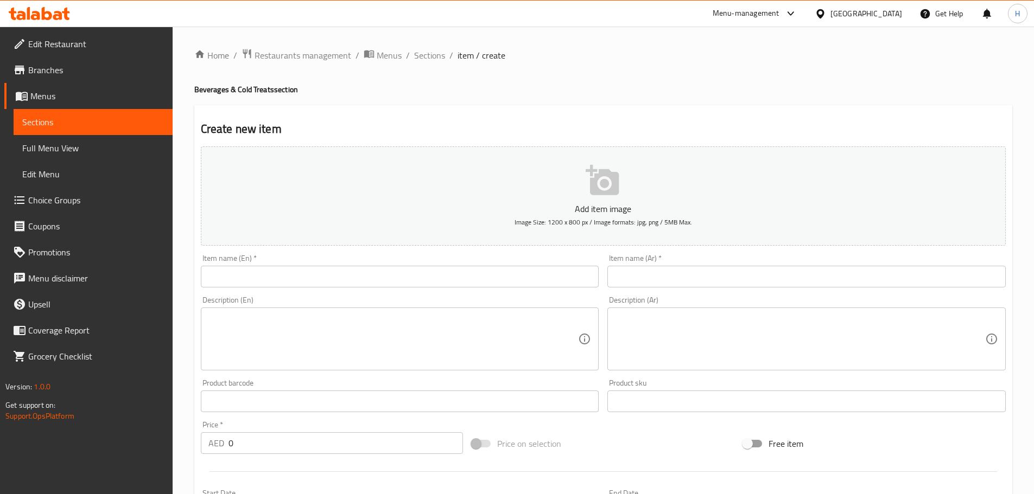
click at [522, 281] on input "text" at bounding box center [400, 277] width 398 height 22
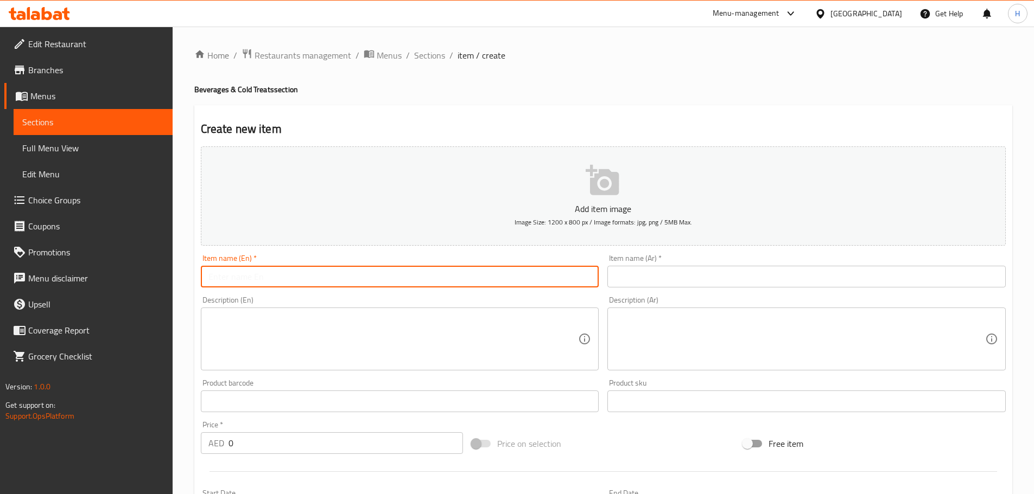
paste input "Saging Con Yelo"
type input "Saging Con Yelo"
click at [684, 276] on input "text" at bounding box center [806, 277] width 398 height 22
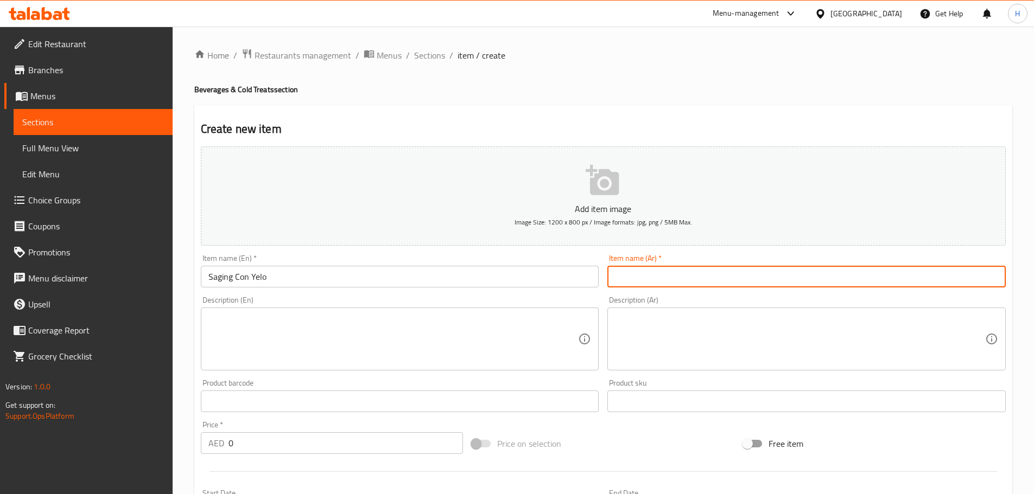
paste input "سينيج كول يلو"
type input "سينيج كول يلو"
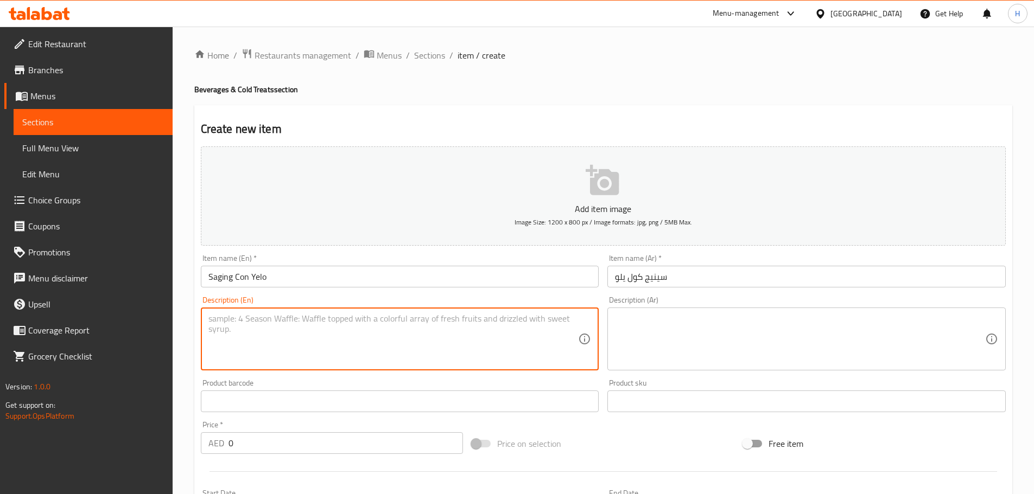
click at [544, 315] on textarea at bounding box center [393, 340] width 370 height 52
paste textarea "Sweet banana with shaved ice dessert"
type textarea "Sweet banana with shaved ice dessert"
click at [700, 332] on textarea at bounding box center [800, 340] width 370 height 52
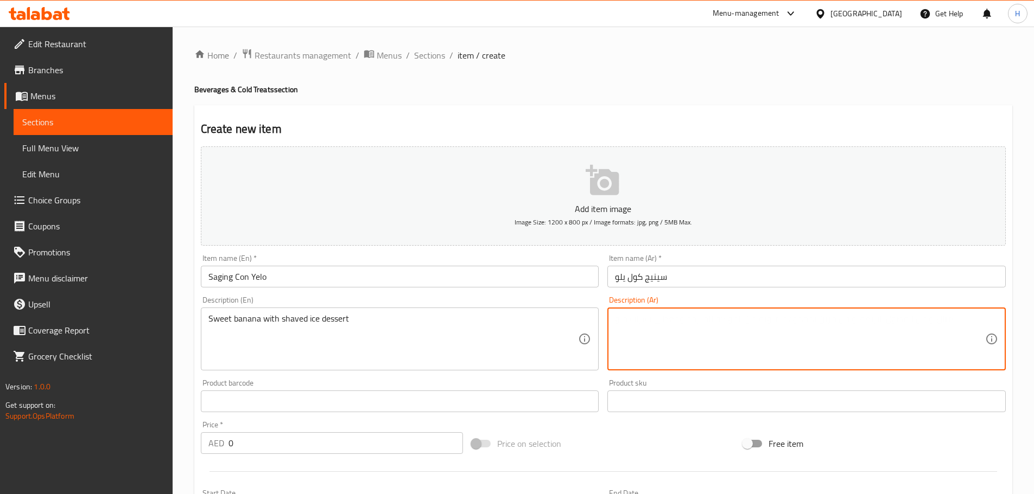
paste textarea "حلوى الموز الحلو مع شيفيد ثلج"
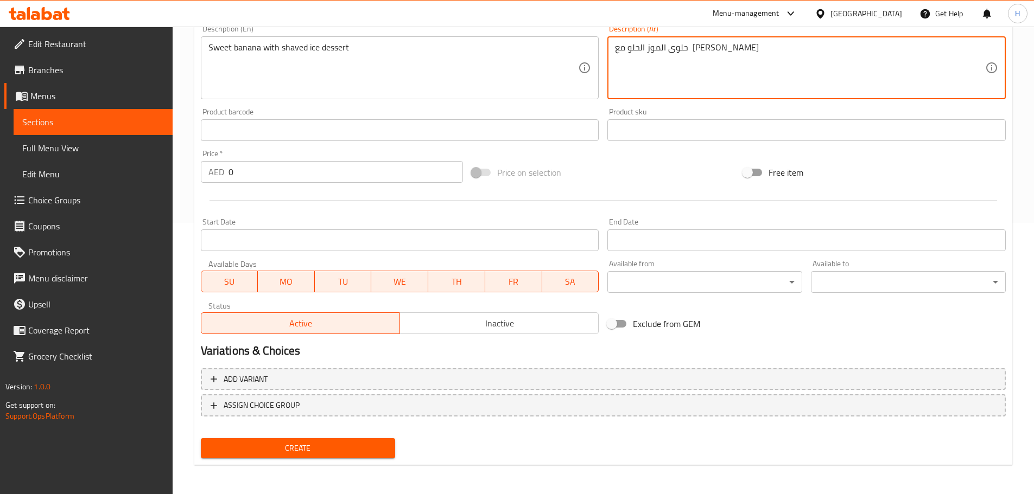
scroll to position [272, 0]
type textarea "حلوى الموز الحلو مع شيفيد ثلج"
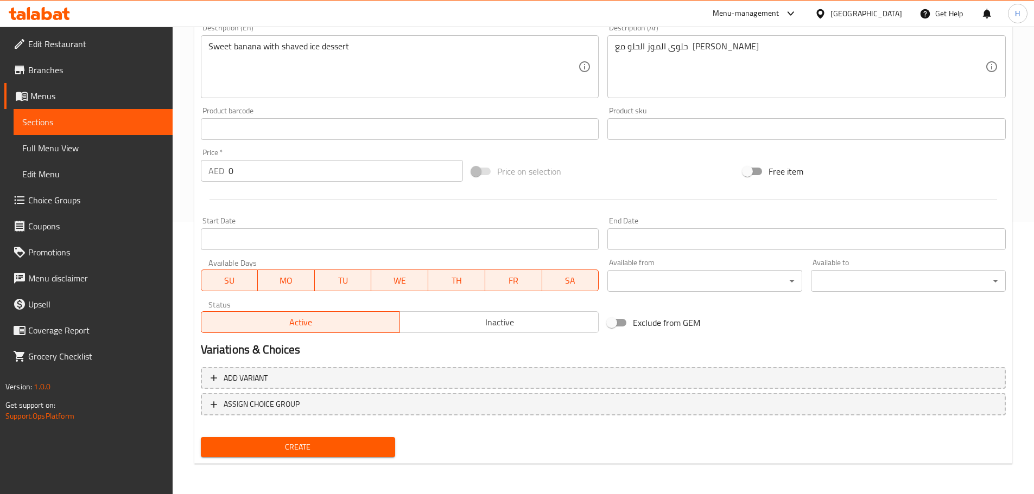
click at [473, 207] on div at bounding box center [603, 199] width 814 height 27
drag, startPoint x: 245, startPoint y: 162, endPoint x: 184, endPoint y: 171, distance: 61.4
click at [184, 171] on div "Home / Restaurants management / Menus / Sections / item / create Beverages & Co…" at bounding box center [603, 124] width 861 height 740
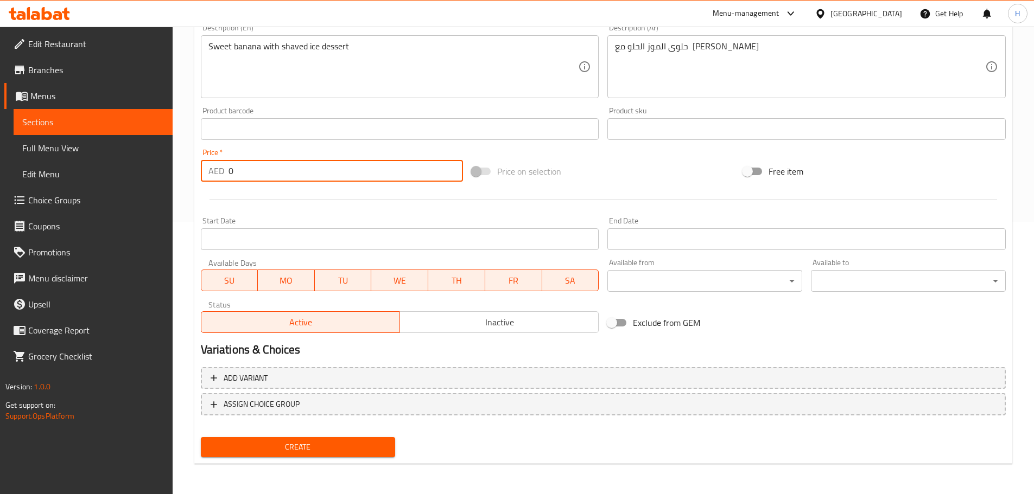
paste input "1"
type input "10"
drag, startPoint x: 344, startPoint y: 445, endPoint x: 330, endPoint y: 69, distance: 375.8
click at [344, 444] on span "Create" at bounding box center [297, 448] width 177 height 14
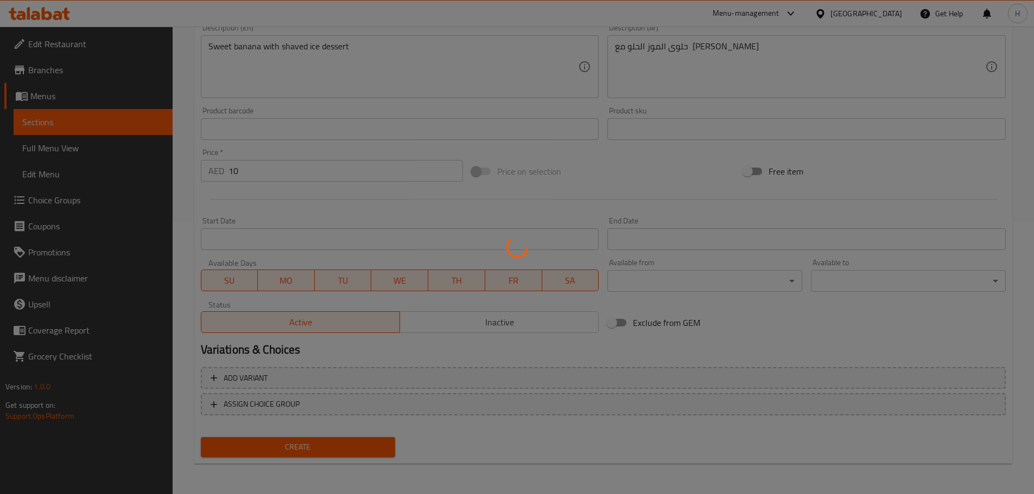
type input "0"
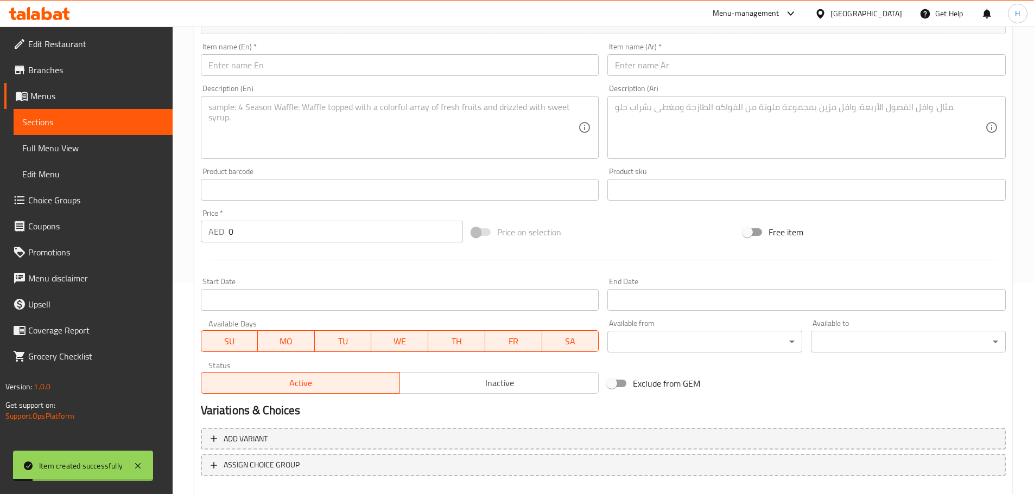
scroll to position [164, 0]
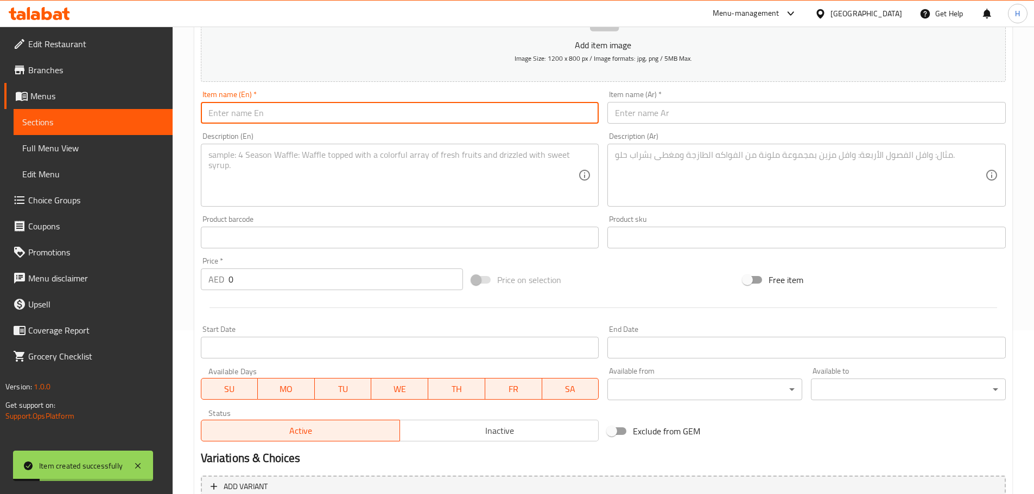
click at [310, 123] on input "text" at bounding box center [400, 113] width 398 height 22
paste input "Maiz Con Yelo"
type input "Maiz Con Yelo"
click at [707, 112] on input "text" at bounding box center [806, 113] width 398 height 22
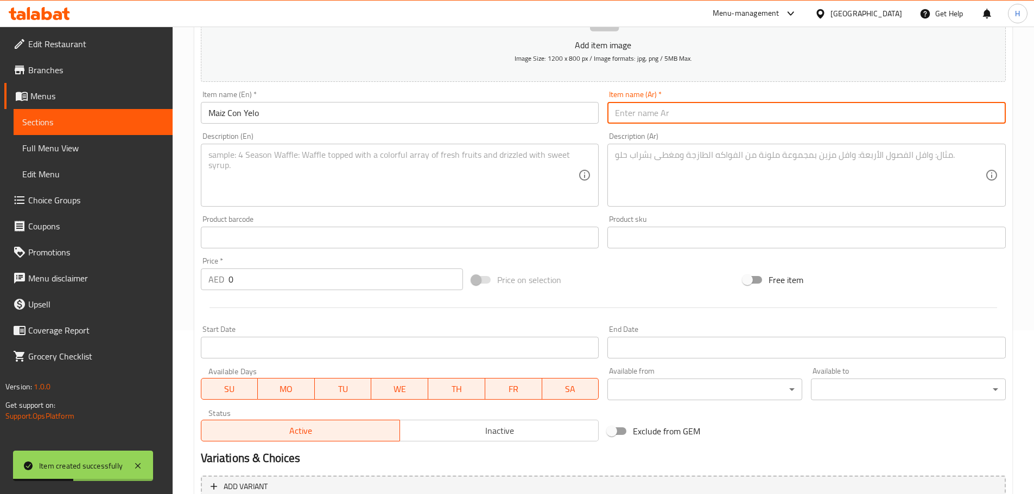
paste input "مايز كون يلو"
type input "مايز كون يلو"
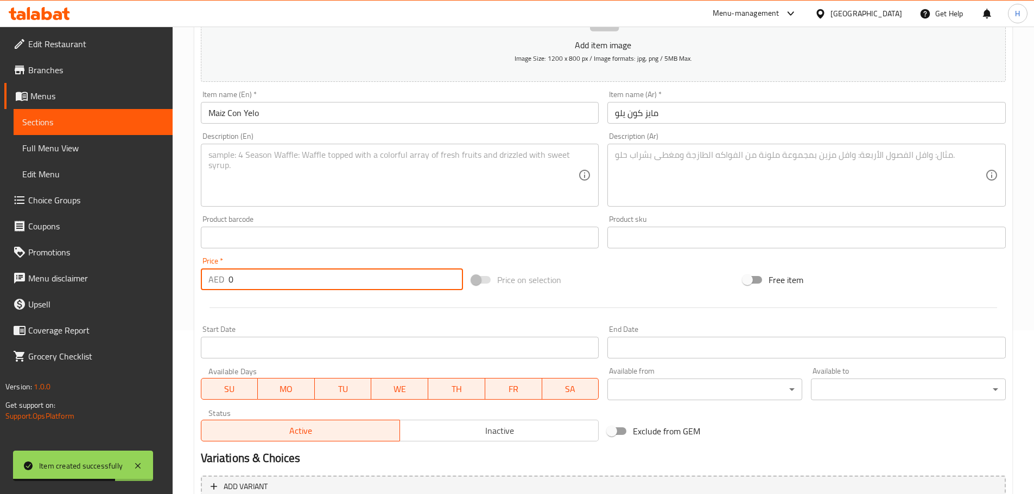
drag, startPoint x: 430, startPoint y: 274, endPoint x: 186, endPoint y: 277, distance: 244.8
click at [186, 277] on div "Home / Restaurants management / Menus / Sections / item / create Beverages & Co…" at bounding box center [603, 233] width 861 height 740
type input "10"
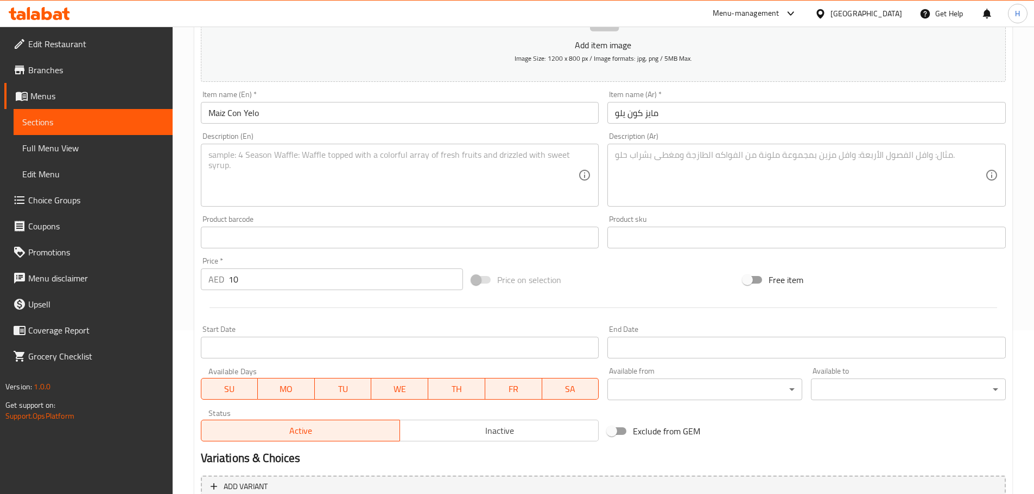
click at [455, 179] on textarea at bounding box center [393, 176] width 370 height 52
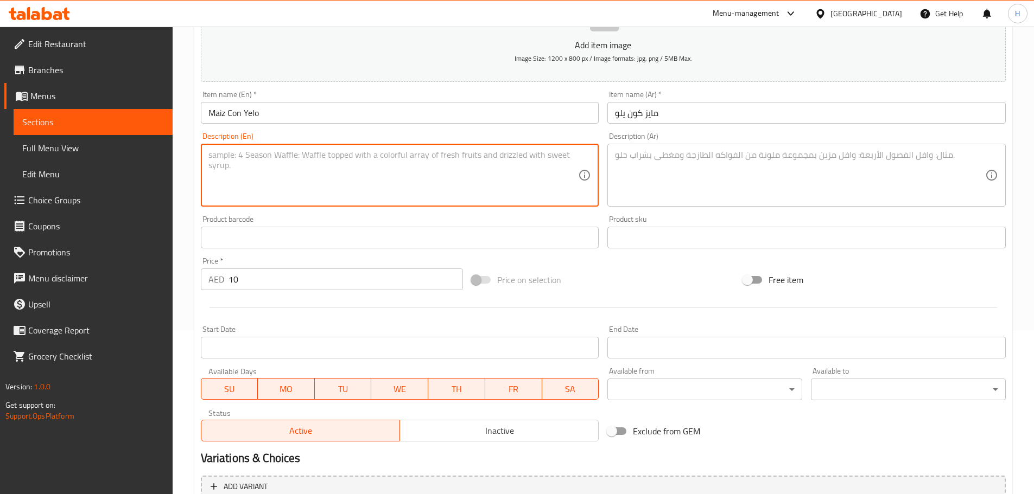
paste textarea "Sweet corn with shaved ice dessert"
type textarea "Sweet corn with shaved ice dessert"
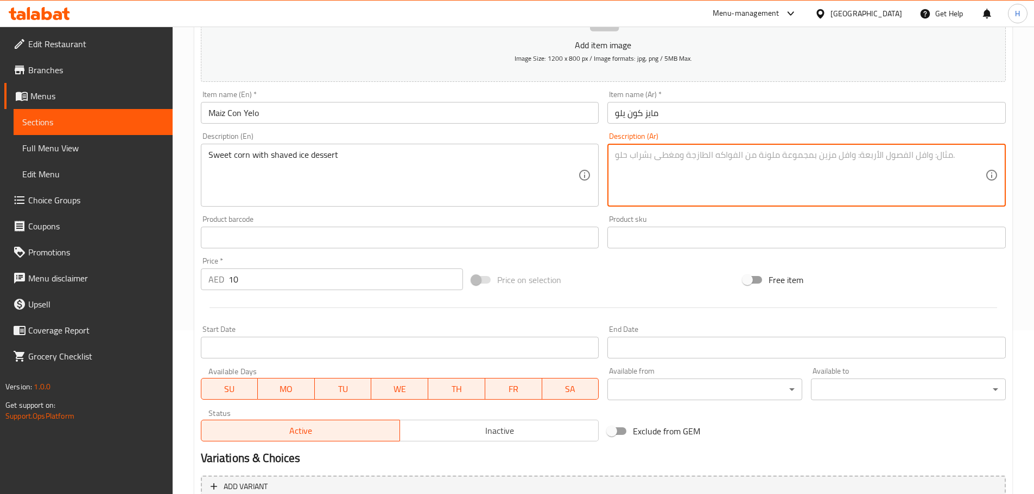
click at [706, 189] on textarea at bounding box center [800, 176] width 370 height 52
paste textarea "ذرة حلوة مع حلوى الثلج شيفيد"
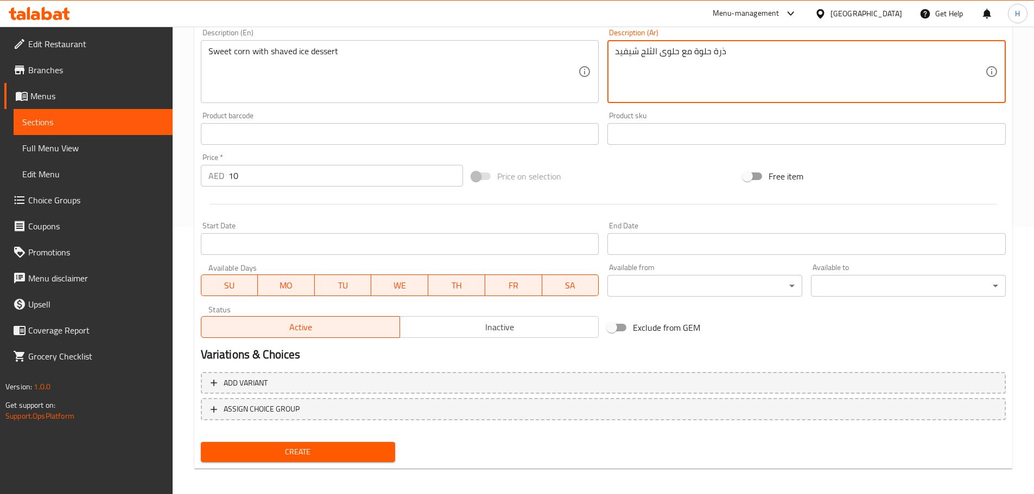
scroll to position [272, 0]
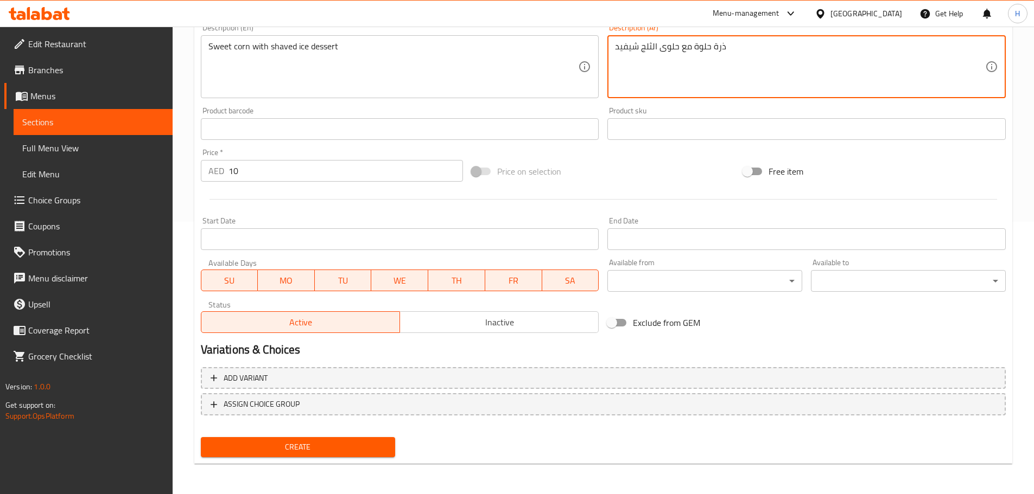
type textarea "ذرة حلوة مع حلوى الثلج شيفيد"
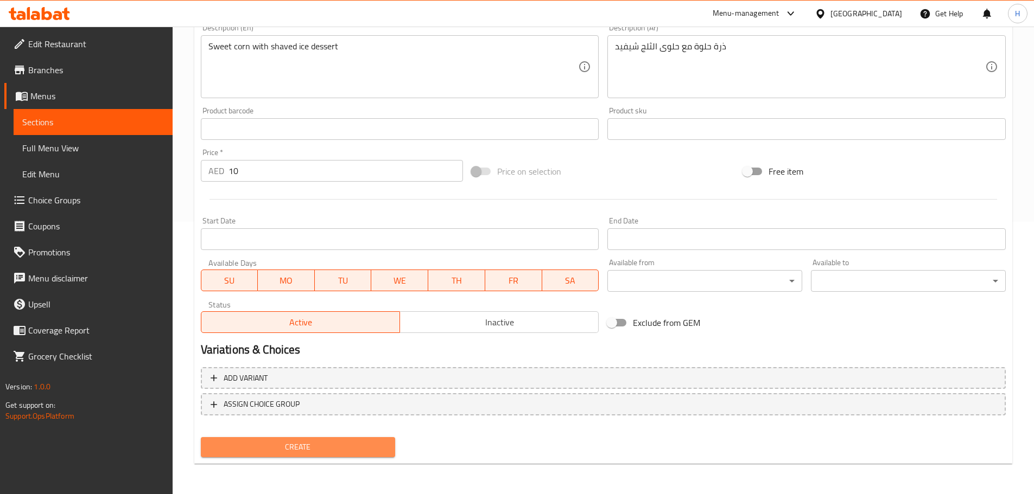
click at [308, 449] on span "Create" at bounding box center [297, 448] width 177 height 14
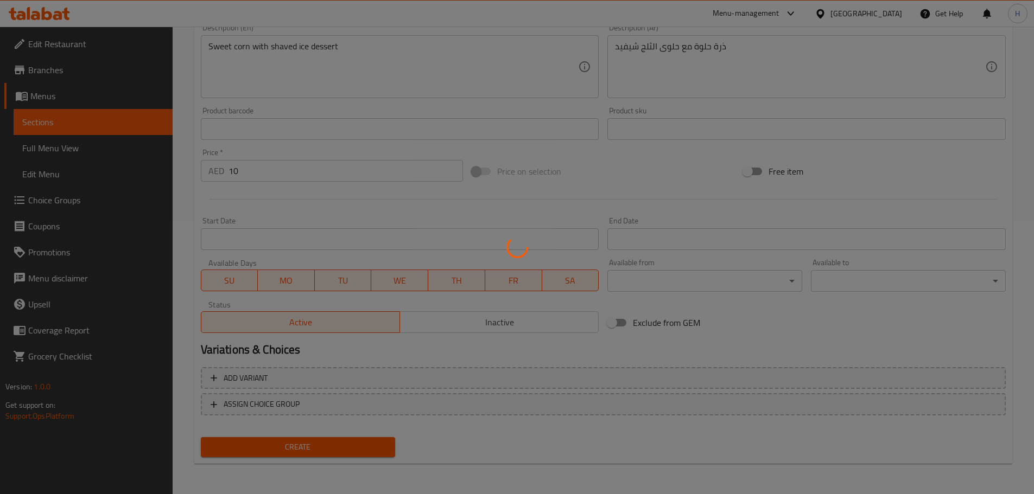
type input "0"
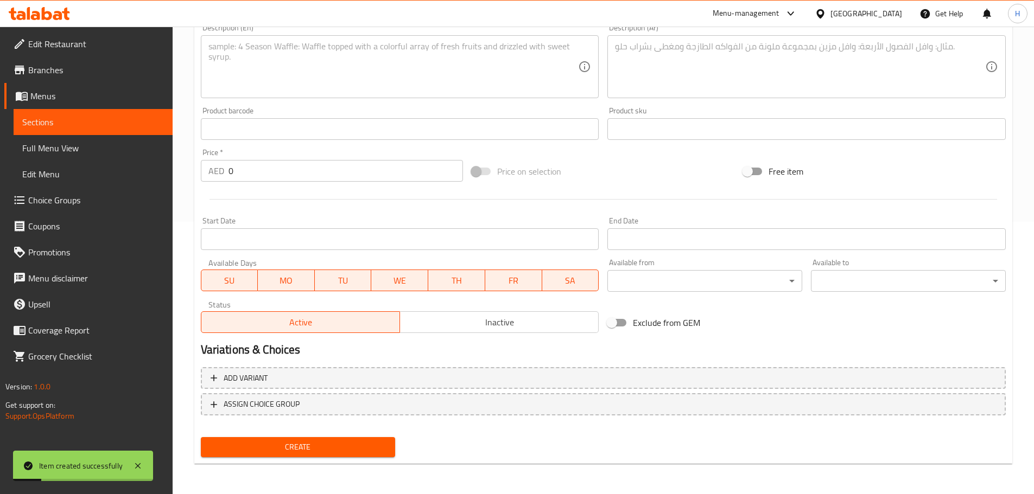
click at [162, 121] on span "Sections" at bounding box center [93, 122] width 142 height 13
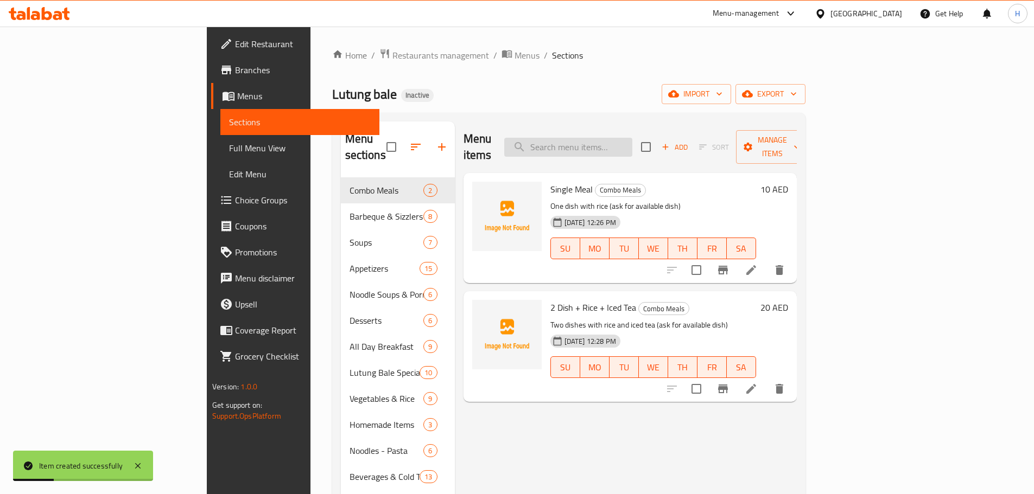
click at [632, 144] on input "search" at bounding box center [568, 147] width 128 height 19
paste input "Melon Juice Large"
type input "Melon Juice Large"
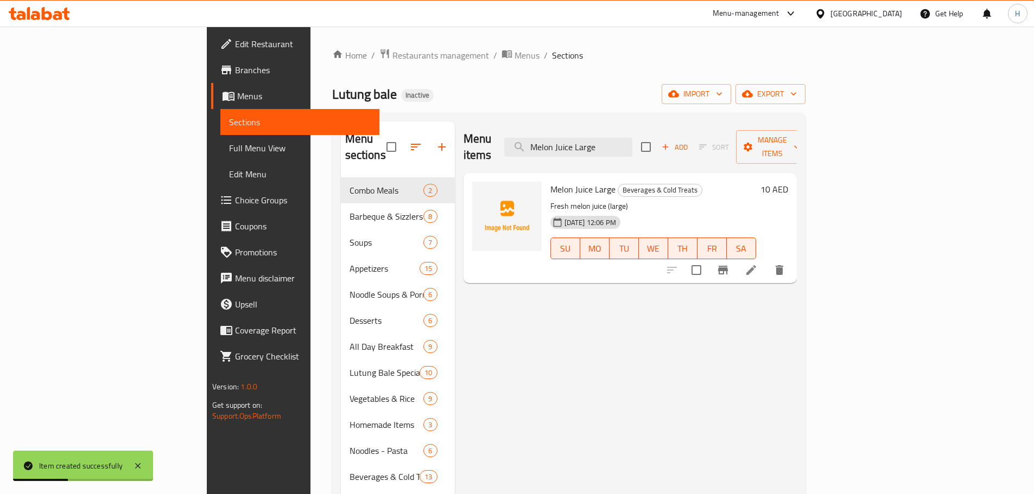
click at [756, 265] on icon at bounding box center [751, 270] width 10 height 10
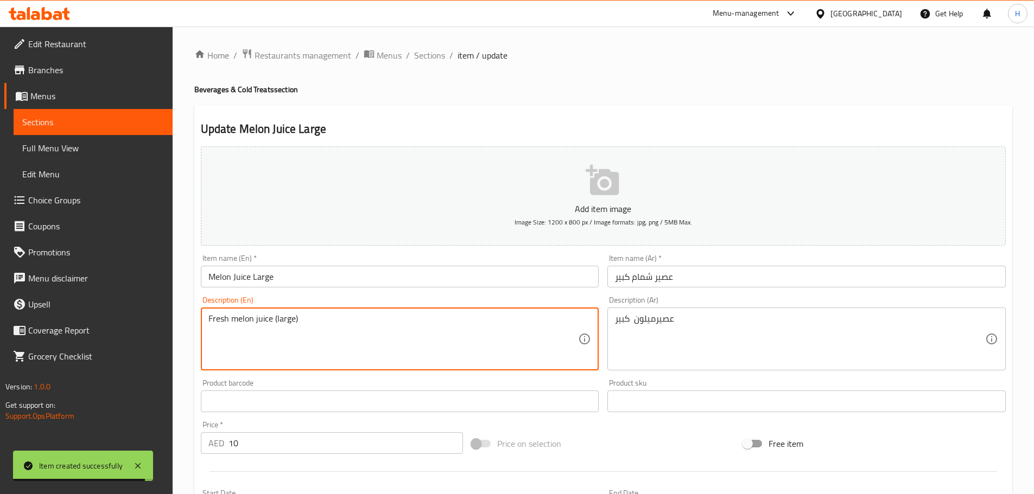
click at [487, 316] on textarea "Fresh melon juice (large)" at bounding box center [393, 340] width 370 height 52
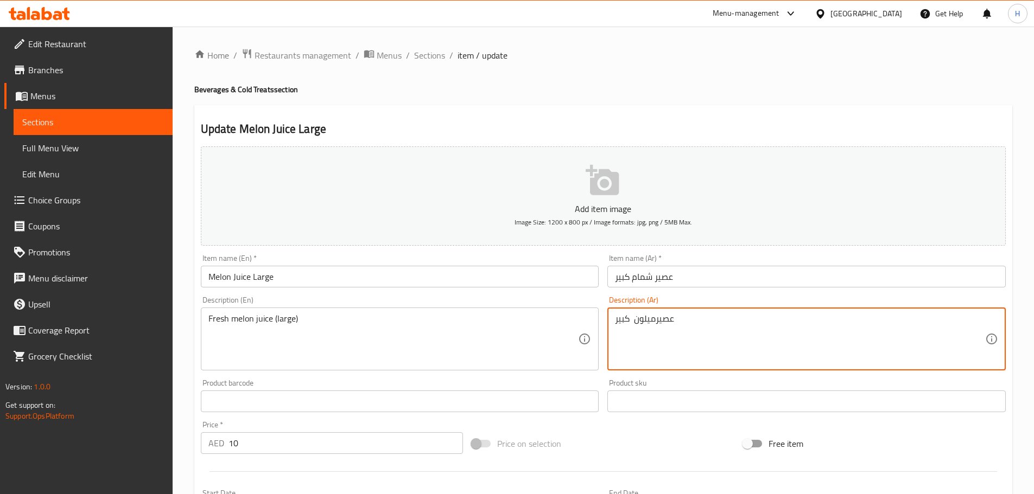
click at [647, 318] on textarea "عصيرميلون كبير" at bounding box center [800, 340] width 370 height 52
paste textarea "البطيخ الطازج (كبير)"
click at [640, 273] on input "عصير شمام كبير" at bounding box center [806, 277] width 398 height 22
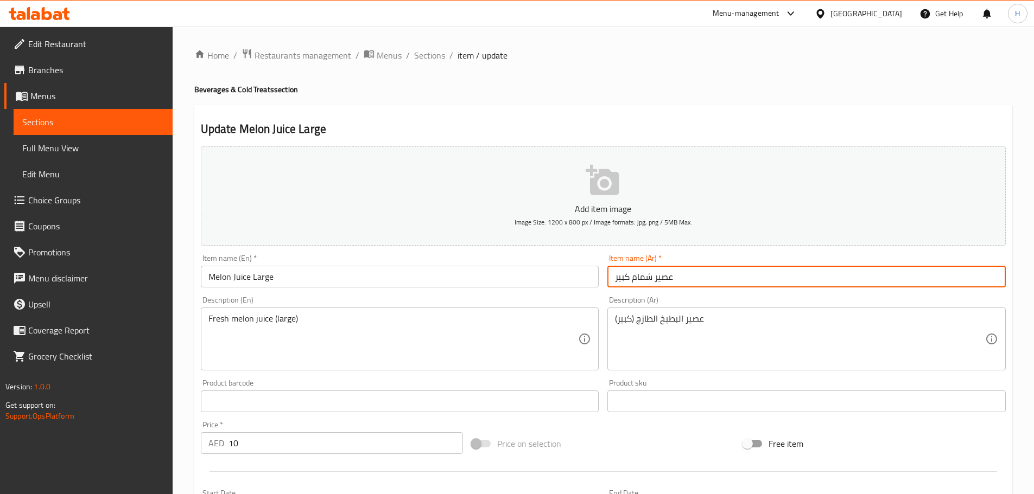
click at [640, 273] on input "عصير شمام كبير" at bounding box center [806, 277] width 398 height 22
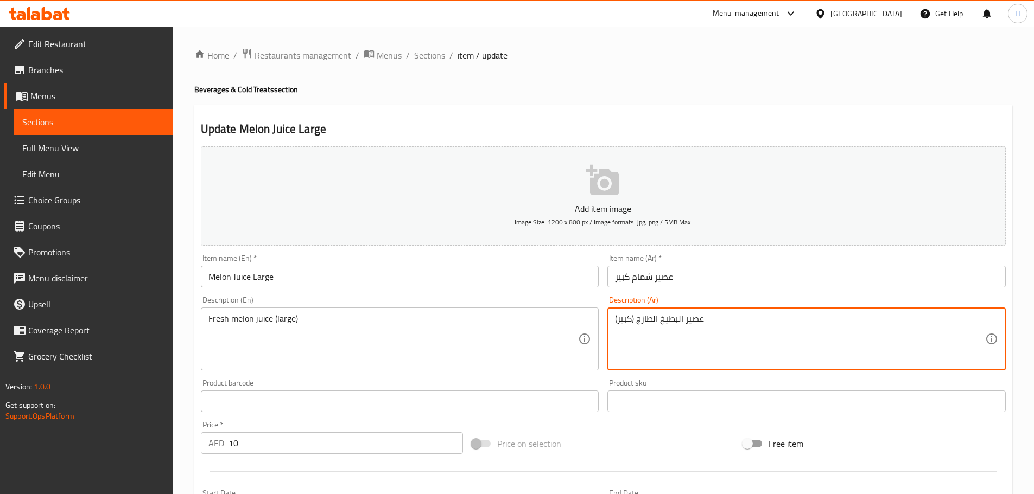
click at [669, 320] on textarea "عصير البطيخ الطازج (كبير)" at bounding box center [800, 340] width 370 height 52
paste textarea "مام"
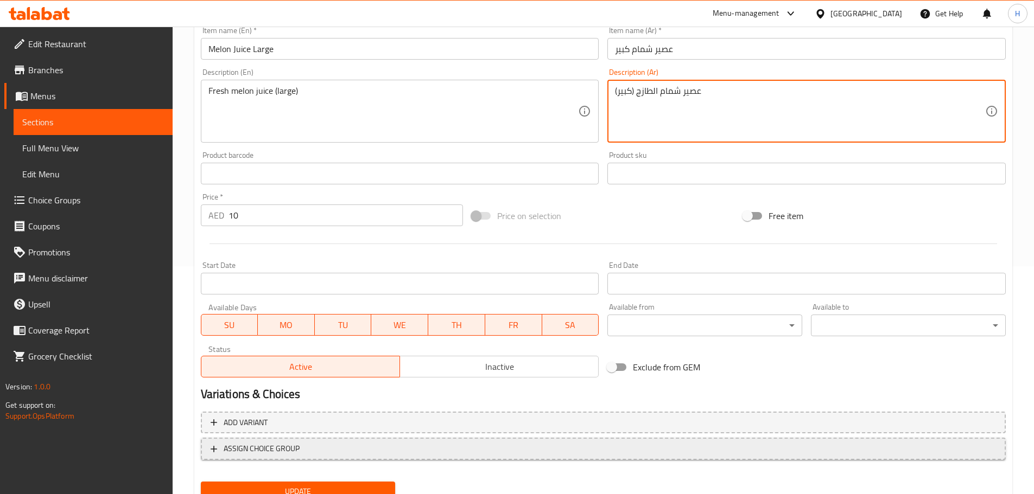
scroll to position [272, 0]
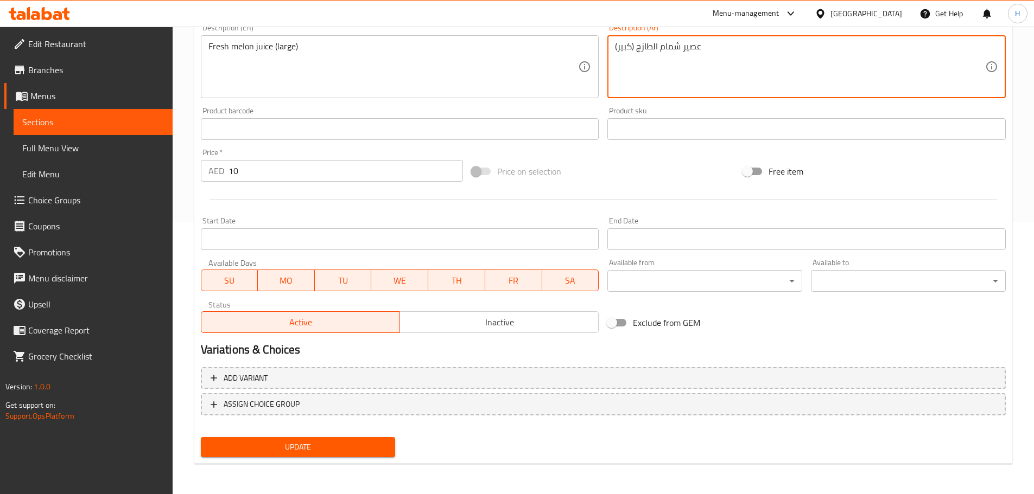
type textarea "عصير شمام الطازج (كبير)"
click at [372, 442] on span "Update" at bounding box center [297, 448] width 177 height 14
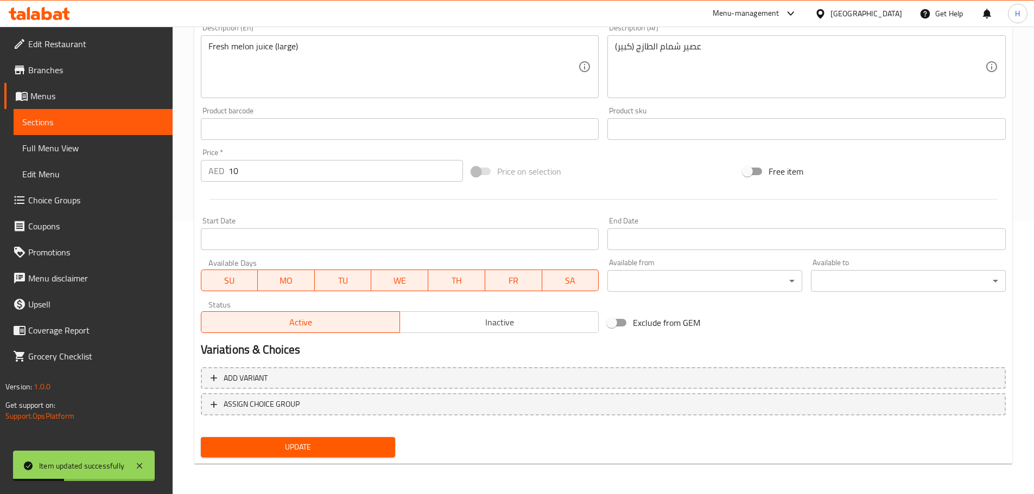
click at [151, 118] on span "Sections" at bounding box center [93, 122] width 142 height 13
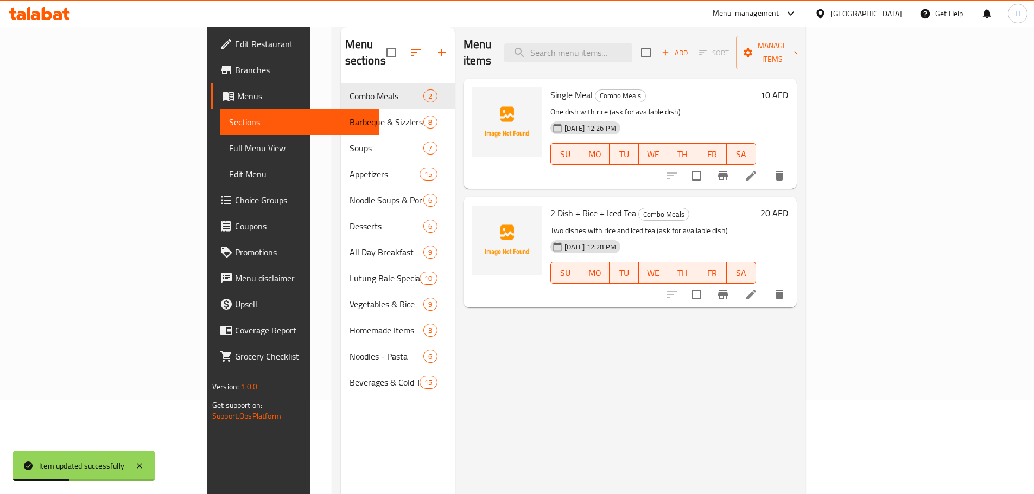
scroll to position [43, 0]
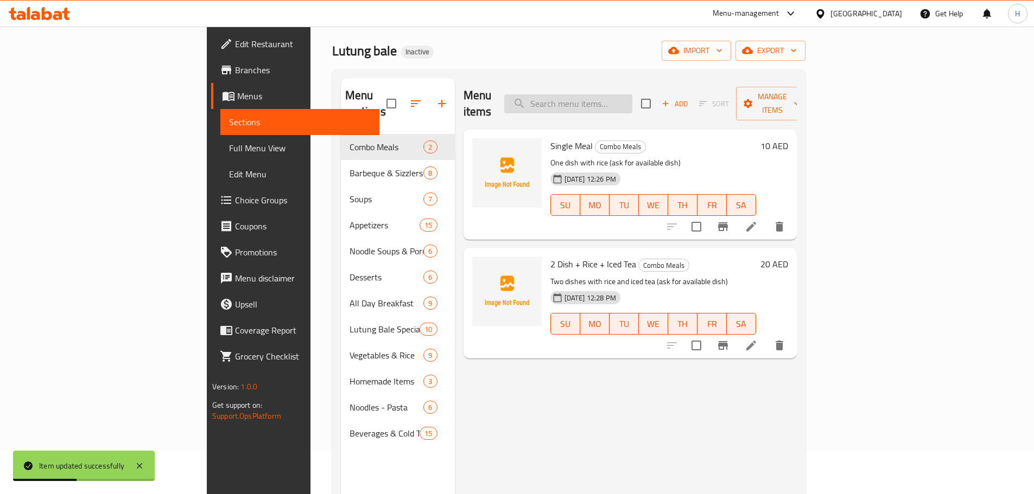
click at [632, 94] on input "search" at bounding box center [568, 103] width 128 height 19
paste input "Halo-Halo"
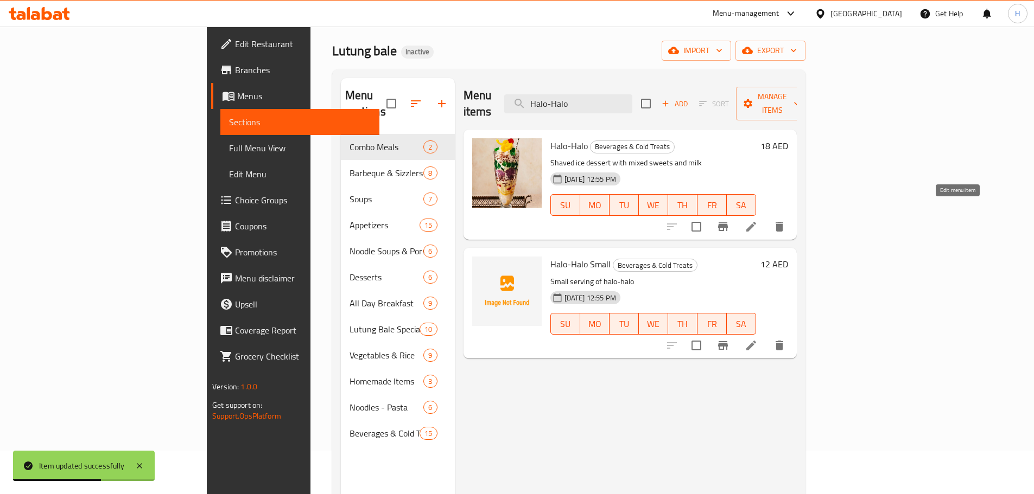
type input "Halo-Halo"
click at [758, 220] on icon at bounding box center [751, 226] width 13 height 13
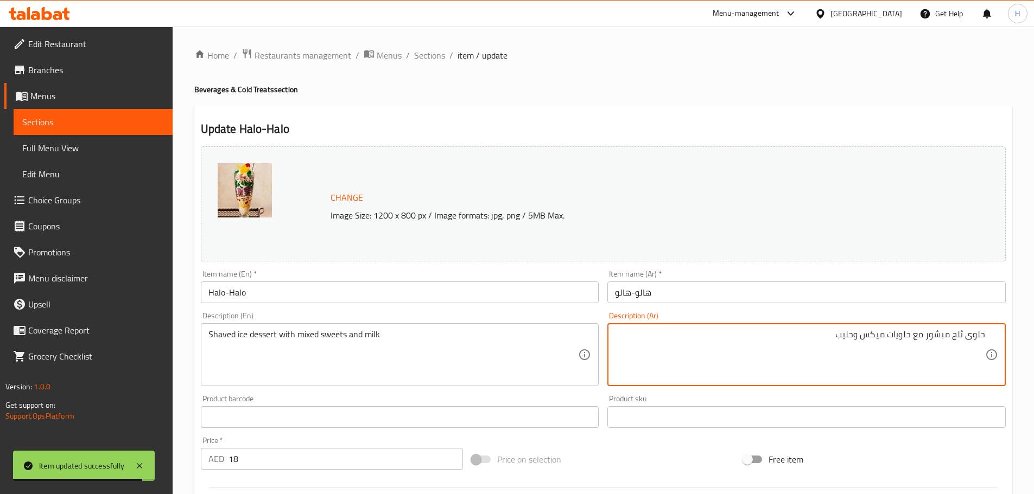
click at [939, 337] on textarea "حلوى ثلج مبشور مع حلويات ميكس وحليب" at bounding box center [800, 355] width 370 height 52
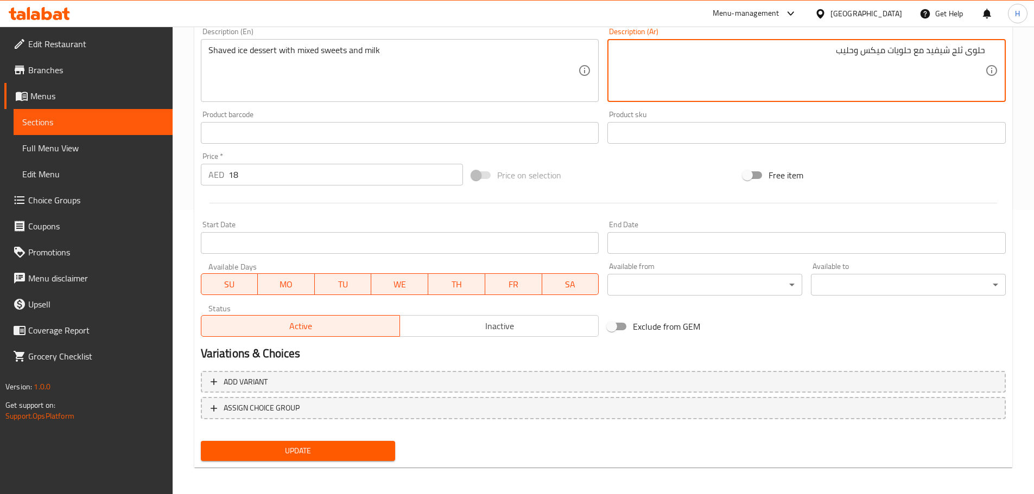
scroll to position [288, 0]
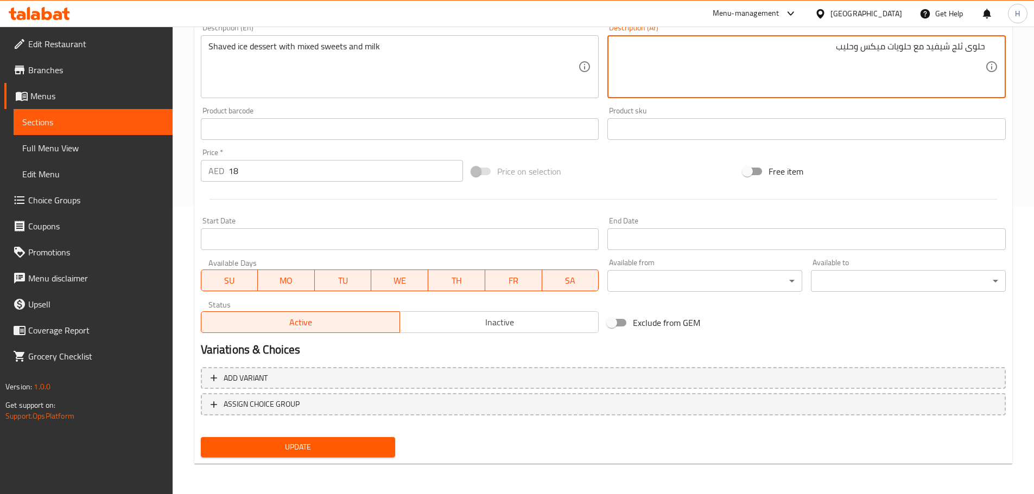
type textarea "حلوى ثلج شيفيد مع حلويات ميكس وحليب"
click at [382, 444] on span "Update" at bounding box center [297, 448] width 177 height 14
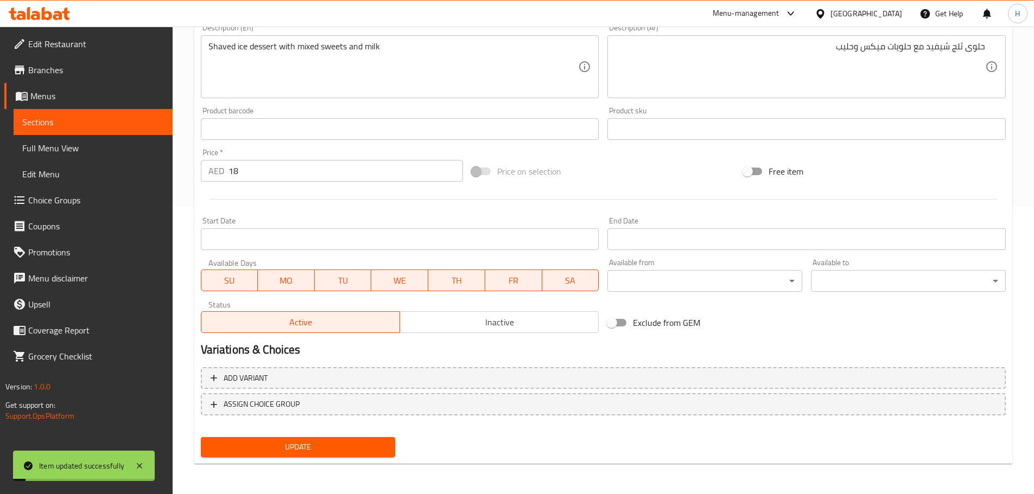
click at [148, 124] on span "Sections" at bounding box center [93, 122] width 142 height 13
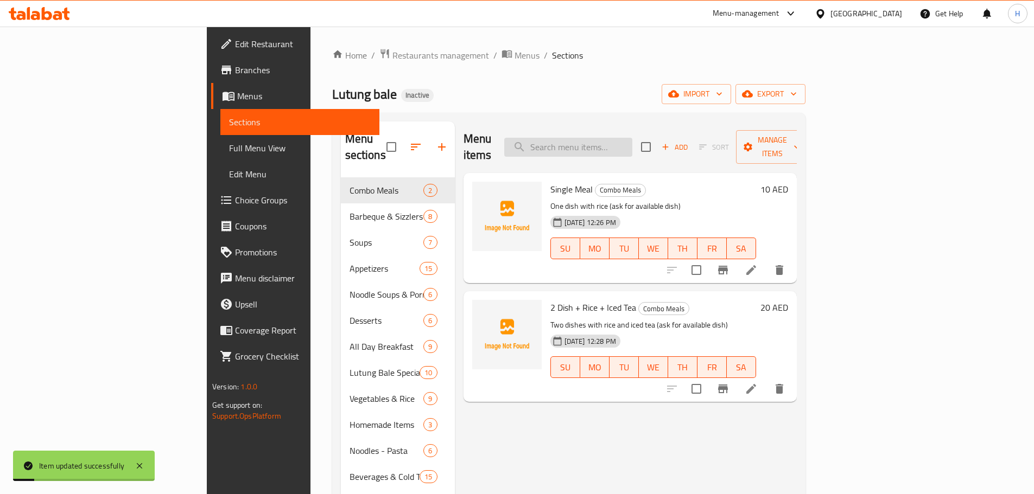
click at [632, 142] on input "search" at bounding box center [568, 147] width 128 height 19
paste input "Halo-Halo Small"
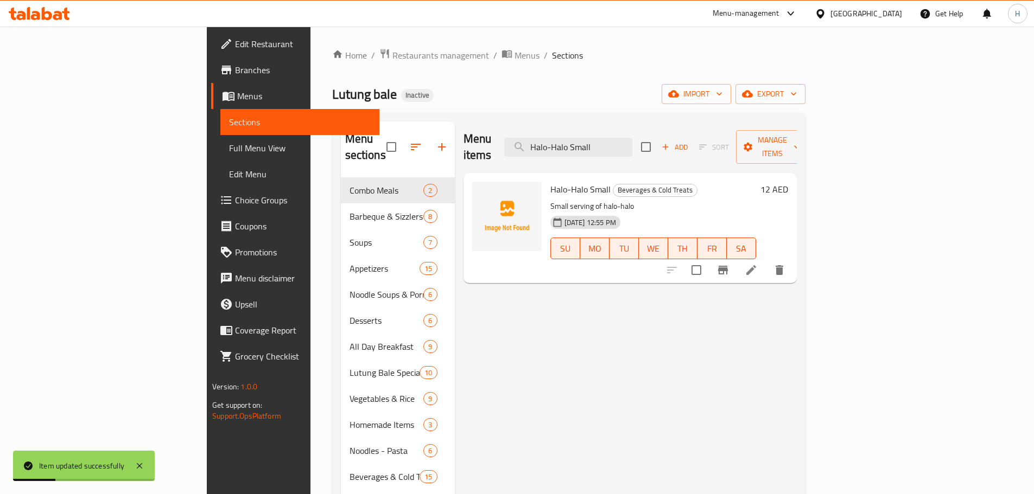
type input "Halo-Halo Small"
click at [758, 264] on icon at bounding box center [751, 270] width 13 height 13
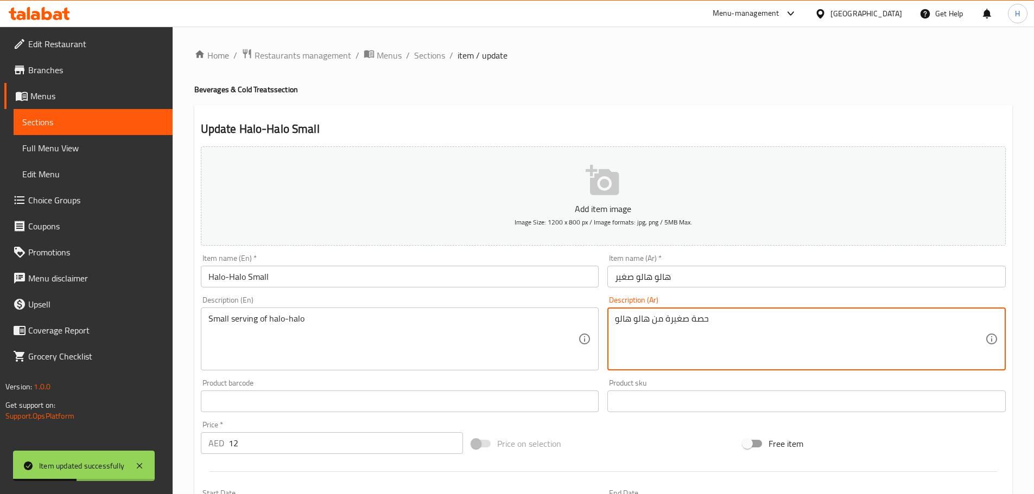
click at [698, 325] on textarea "حصة صغيرة من هالو هالو" at bounding box center [800, 340] width 370 height 52
click at [697, 318] on textarea "حصة صغيرة من هالو هالو" at bounding box center [800, 340] width 370 height 52
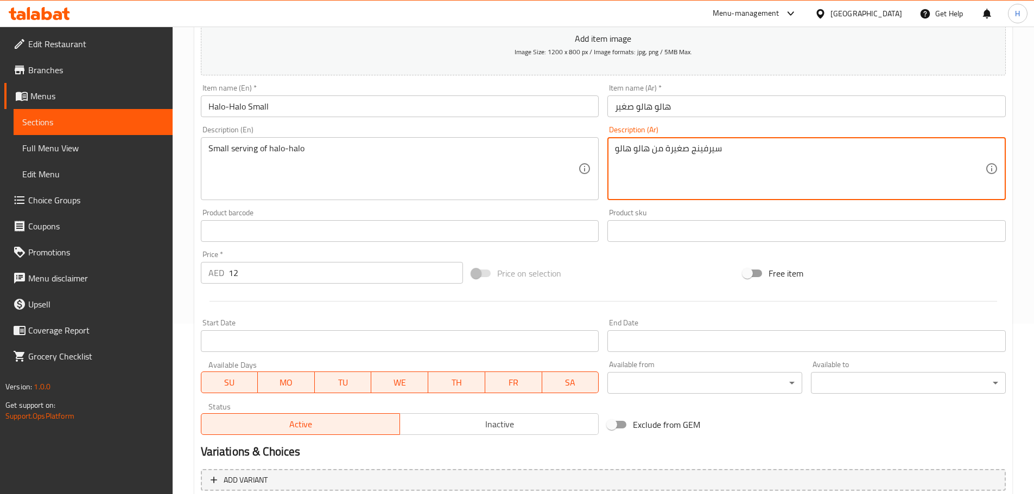
scroll to position [271, 0]
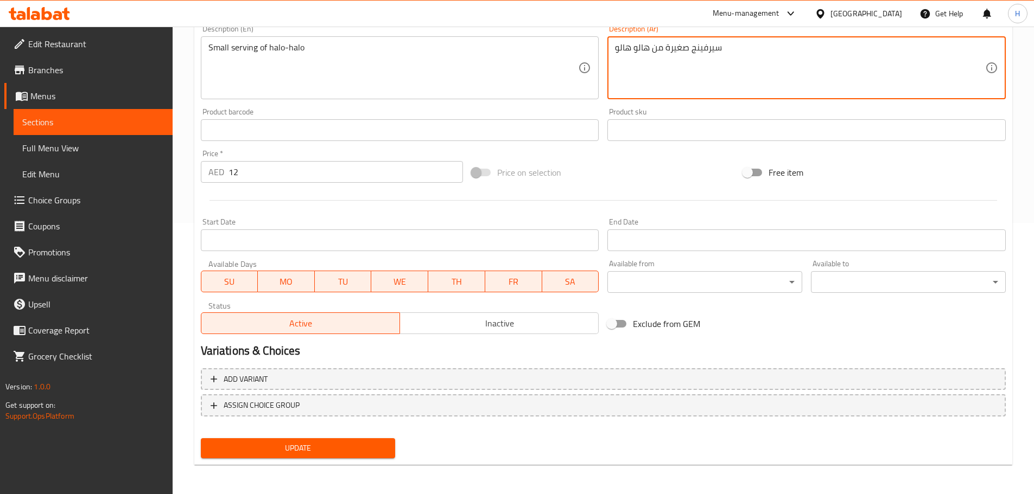
type textarea "سيرفينج صغيرة من هالو هالو"
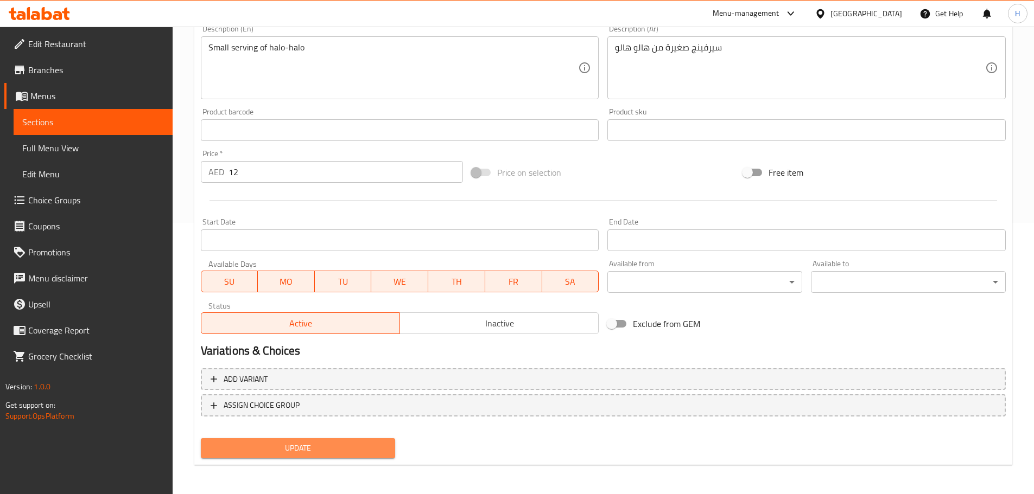
click at [354, 448] on span "Update" at bounding box center [297, 449] width 177 height 14
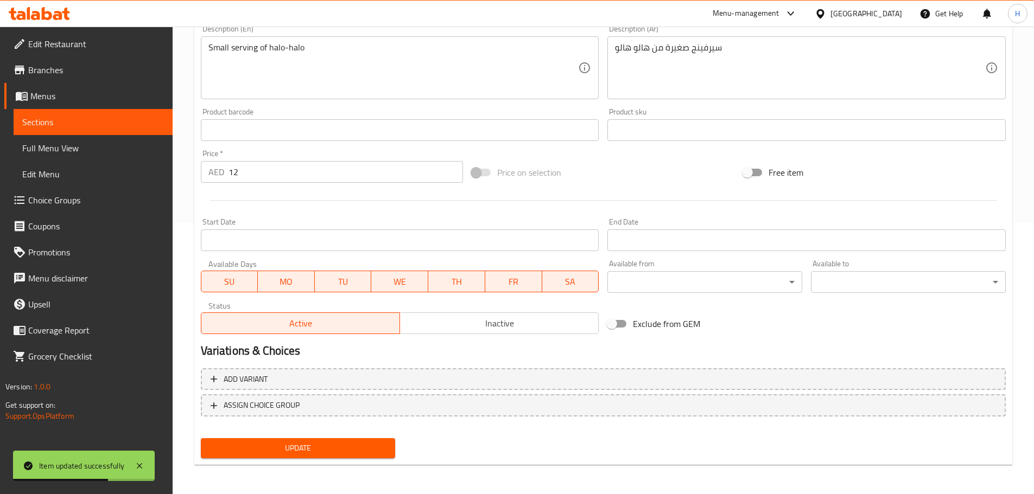
click at [144, 121] on span "Sections" at bounding box center [93, 122] width 142 height 13
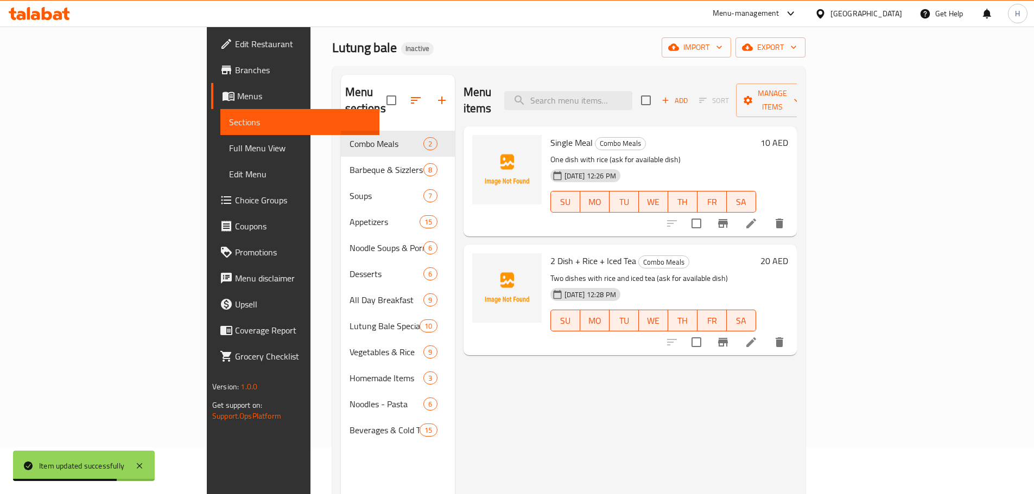
scroll to position [43, 0]
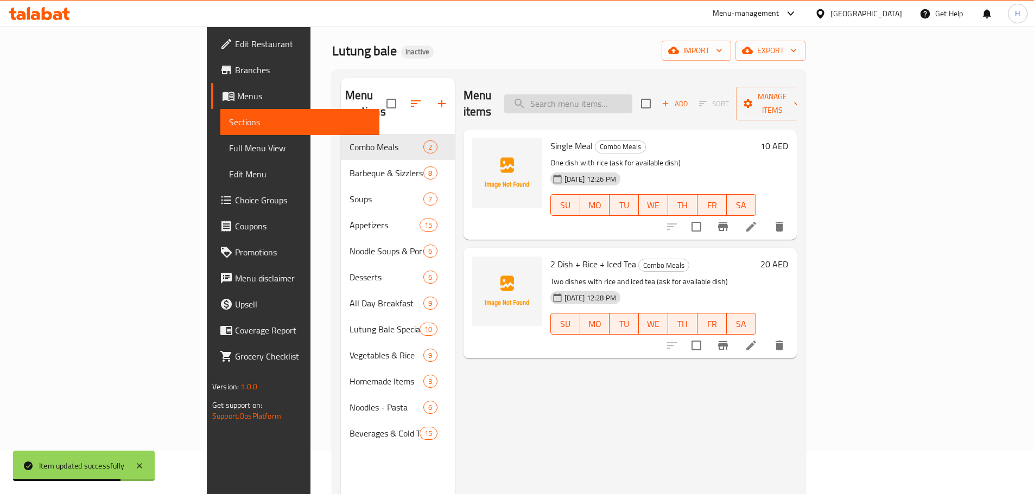
click at [628, 99] on input "search" at bounding box center [568, 103] width 128 height 19
paste input "BBQ Isaw (6 pcs)"
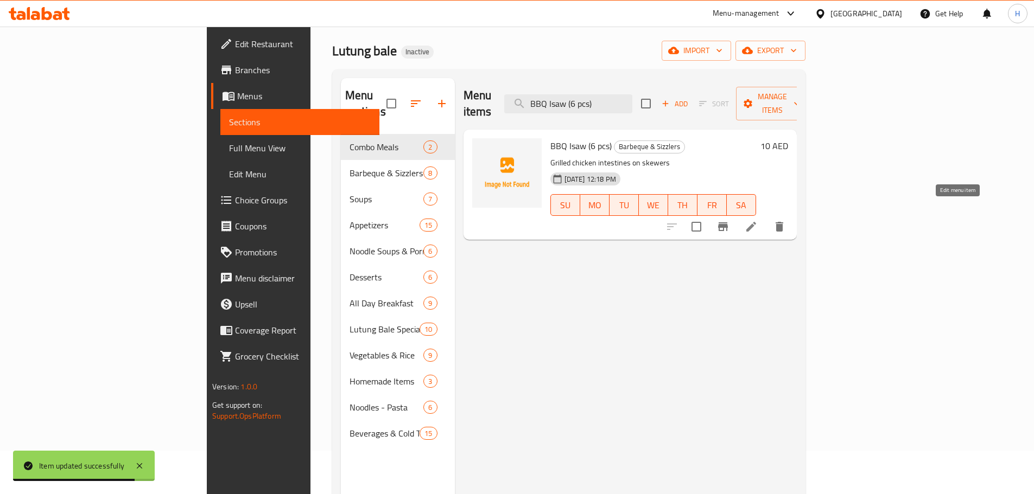
type input "BBQ Isaw (6 pcs)"
click at [758, 220] on icon at bounding box center [751, 226] width 13 height 13
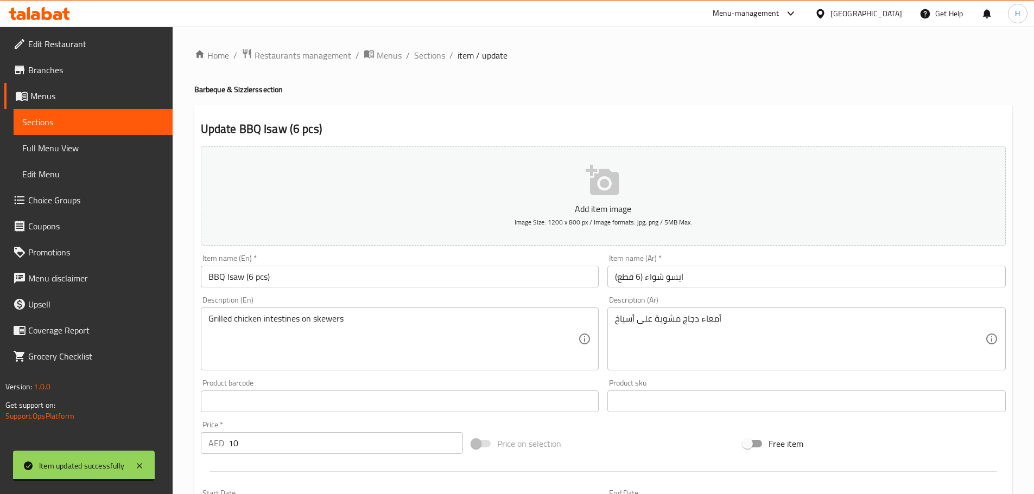
click at [218, 279] on input "BBQ Isaw (6 pcs)" at bounding box center [400, 277] width 398 height 22
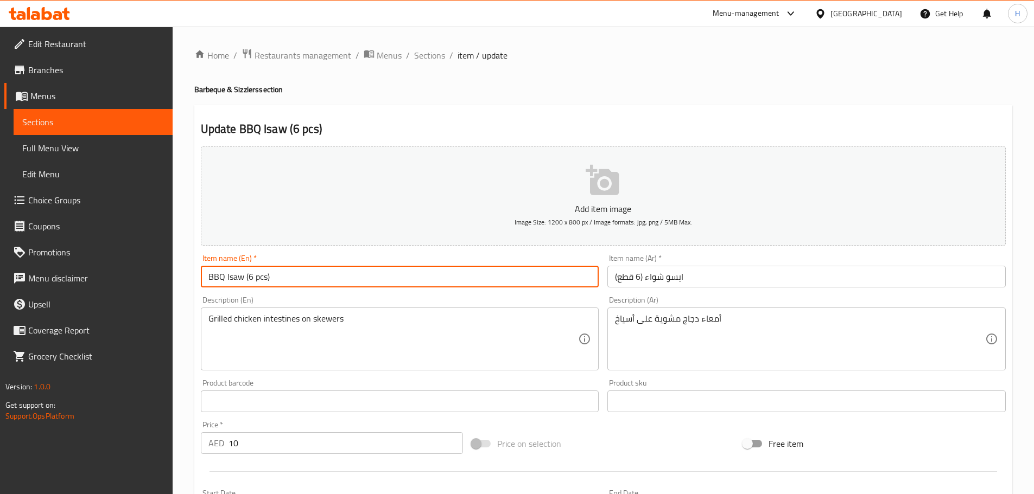
click at [218, 279] on input "BBQ Isaw (6 pcs)" at bounding box center [400, 277] width 398 height 22
type input "BBQ Isaw (6 pcs)"
click at [653, 278] on input "ايسو شواء (6 قطع)" at bounding box center [806, 277] width 398 height 22
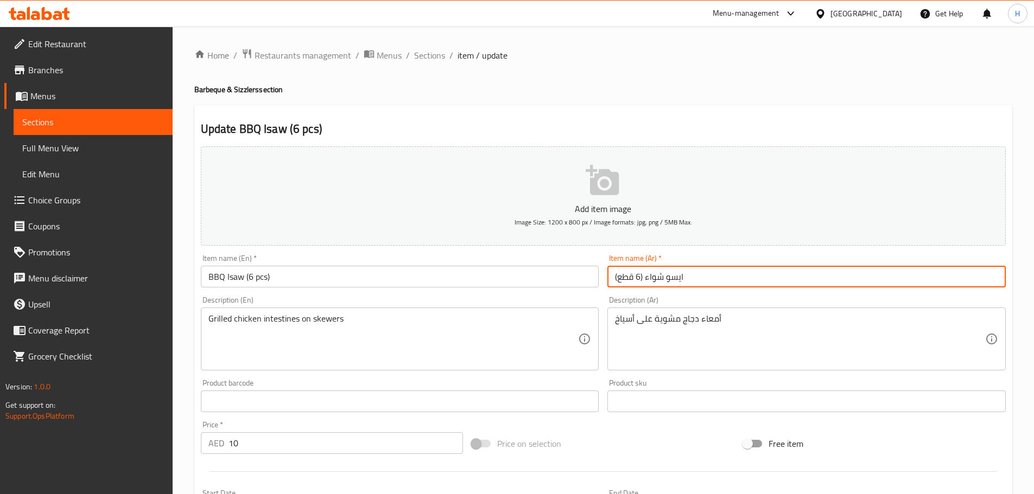
click at [653, 278] on input "ايسو شواء (6 قطع)" at bounding box center [806, 277] width 398 height 22
paste input "اربيكيو"
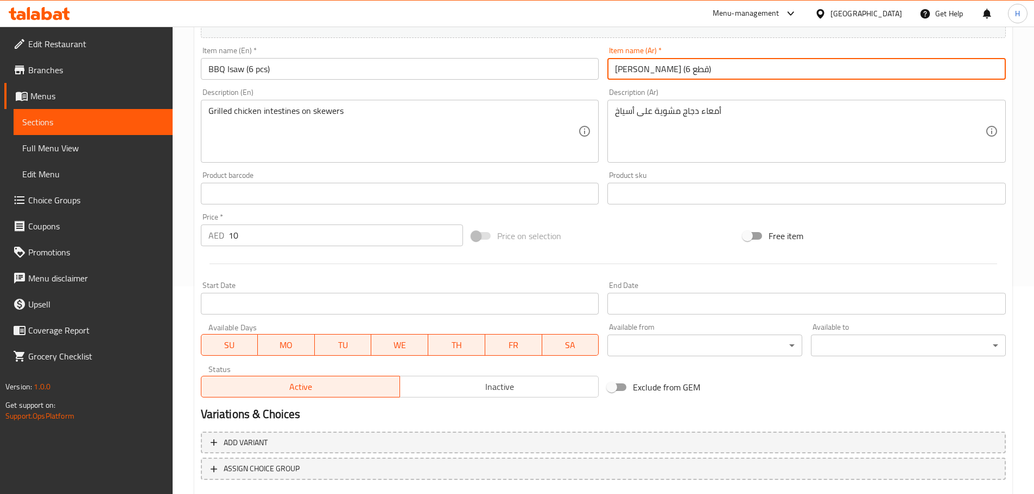
scroll to position [272, 0]
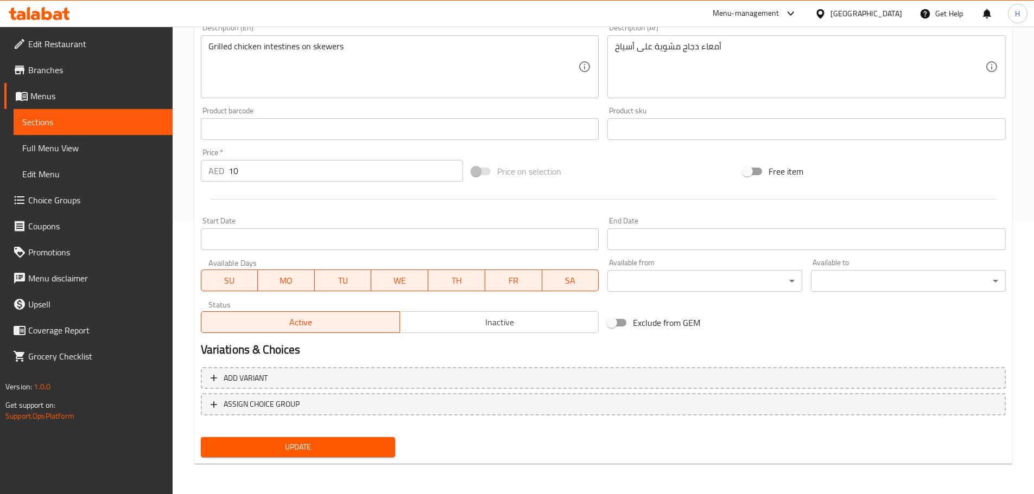
type input "ايسو باربيكيو (6 قطع)"
click at [371, 456] on button "Update" at bounding box center [298, 447] width 195 height 20
click at [150, 119] on span "Sections" at bounding box center [93, 122] width 142 height 13
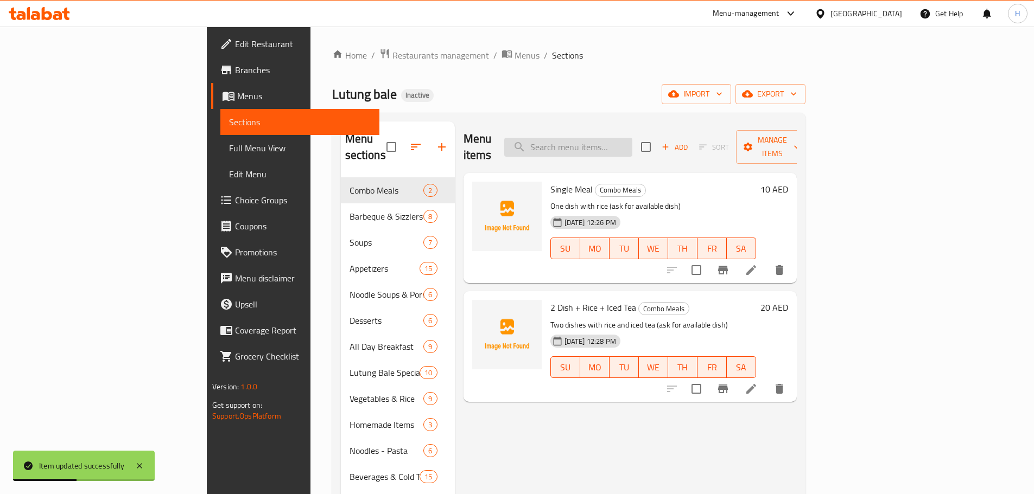
click at [615, 138] on input "search" at bounding box center [568, 147] width 128 height 19
paste input "Turon (3 pcs)"
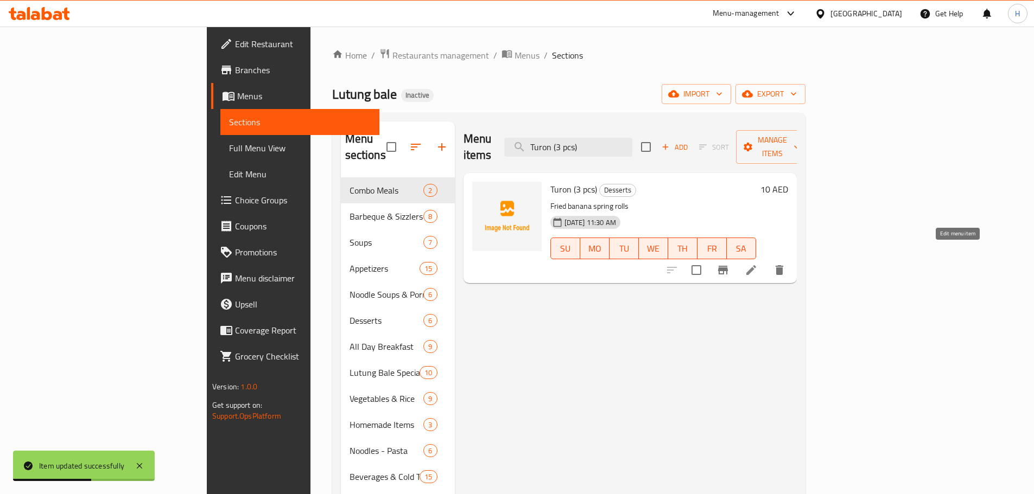
type input "Turon (3 pcs)"
click at [756, 265] on icon at bounding box center [751, 270] width 10 height 10
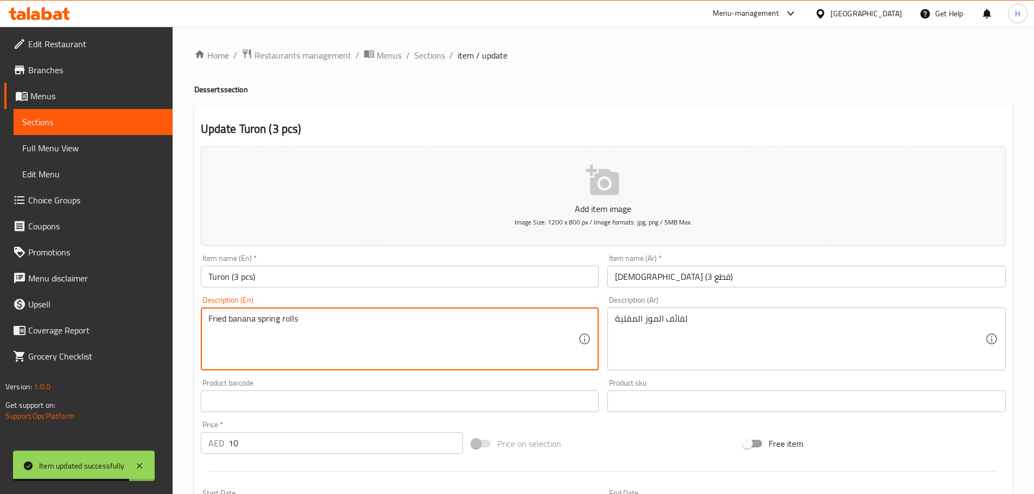
click at [434, 346] on textarea "Fried banana spring rolls" at bounding box center [393, 340] width 370 height 52
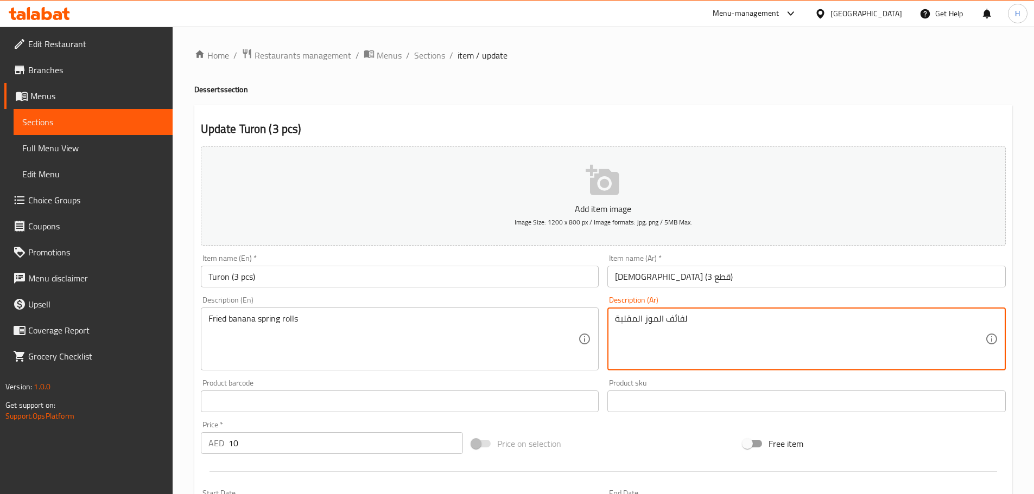
click at [675, 321] on textarea "لفائف الموز المقلية" at bounding box center [800, 340] width 370 height 52
paste textarea "سبرينج رولز"
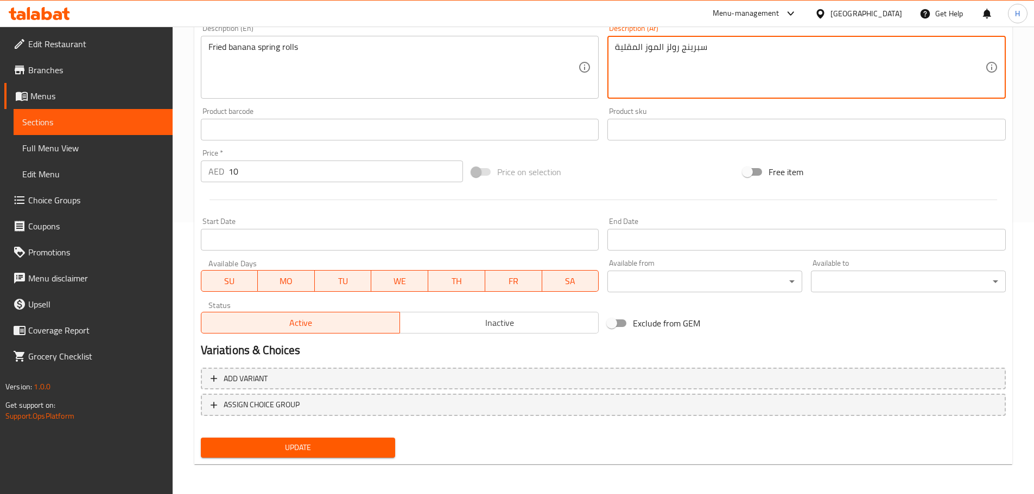
scroll to position [272, 0]
type textarea "سبرينج رولز الموز المقلية"
click at [363, 458] on div "Update" at bounding box center [298, 447] width 204 height 29
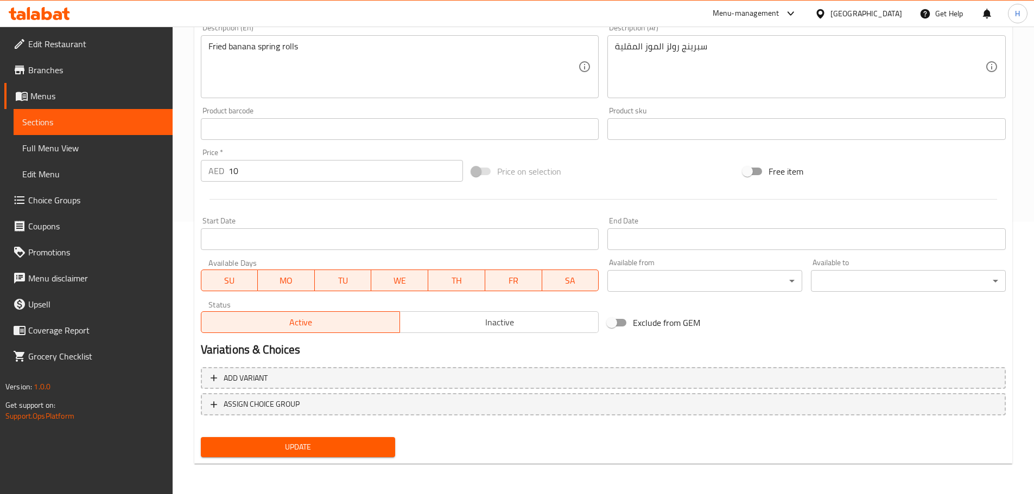
click at [389, 458] on button "Update" at bounding box center [298, 447] width 195 height 20
click at [149, 118] on span "Sections" at bounding box center [93, 122] width 142 height 13
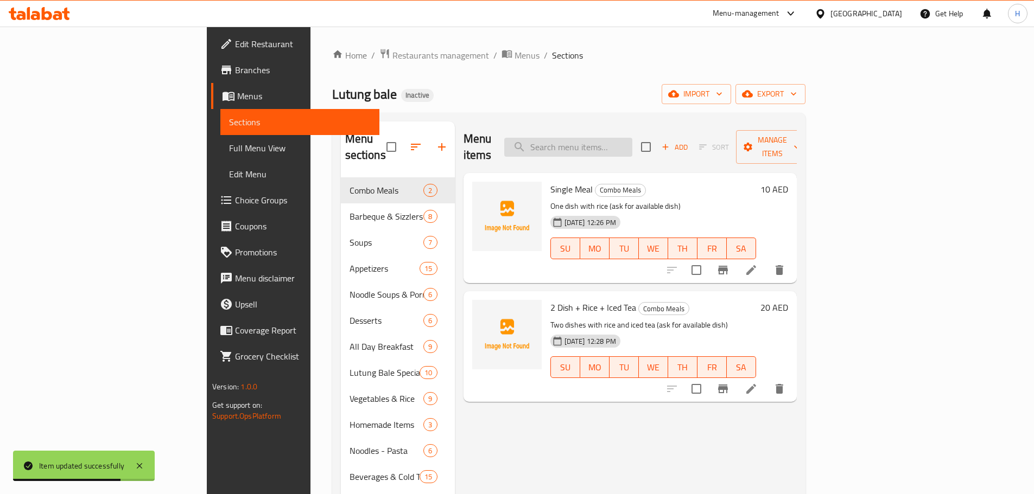
click at [632, 138] on input "search" at bounding box center [568, 147] width 128 height 19
paste input "Egg Fried Rice"
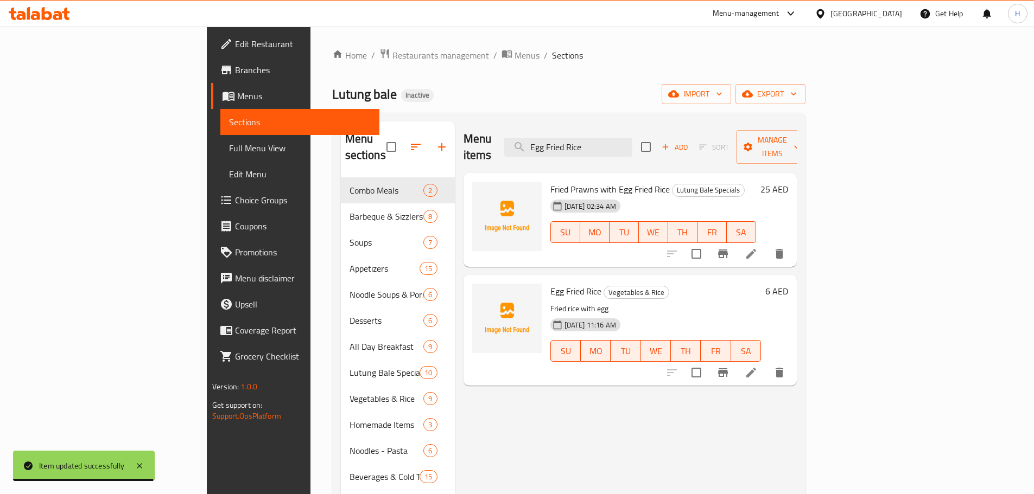
type input "Egg Fried Rice"
click at [758, 366] on icon at bounding box center [751, 372] width 13 height 13
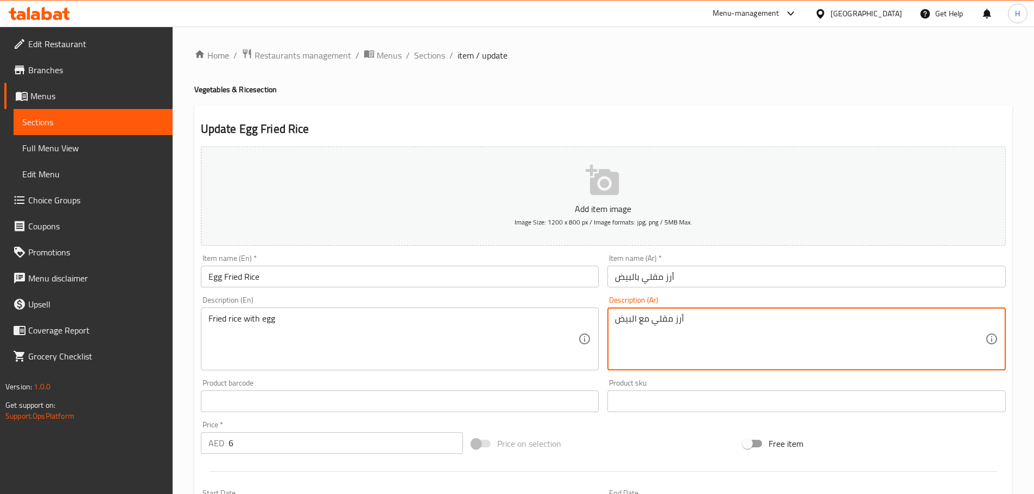
click at [703, 328] on textarea "أرز مقلي مع البيض" at bounding box center [800, 340] width 370 height 52
click at [703, 329] on textarea "أرز مقلي مع البيض" at bounding box center [800, 340] width 370 height 52
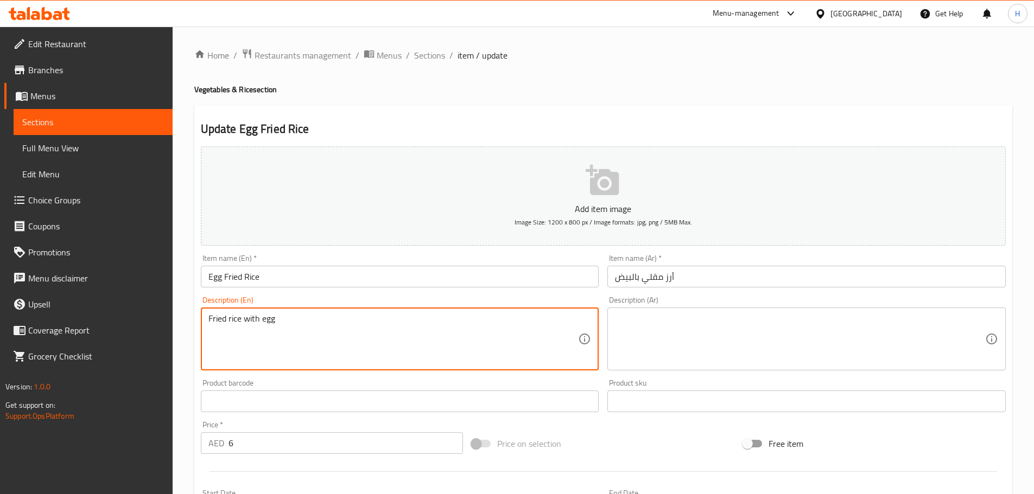
click at [326, 332] on textarea "Fried rice with egg" at bounding box center [393, 340] width 370 height 52
click at [485, 342] on textarea at bounding box center [393, 340] width 370 height 52
paste textarea "Fluffy grains of rice stir-fried to perfection with golden scrambled eggs, and …"
drag, startPoint x: 557, startPoint y: 320, endPoint x: 566, endPoint y: 330, distance: 13.5
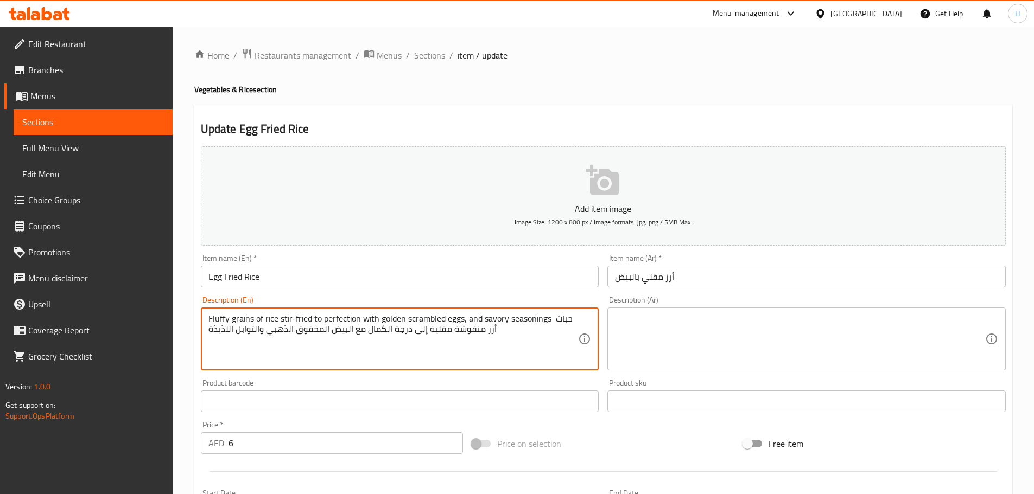
click at [566, 330] on textarea "Fluffy grains of rice stir-fried to perfection with golden scrambled eggs, and …" at bounding box center [393, 340] width 370 height 52
type textarea "Fluffy grains of rice stir-fried to perfection with golden scrambled eggs, and …"
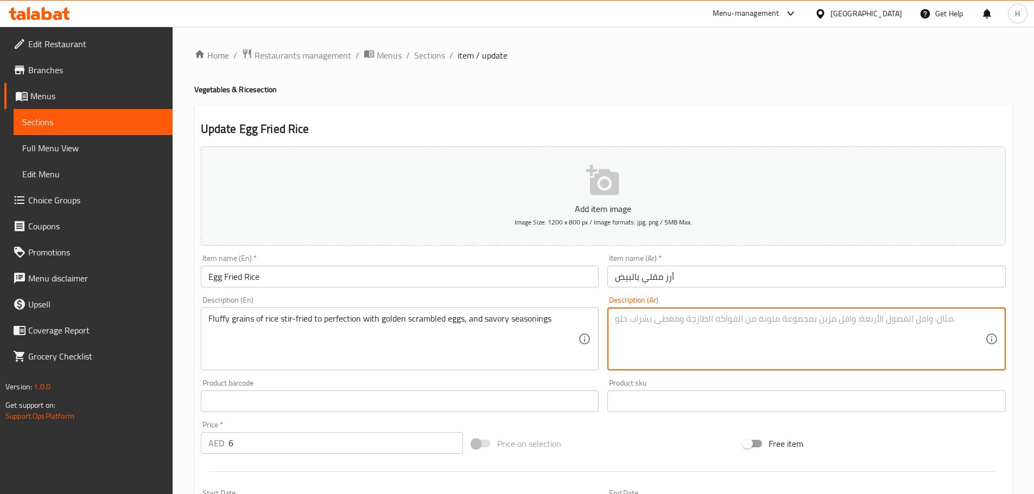
click at [714, 328] on textarea at bounding box center [800, 340] width 370 height 52
paste textarea "حبات أرز منفوشة مقلية إلى درجة الكمال مع البيض المخفوق الذهبي والتوابل اللذيذة"
click at [875, 322] on textarea "حبات أرز منفوشة مقلية إلى درجة الكمال مع البيض المخفوق الذهبي والتوابل اللذيذة" at bounding box center [800, 340] width 370 height 52
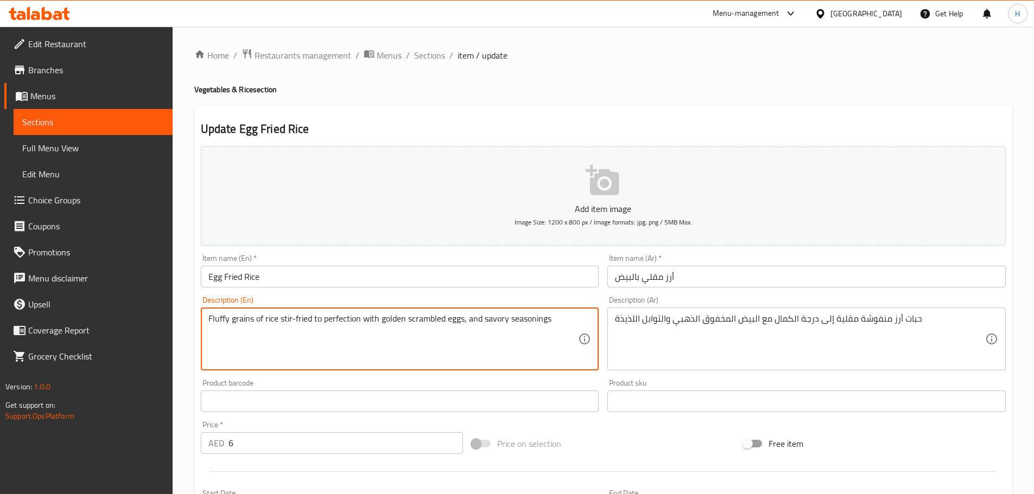
click at [215, 321] on textarea "Fluffy grains of rice stir-fried to perfection with golden scrambled eggs, and …" at bounding box center [393, 340] width 370 height 52
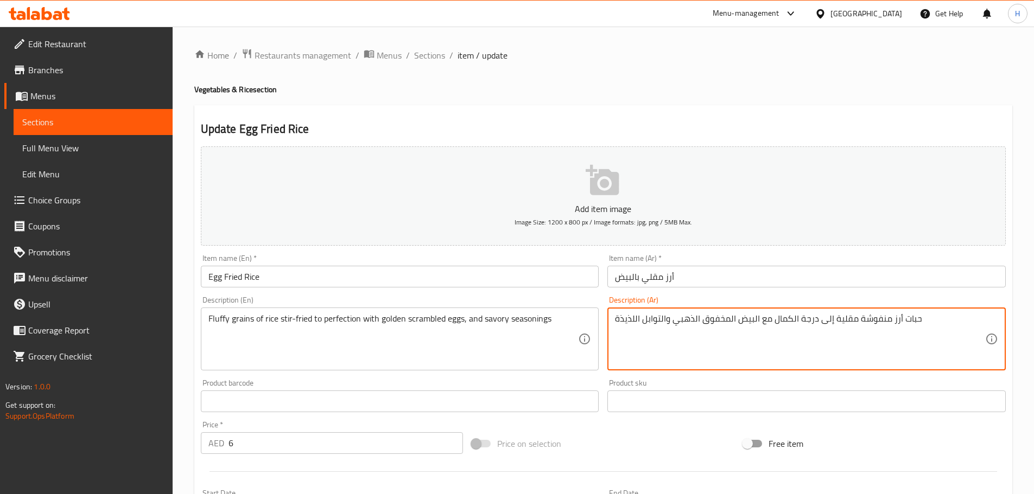
click at [866, 320] on textarea "حبات أرز منفوشة مقلية إلى درجة الكمال مع البيض المخفوق الذهبي والتوابل اللذيذة" at bounding box center [800, 340] width 370 height 52
paste textarea "لفل"
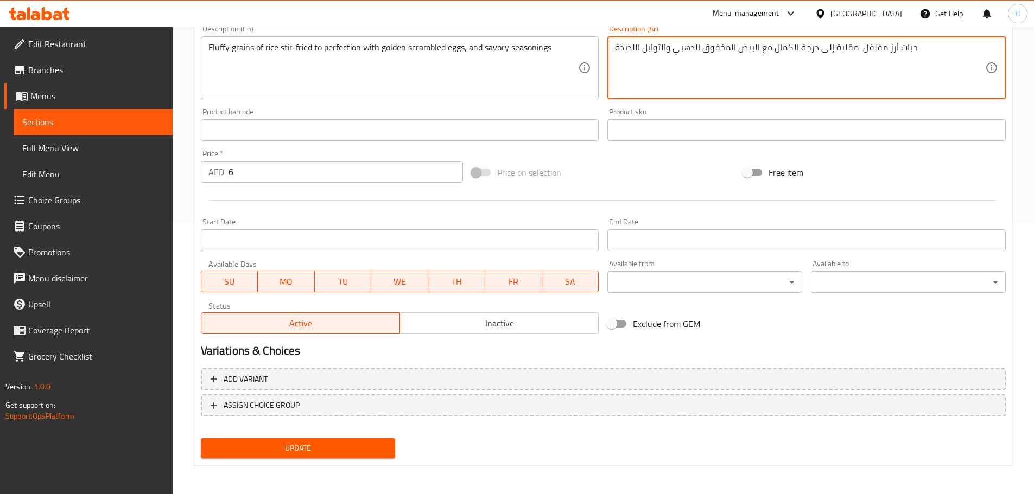
scroll to position [272, 0]
type textarea "حبات أرز مفلفل مقلية إلى درجة الكمال مع البيض المخفوق الذهبي والتوابل اللذيذة"
click at [370, 443] on span "Update" at bounding box center [297, 448] width 177 height 14
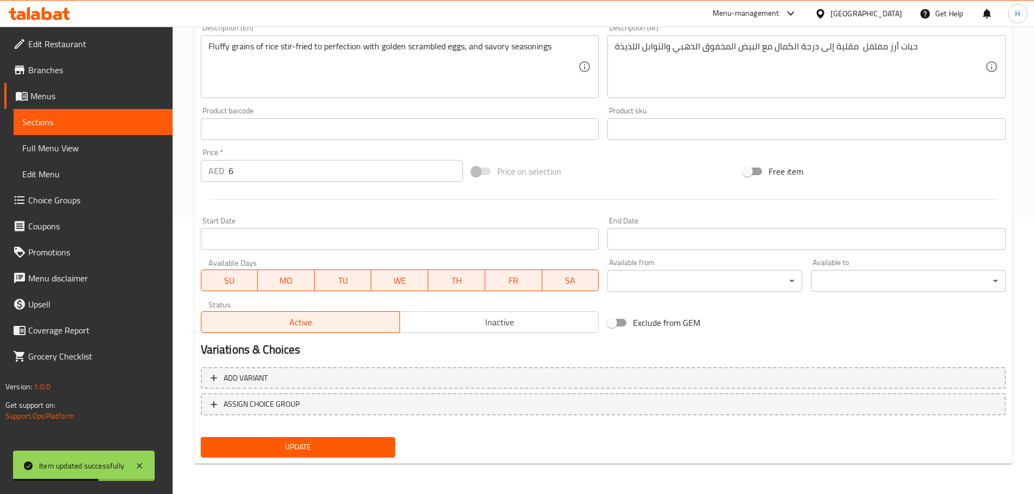
click at [147, 123] on span "Sections" at bounding box center [93, 122] width 142 height 13
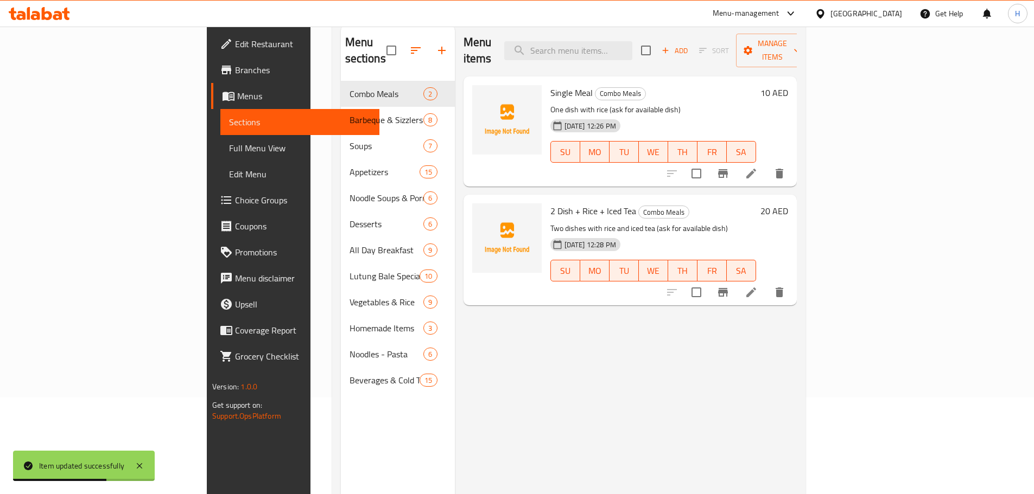
scroll to position [43, 0]
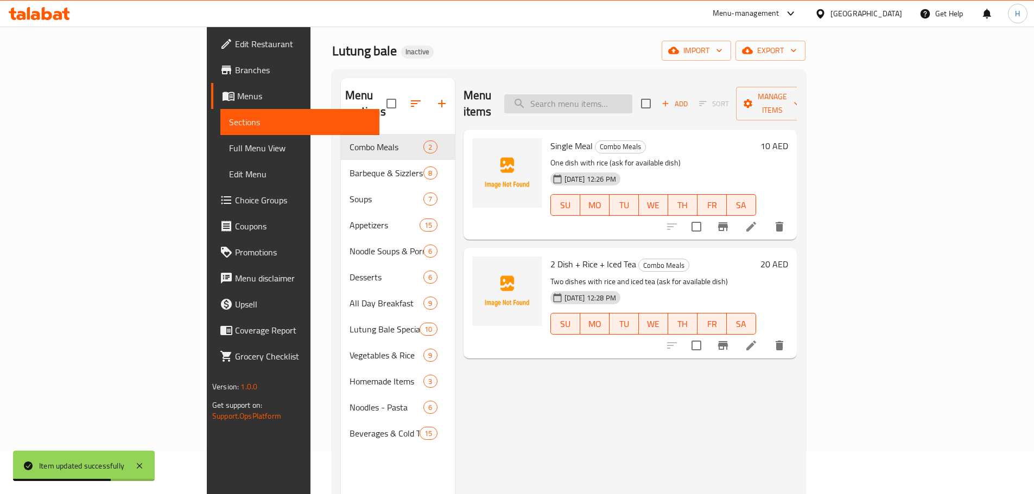
click at [632, 100] on input "search" at bounding box center [568, 103] width 128 height 19
paste input "Bulalo"
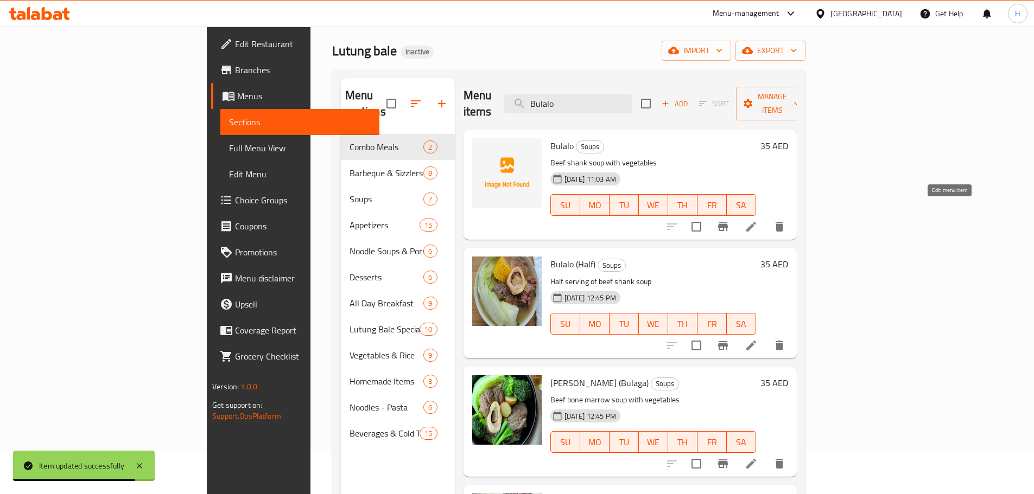
type input "Bulalo"
click at [758, 220] on icon at bounding box center [751, 226] width 13 height 13
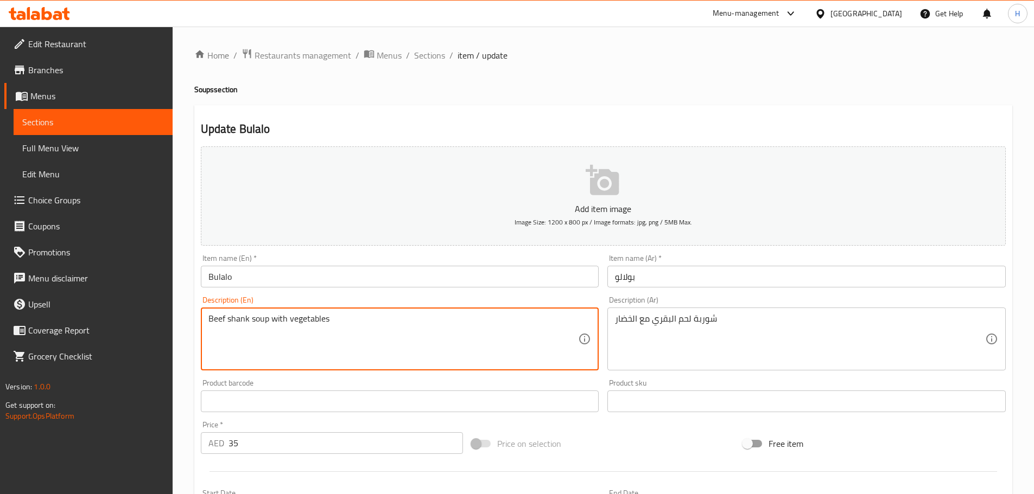
click at [229, 320] on textarea "Beef shank soup with vegetables" at bounding box center [393, 340] width 370 height 52
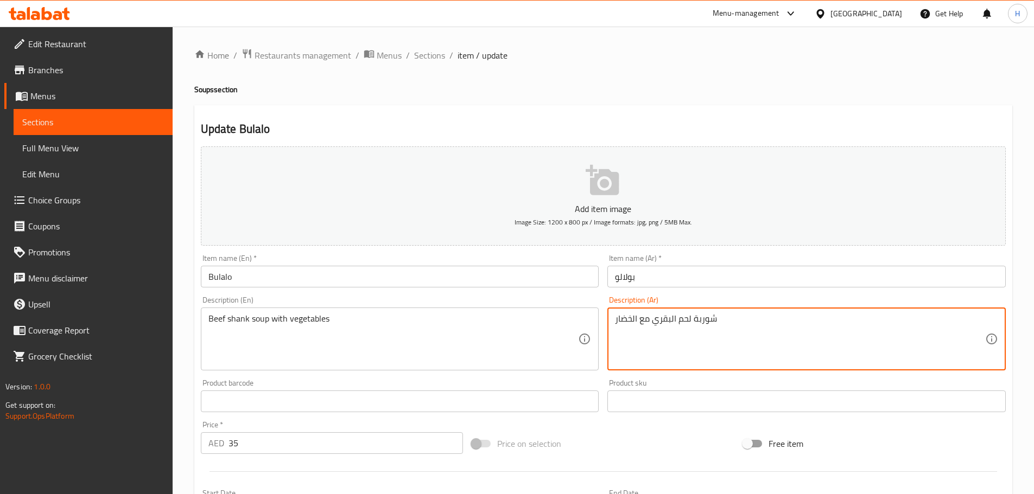
drag, startPoint x: 745, startPoint y: 333, endPoint x: 707, endPoint y: 319, distance: 41.0
click at [961, 321] on textarea "شوربة لحم البقري مع الخضار" at bounding box center [800, 340] width 370 height 52
paste textarea "وزة"
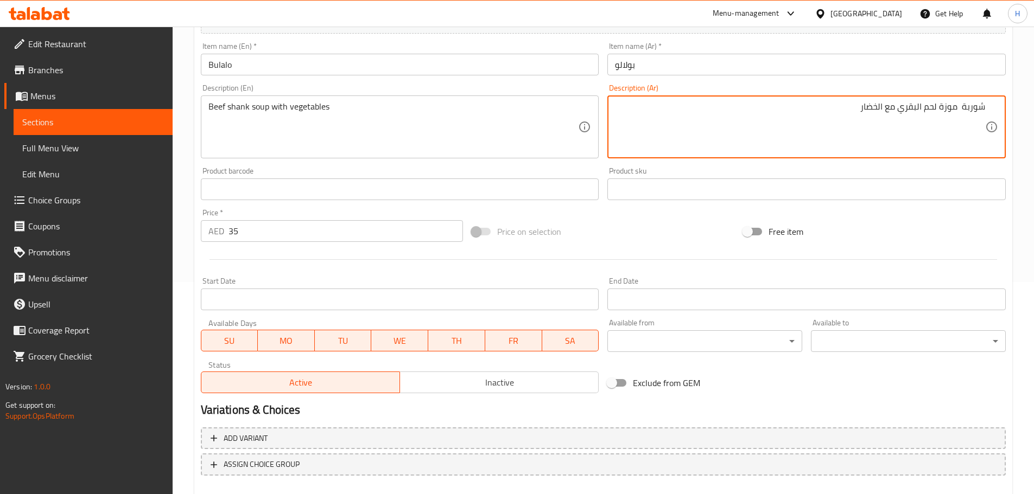
scroll to position [272, 0]
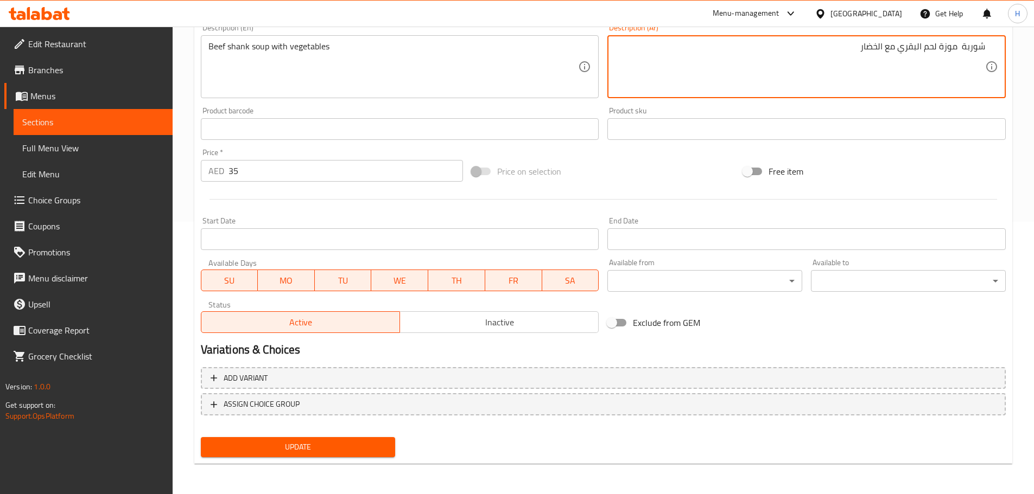
type textarea "شوربة موزة لحم البقري مع الخضار"
click at [352, 448] on span "Update" at bounding box center [297, 448] width 177 height 14
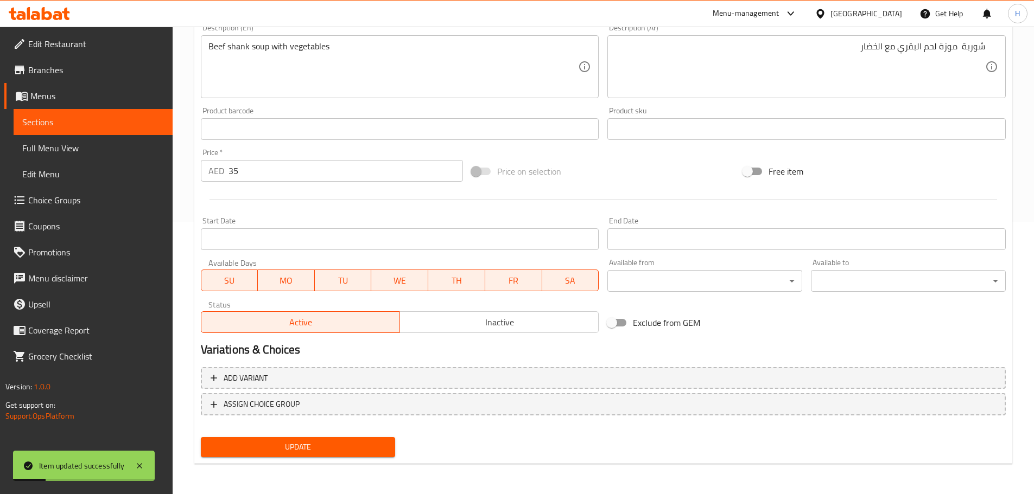
click at [149, 125] on span "Sections" at bounding box center [93, 122] width 142 height 13
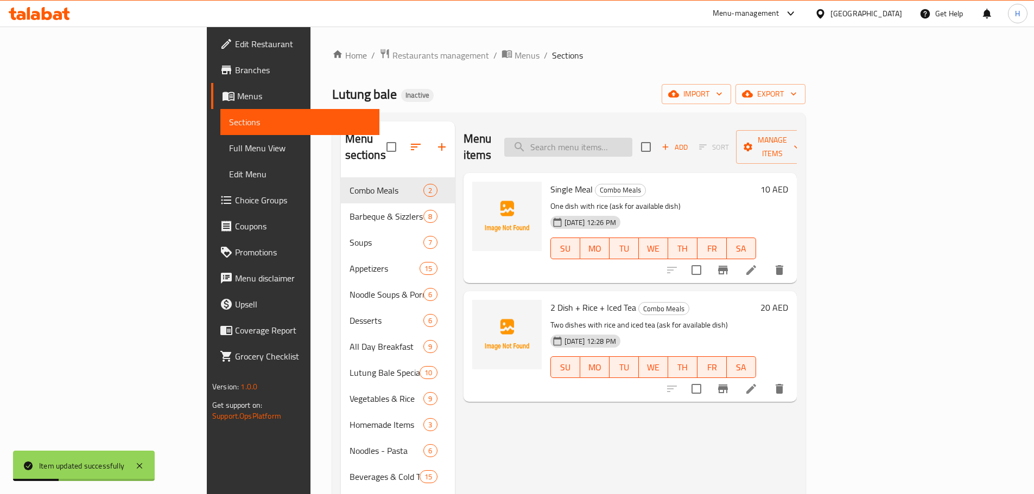
click at [632, 142] on input "search" at bounding box center [568, 147] width 128 height 19
paste input "Bulalo (Half)"
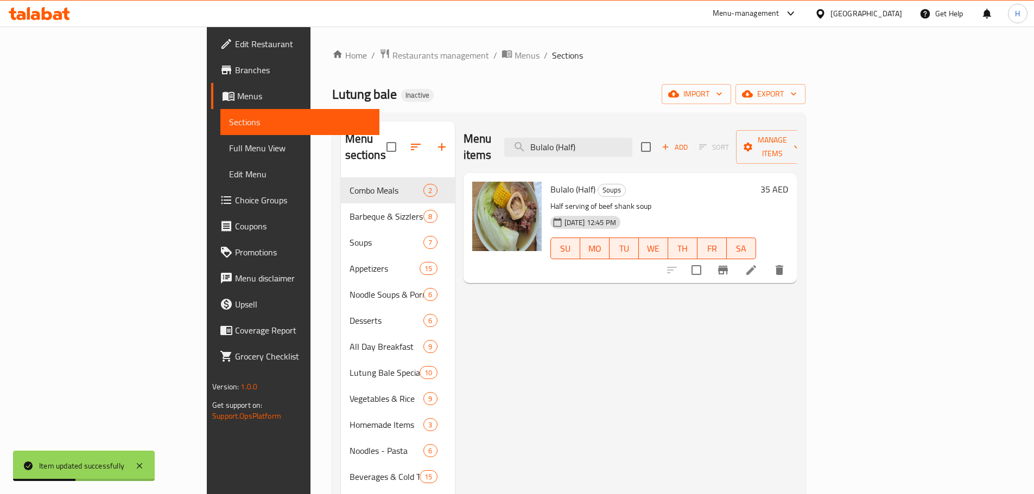
type input "Bulalo (Half)"
click at [758, 264] on icon at bounding box center [751, 270] width 13 height 13
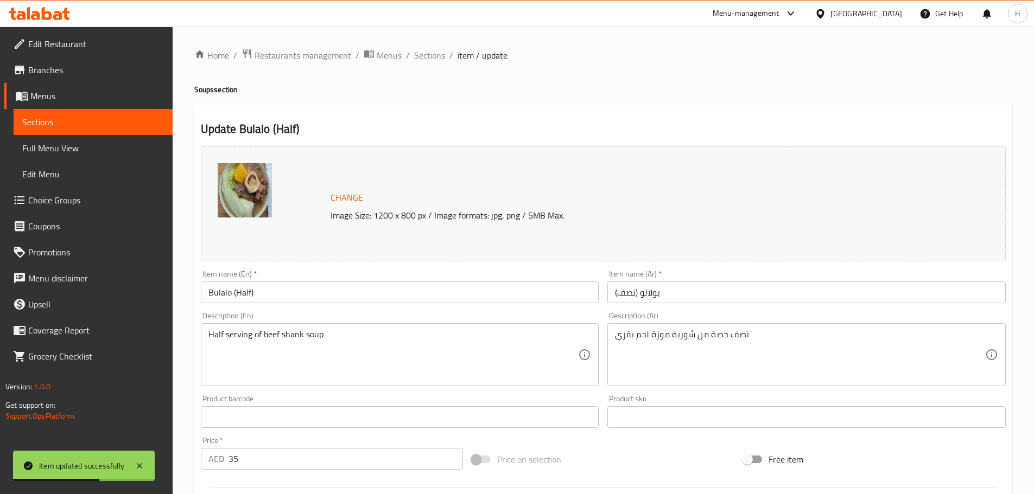
scroll to position [54, 0]
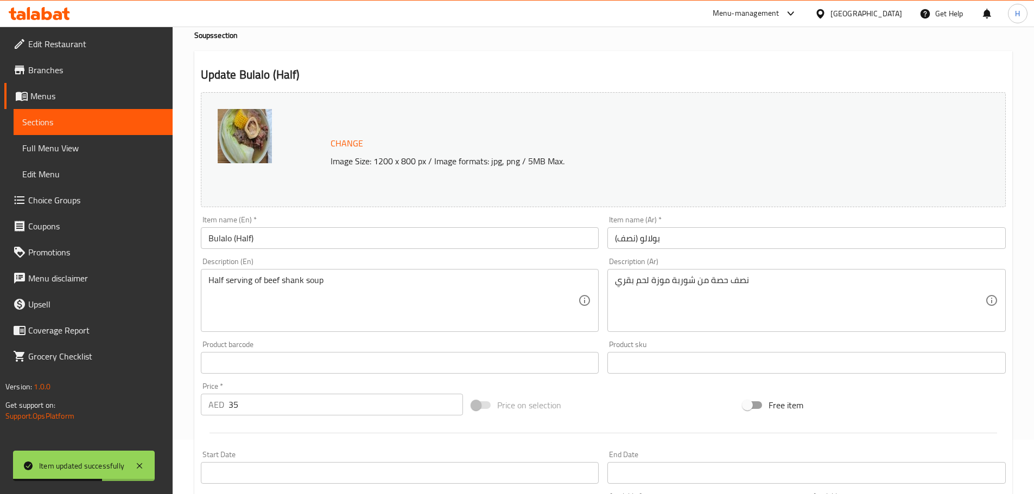
drag, startPoint x: 246, startPoint y: 398, endPoint x: 205, endPoint y: 406, distance: 41.9
click at [205, 406] on div "AED 35 Price *" at bounding box center [332, 405] width 263 height 22
type input "18"
click at [192, 353] on div "Home / Restaurants management / Menus / Sections / item / update Soups section …" at bounding box center [603, 350] width 861 height 756
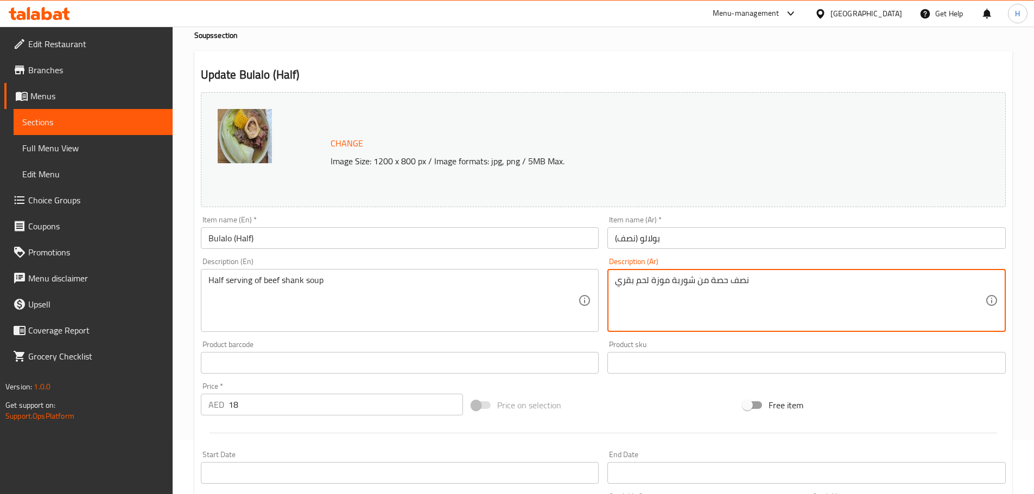
click at [715, 284] on textarea "نصف حصة من شوربة موزة لحم بقري" at bounding box center [800, 301] width 370 height 52
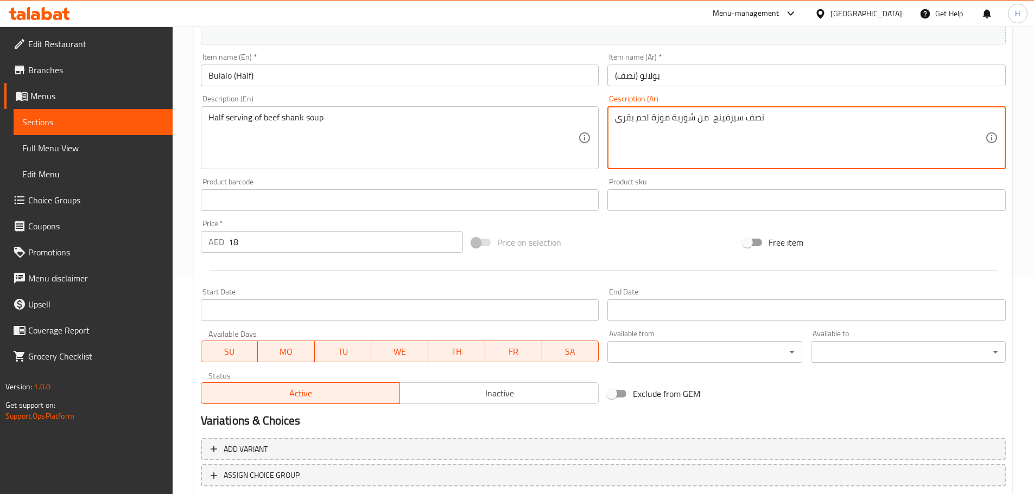
scroll to position [288, 0]
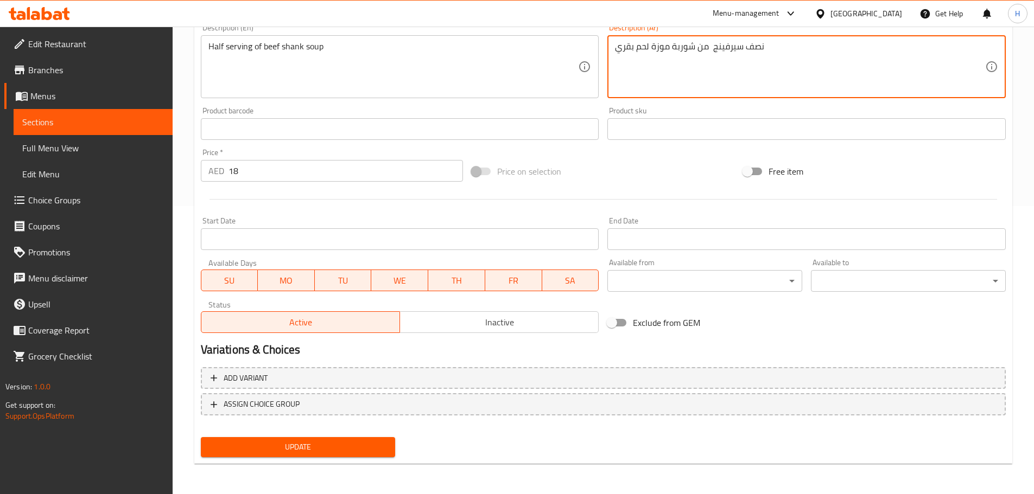
type textarea "نصف سيرفينج من شوربة موزة لحم بقري"
click at [355, 448] on span "Update" at bounding box center [297, 448] width 177 height 14
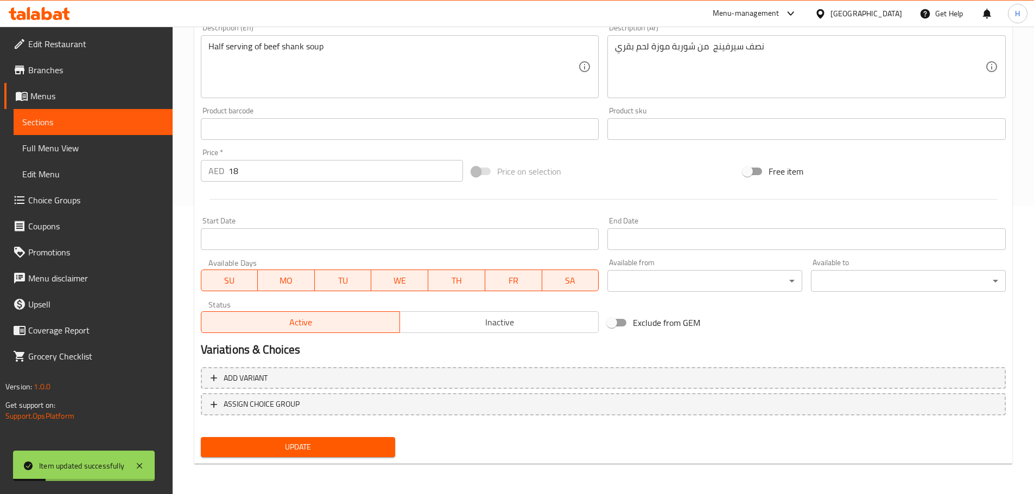
click at [151, 117] on span "Sections" at bounding box center [93, 122] width 142 height 13
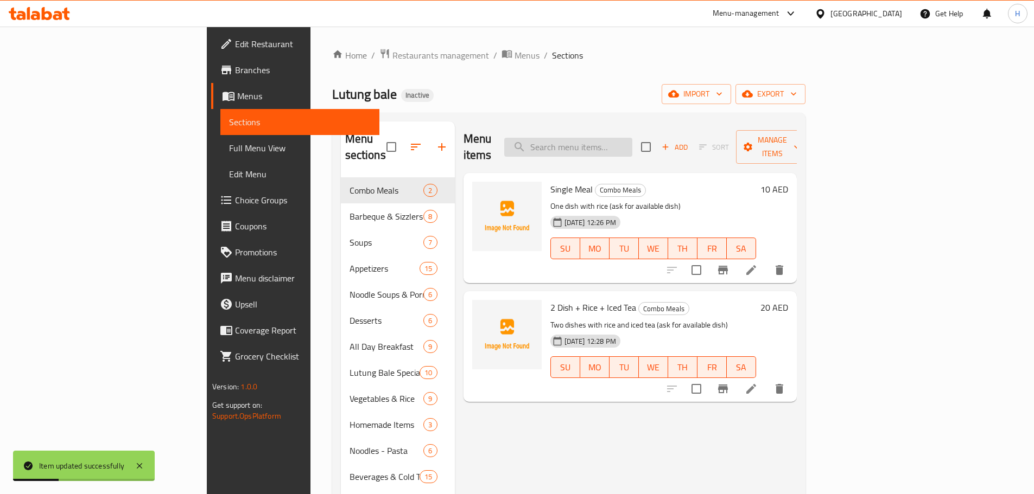
click at [632, 138] on input "search" at bounding box center [568, 147] width 128 height 19
paste input "Sinigang Na Bulalo (Bulasing)"
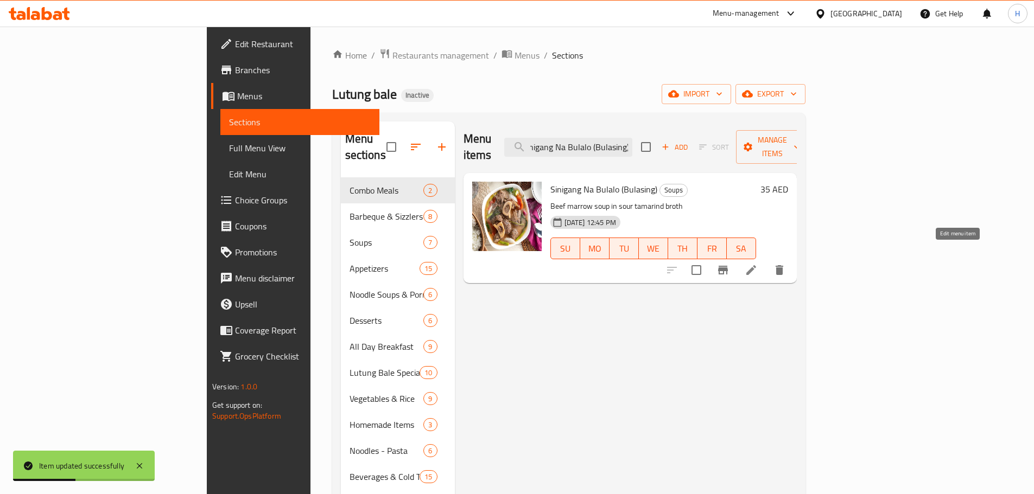
type input "Sinigang Na Bulalo (Bulasing)"
click at [758, 264] on icon at bounding box center [751, 270] width 13 height 13
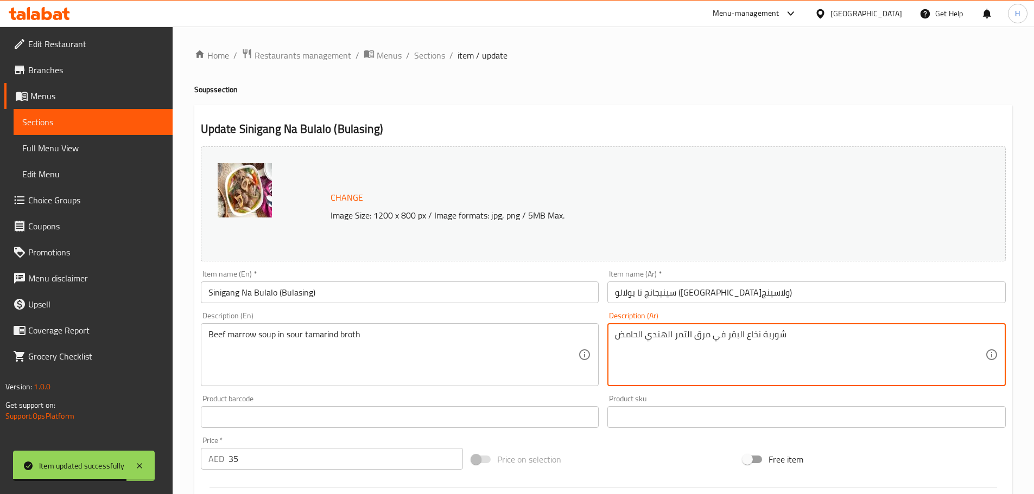
click at [736, 338] on textarea "شوربة نخاع البقر في مرق التمر الهندي الحامض" at bounding box center [800, 355] width 370 height 52
paste textarea "اللحم البقري"
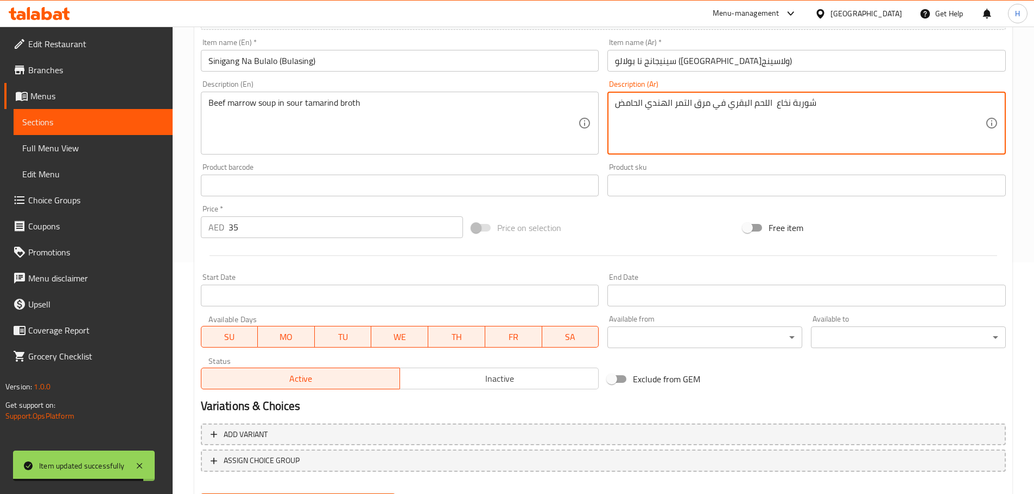
scroll to position [288, 0]
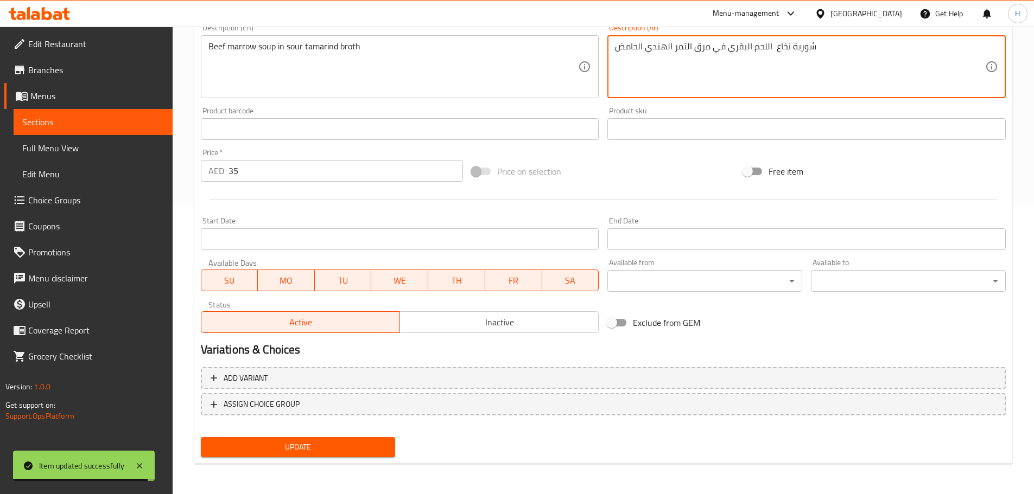
type textarea "شوربة نخاع اللحم البقري في مرق التمر الهندي الحامض"
click at [364, 453] on span "Update" at bounding box center [297, 448] width 177 height 14
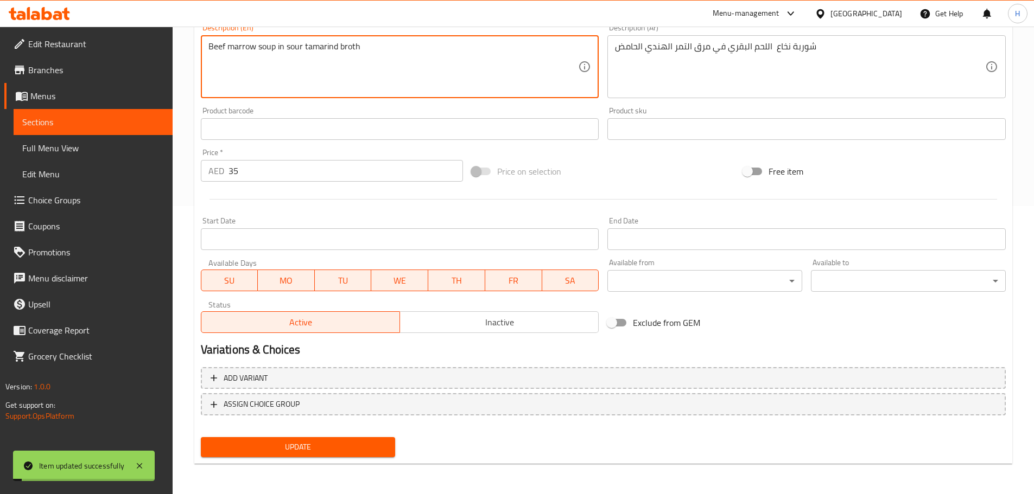
click at [320, 53] on textarea "Beef marrow soup in sour tamarind broth" at bounding box center [393, 67] width 370 height 52
click at [149, 124] on span "Sections" at bounding box center [93, 122] width 142 height 13
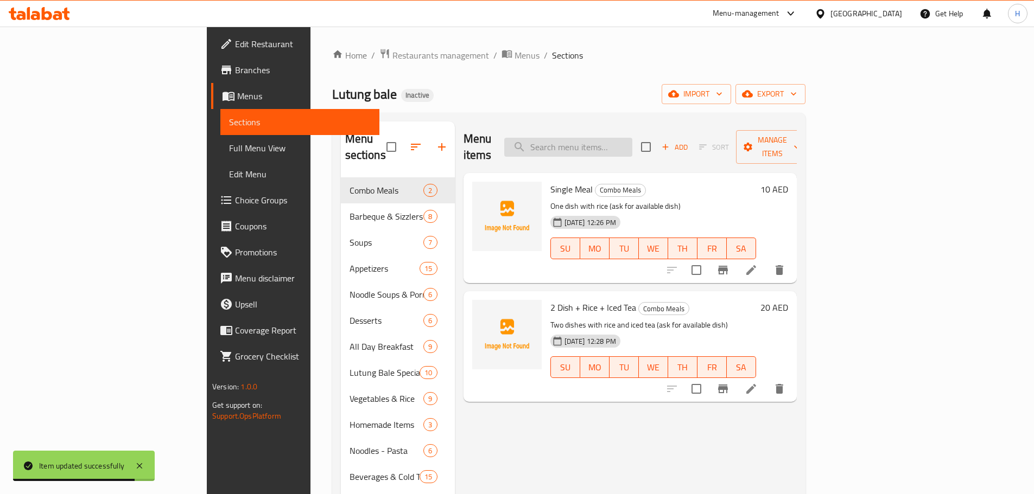
click at [632, 141] on input "search" at bounding box center [568, 147] width 128 height 19
paste input "Single Meal"
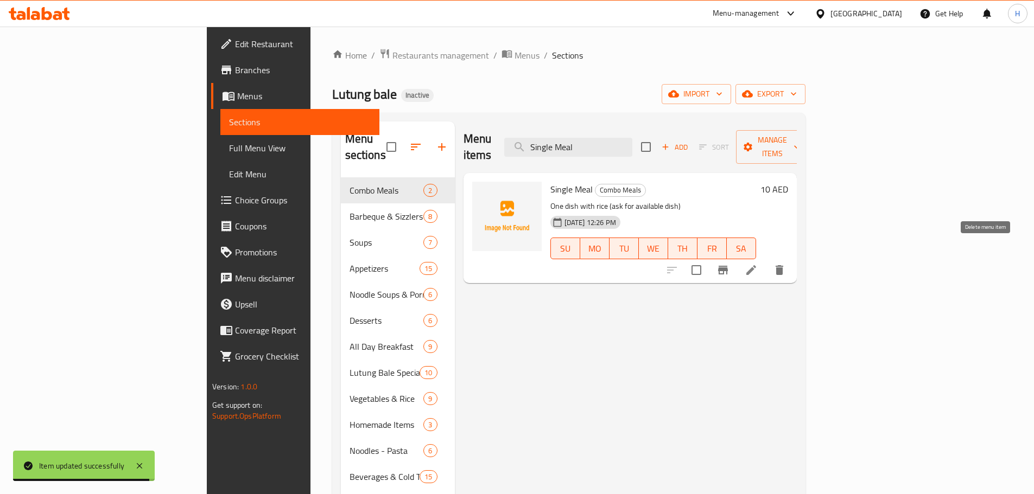
type input "Single Meal"
click at [786, 264] on icon "delete" at bounding box center [779, 270] width 13 height 13
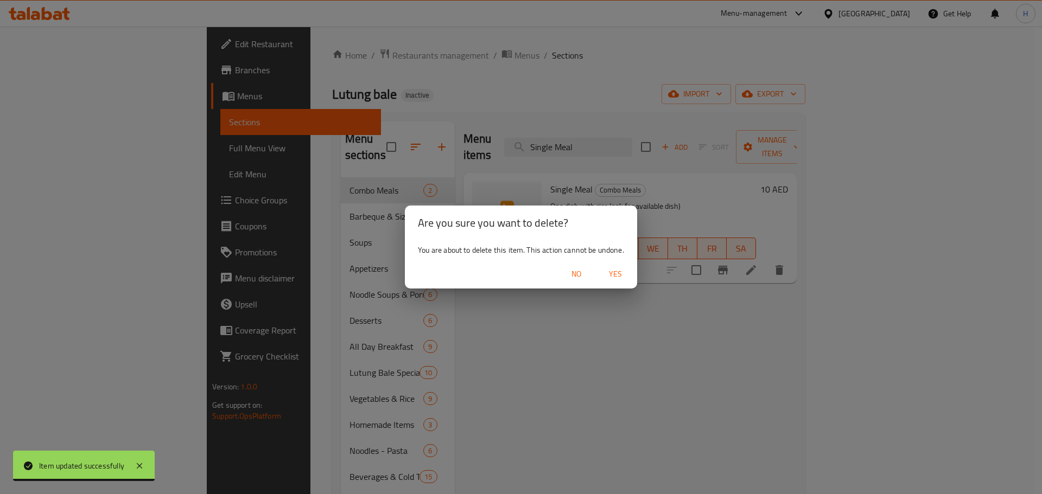
click at [608, 274] on span "Yes" at bounding box center [615, 275] width 26 height 14
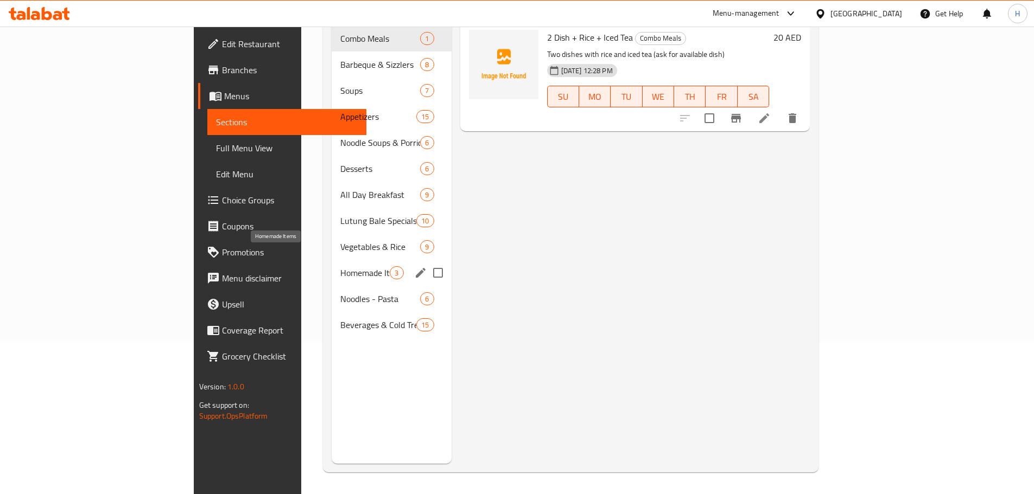
scroll to position [98, 0]
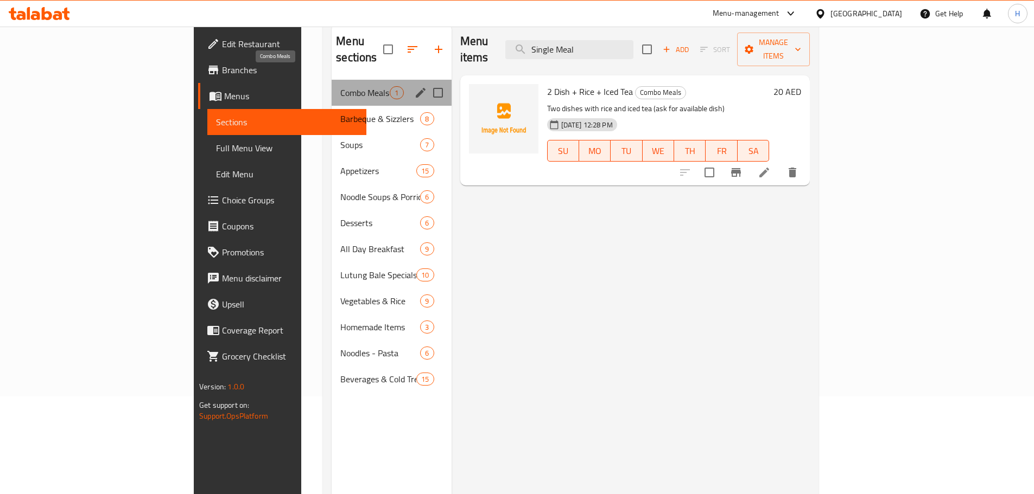
drag, startPoint x: 302, startPoint y: 80, endPoint x: 312, endPoint y: 82, distance: 10.4
click at [340, 86] on span "Combo Meals" at bounding box center [364, 92] width 49 height 13
click at [414, 86] on icon "edit" at bounding box center [420, 92] width 13 height 13
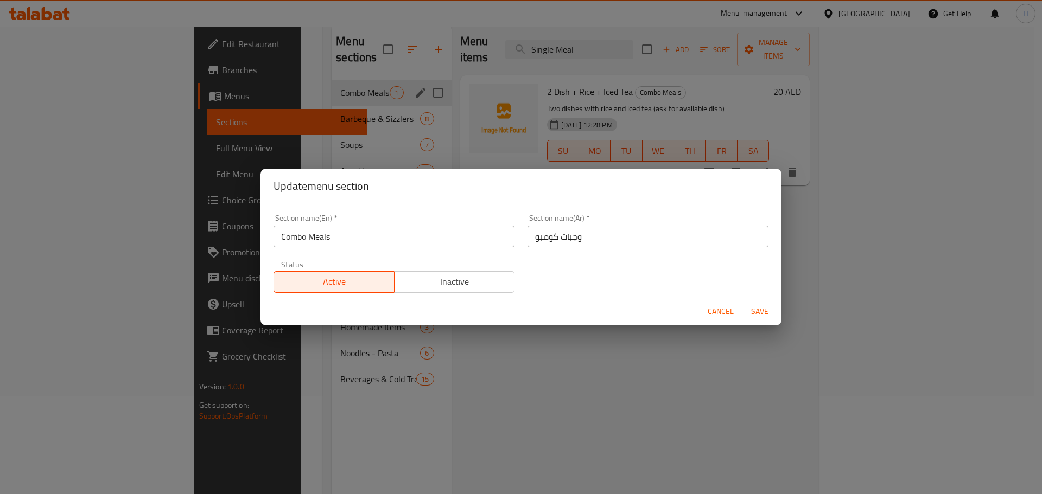
click at [702, 309] on div "Cancel Save" at bounding box center [521, 311] width 521 height 29
click at [388, 72] on div "Update menu section Section name(En)   * Combo Meals Section name(En) * Section…" at bounding box center [521, 247] width 1042 height 494
click at [714, 313] on span "Cancel" at bounding box center [721, 312] width 26 height 14
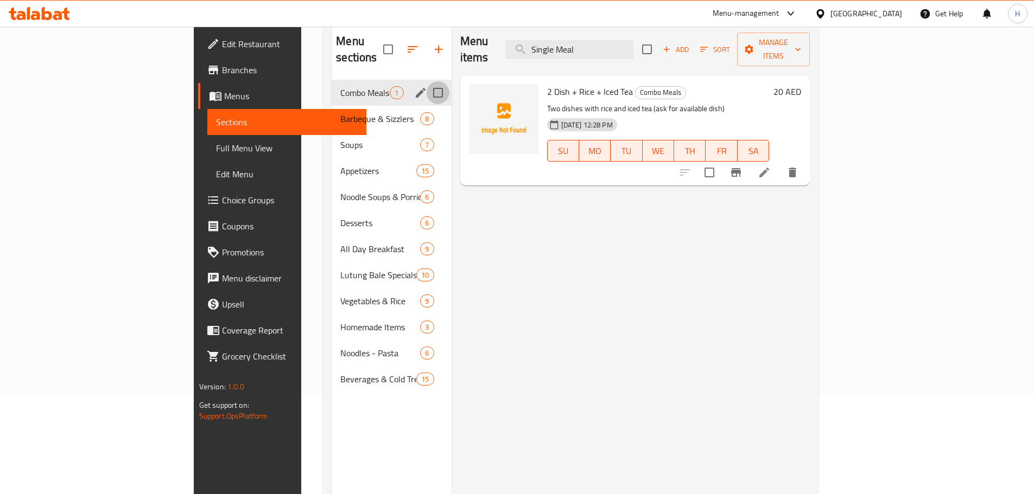
click at [427, 81] on input "Menu sections" at bounding box center [438, 92] width 23 height 23
checkbox input "true"
click at [401, 45] on icon "button" at bounding box center [406, 50] width 10 height 10
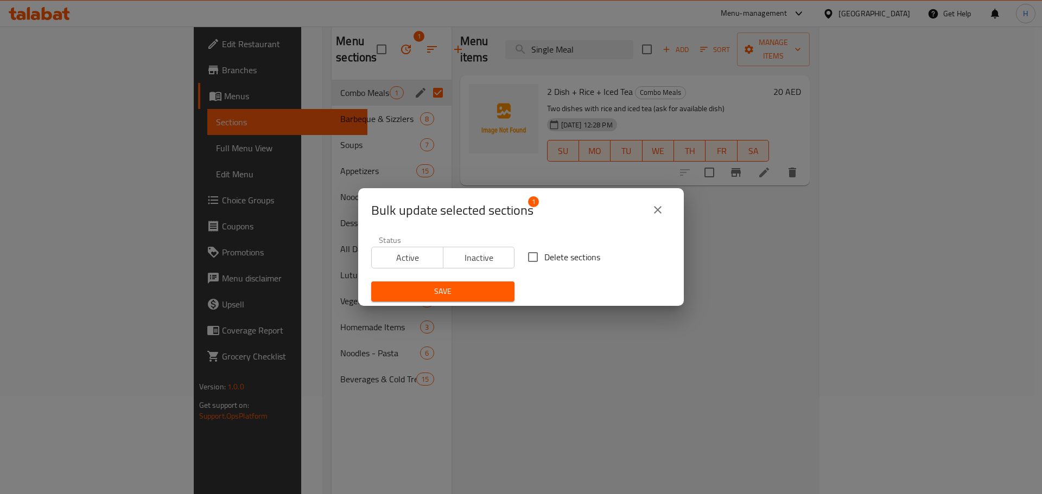
drag, startPoint x: 544, startPoint y: 262, endPoint x: 535, endPoint y: 271, distance: 13.4
click at [544, 262] on span "Delete sections" at bounding box center [572, 257] width 56 height 13
click at [544, 262] on input "Delete sections" at bounding box center [533, 257] width 23 height 23
checkbox input "true"
click at [493, 296] on span "Save" at bounding box center [443, 292] width 126 height 14
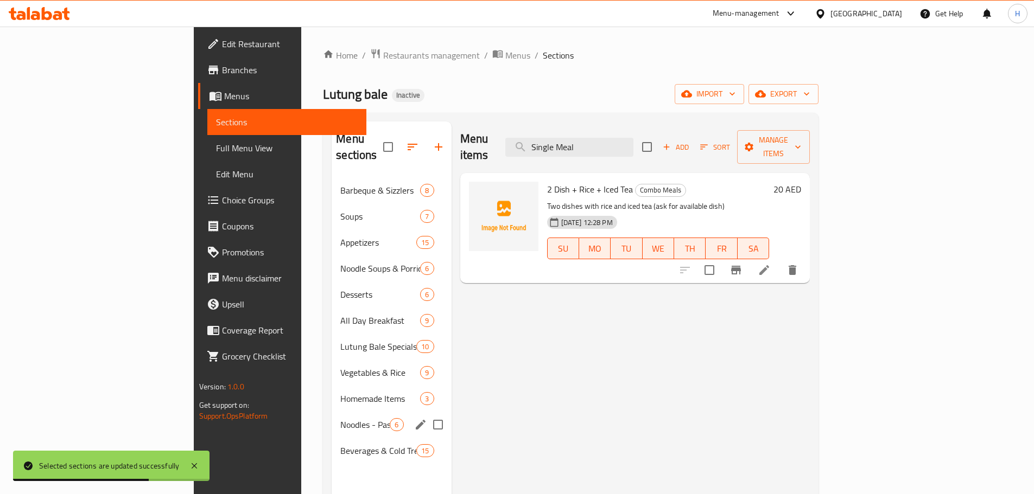
click at [340, 392] on span "Homemade Items" at bounding box center [380, 398] width 80 height 13
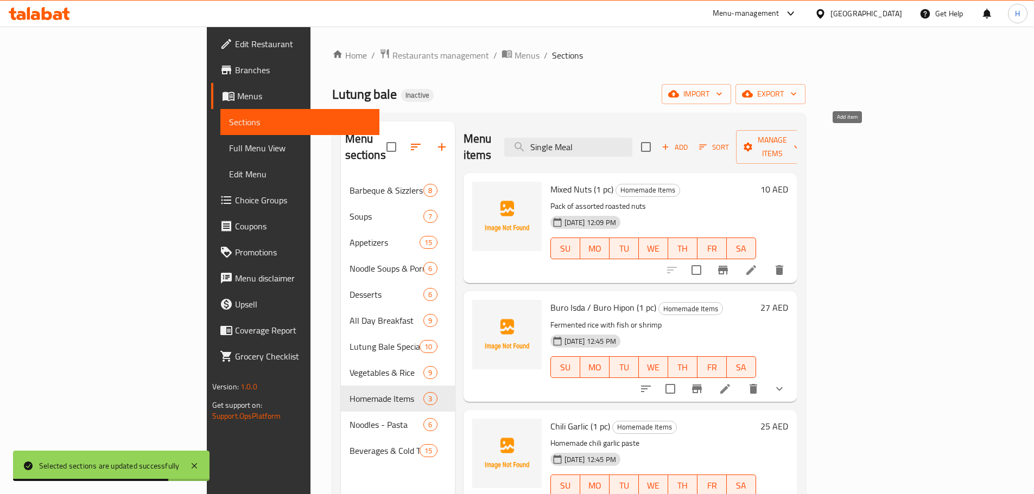
click at [689, 142] on span "Add" at bounding box center [674, 147] width 29 height 12
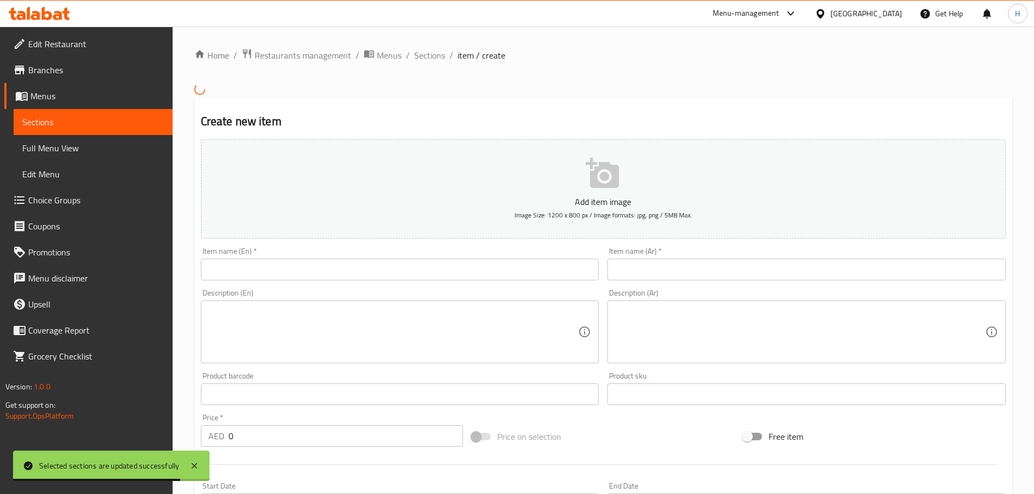
click at [500, 261] on div "Item name (En)   * Item name (En) *" at bounding box center [400, 263] width 398 height 33
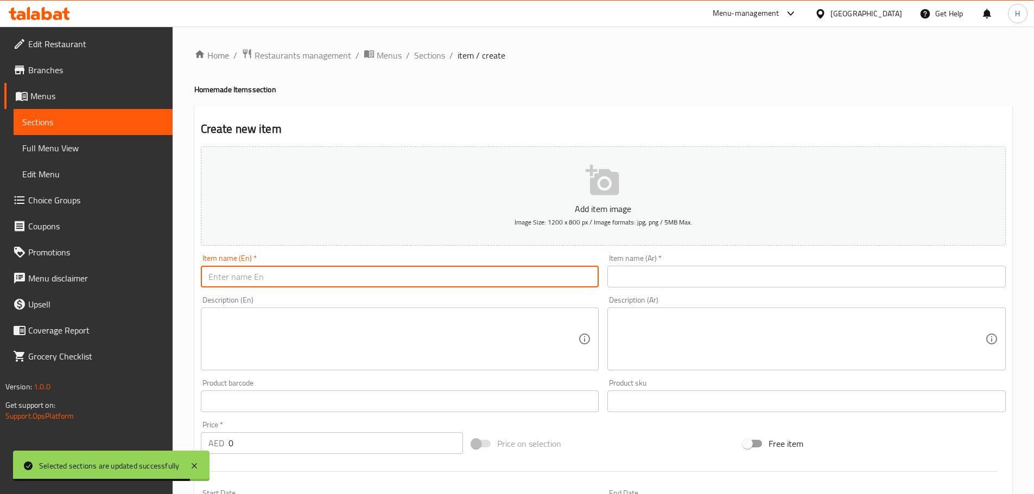
click at [502, 274] on input "text" at bounding box center [400, 277] width 398 height 22
paste input "Lutung Bale Vinegar (1 pc)"
type input "Lutung Bale Vinegar (1 pc)"
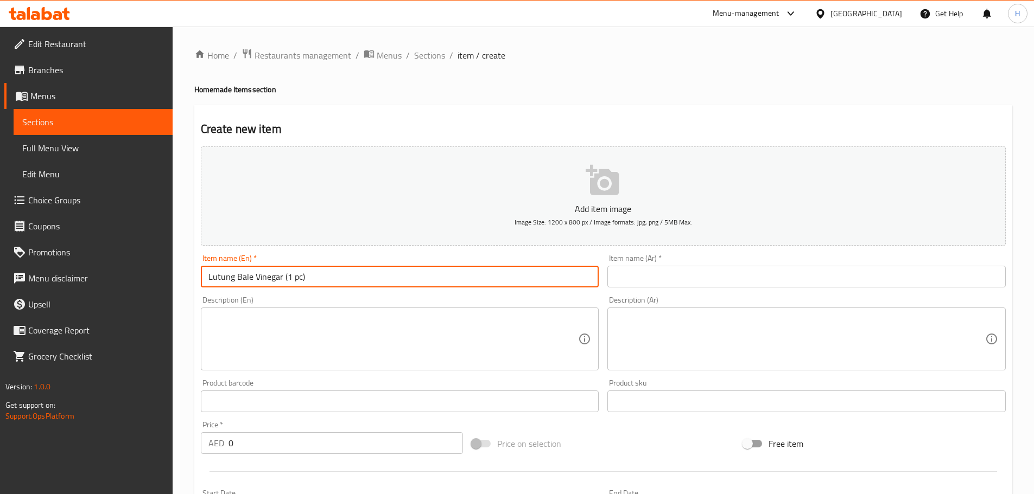
drag, startPoint x: 740, startPoint y: 282, endPoint x: 706, endPoint y: 284, distance: 33.7
click at [740, 282] on input "text" at bounding box center [806, 277] width 398 height 22
paste input "خل لوتونغ بالي (قطعة واحدة)"
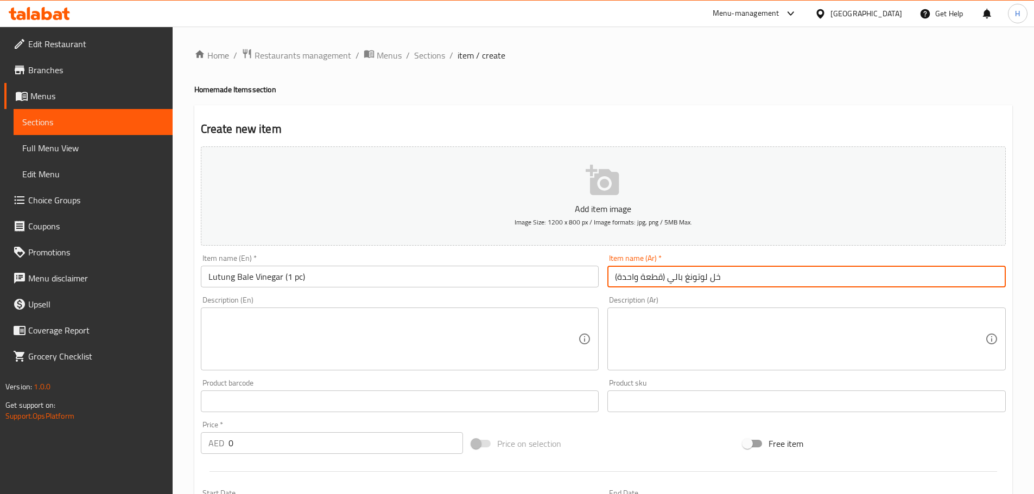
click at [650, 281] on input "خل لوتونغ بالي (قطعة واحدة)" at bounding box center [806, 277] width 398 height 22
click at [628, 274] on input "خل لوتونغ بالي (قطعة واحدة)" at bounding box center [806, 277] width 398 height 22
click at [642, 277] on input "خل لوتونغ بالي (قطعة )" at bounding box center [806, 277] width 398 height 22
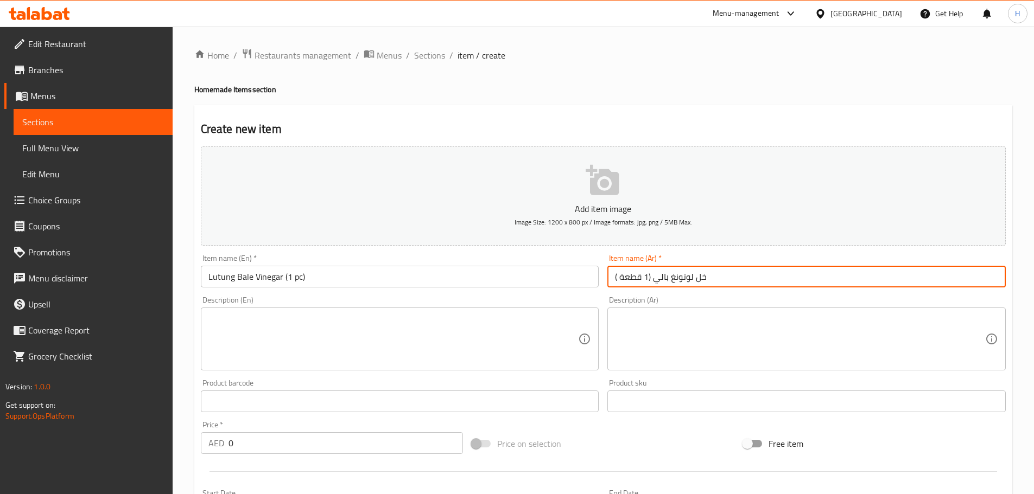
type input "خل لوتونغ بالي (1 قطعة )"
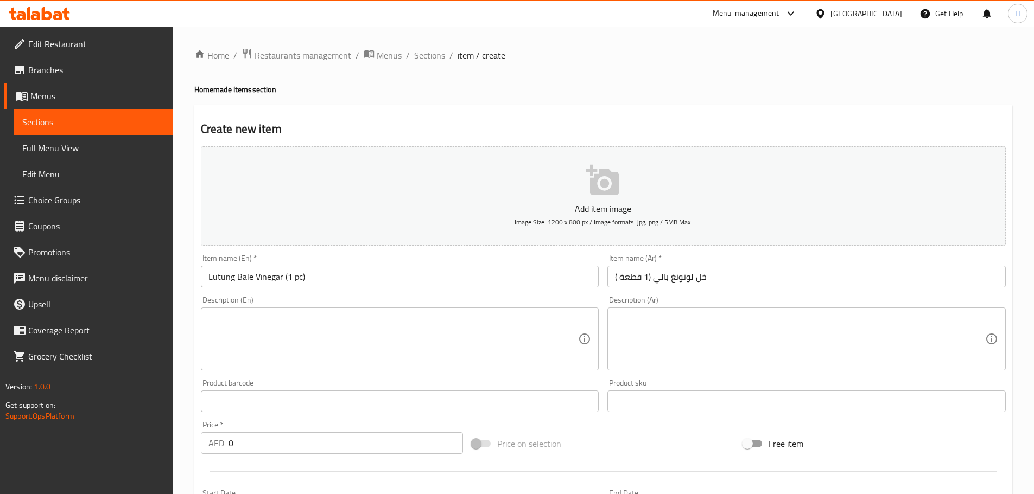
click at [530, 325] on textarea at bounding box center [393, 340] width 370 height 52
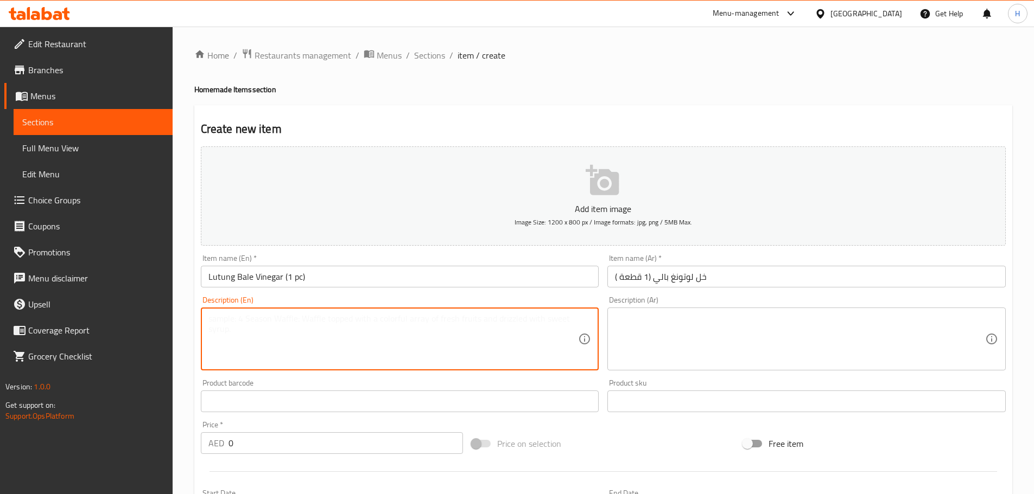
paste textarea "Homemade spiced vinegar bottle"
type textarea "Homemade spiced vinegar bottle"
click at [715, 353] on textarea at bounding box center [800, 340] width 370 height 52
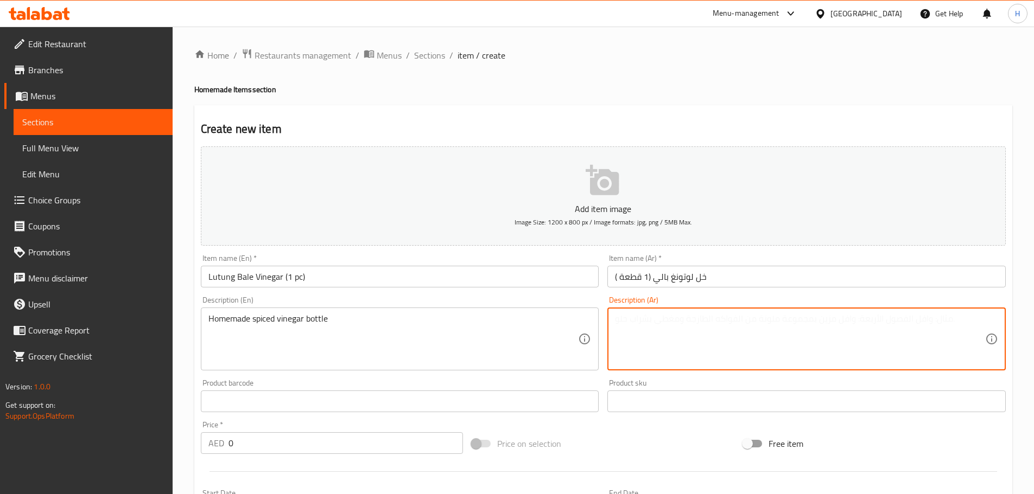
paste textarea "زجاجة خل متبل محلي الصنع"
drag, startPoint x: 865, startPoint y: 325, endPoint x: 932, endPoint y: 328, distance: 67.4
click at [932, 328] on textarea "زجاجة خل متبل محلي الصنع" at bounding box center [800, 340] width 370 height 52
click at [925, 323] on textarea "زجاجة خل متبل بيتي" at bounding box center [800, 340] width 370 height 52
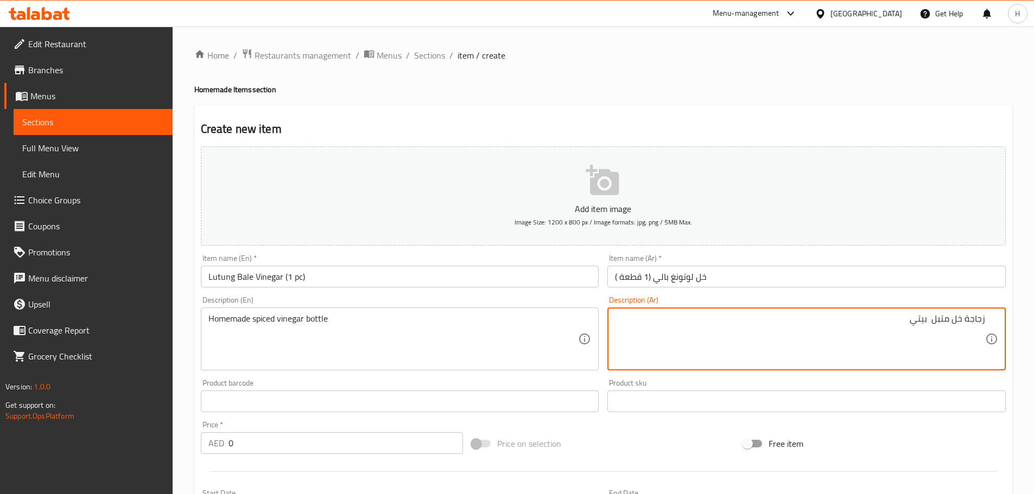
type textarea "زجاجة خل متبل بيتي"
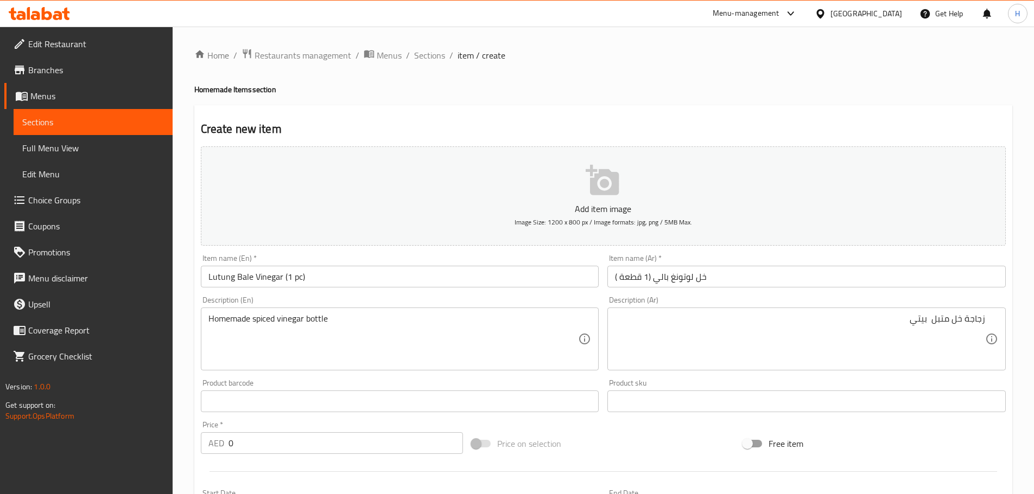
click at [296, 426] on div "Price   * AED 0 Price *" at bounding box center [332, 437] width 263 height 33
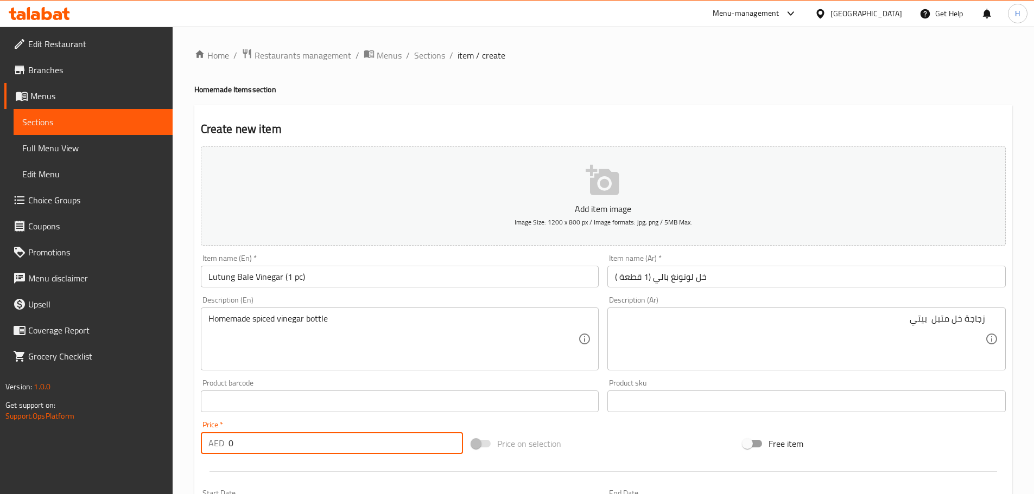
drag, startPoint x: 246, startPoint y: 452, endPoint x: 256, endPoint y: 447, distance: 10.4
click at [194, 454] on div "Create new item Add item image Image Size: 1200 x 800 px / Image formats: jpg, …" at bounding box center [603, 421] width 818 height 632
paste input "1"
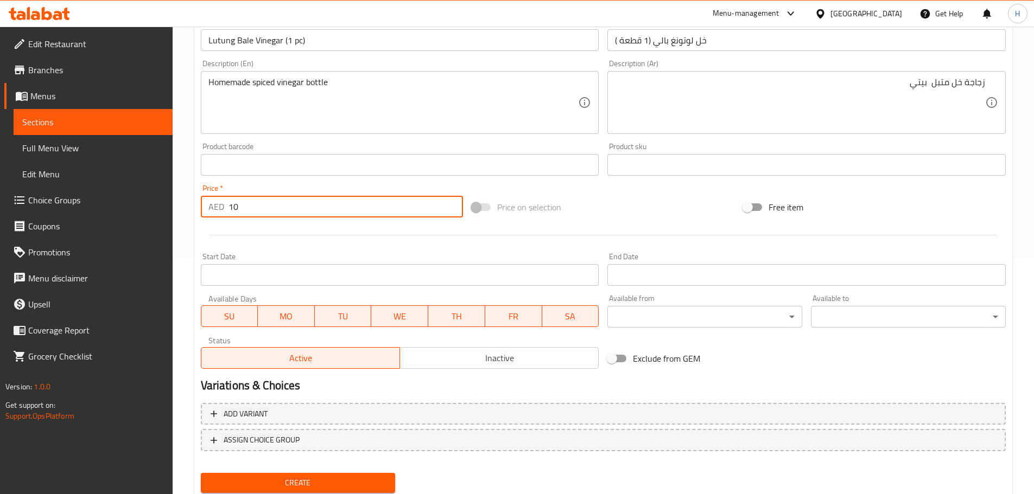
scroll to position [271, 0]
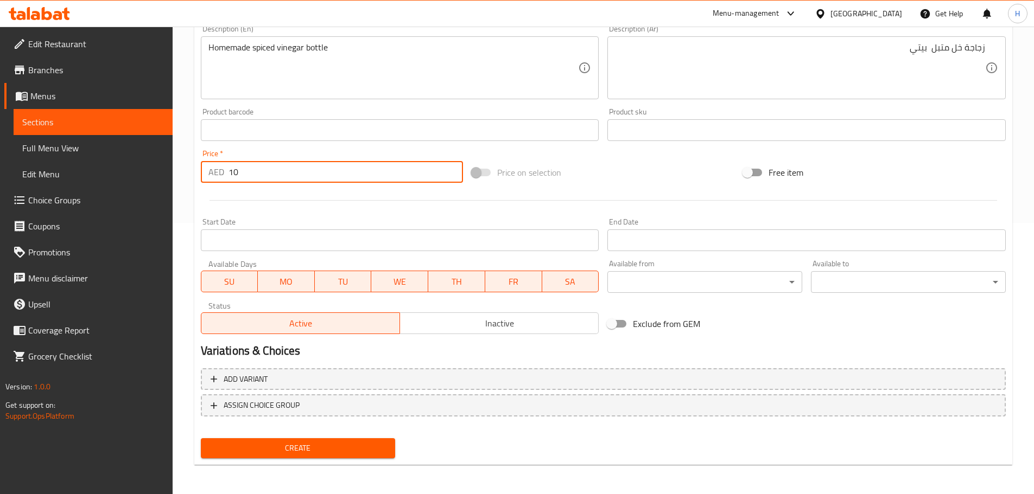
type input "10"
click at [357, 453] on span "Create" at bounding box center [297, 449] width 177 height 14
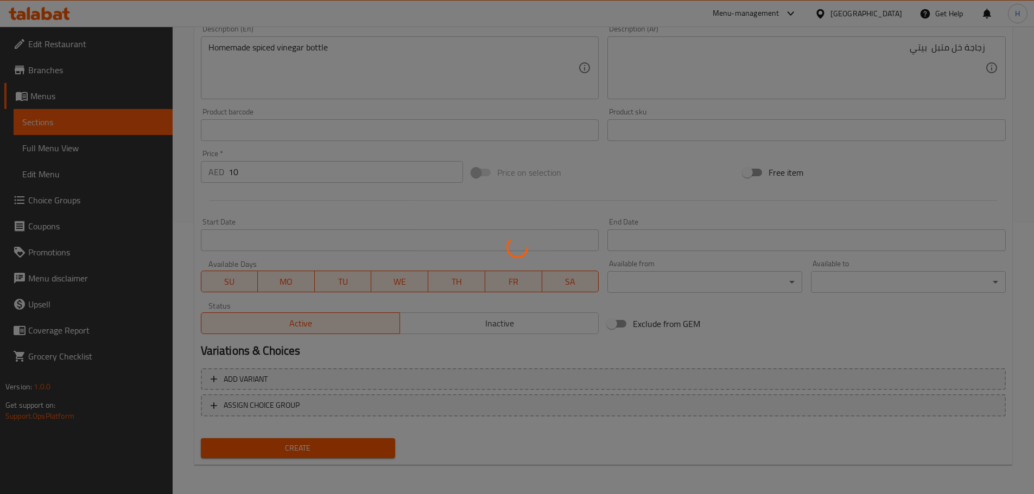
type input "0"
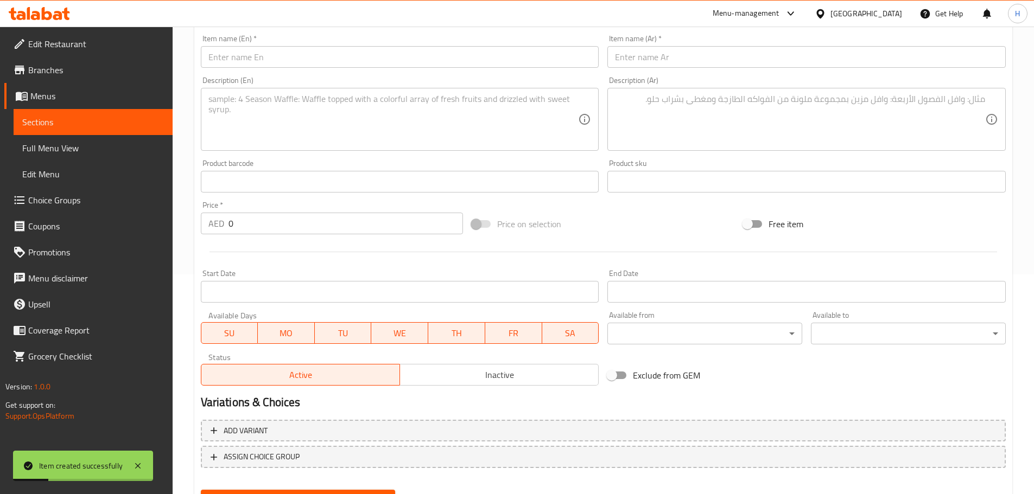
scroll to position [163, 0]
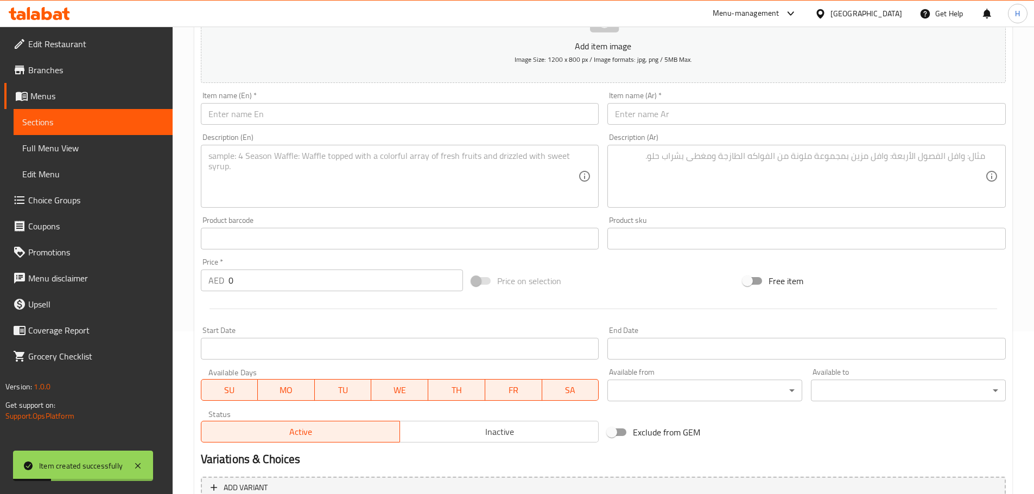
click at [507, 115] on input "text" at bounding box center [400, 114] width 398 height 22
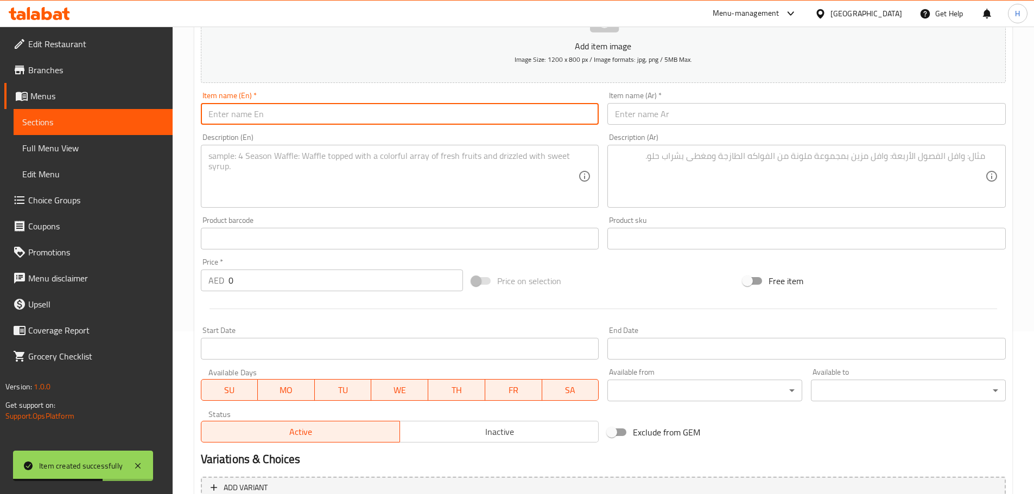
click at [152, 120] on span "Sections" at bounding box center [93, 122] width 142 height 13
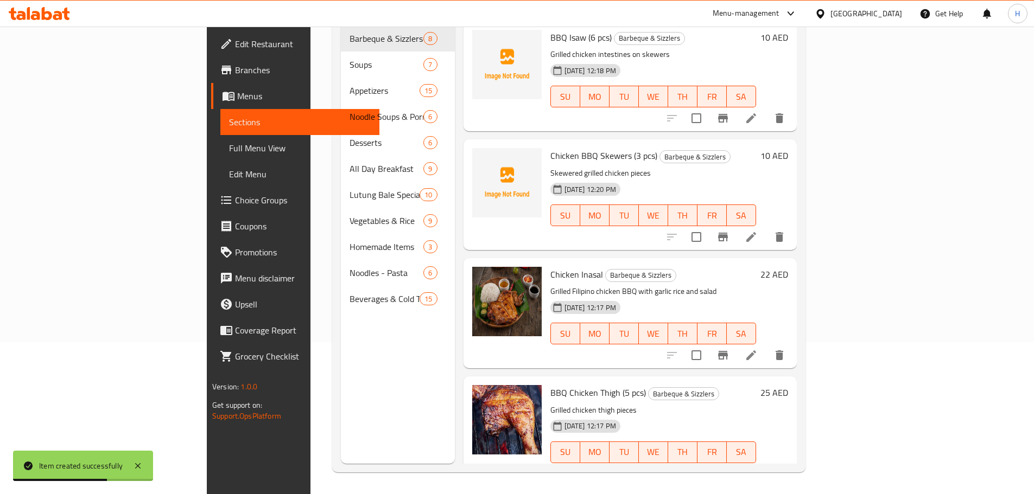
scroll to position [152, 0]
click at [229, 151] on span "Full Menu View" at bounding box center [300, 148] width 142 height 13
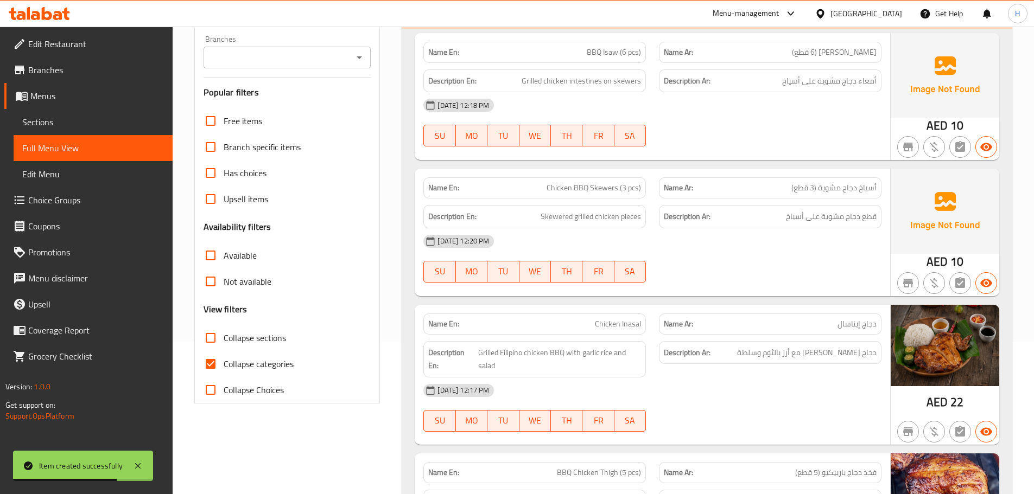
click at [276, 358] on span "Collapse categories" at bounding box center [259, 364] width 70 height 13
click at [224, 358] on input "Collapse categories" at bounding box center [211, 364] width 26 height 26
checkbox input "false"
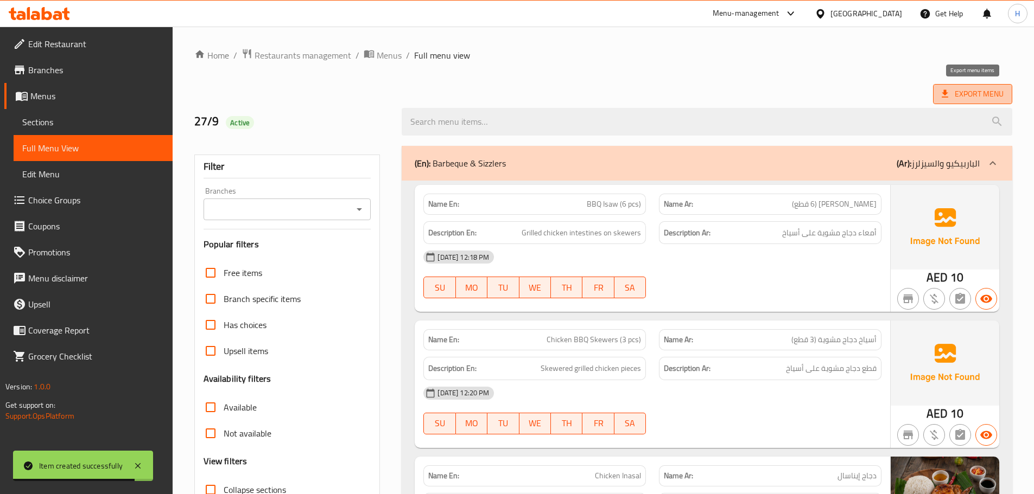
click at [965, 88] on span "Export Menu" at bounding box center [973, 94] width 62 height 14
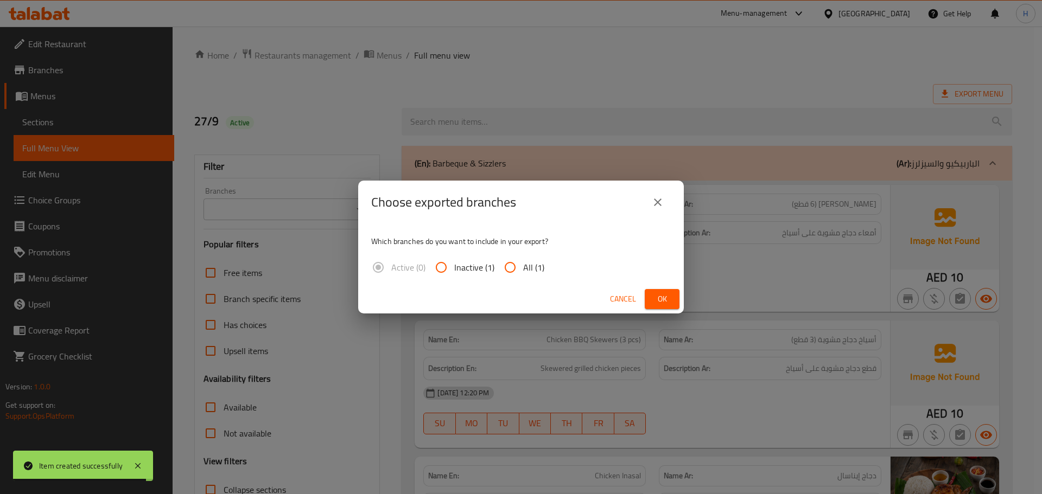
click at [522, 271] on input "All (1)" at bounding box center [510, 268] width 26 height 26
radio input "true"
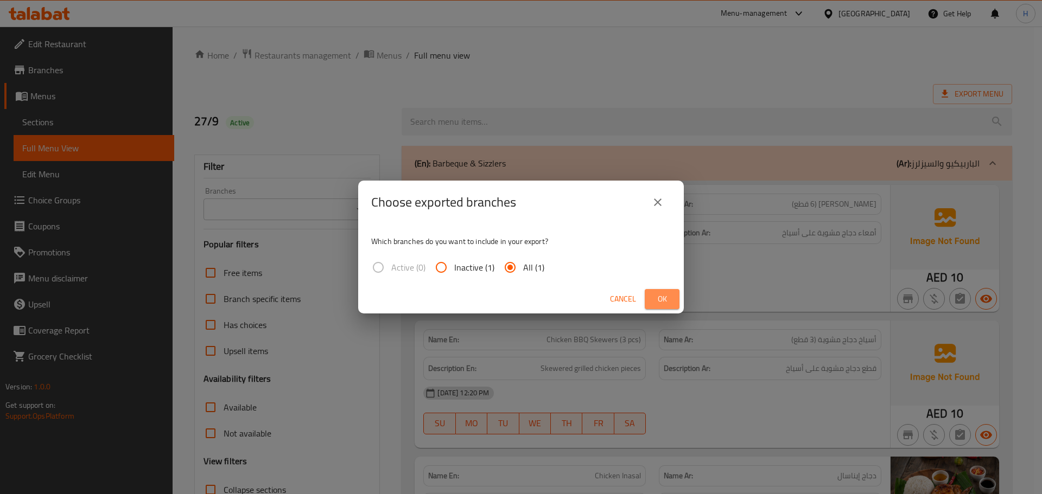
click at [661, 308] on button "Ok" at bounding box center [662, 299] width 35 height 20
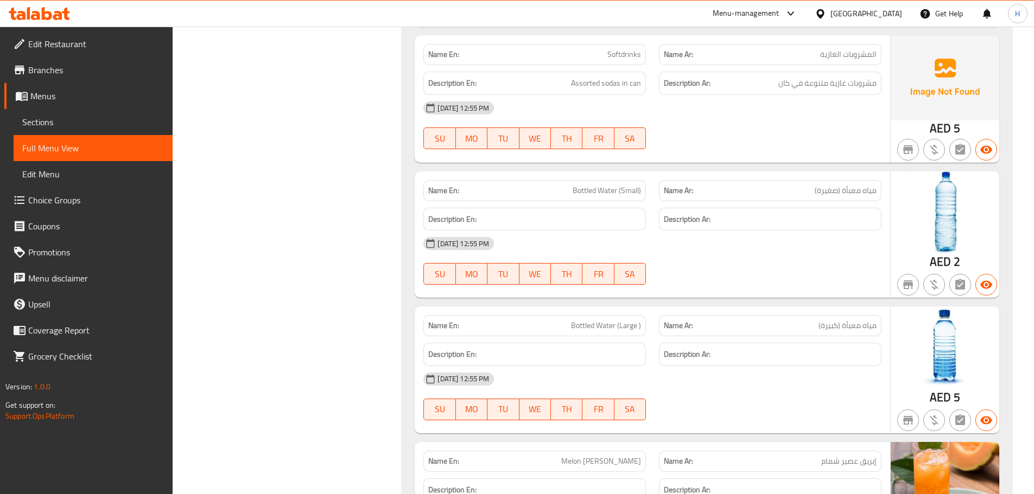
scroll to position [13384, 0]
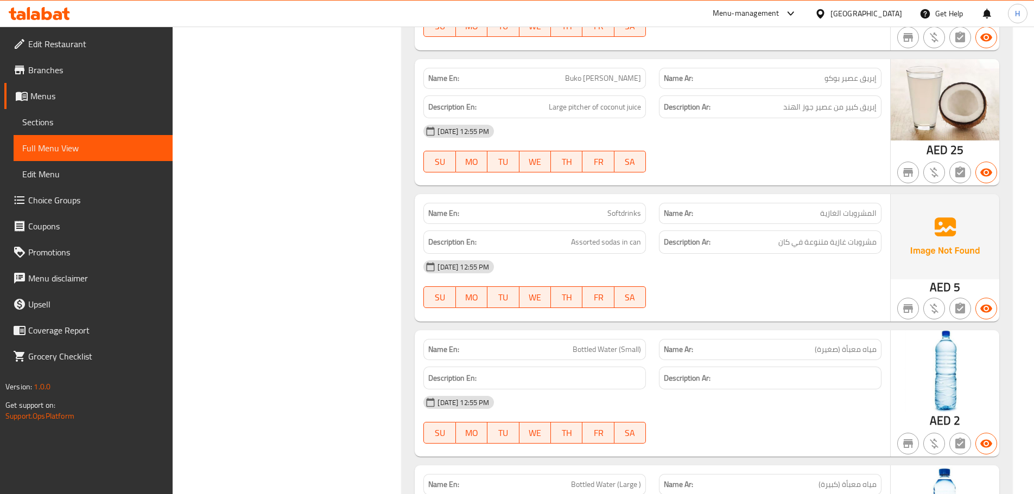
click at [145, 130] on link "Sections" at bounding box center [93, 122] width 159 height 26
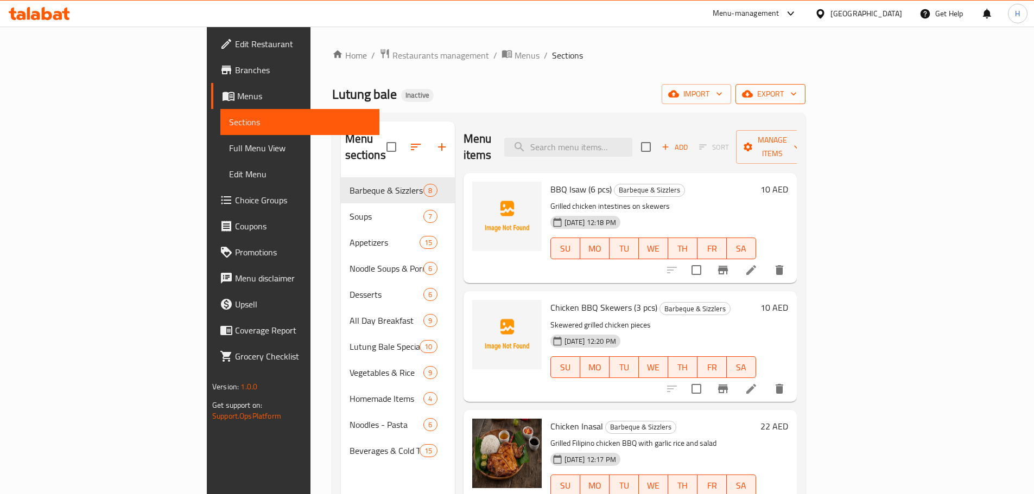
click at [797, 97] on span "export" at bounding box center [770, 94] width 53 height 14
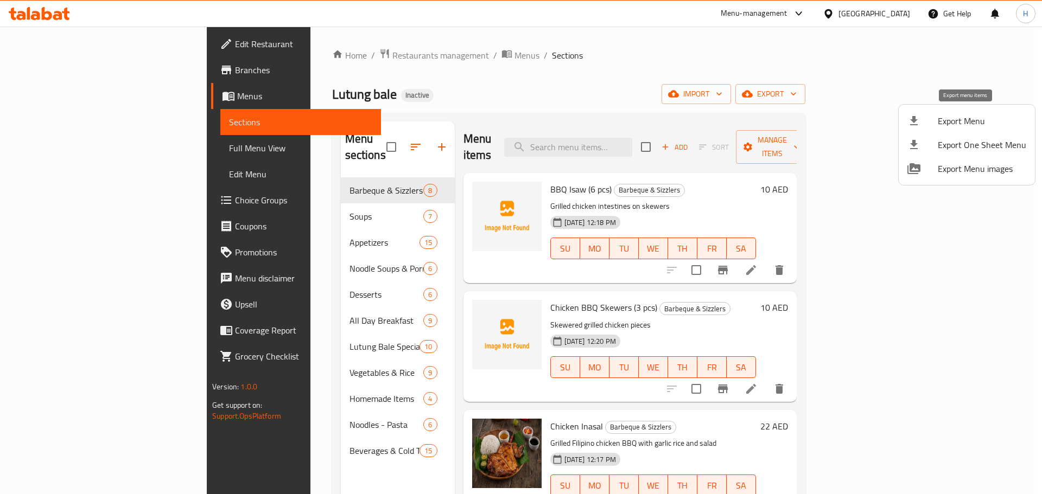
click at [959, 115] on span "Export Menu" at bounding box center [982, 121] width 88 height 13
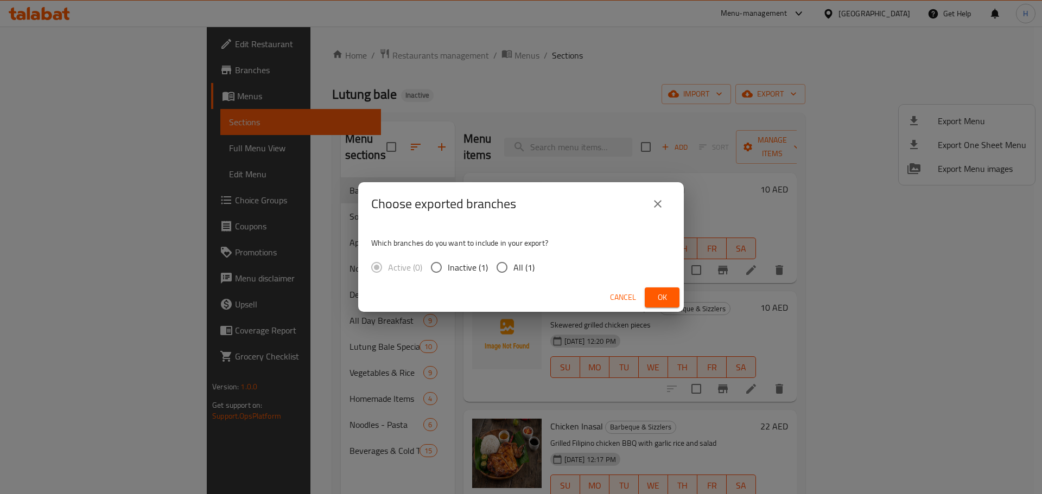
click at [518, 265] on span "All (1)" at bounding box center [523, 267] width 21 height 13
click at [513, 265] on input "All (1)" at bounding box center [502, 267] width 23 height 23
radio input "true"
click at [668, 299] on span "Ok" at bounding box center [661, 298] width 17 height 14
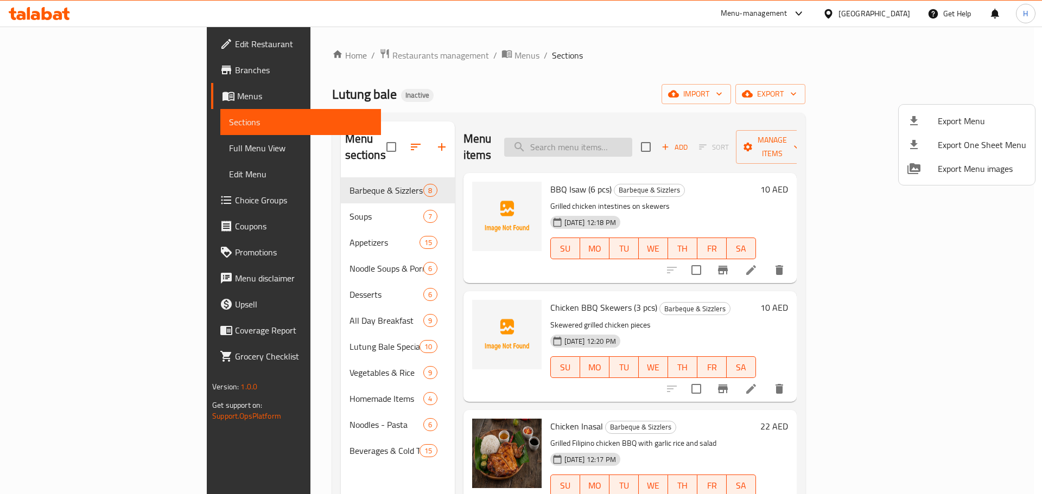
drag, startPoint x: 624, startPoint y: 131, endPoint x: 629, endPoint y: 135, distance: 6.6
click at [624, 132] on div at bounding box center [521, 247] width 1042 height 494
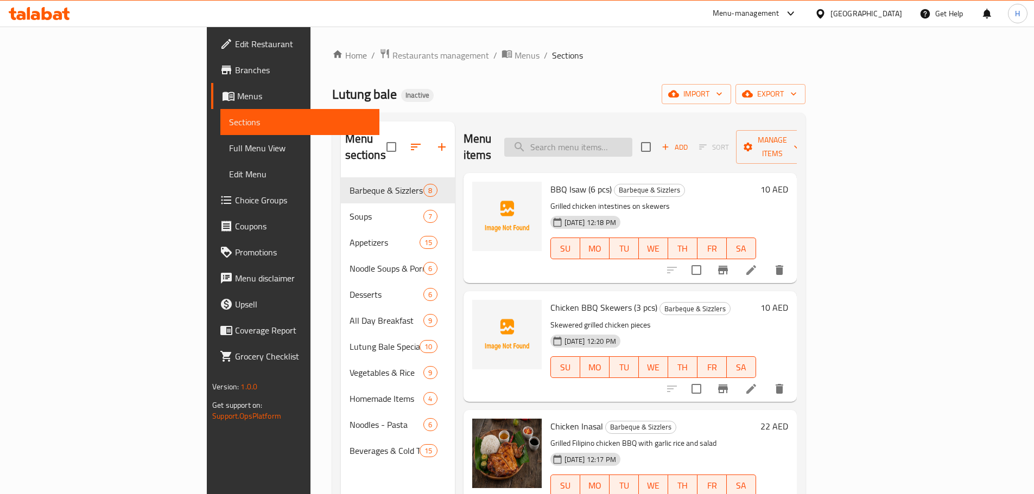
click at [632, 139] on input "search" at bounding box center [568, 147] width 128 height 19
paste input "Ukoy"
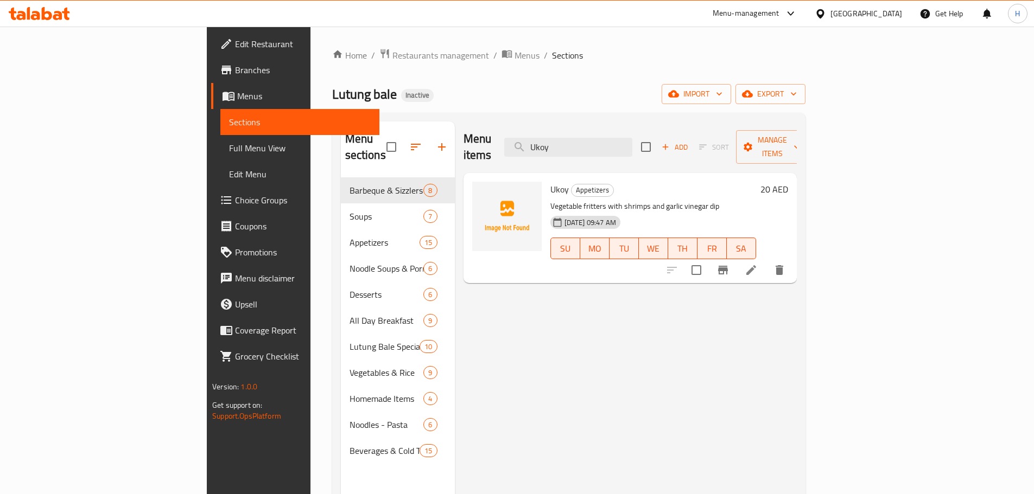
type input "Ukoy"
click at [881, 11] on div "[GEOGRAPHIC_DATA]" at bounding box center [866, 14] width 72 height 12
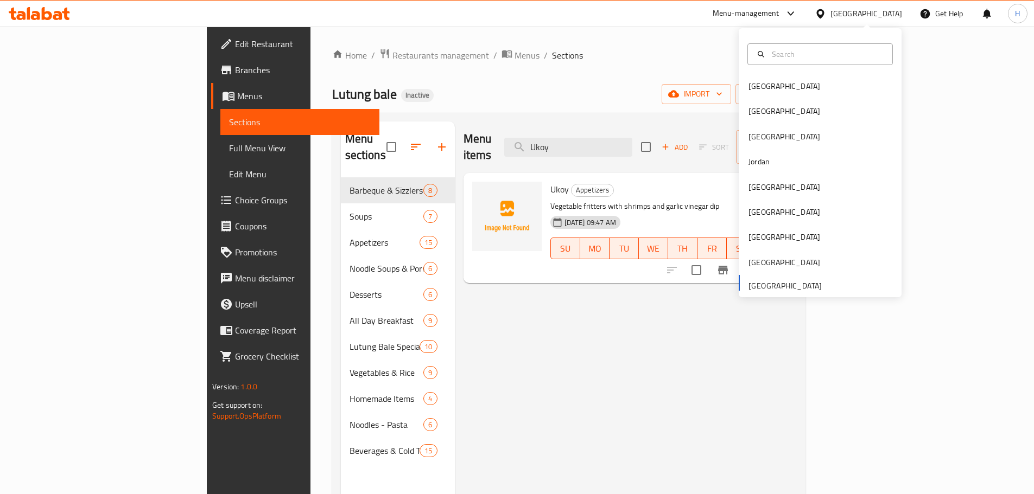
click at [69, 10] on icon at bounding box center [39, 13] width 61 height 13
